Goal: Task Accomplishment & Management: Use online tool/utility

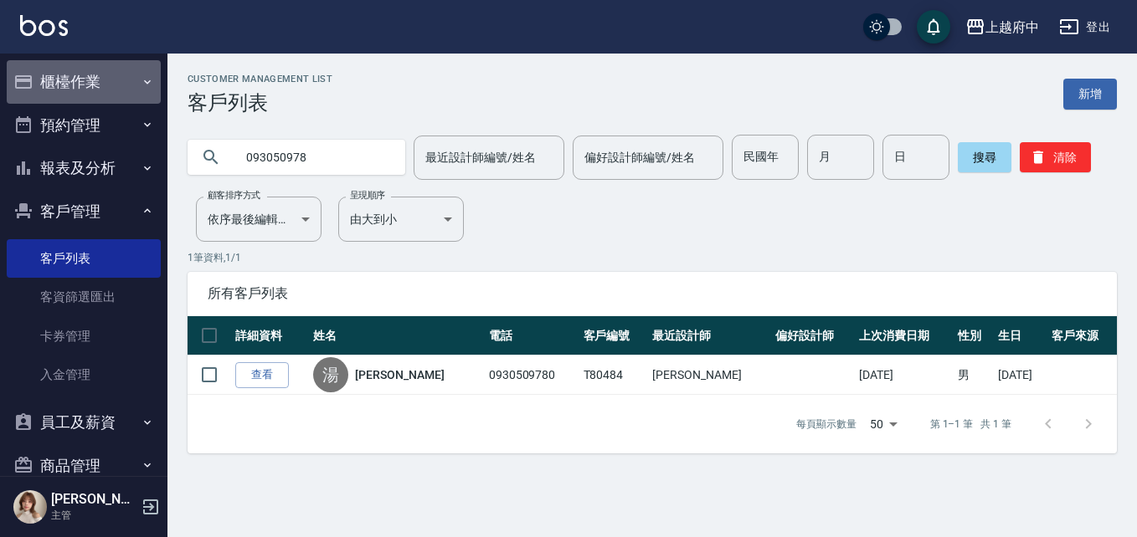
click at [93, 92] on button "櫃檯作業" at bounding box center [84, 82] width 154 height 44
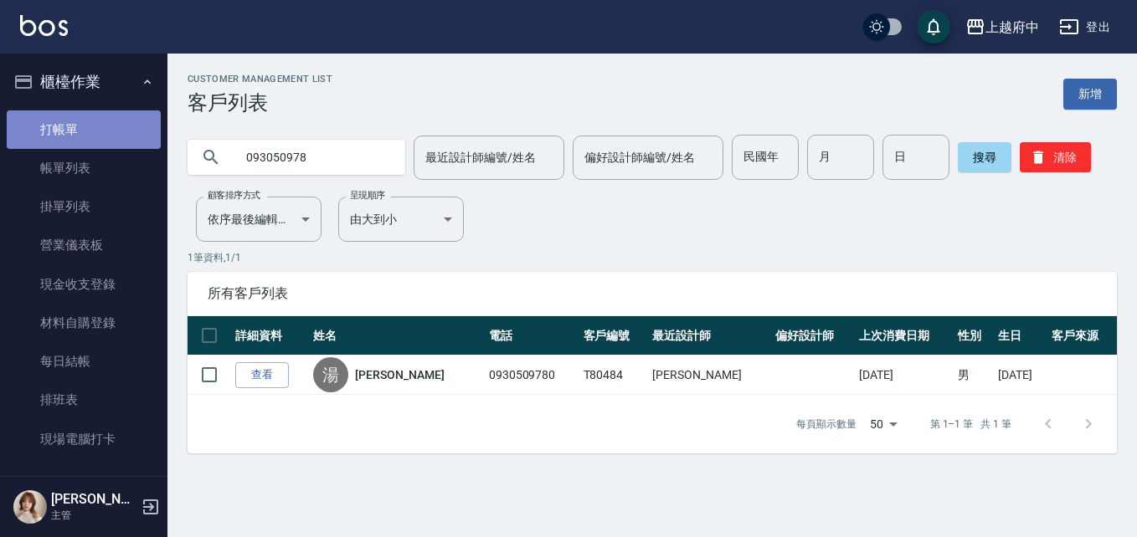
click at [95, 116] on link "打帳單" at bounding box center [84, 129] width 154 height 39
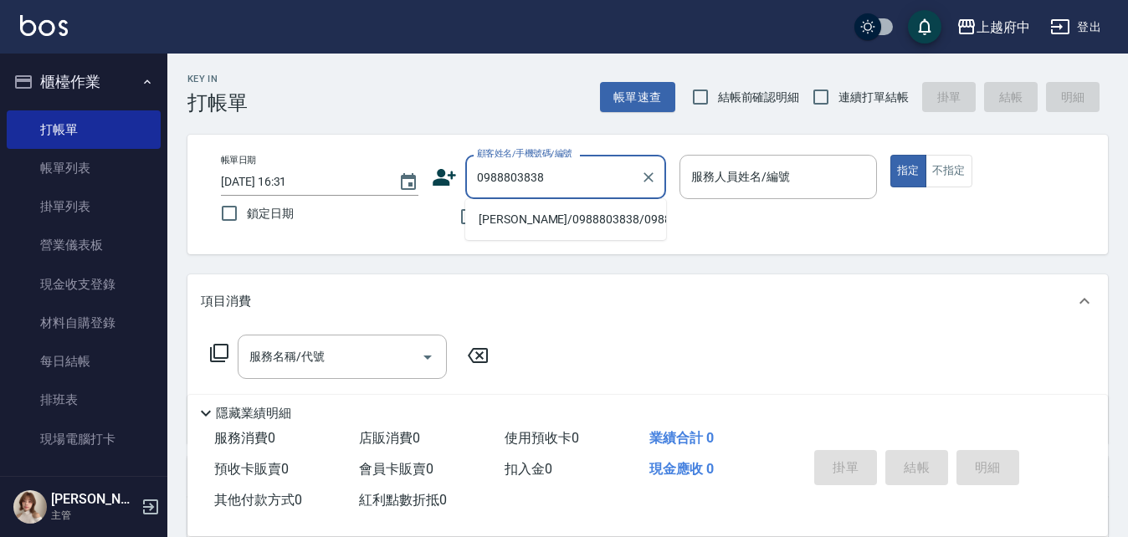
click at [540, 234] on li "朱宥靜/0988803838/0988803838" at bounding box center [565, 220] width 201 height 28
type input "朱宥靜/0988803838/0988803838"
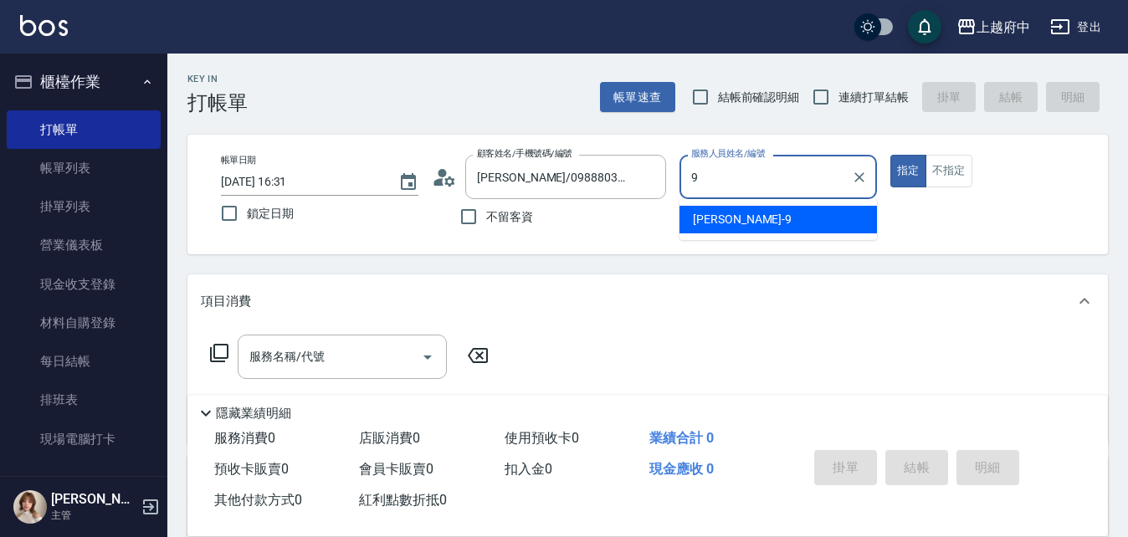
type input "David-9"
type button "true"
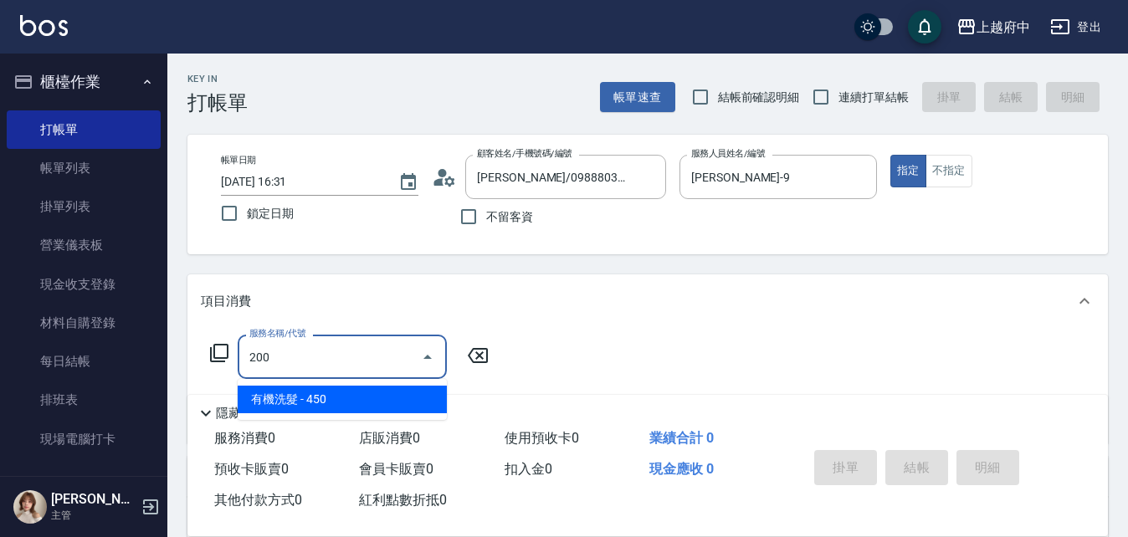
type input "有機洗髮(200)"
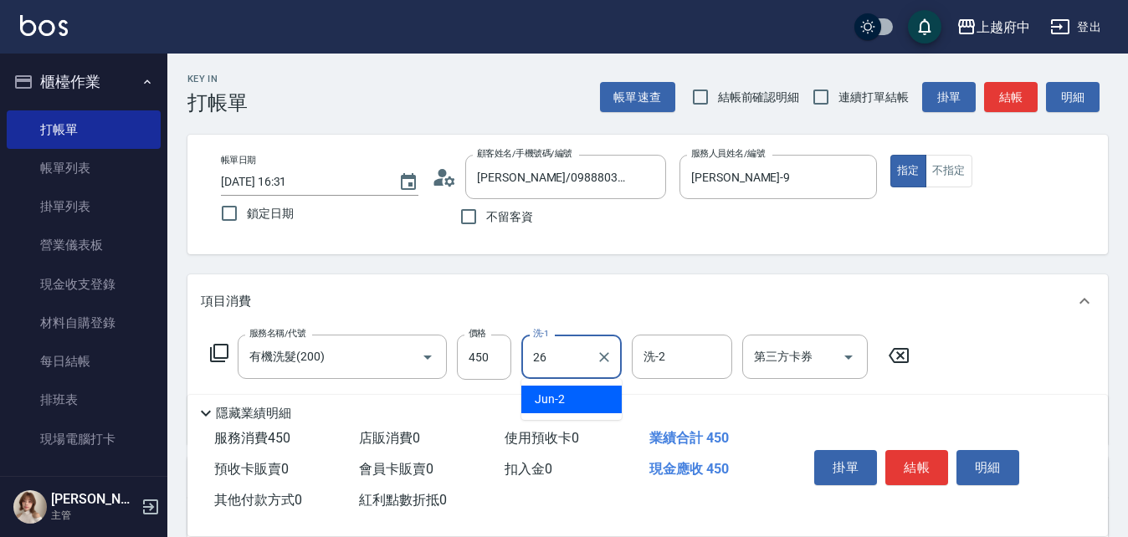
type input "邱子芹-26"
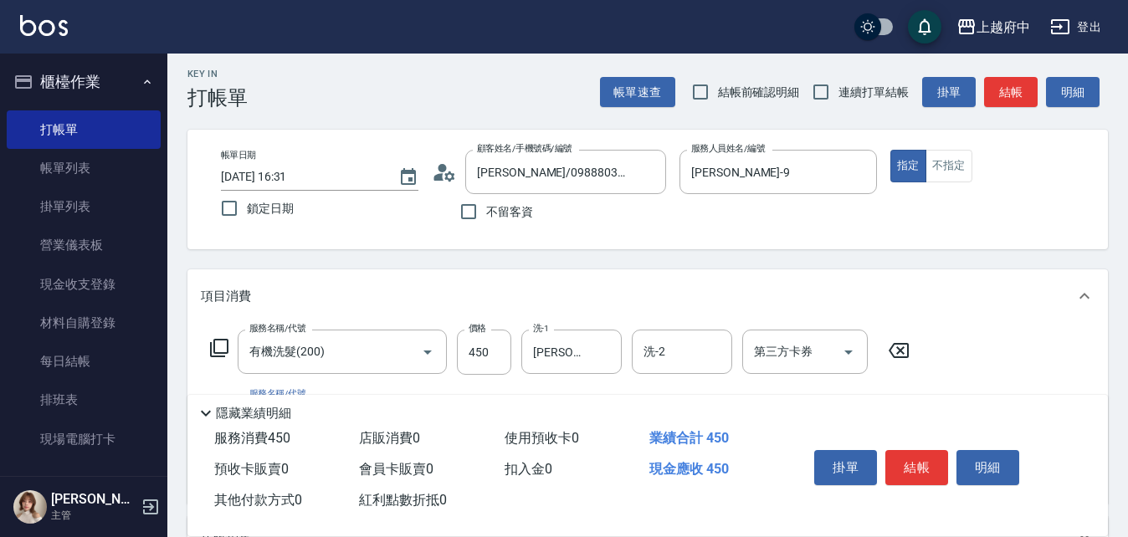
scroll to position [167, 0]
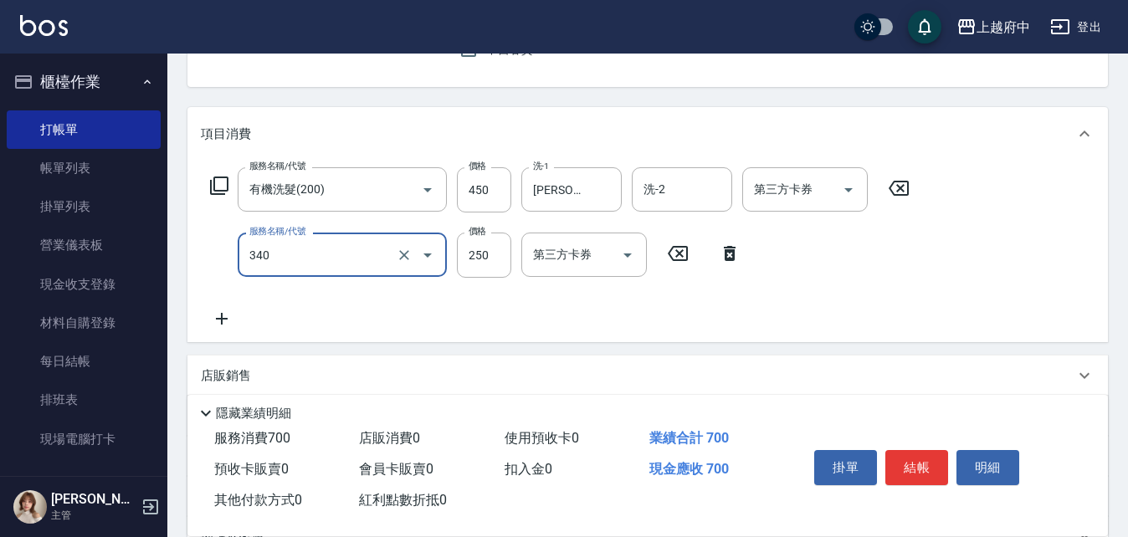
type input "剪髮(340)"
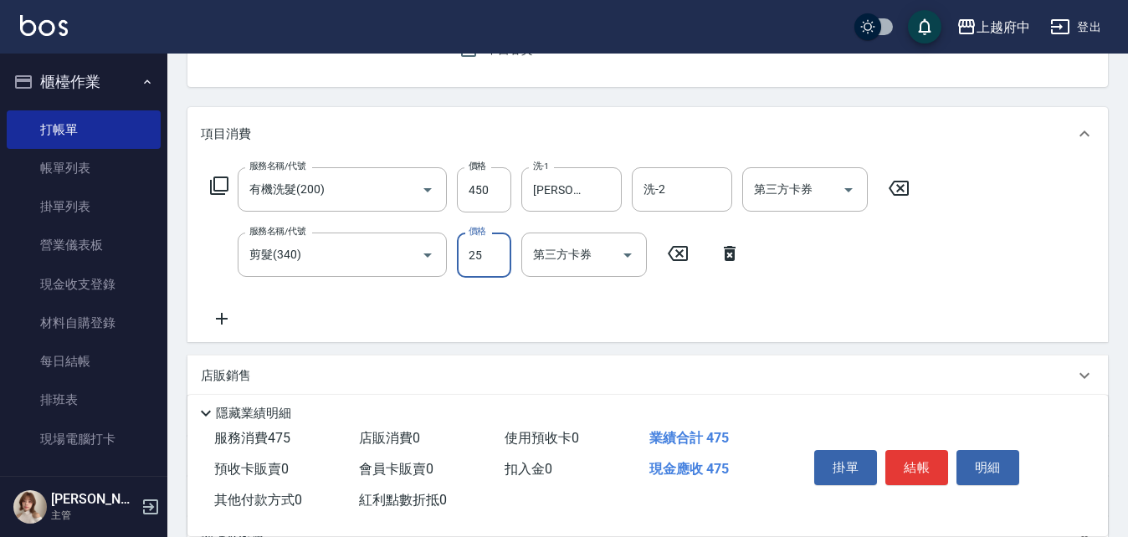
type input "250"
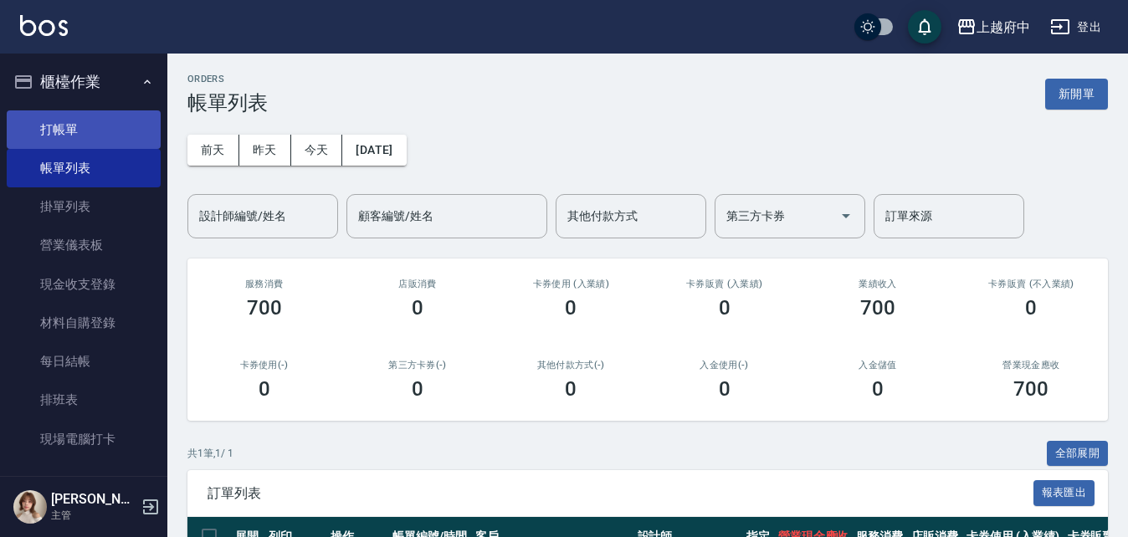
click at [37, 123] on link "打帳單" at bounding box center [84, 129] width 154 height 39
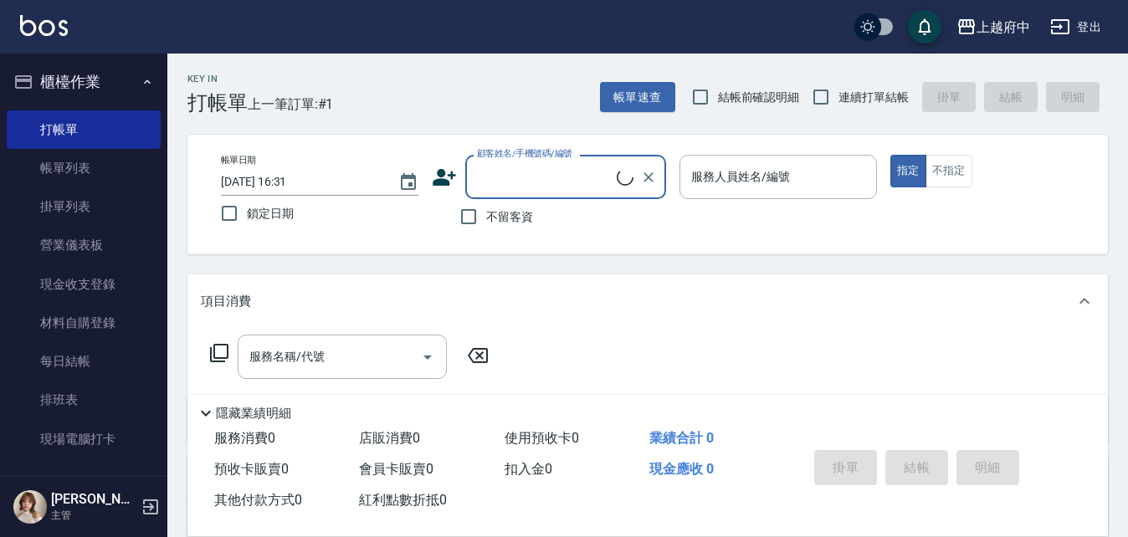
click at [887, 91] on span "連續打單結帳" at bounding box center [874, 98] width 70 height 18
click at [839, 91] on input "連續打單結帳" at bounding box center [821, 97] width 35 height 35
checkbox input "true"
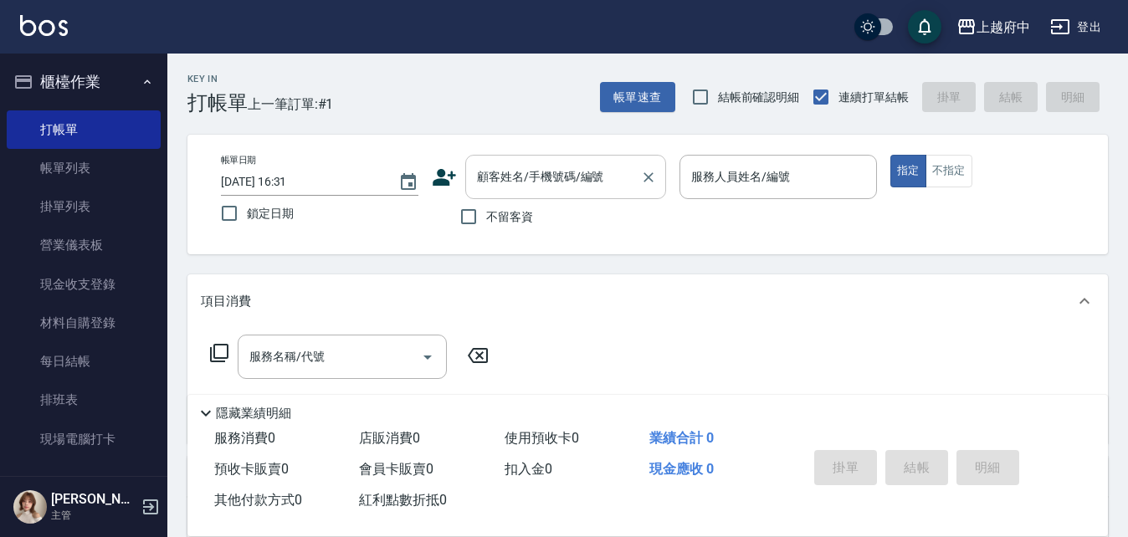
click at [563, 157] on div "顧客姓名/手機號碼/編號" at bounding box center [565, 177] width 201 height 44
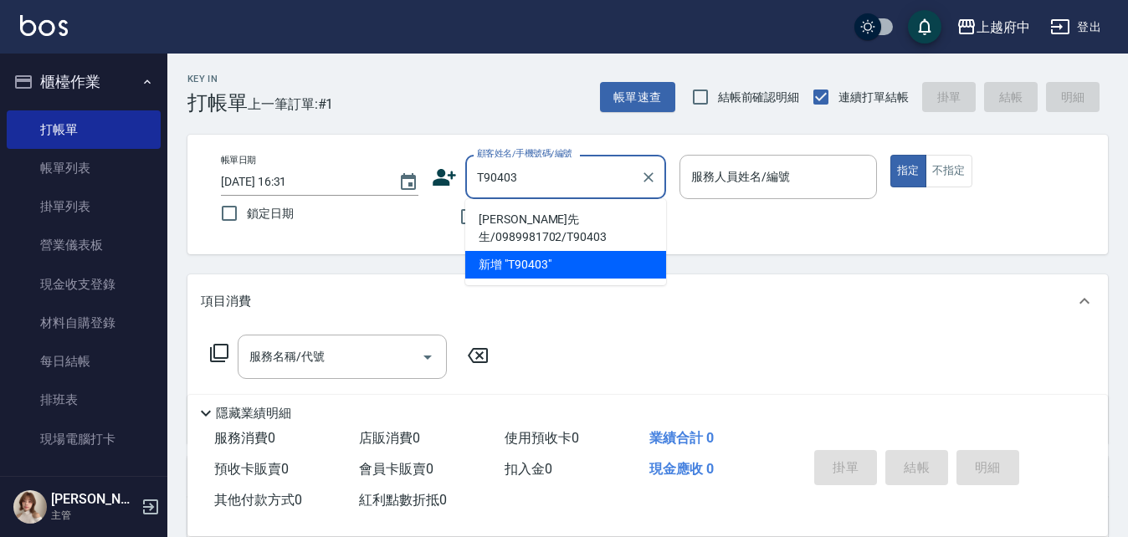
click at [617, 213] on li "葉秀楓先生/0989981702/T90403" at bounding box center [565, 228] width 201 height 45
type input "葉秀楓先生/0989981702/T90403"
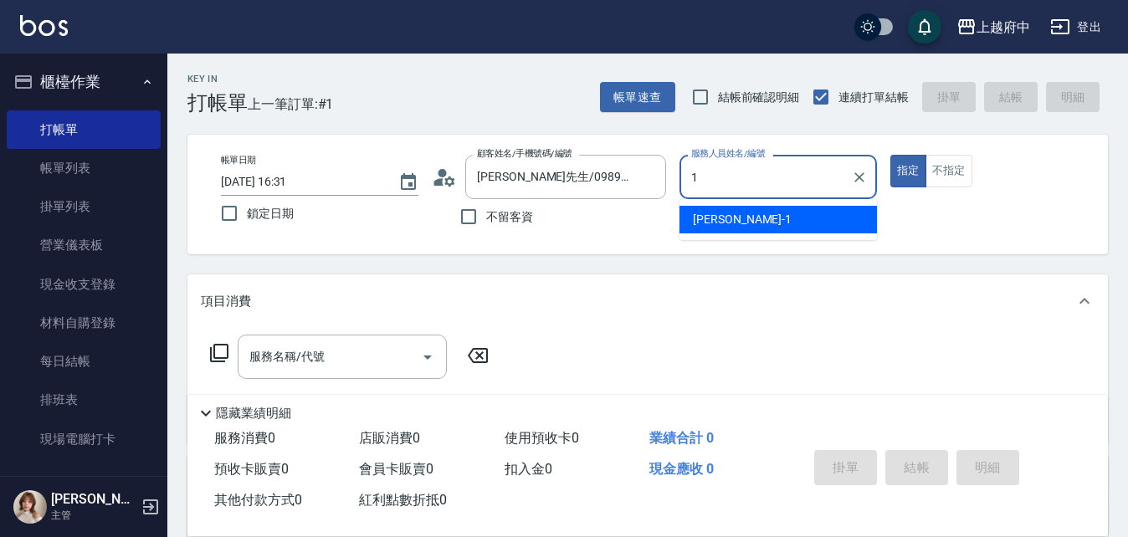
type input "Annie -1"
type button "true"
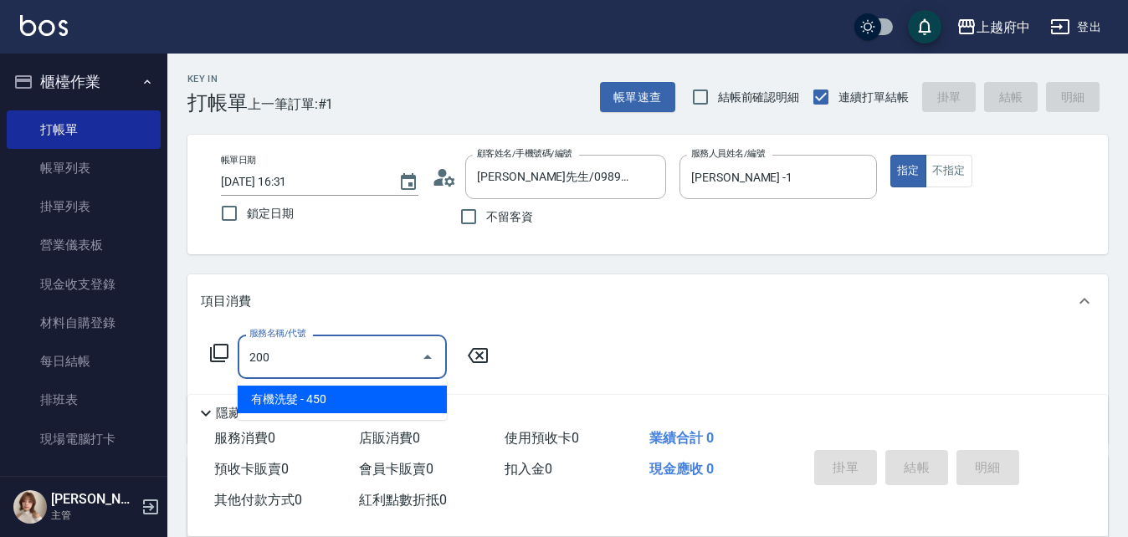
type input "有機洗髮(200)"
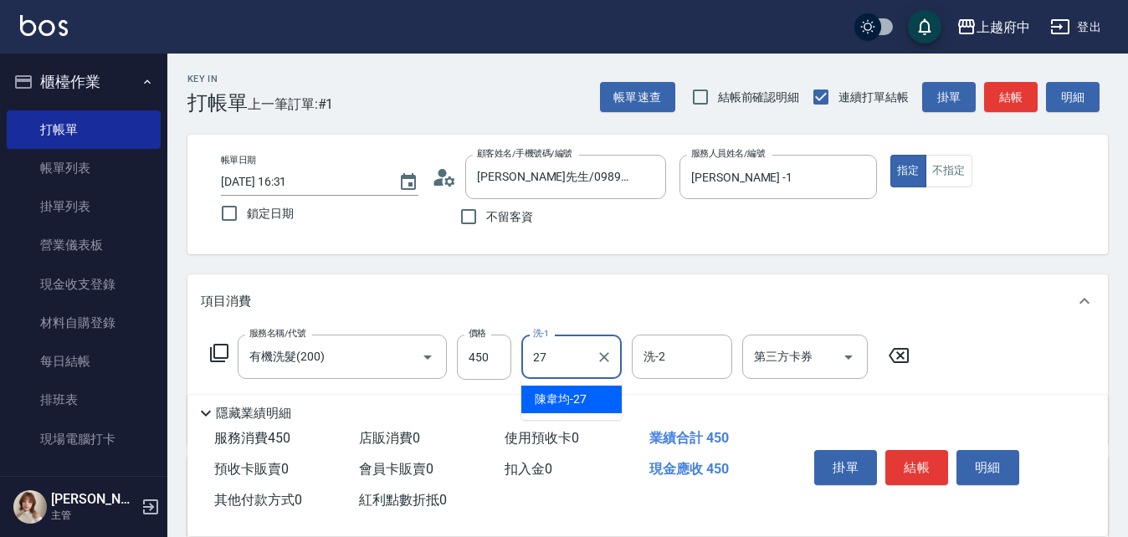
type input "陳韋均-27"
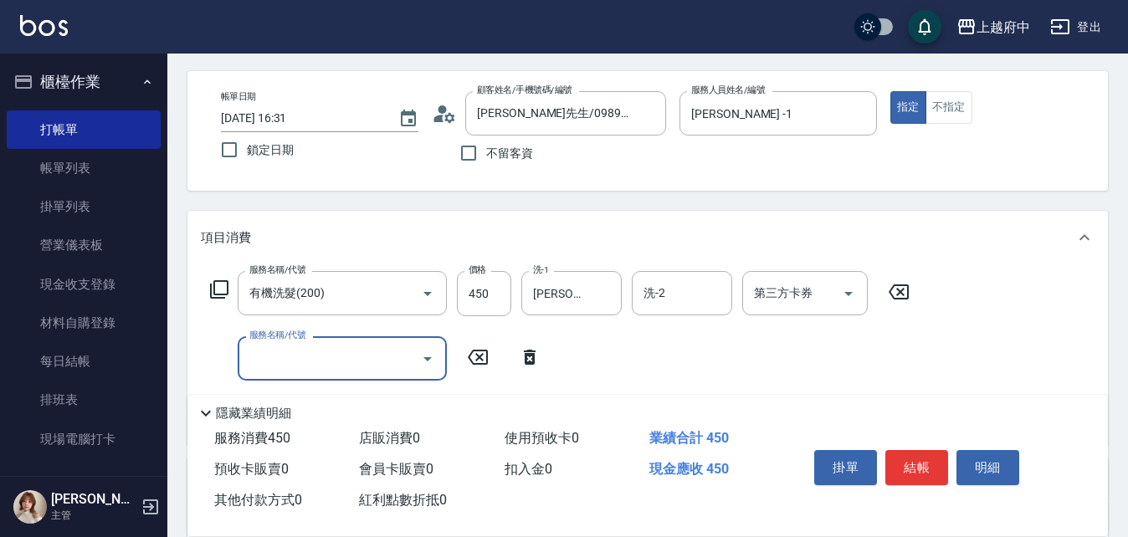
scroll to position [167, 0]
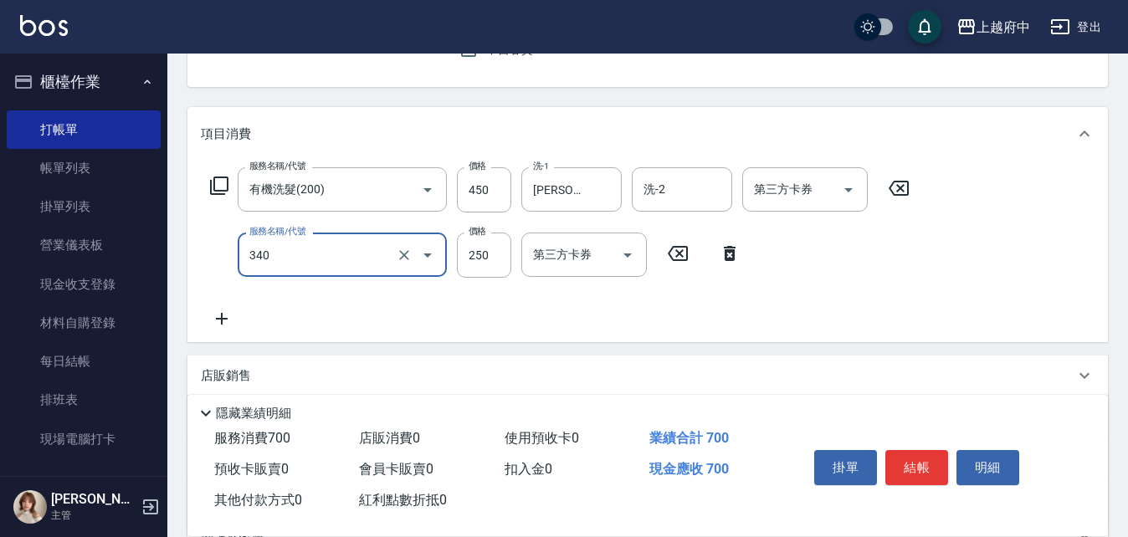
type input "剪髮(340)"
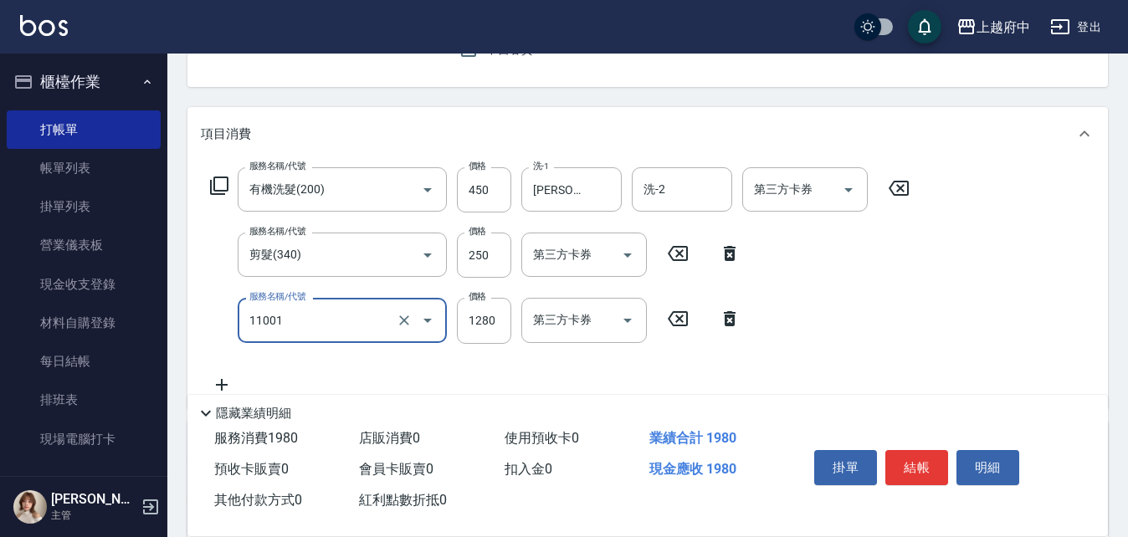
type input "燙髮S(11001)"
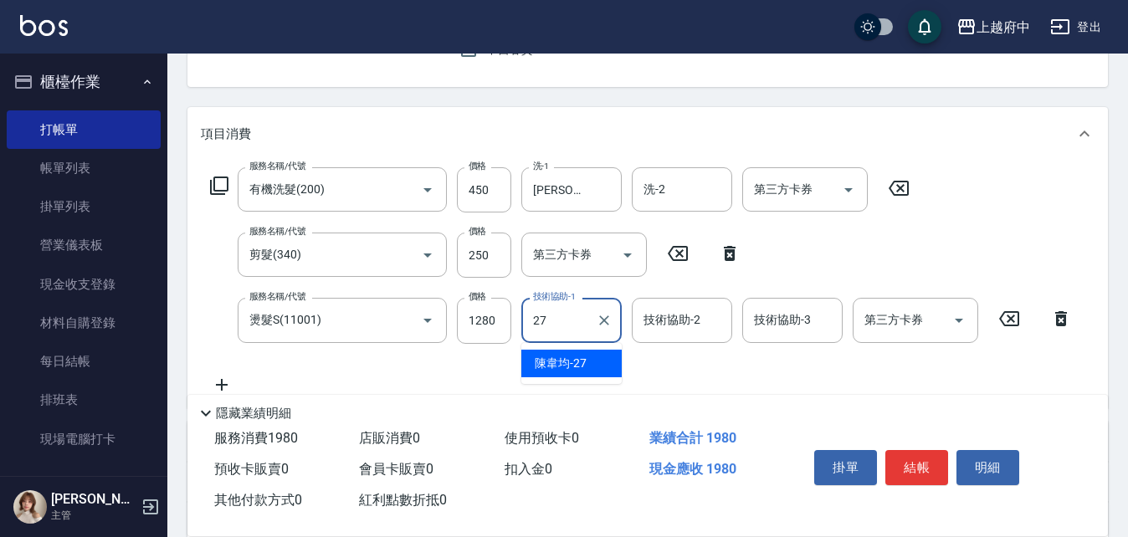
type input "陳韋均-27"
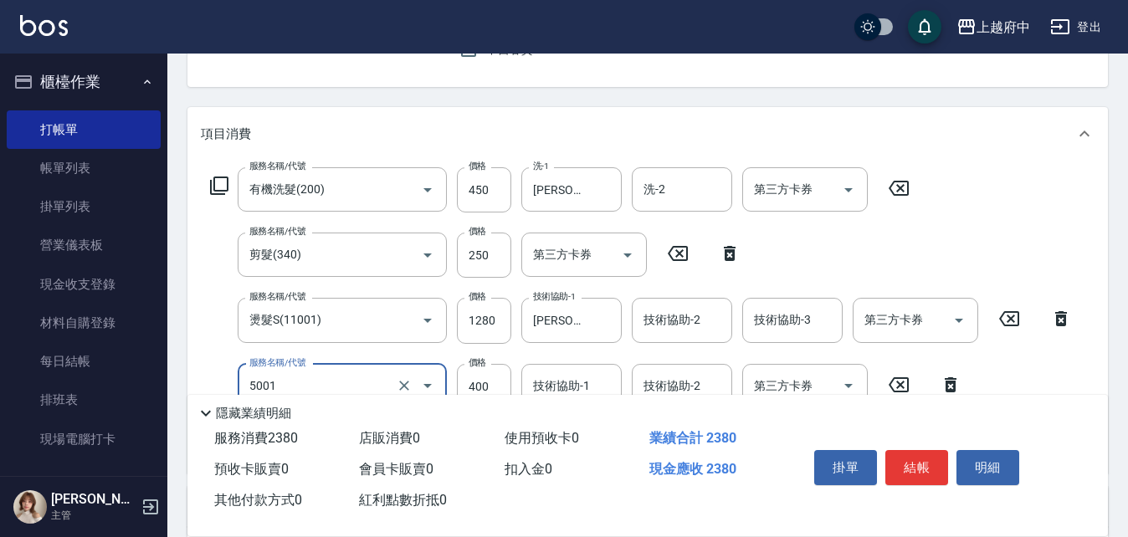
type input "側邊壓貼(5001)"
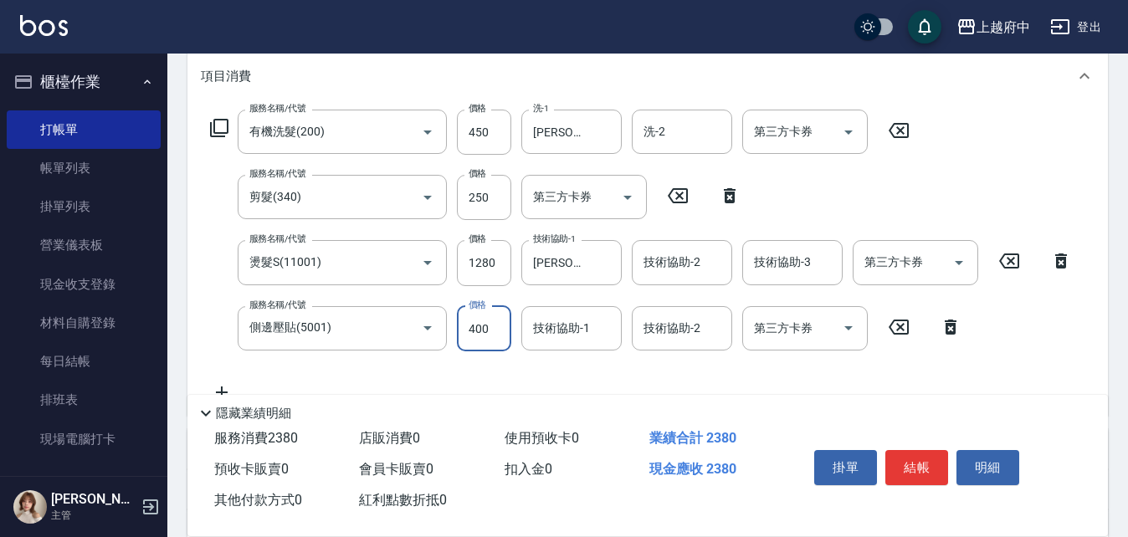
scroll to position [251, 0]
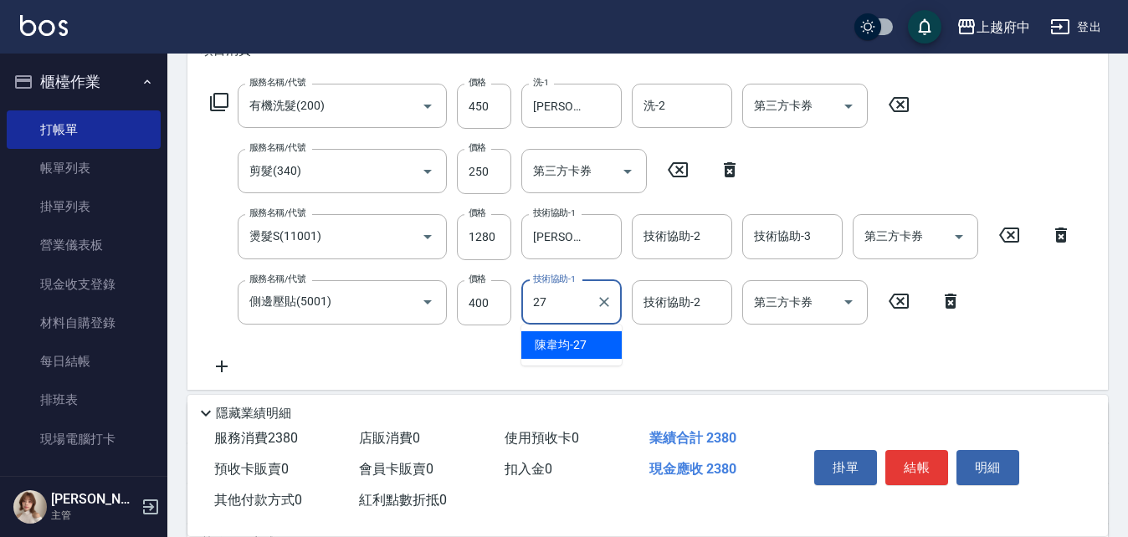
type input "陳韋均-27"
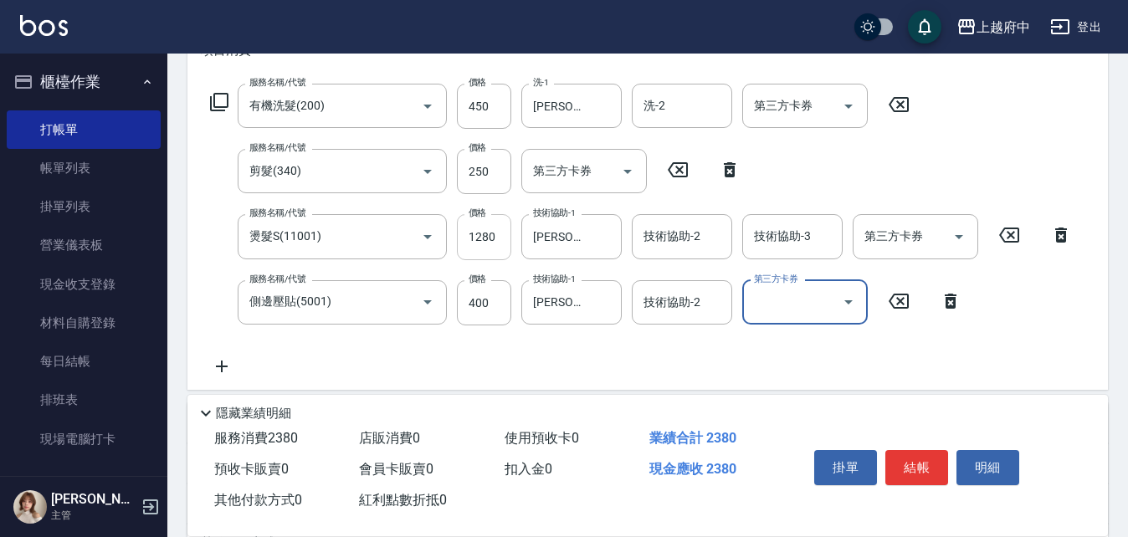
click at [499, 235] on input "1280" at bounding box center [484, 236] width 54 height 45
drag, startPoint x: 498, startPoint y: 234, endPoint x: 479, endPoint y: 243, distance: 21.0
click at [488, 233] on input "1280" at bounding box center [484, 236] width 54 height 45
type input "1640"
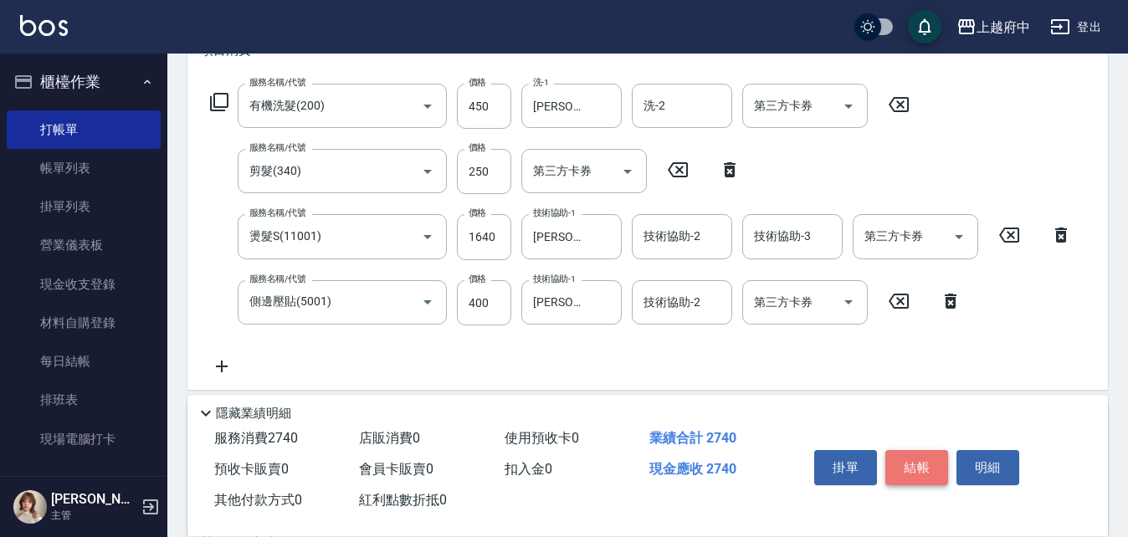
click at [905, 465] on button "結帳" at bounding box center [917, 467] width 63 height 35
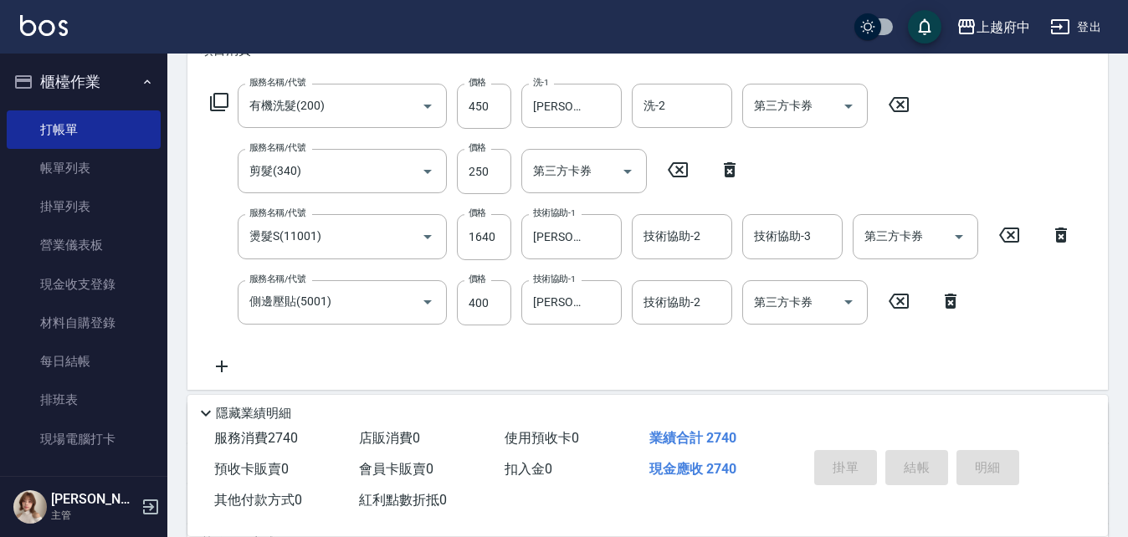
type input "2025/08/13 16:34"
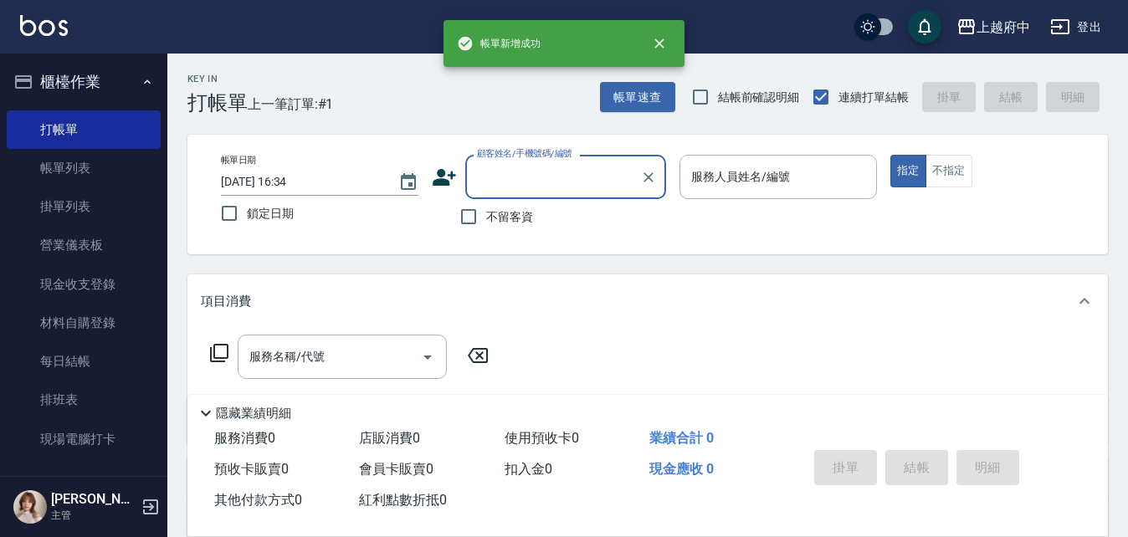
scroll to position [0, 0]
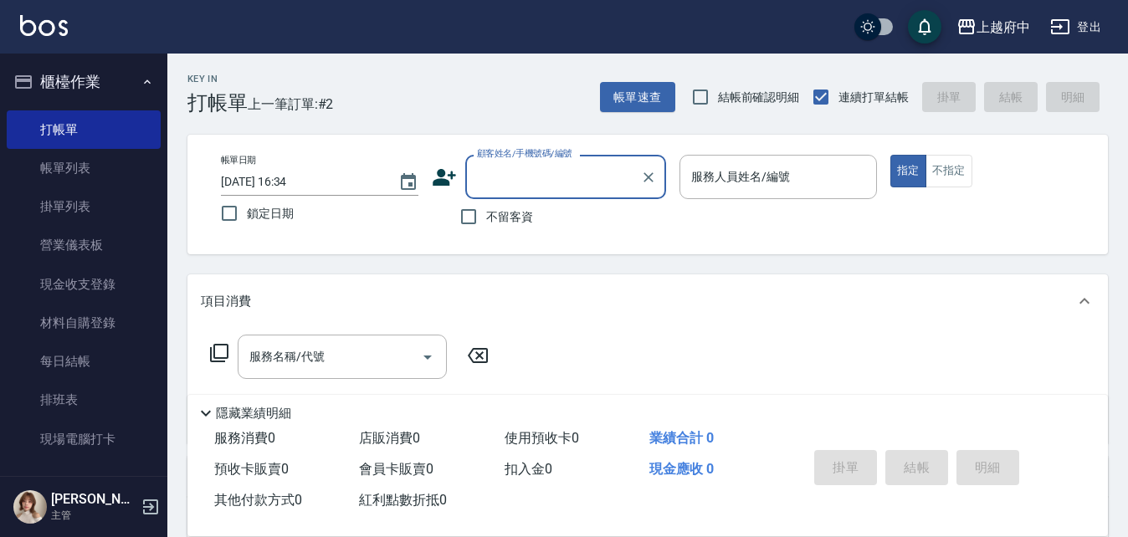
click at [492, 214] on span "不留客資" at bounding box center [509, 217] width 47 height 18
click at [486, 214] on input "不留客資" at bounding box center [468, 216] width 35 height 35
checkbox input "true"
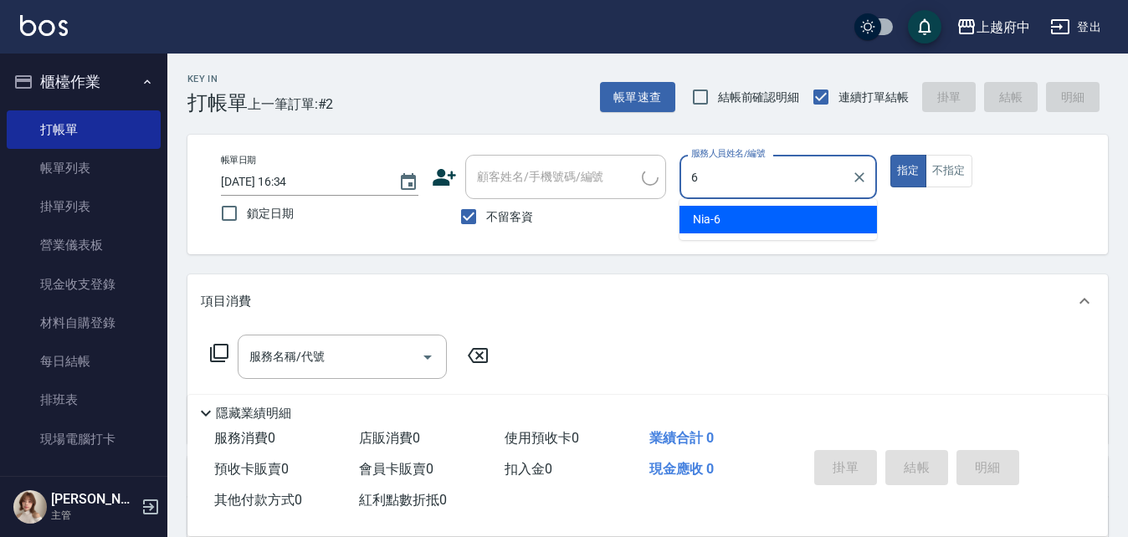
type input "Nia-6"
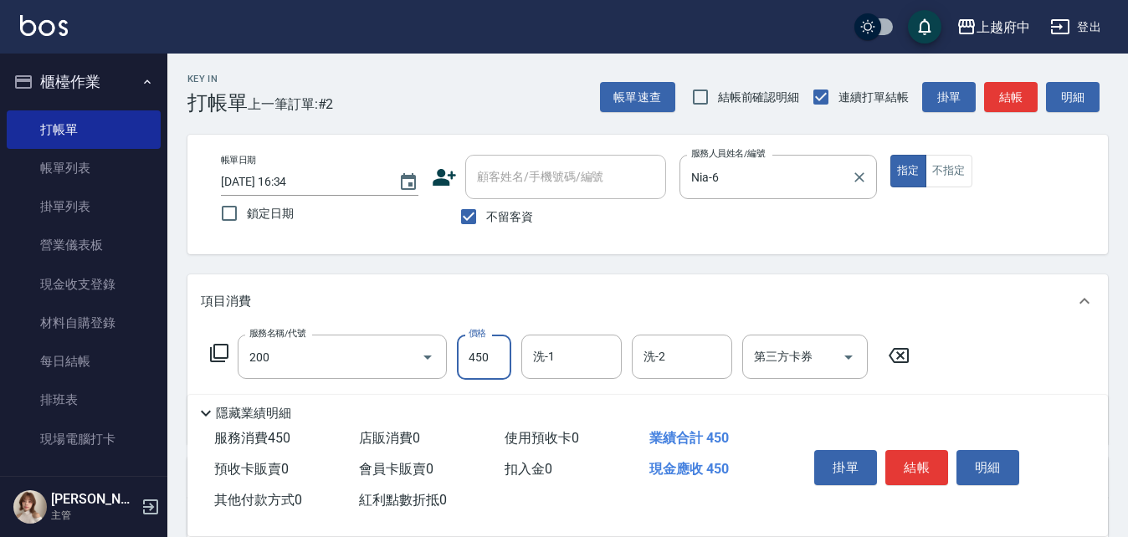
type input "有機洗髮(200)"
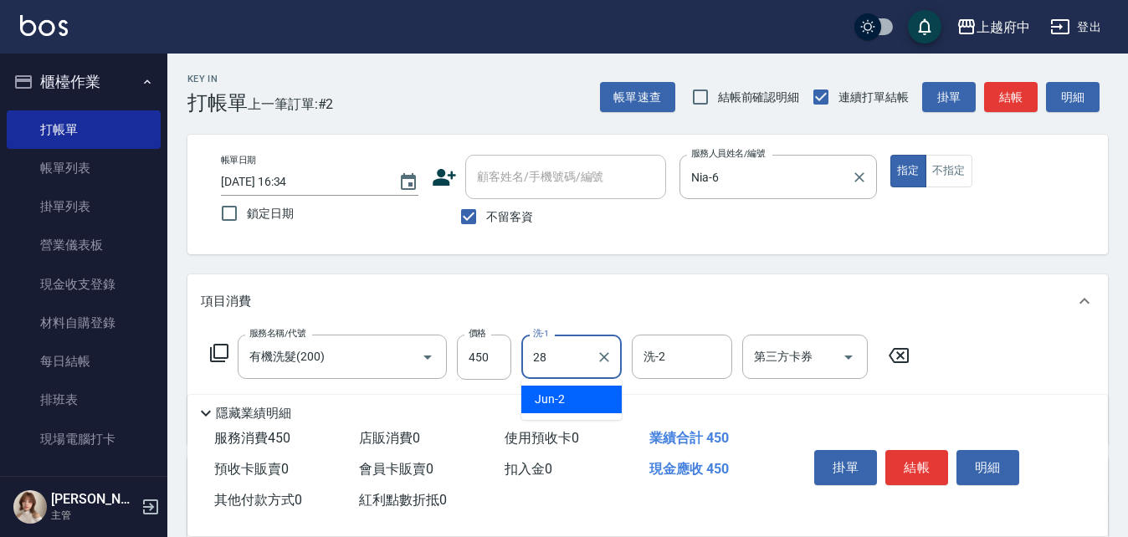
type input "李鎮宇-28"
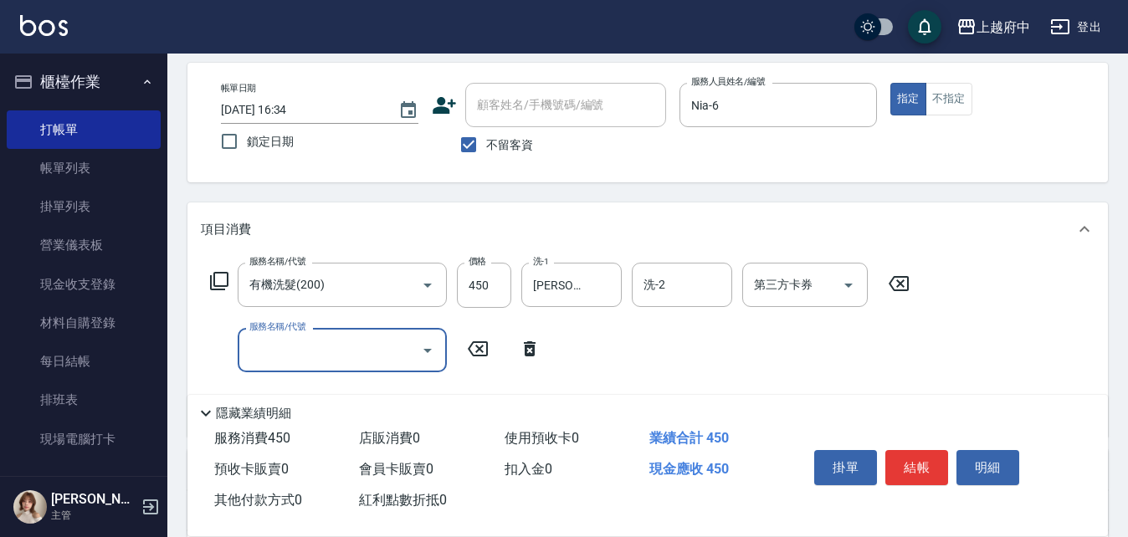
scroll to position [167, 0]
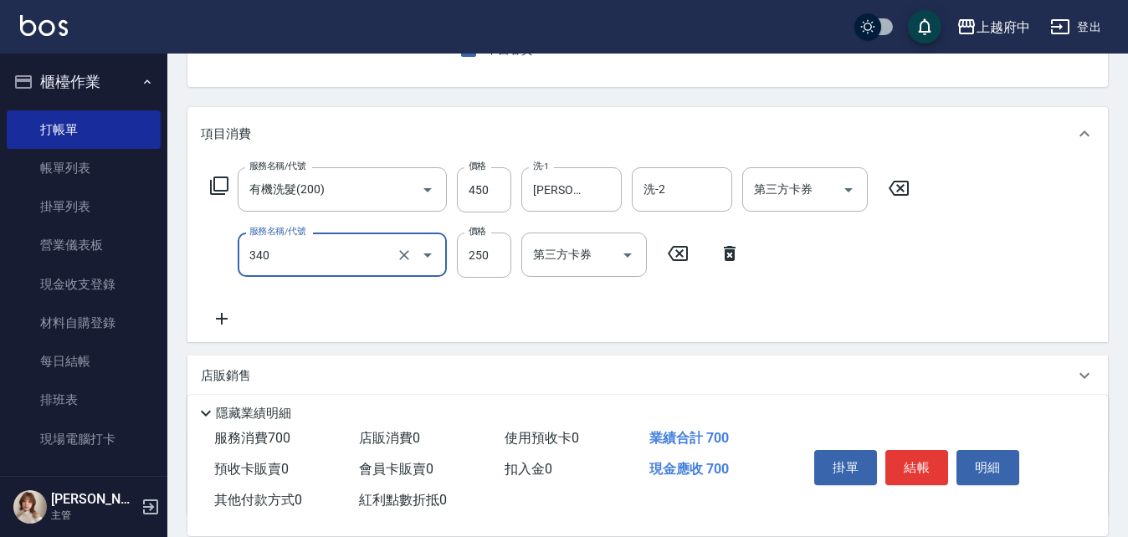
type input "剪髮(340)"
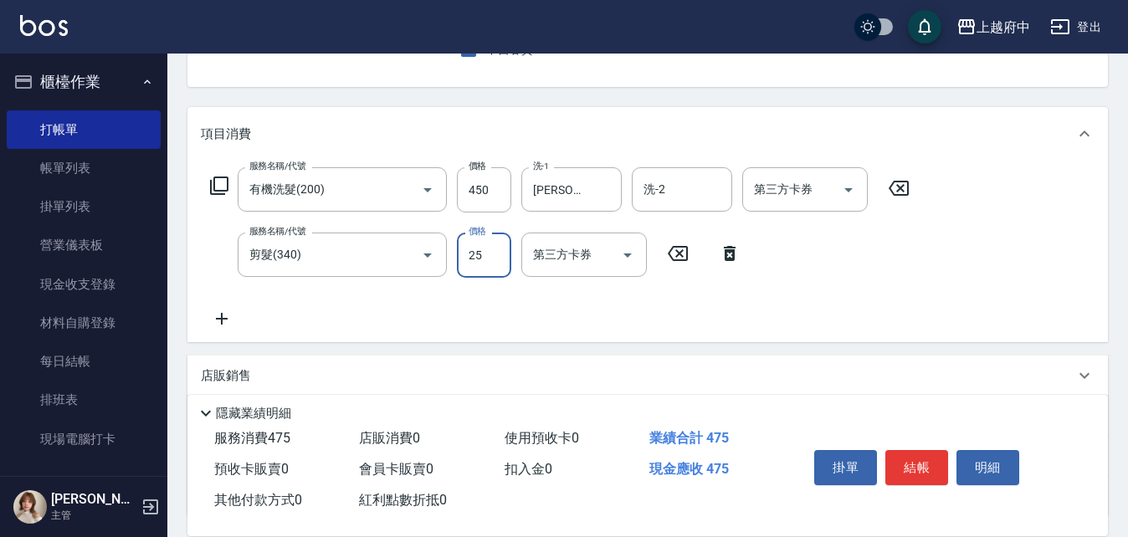
type input "250"
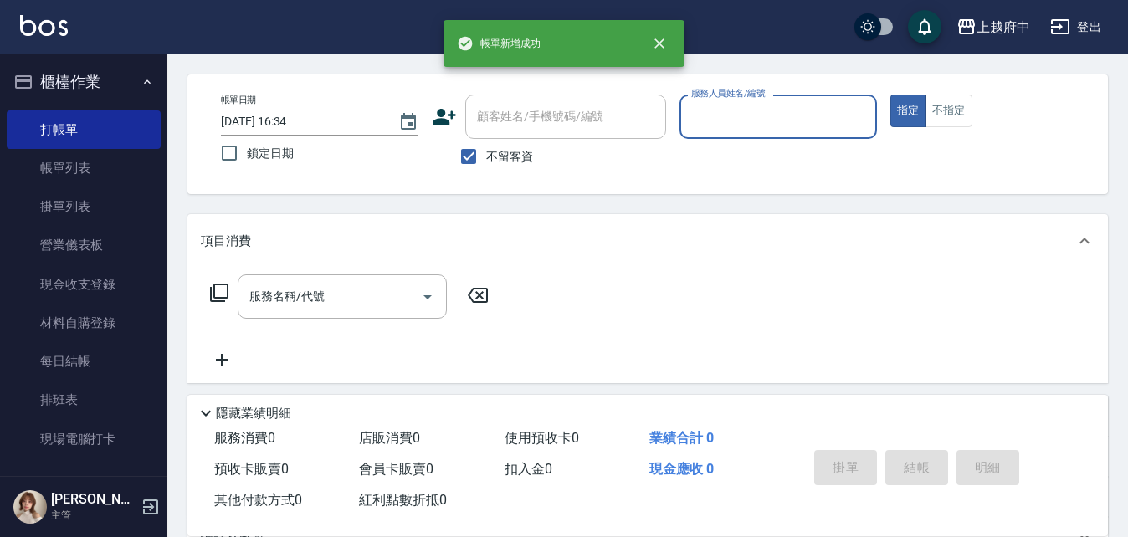
scroll to position [0, 0]
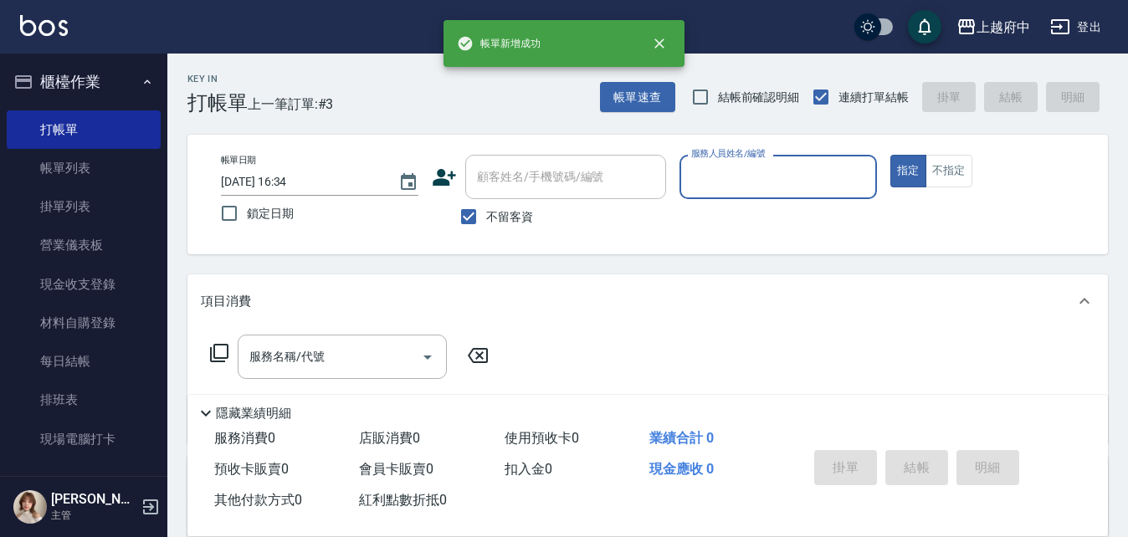
click at [486, 210] on span "不留客資" at bounding box center [509, 217] width 47 height 18
click at [486, 210] on input "不留客資" at bounding box center [468, 216] width 35 height 35
checkbox input "false"
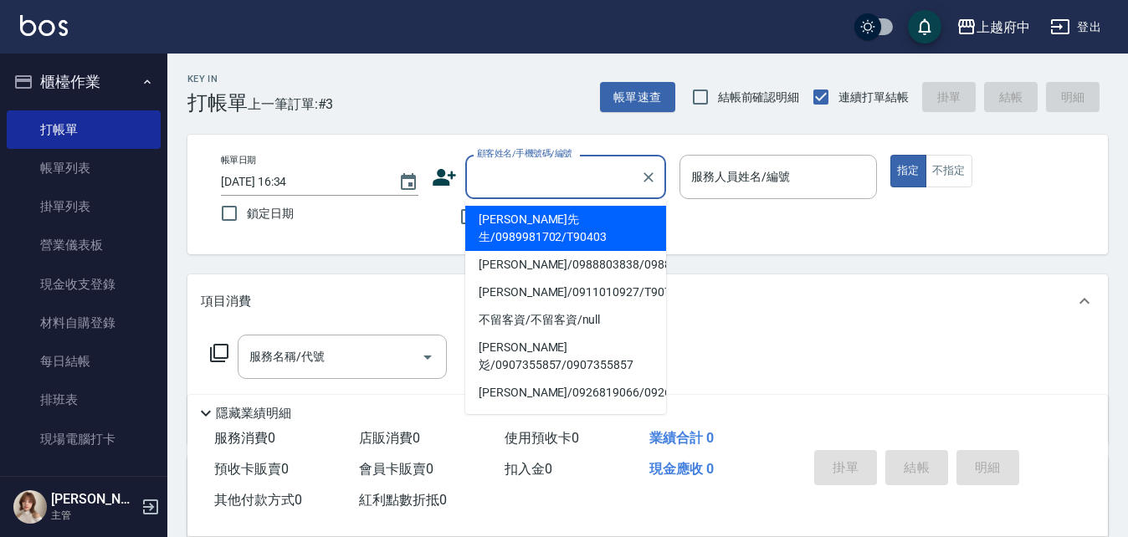
click at [521, 172] on div "顧客姓名/手機號碼/編號 顧客姓名/手機號碼/編號" at bounding box center [565, 177] width 201 height 44
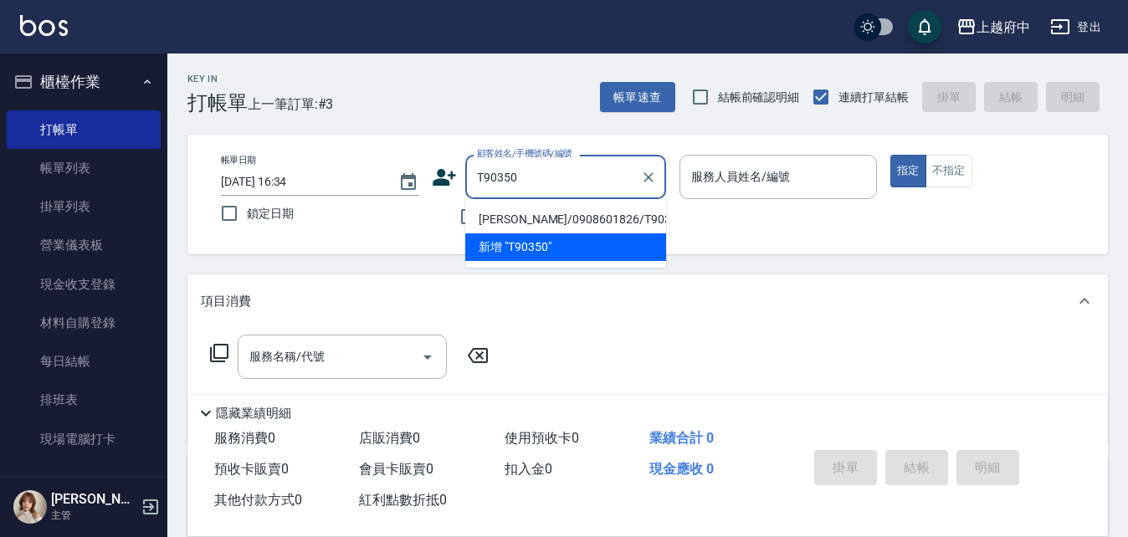
click at [526, 225] on li "陳俊羽/0908601826/T90350" at bounding box center [565, 220] width 201 height 28
type input "陳俊羽/0908601826/T90350"
type input "Annie -1"
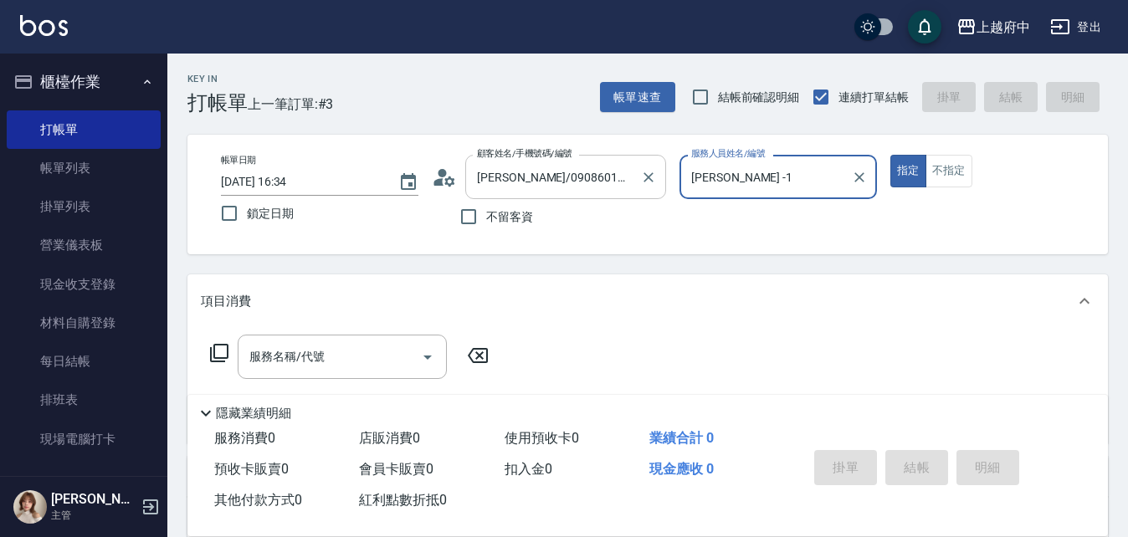
click at [891, 155] on button "指定" at bounding box center [909, 171] width 36 height 33
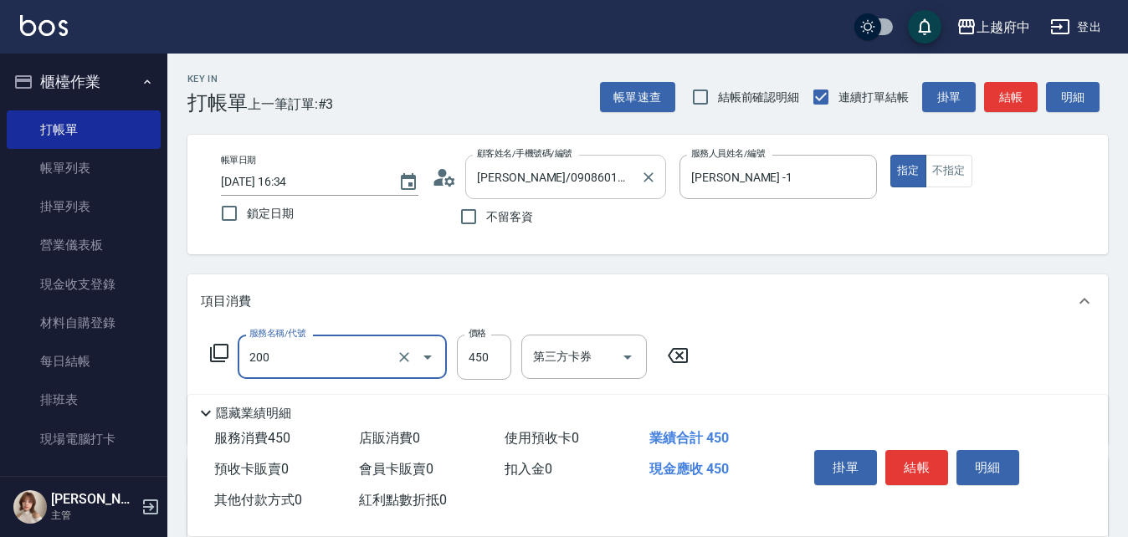
type input "有機洗髮(200)"
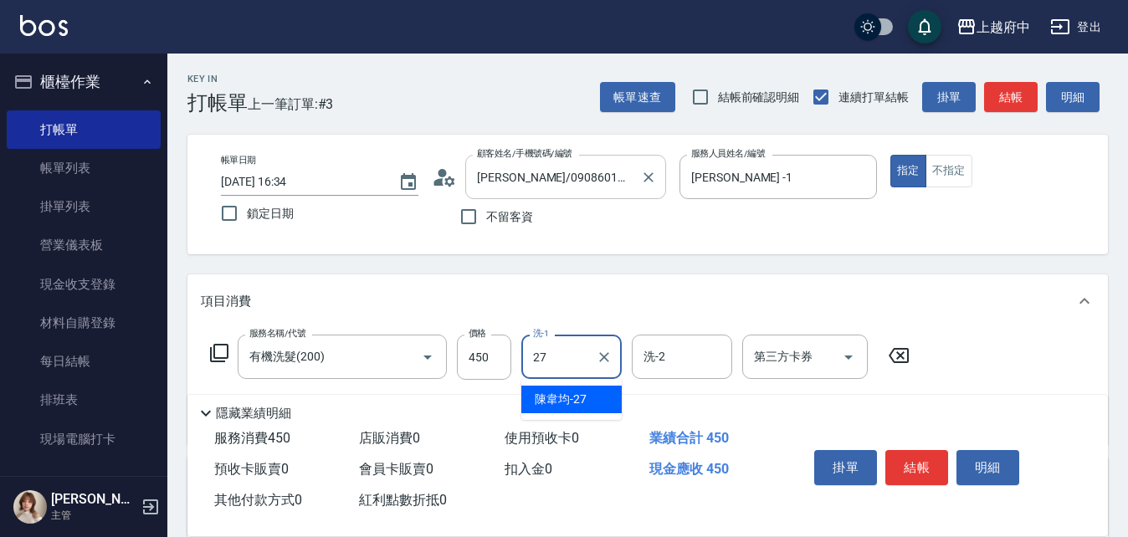
type input "陳韋均-27"
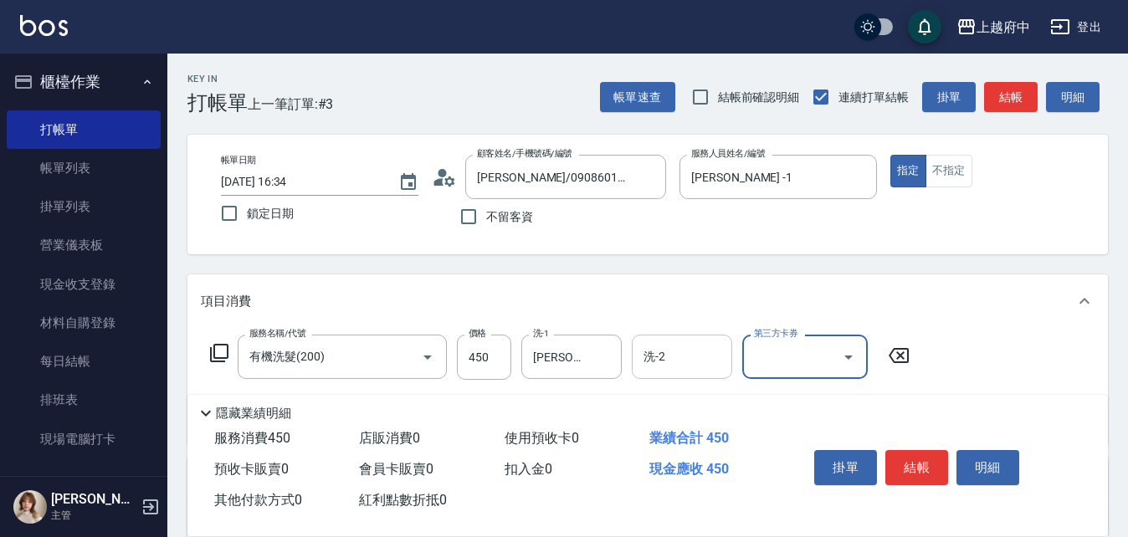
click at [678, 353] on input "洗-2" at bounding box center [682, 356] width 85 height 29
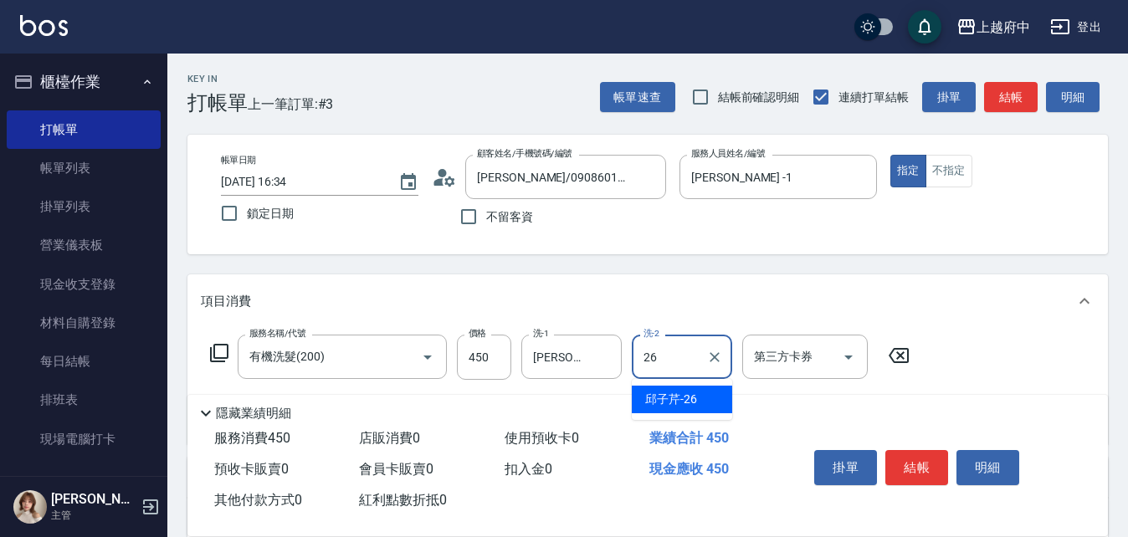
type input "邱子芹-26"
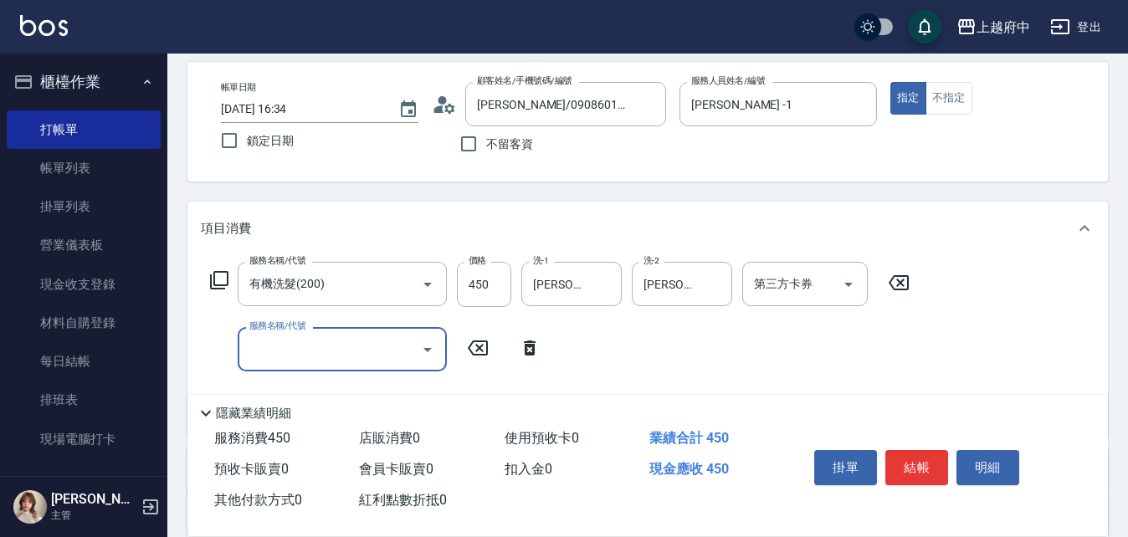
scroll to position [167, 0]
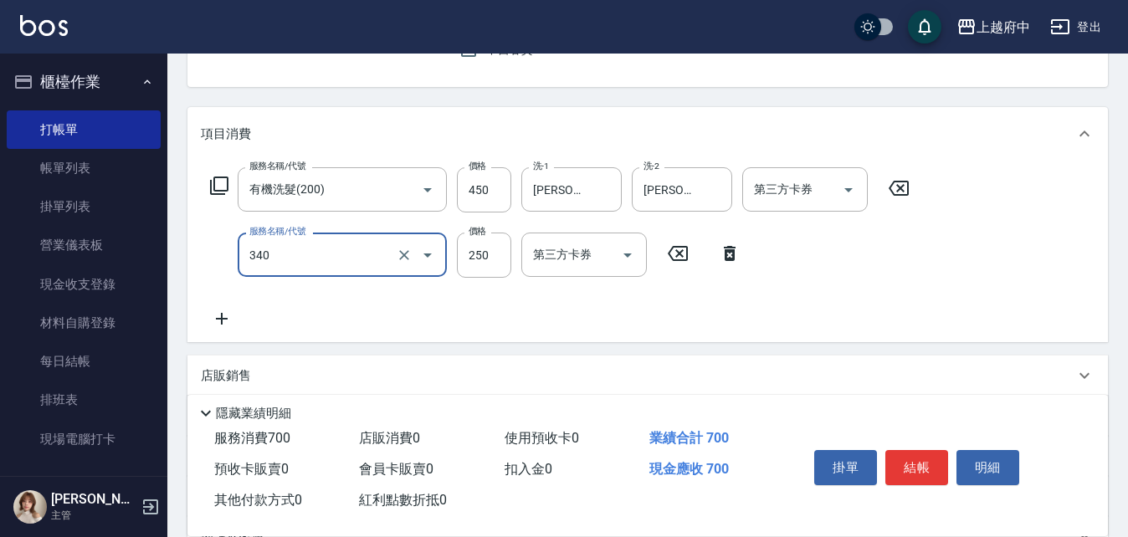
type input "剪髮(340)"
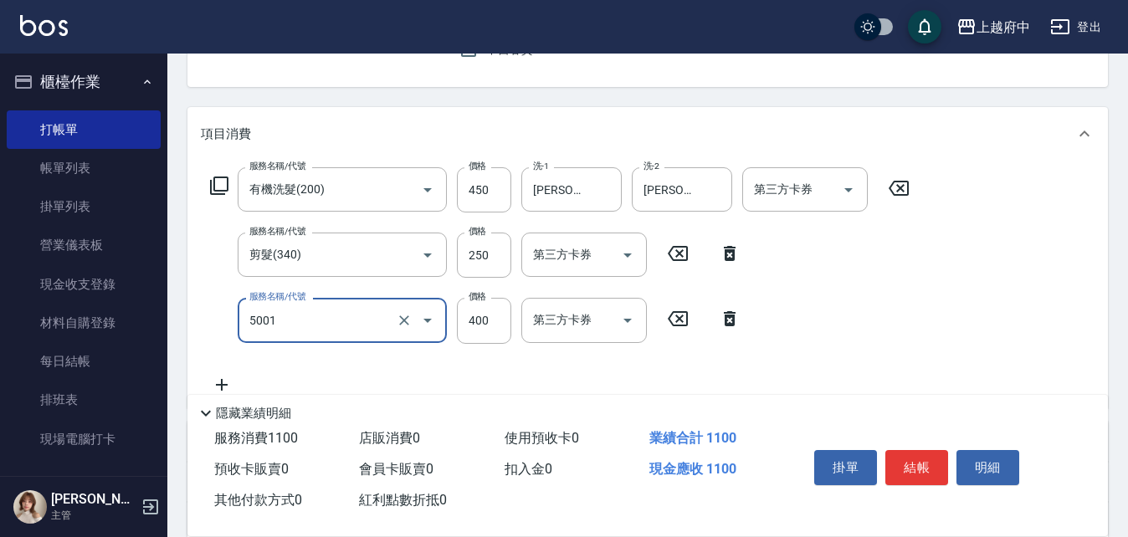
type input "側邊壓貼(5001)"
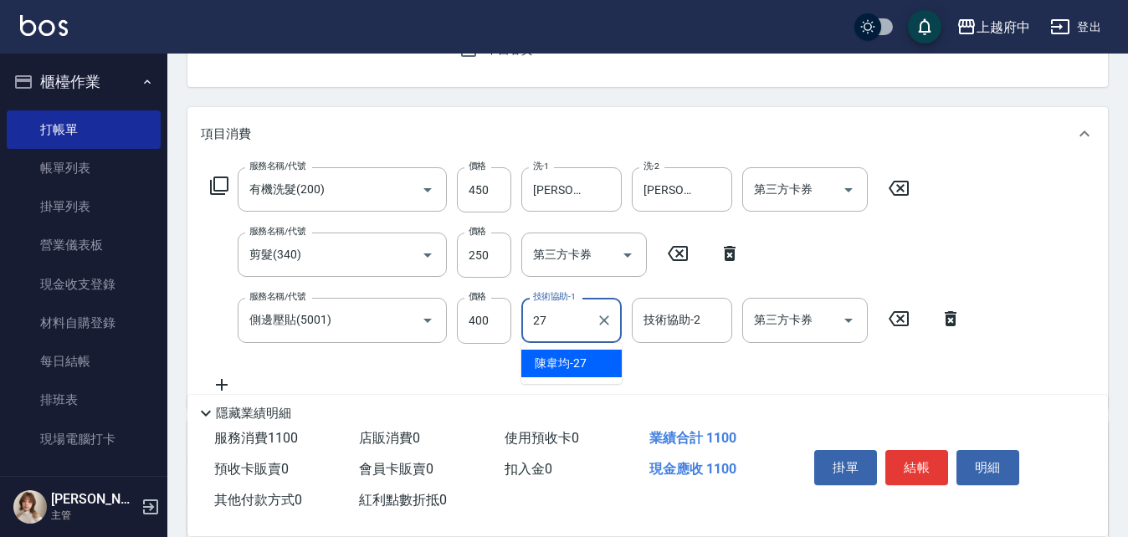
type input "陳韋均-27"
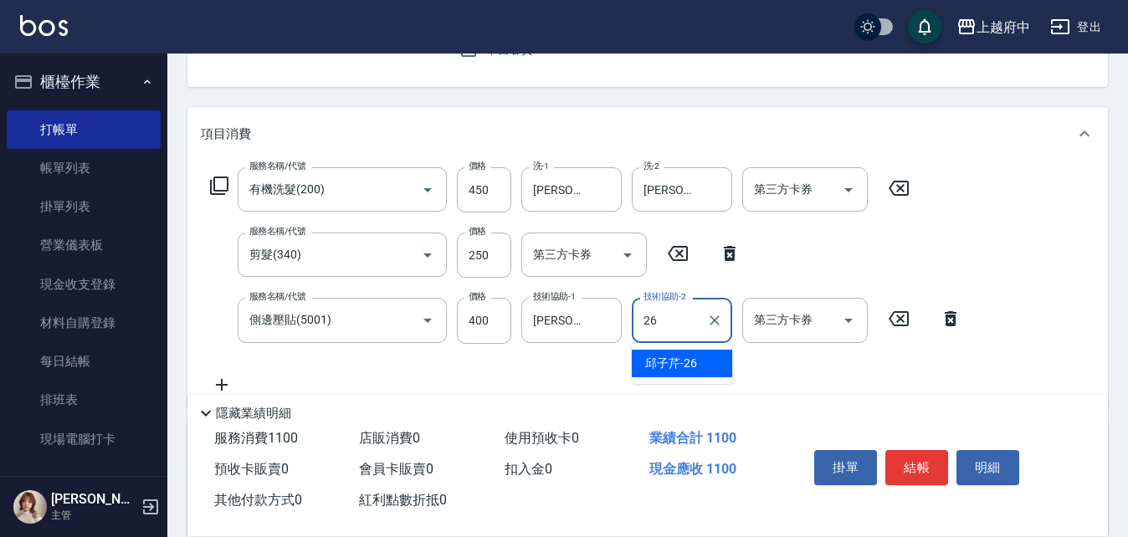
type input "邱子芹-26"
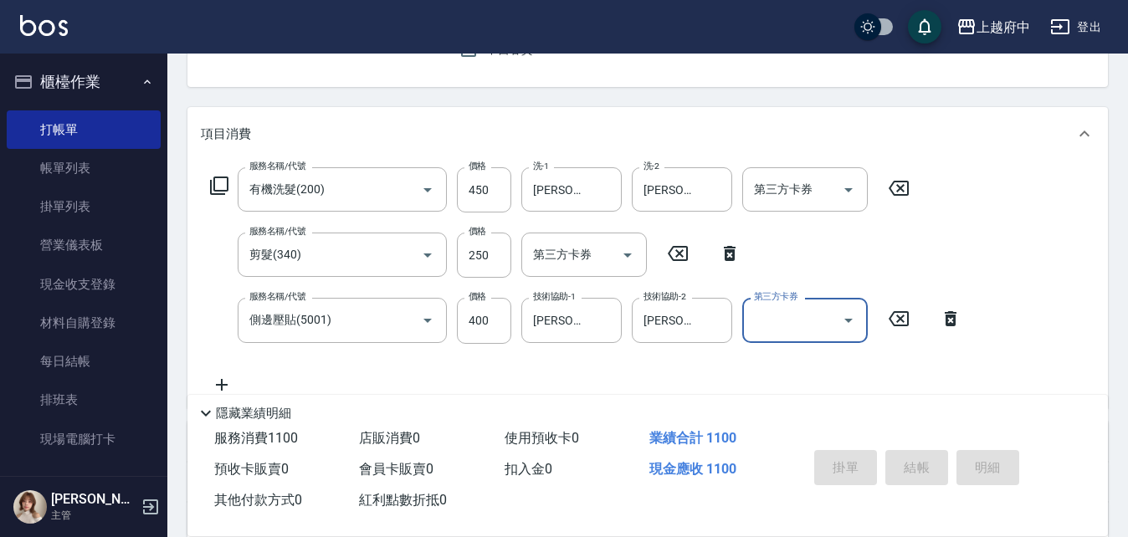
type input "2025/08/13 16:35"
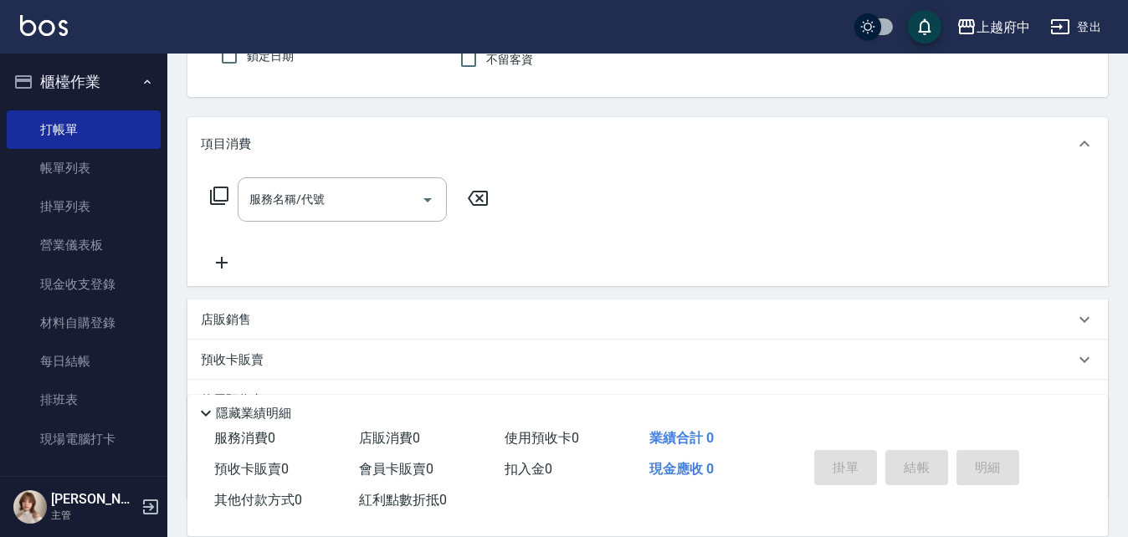
scroll to position [0, 0]
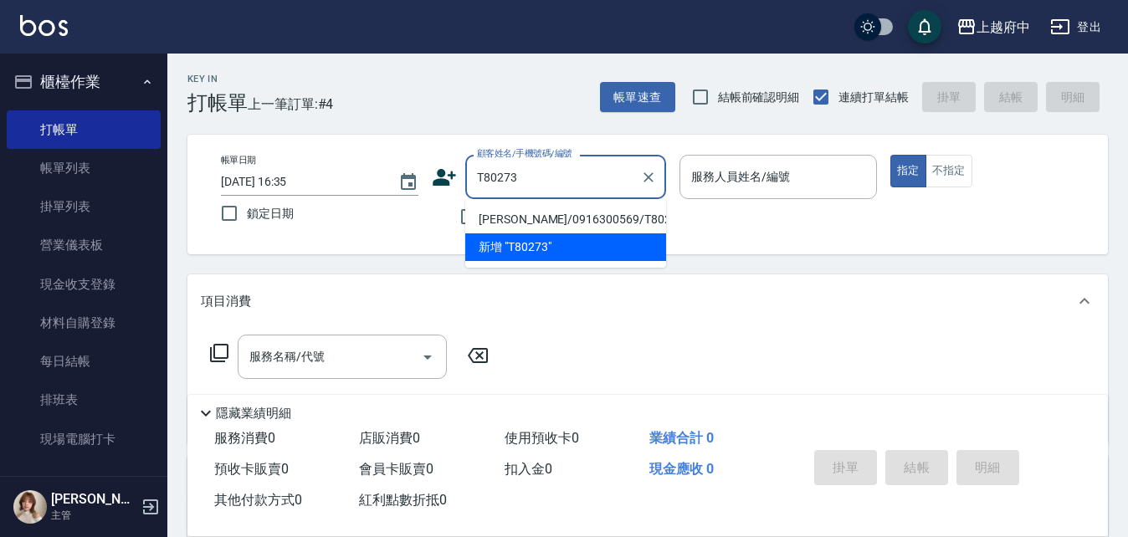
click at [561, 218] on li "高建芳/0916300569/T80273" at bounding box center [565, 220] width 201 height 28
type input "高建芳/0916300569/T80273"
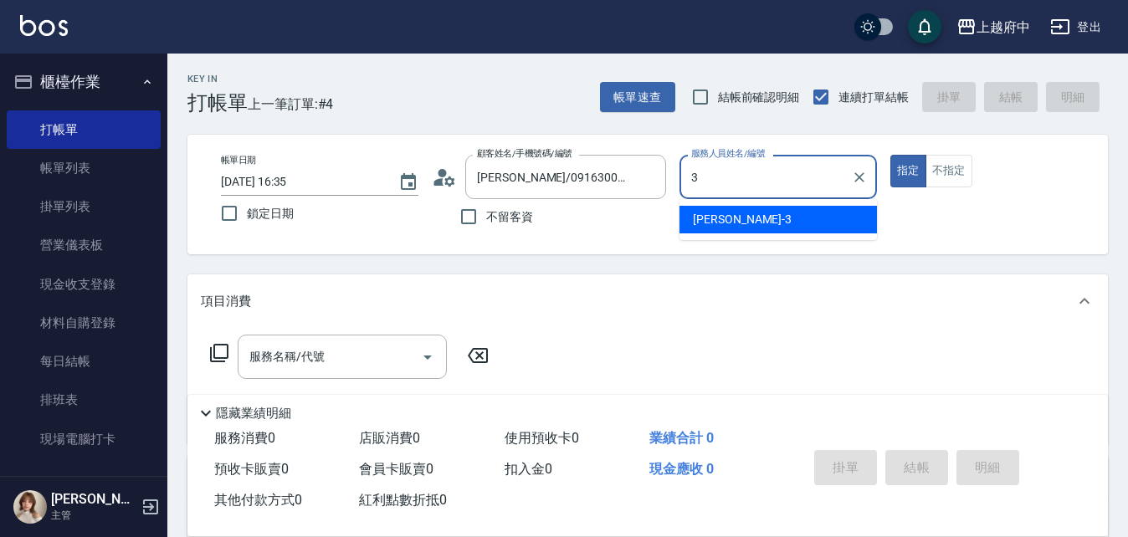
type input "黎黎-3"
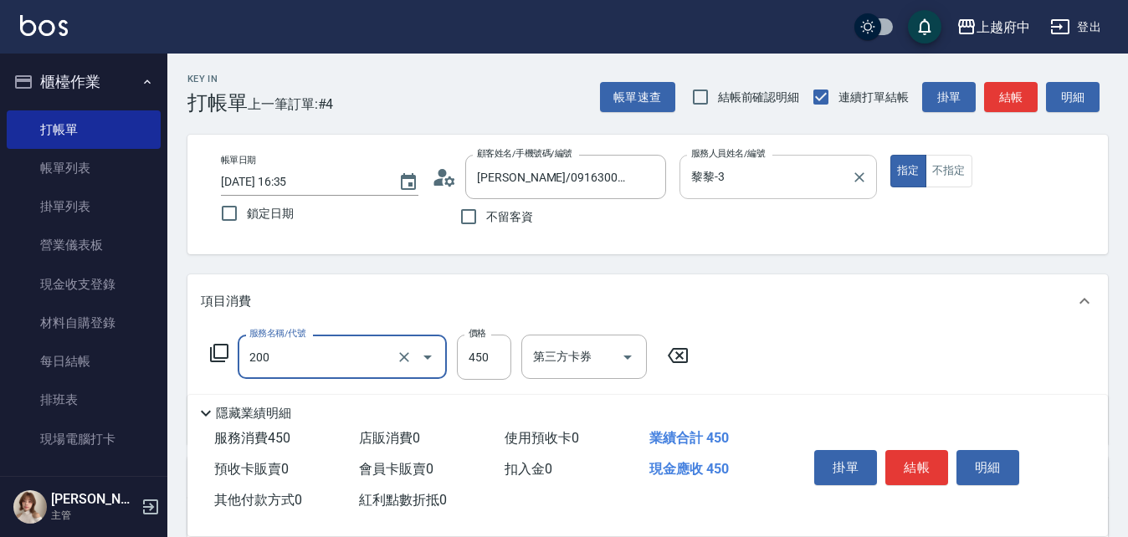
type input "有機洗髮(200)"
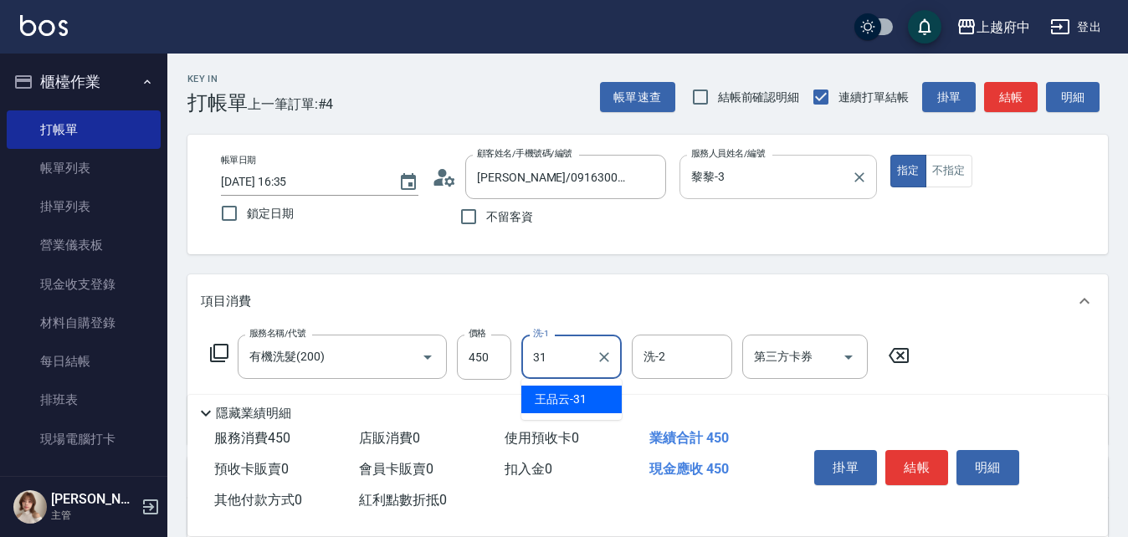
type input "王品云-31"
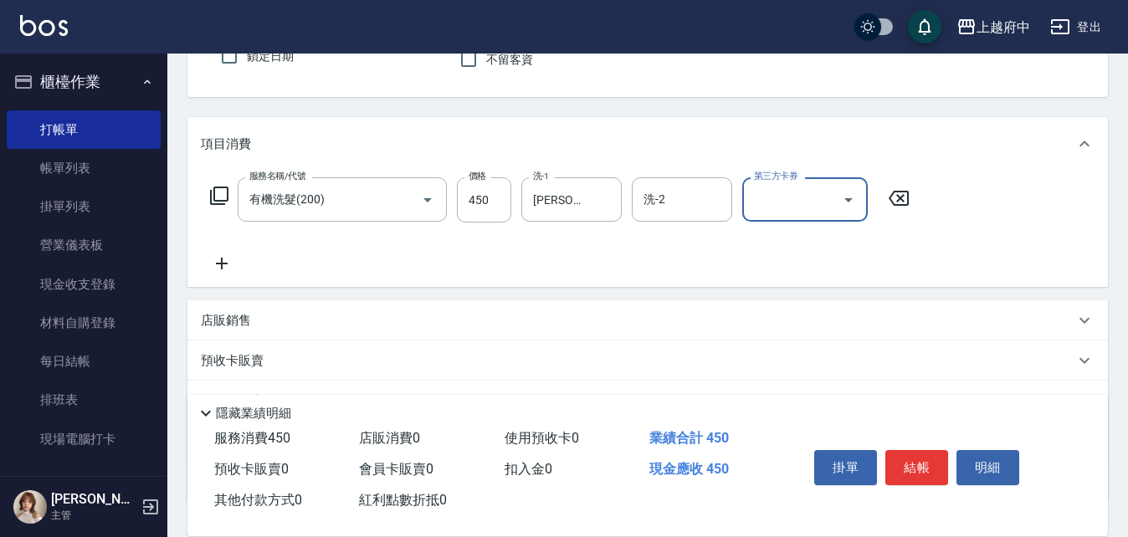
scroll to position [167, 0]
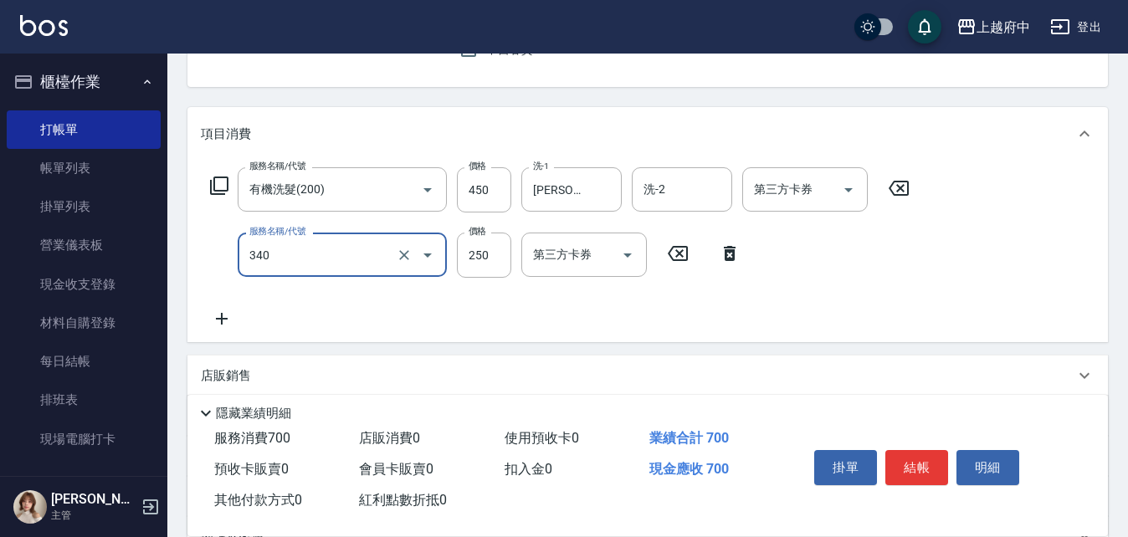
type input "剪髮(340)"
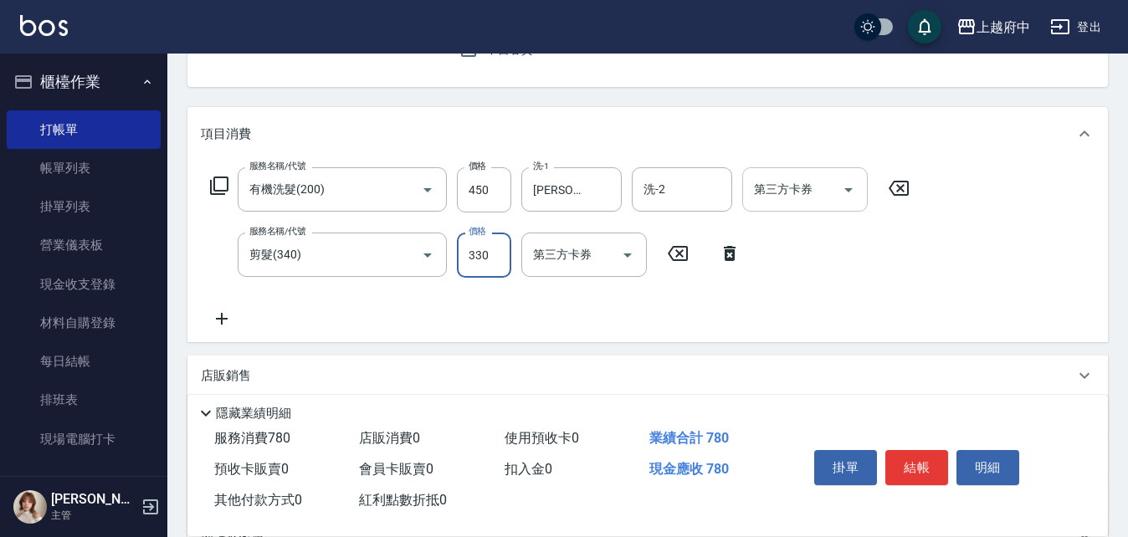
type input "330"
click at [917, 459] on button "結帳" at bounding box center [917, 467] width 63 height 35
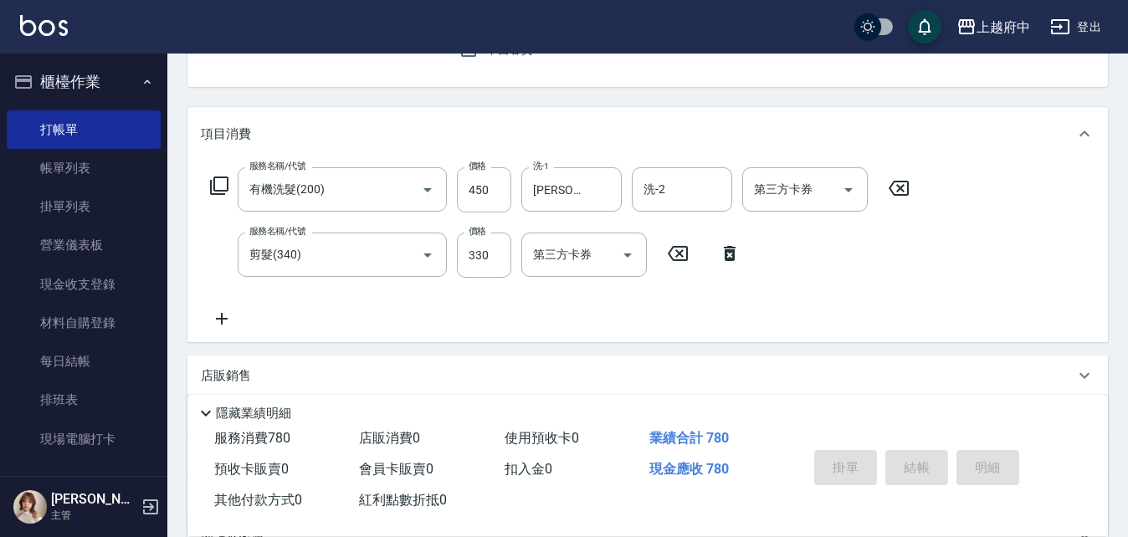
type input "2025/08/13 16:36"
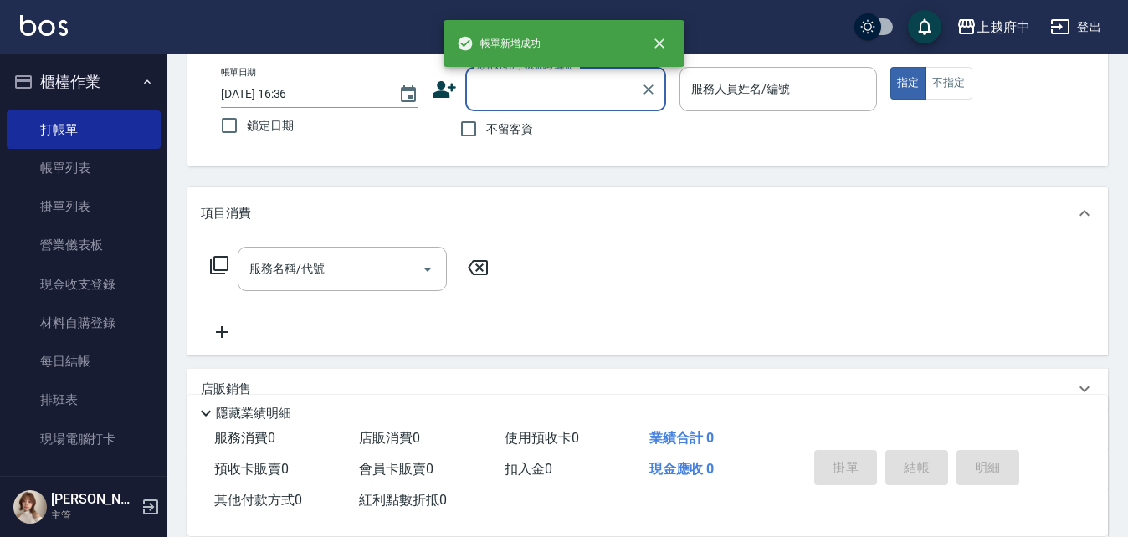
scroll to position [0, 0]
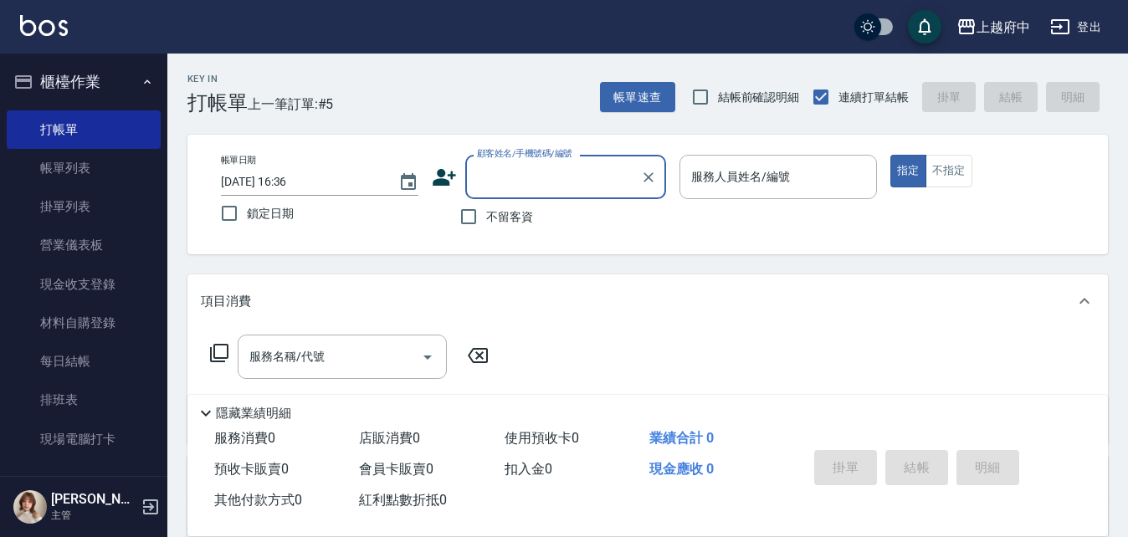
click at [515, 223] on span "不留客資" at bounding box center [509, 217] width 47 height 18
click at [486, 223] on input "不留客資" at bounding box center [468, 216] width 35 height 35
checkbox input "true"
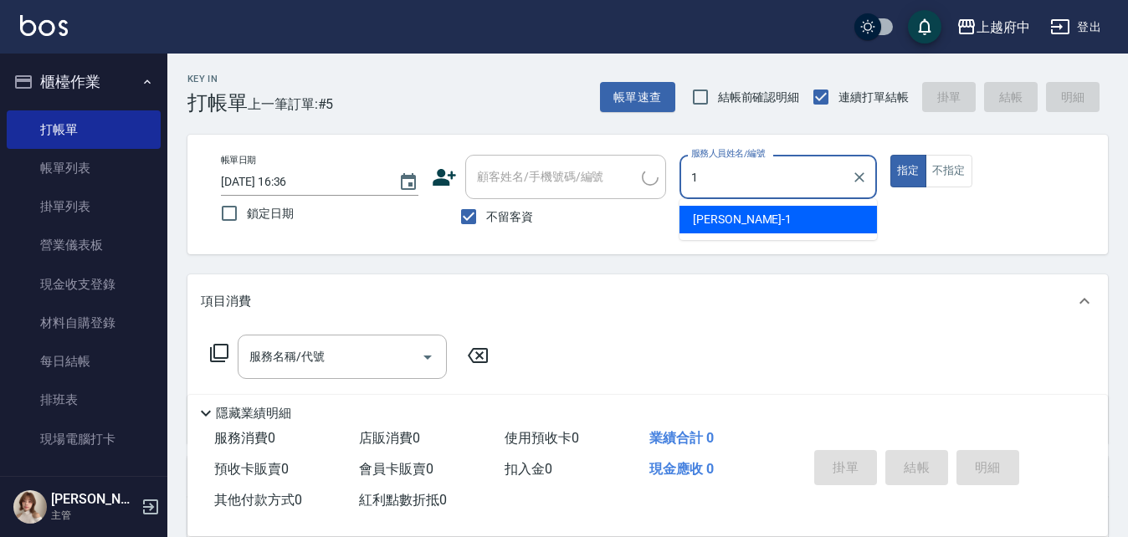
type input "Annie -1"
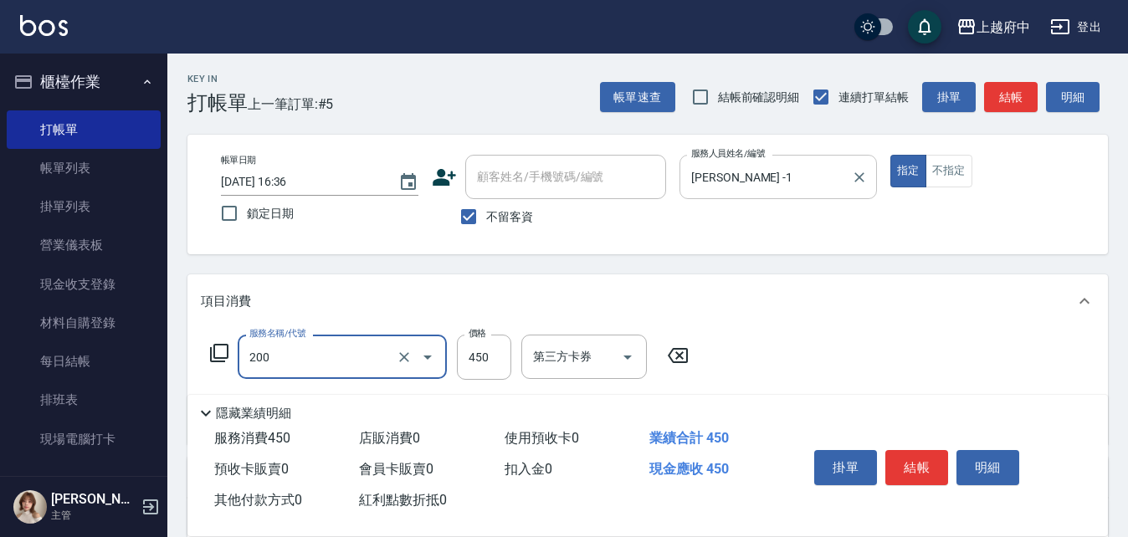
type input "有機洗髮(200)"
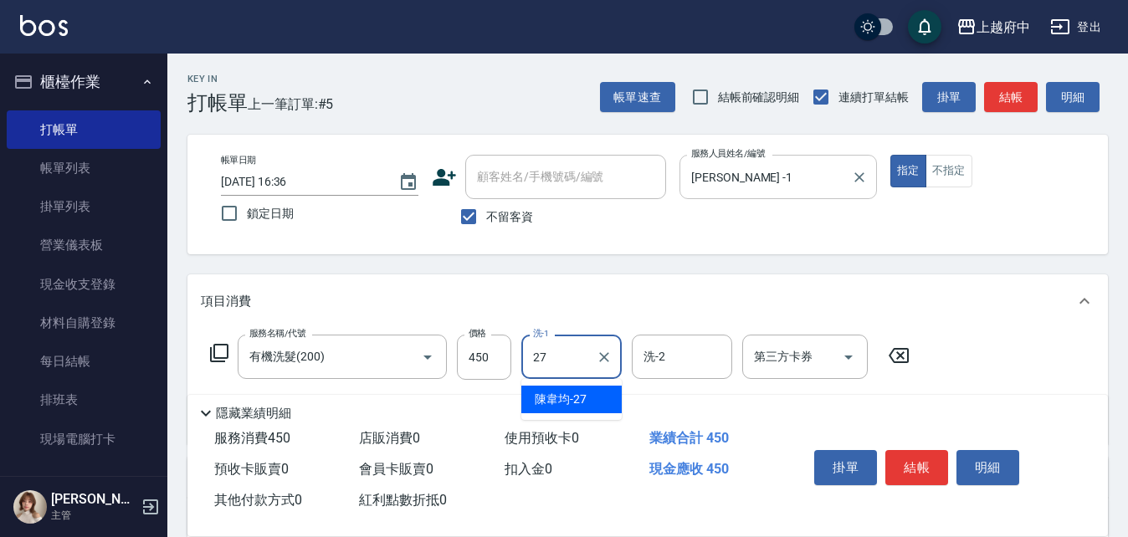
type input "陳韋均-27"
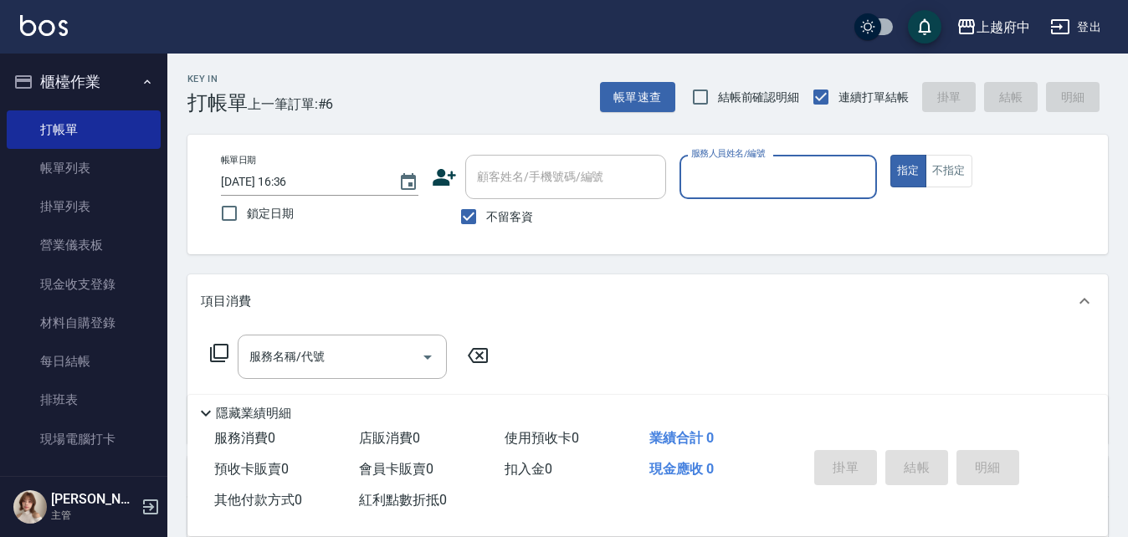
click at [492, 220] on span "不留客資" at bounding box center [509, 217] width 47 height 18
click at [486, 220] on input "不留客資" at bounding box center [468, 216] width 35 height 35
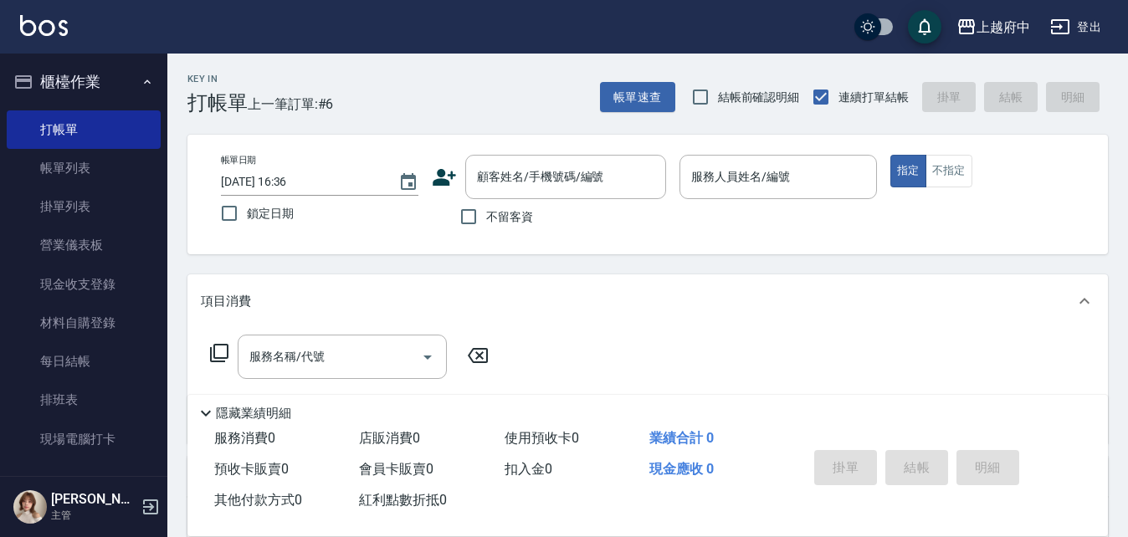
click at [510, 216] on span "不留客資" at bounding box center [509, 217] width 47 height 18
click at [486, 216] on input "不留客資" at bounding box center [468, 216] width 35 height 35
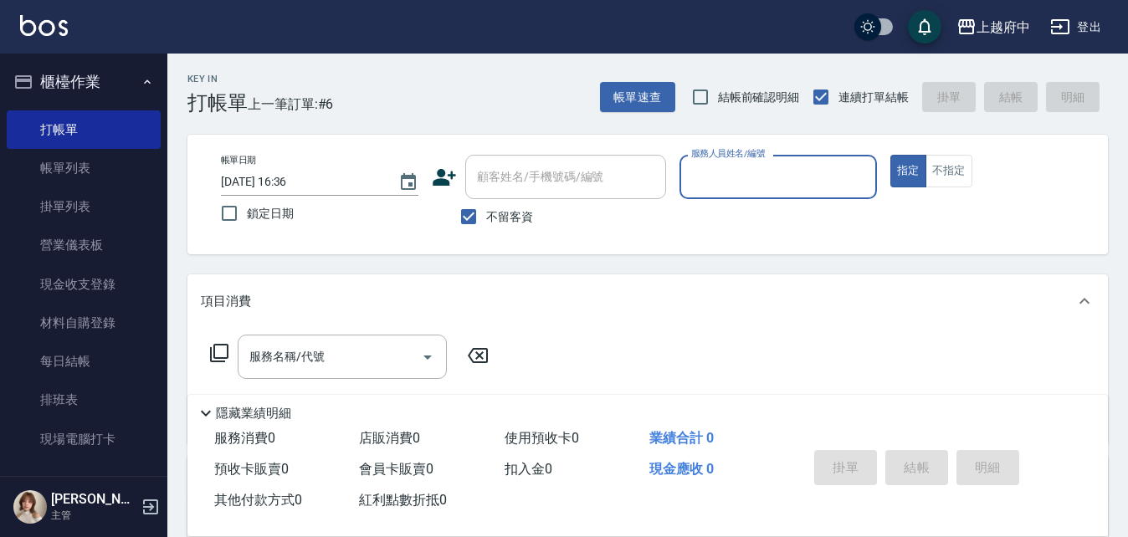
click at [512, 214] on span "不留客資" at bounding box center [509, 217] width 47 height 18
click at [486, 214] on input "不留客資" at bounding box center [468, 216] width 35 height 35
checkbox input "false"
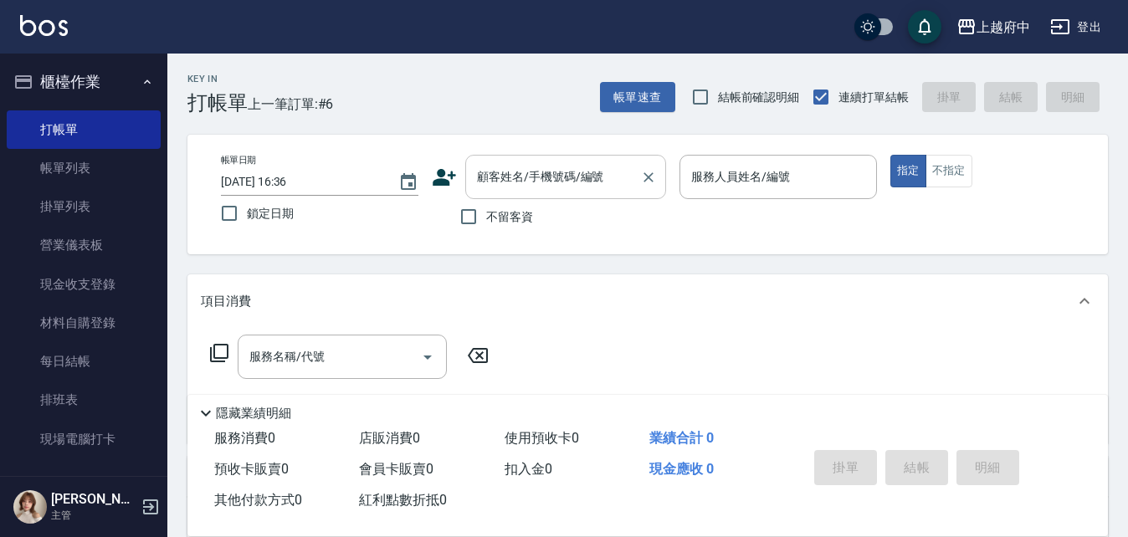
click at [543, 177] on div "顧客姓名/手機號碼/編號 顧客姓名/手機號碼/編號" at bounding box center [565, 177] width 201 height 44
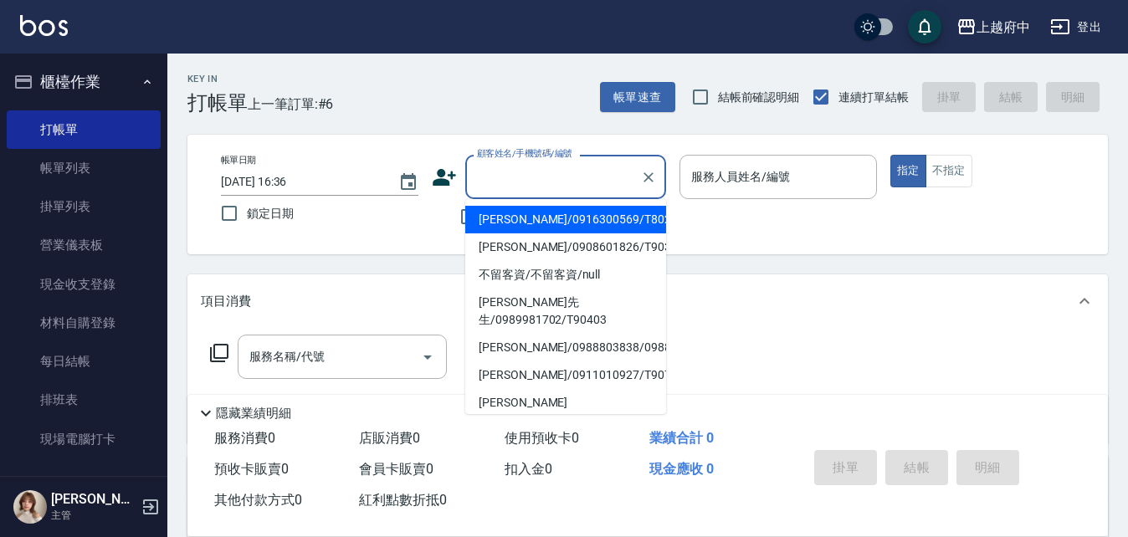
type input "s"
click at [433, 233] on div "不留客資" at bounding box center [549, 216] width 234 height 35
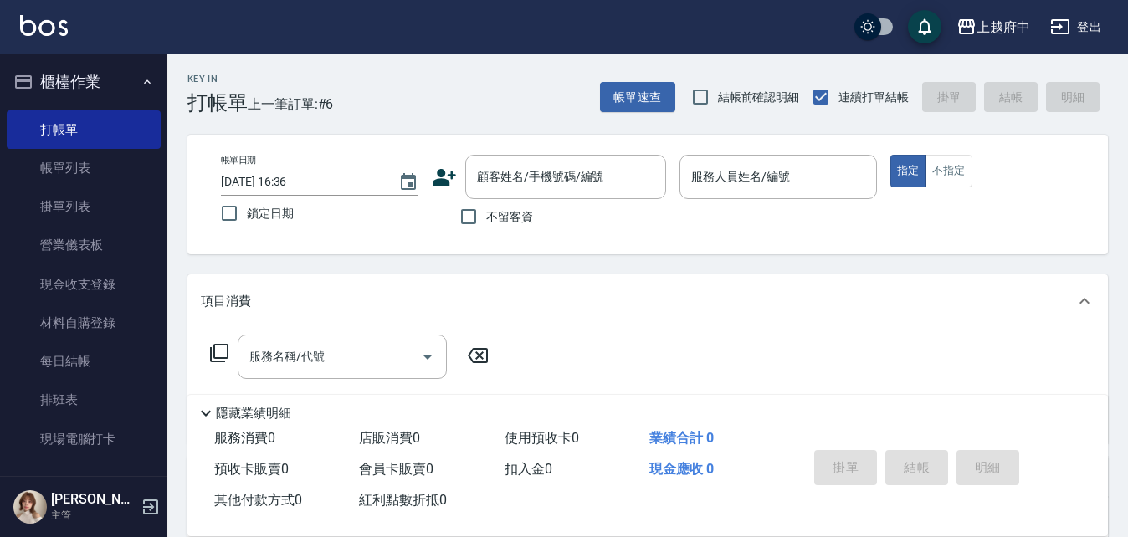
drag, startPoint x: 474, startPoint y: 224, endPoint x: 520, endPoint y: 224, distance: 46.0
click at [473, 224] on input "不留客資" at bounding box center [468, 216] width 35 height 35
checkbox input "true"
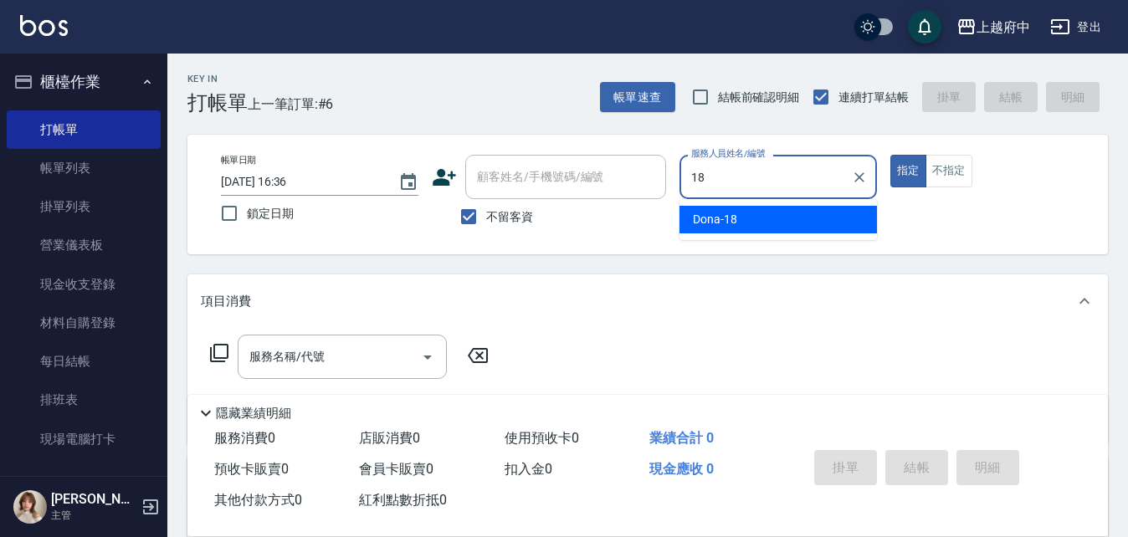
type input "Dona-18"
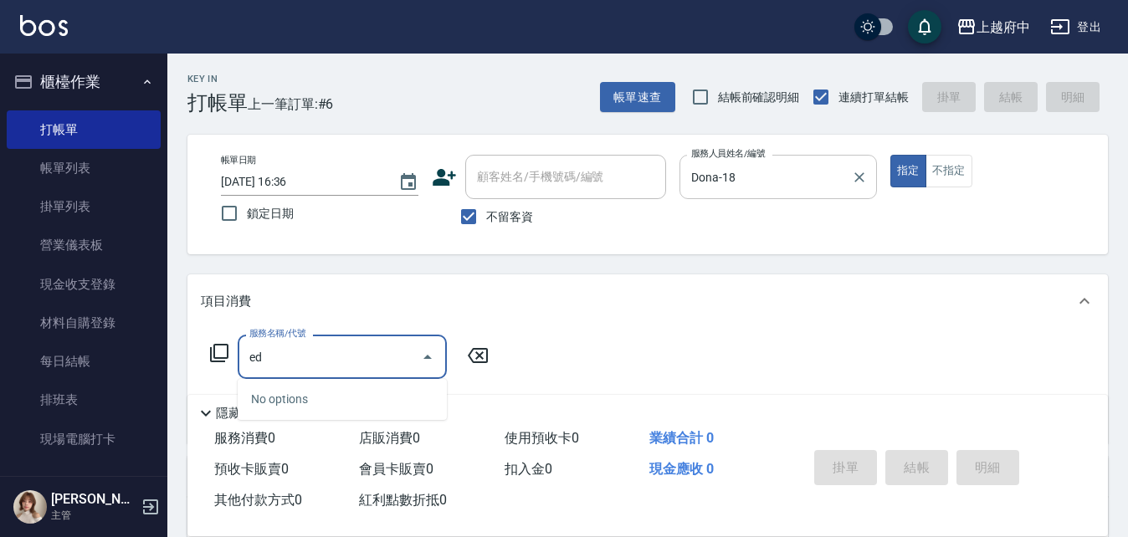
type input "e"
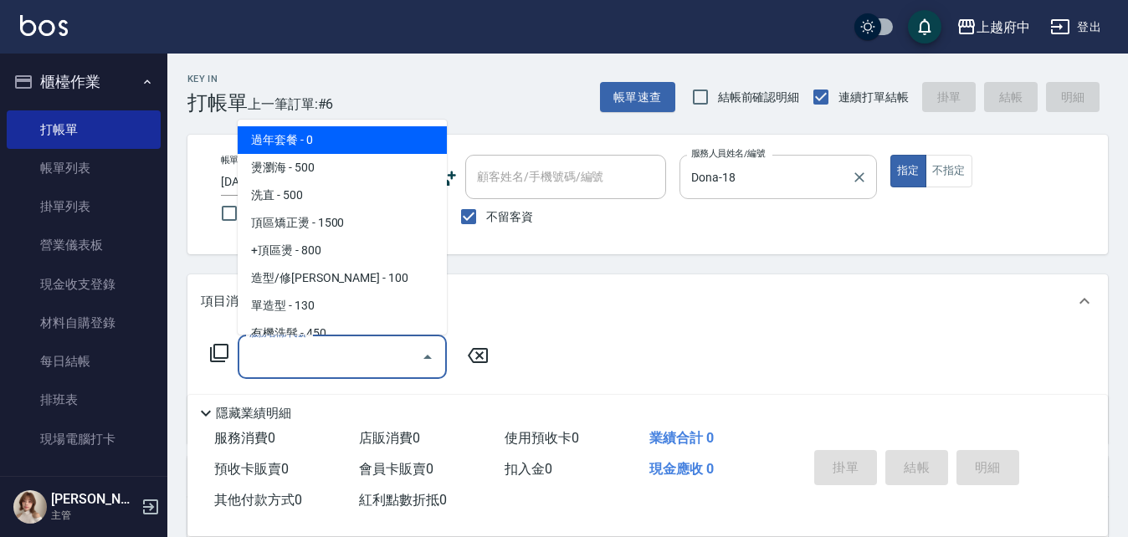
type input "ㄎ"
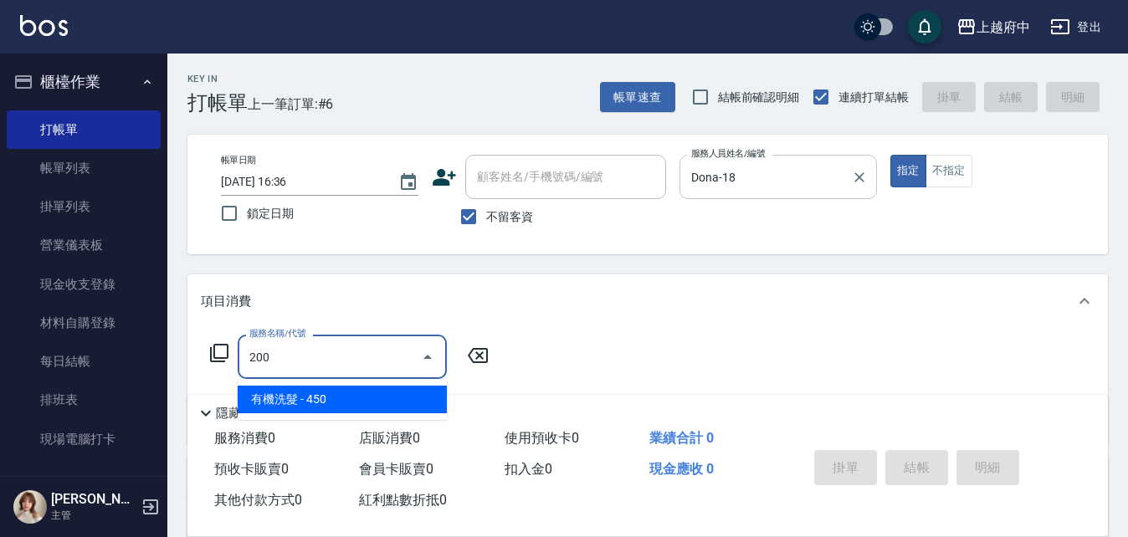
type input "有機洗髮(200)"
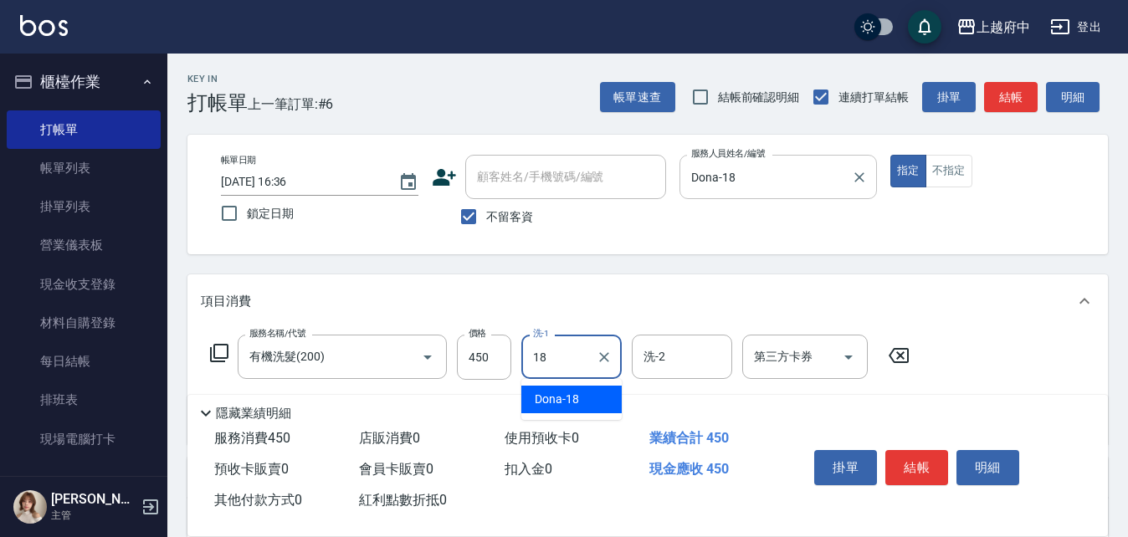
type input "Dona-18"
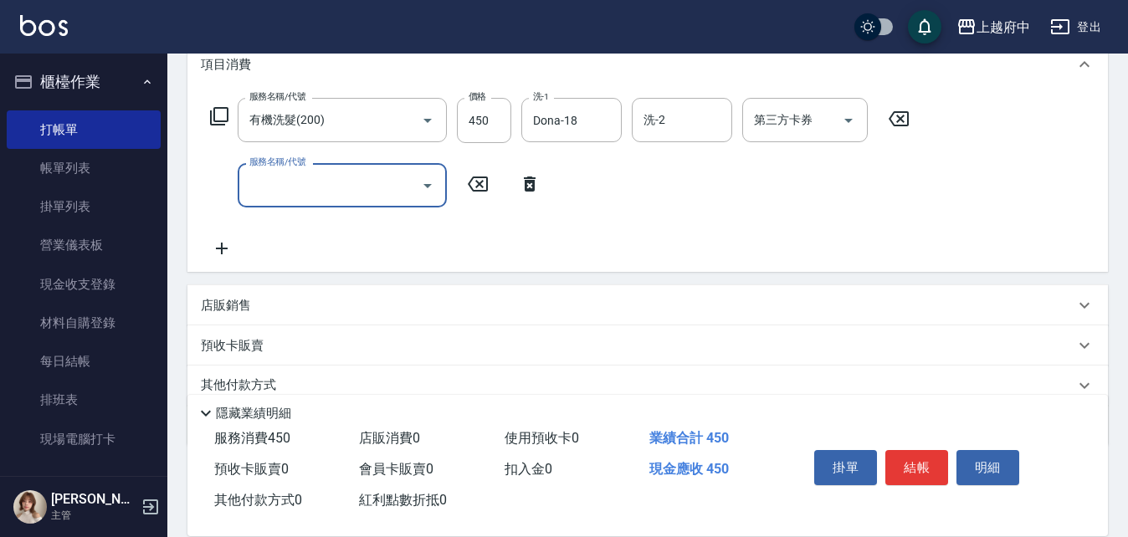
scroll to position [306, 0]
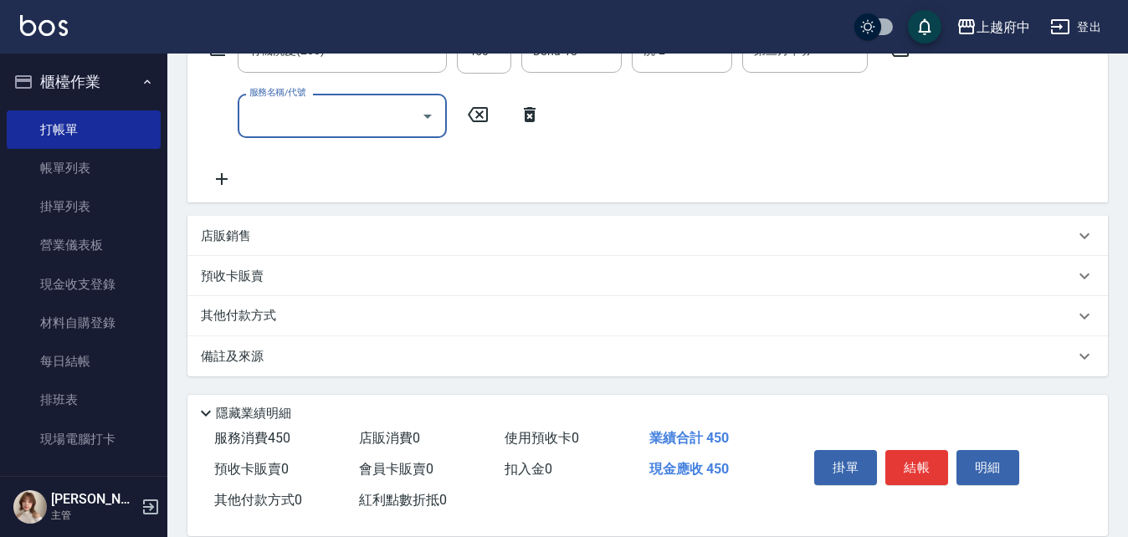
click at [210, 231] on p "店販銷售" at bounding box center [226, 237] width 50 height 18
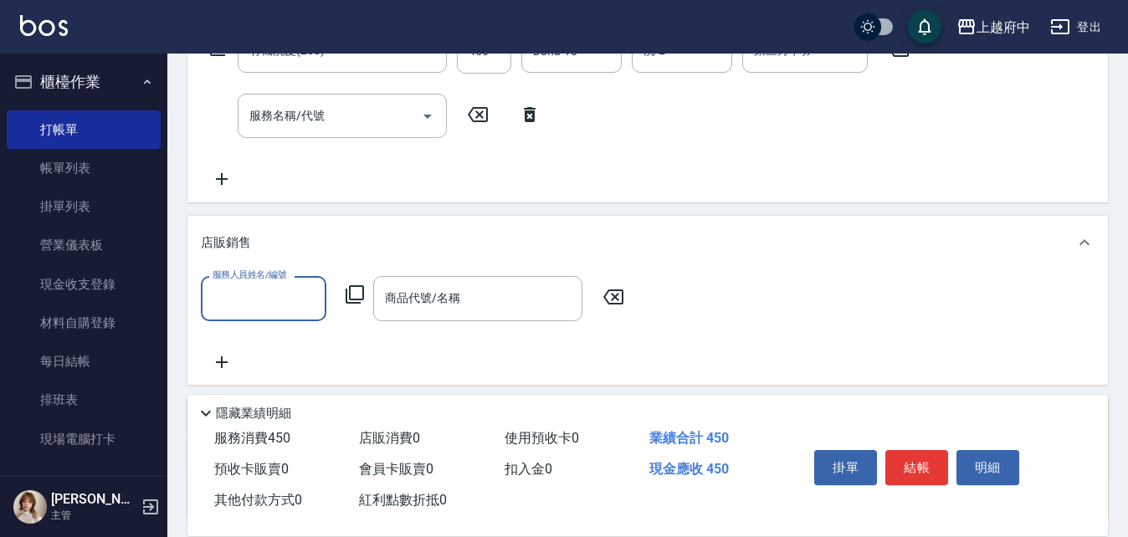
scroll to position [0, 0]
type input "Dona-18"
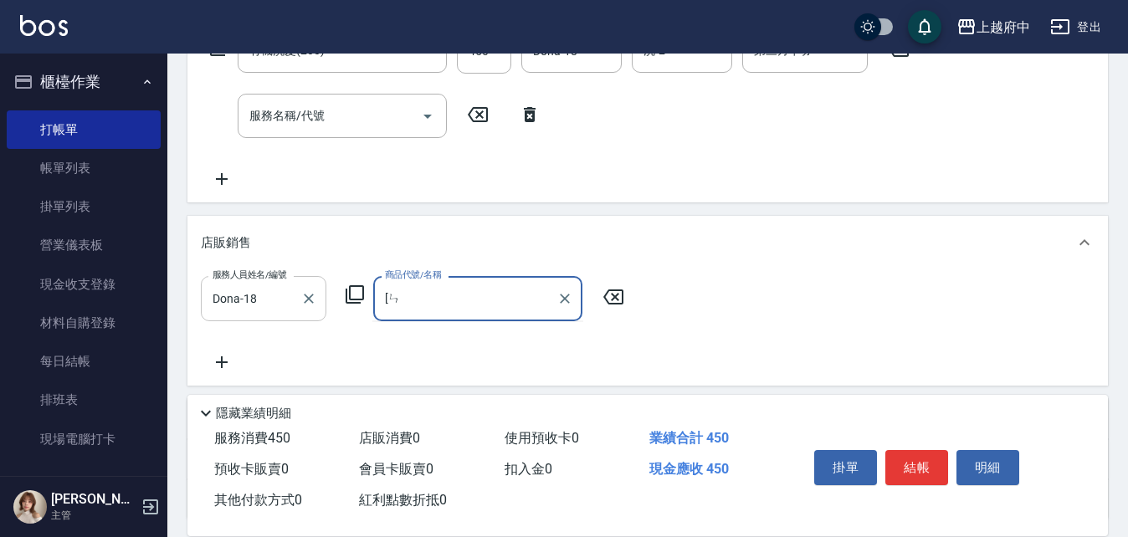
type input "["
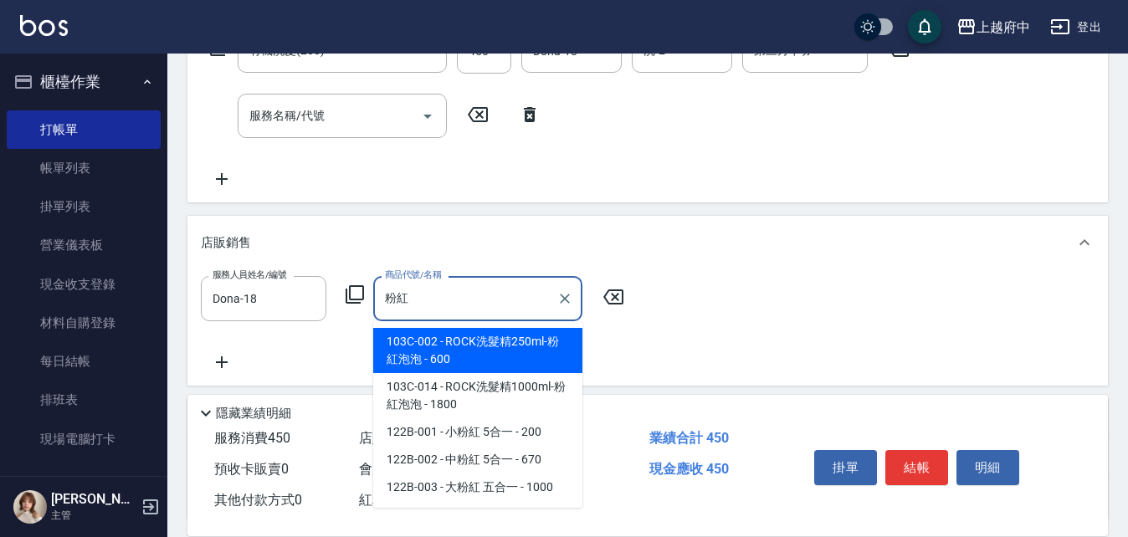
click at [492, 342] on span "103C-002 - ROCK洗髮精250ml-粉紅泡泡 - 600" at bounding box center [477, 350] width 209 height 45
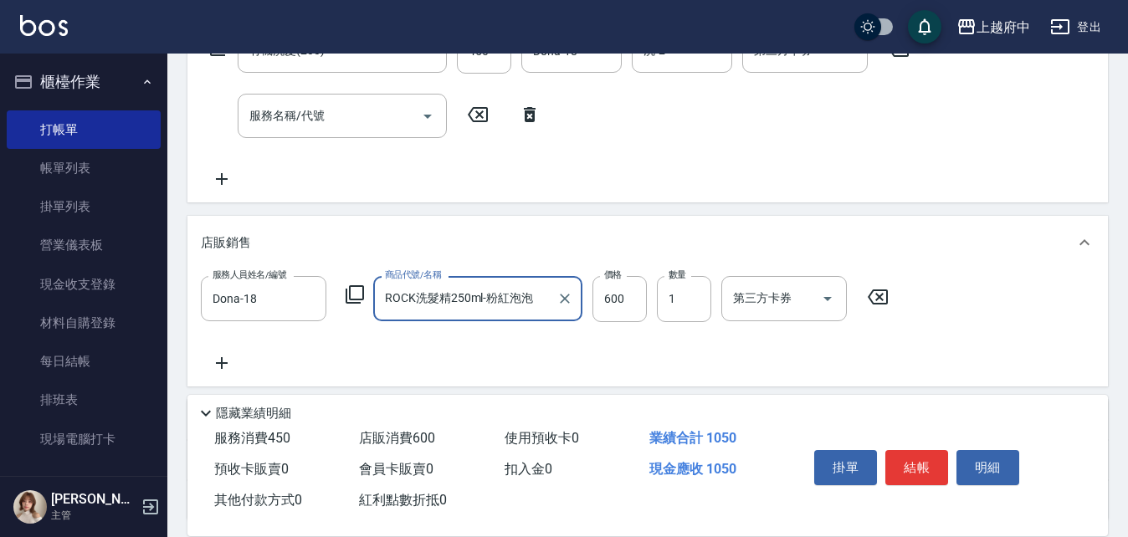
type input "ROCK洗髮精250ml-粉紅泡泡"
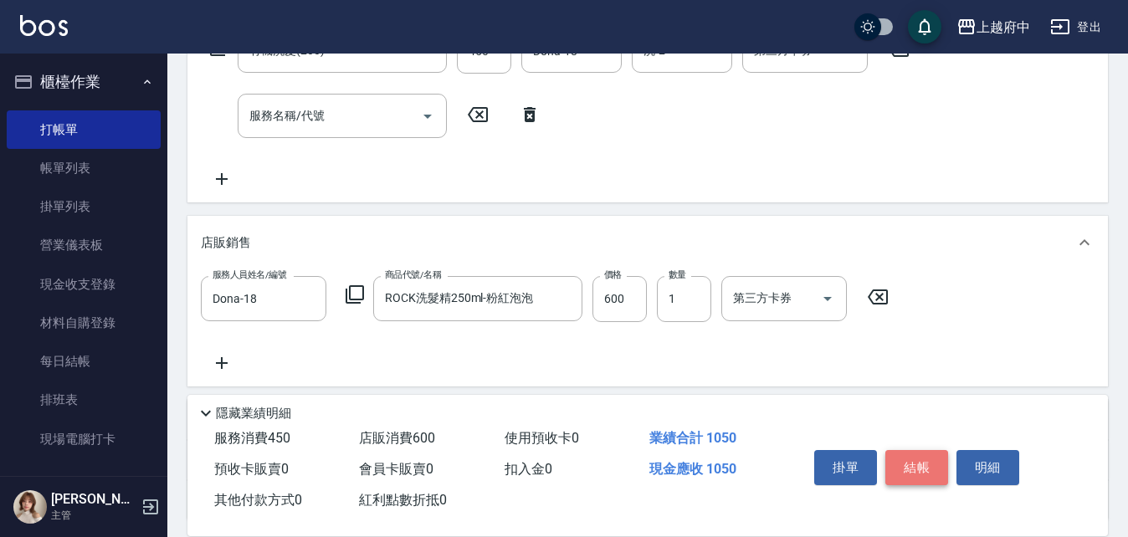
click at [923, 450] on button "結帳" at bounding box center [917, 467] width 63 height 35
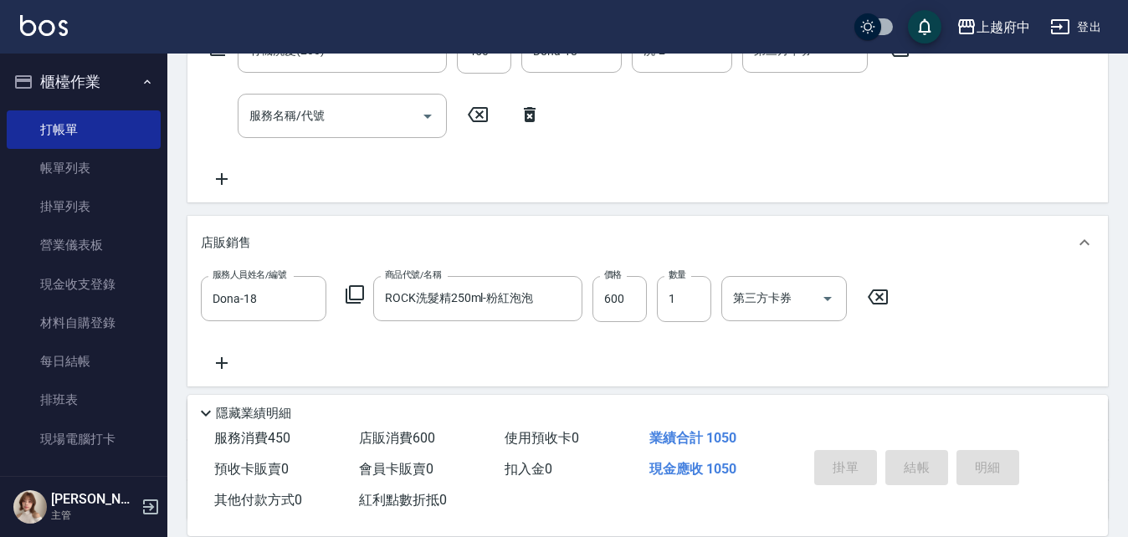
type input "2025/08/13 16:37"
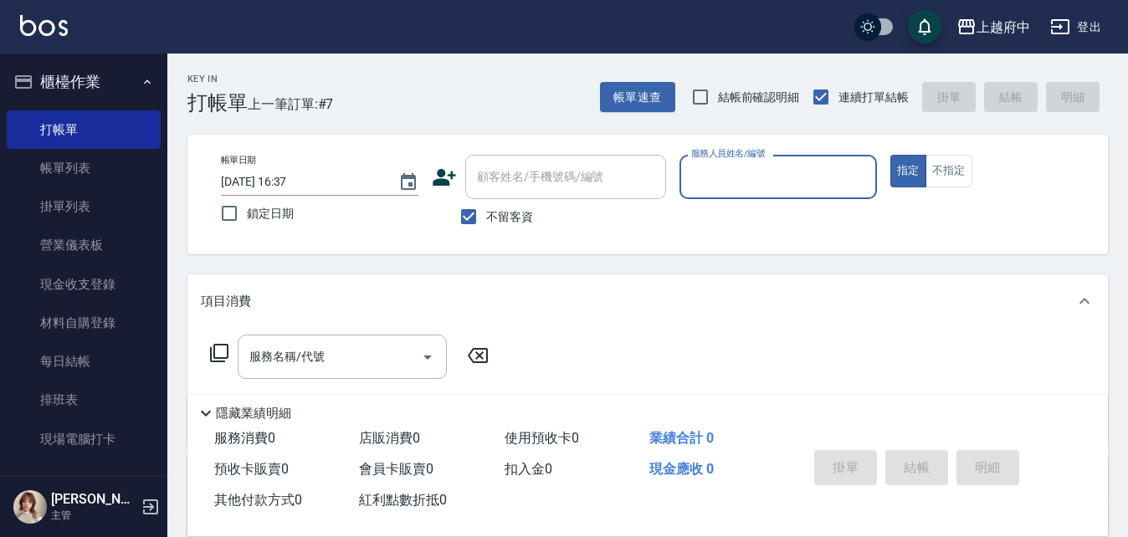
drag, startPoint x: 522, startPoint y: 216, endPoint x: 506, endPoint y: 212, distance: 15.6
click at [520, 216] on span "不留客資" at bounding box center [509, 217] width 47 height 18
click at [486, 216] on input "不留客資" at bounding box center [468, 216] width 35 height 35
checkbox input "false"
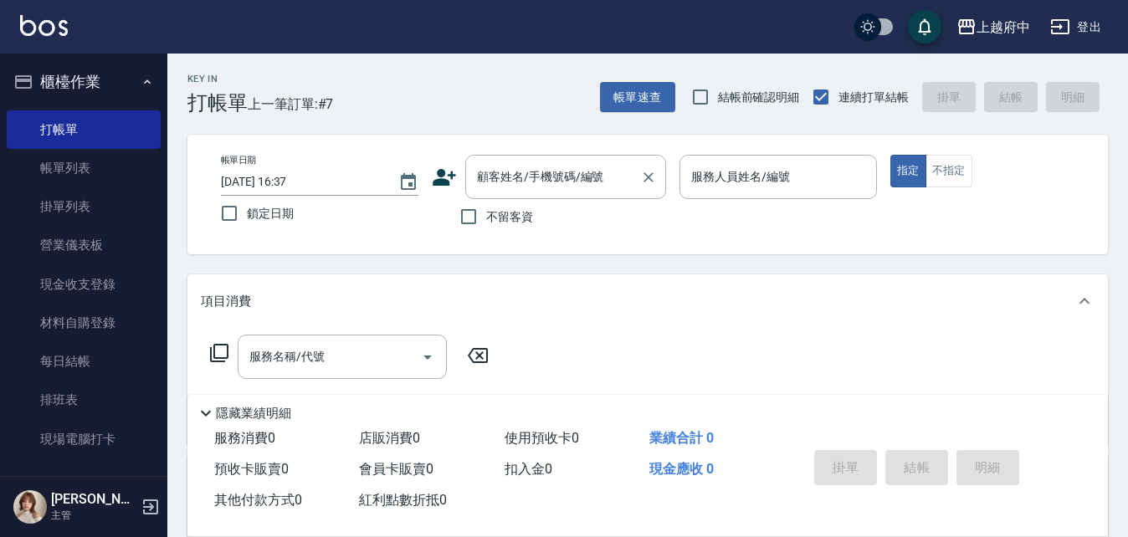
click at [540, 171] on input "顧客姓名/手機號碼/編號" at bounding box center [553, 176] width 161 height 29
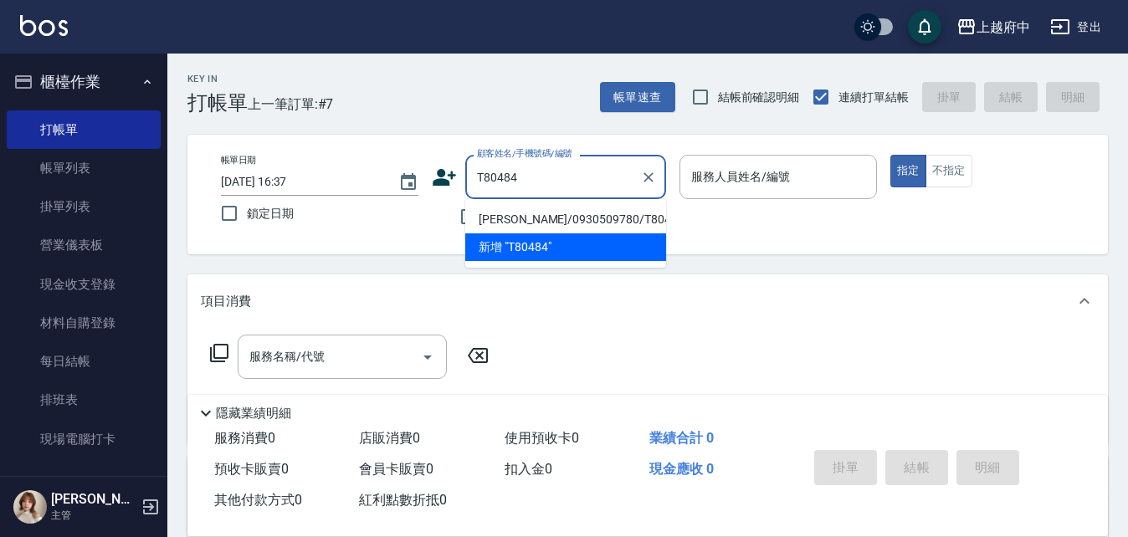
click at [601, 215] on li "湯致丞/0930509780/T80484" at bounding box center [565, 220] width 201 height 28
type input "湯致丞/0930509780/T80484"
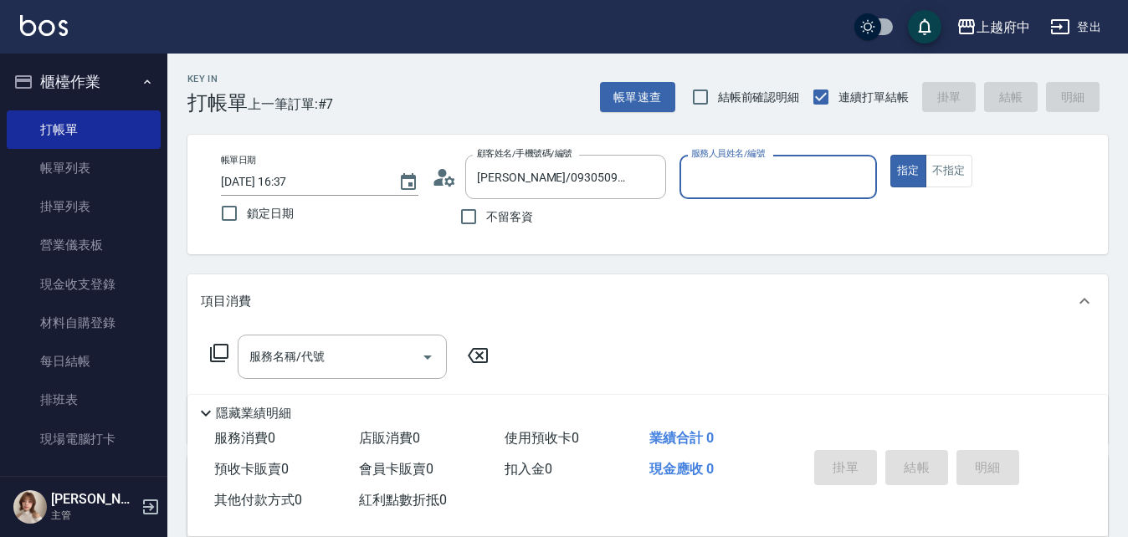
type input "3"
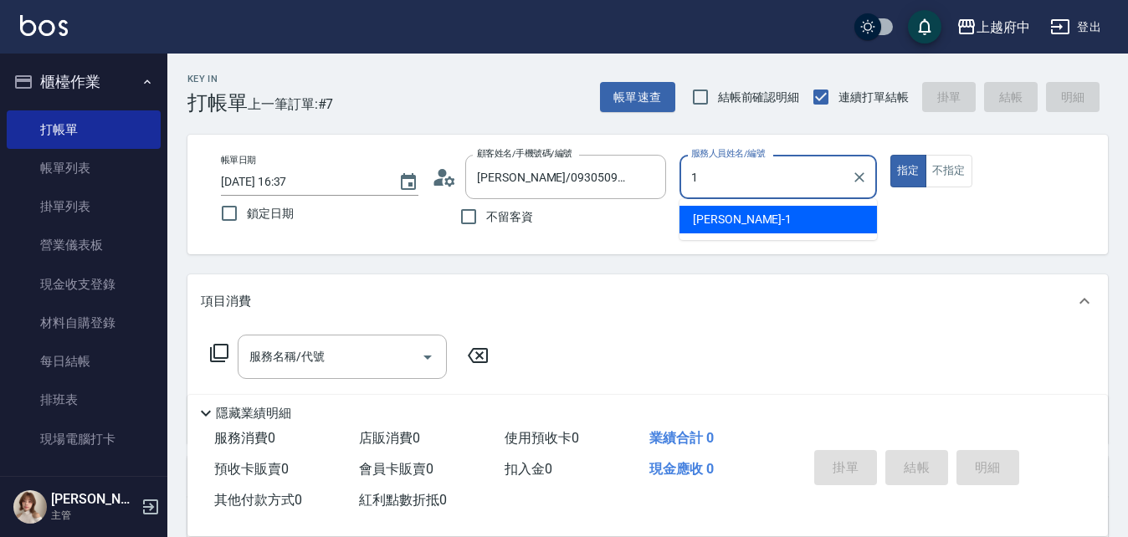
type input "Annie -1"
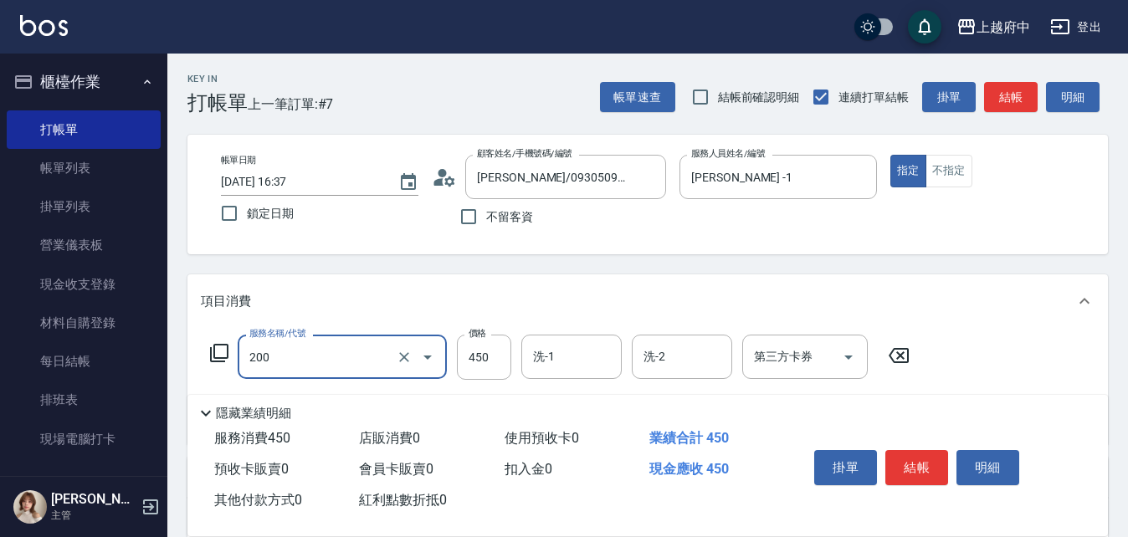
type input "有機洗髮(200)"
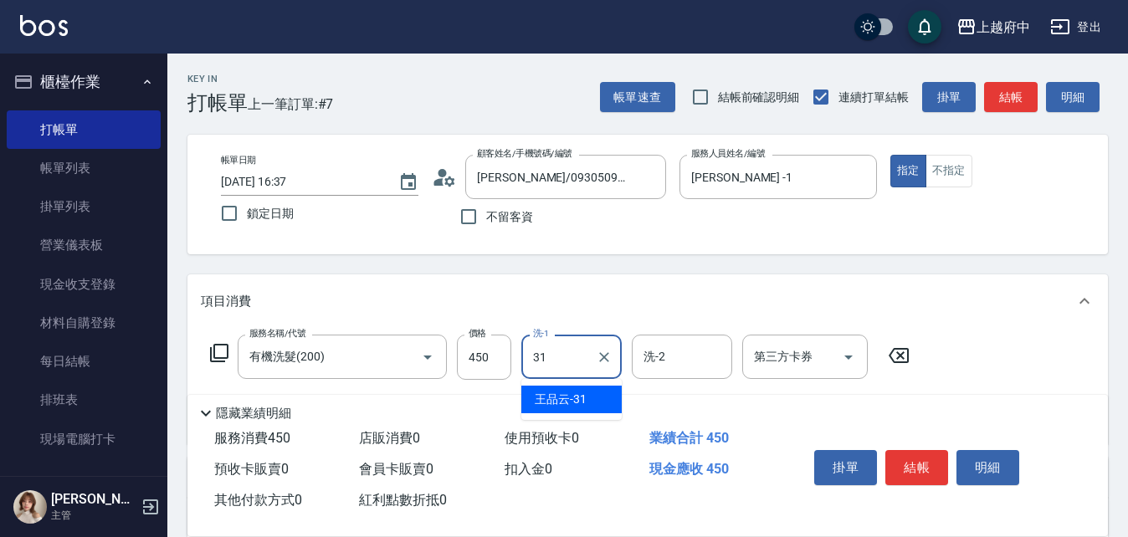
type input "王品云-31"
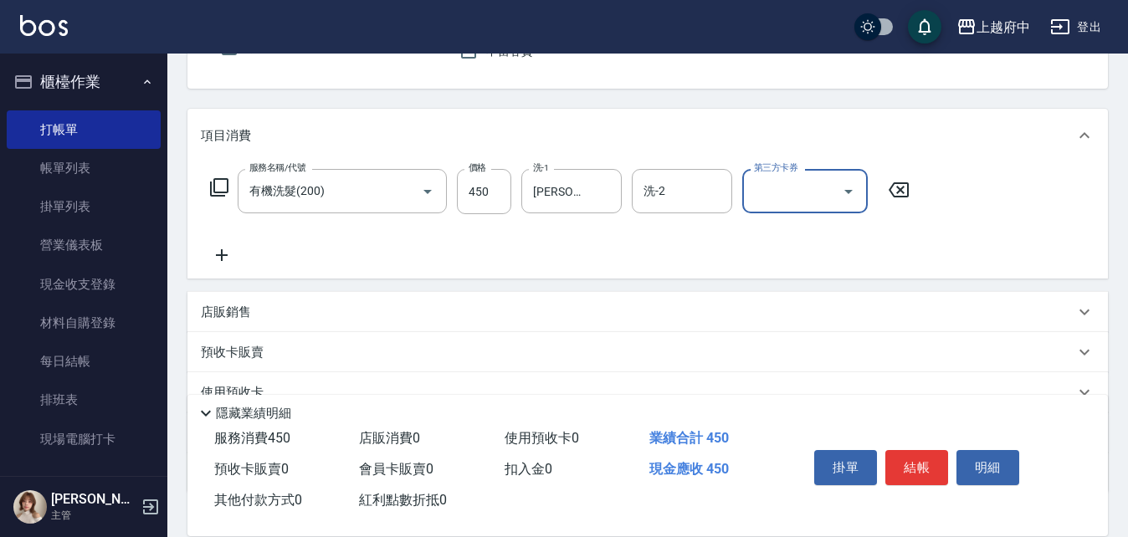
scroll to position [167, 0]
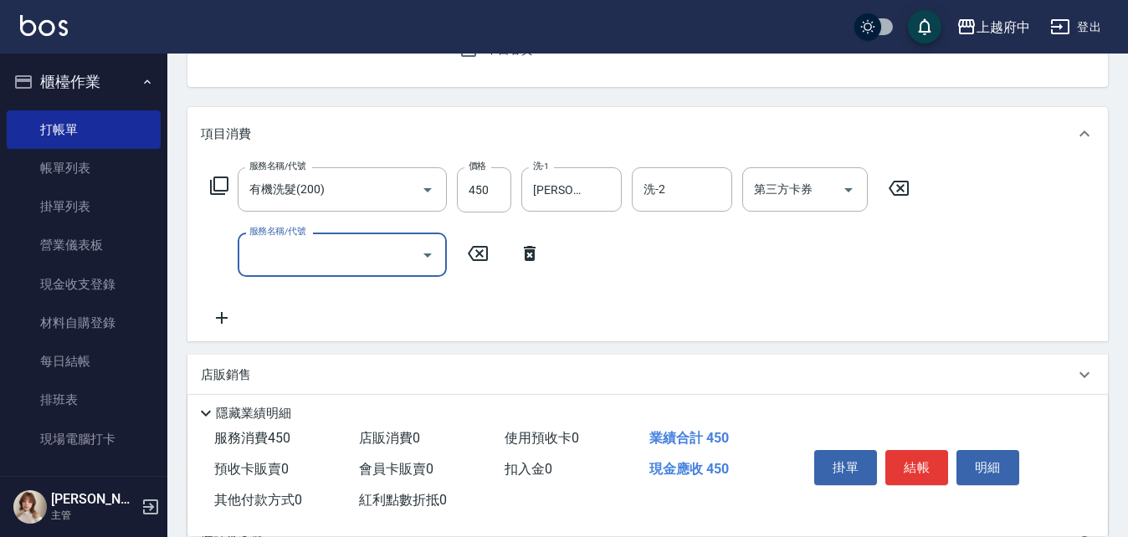
type input "3"
type input "側邊壓貼(5001)"
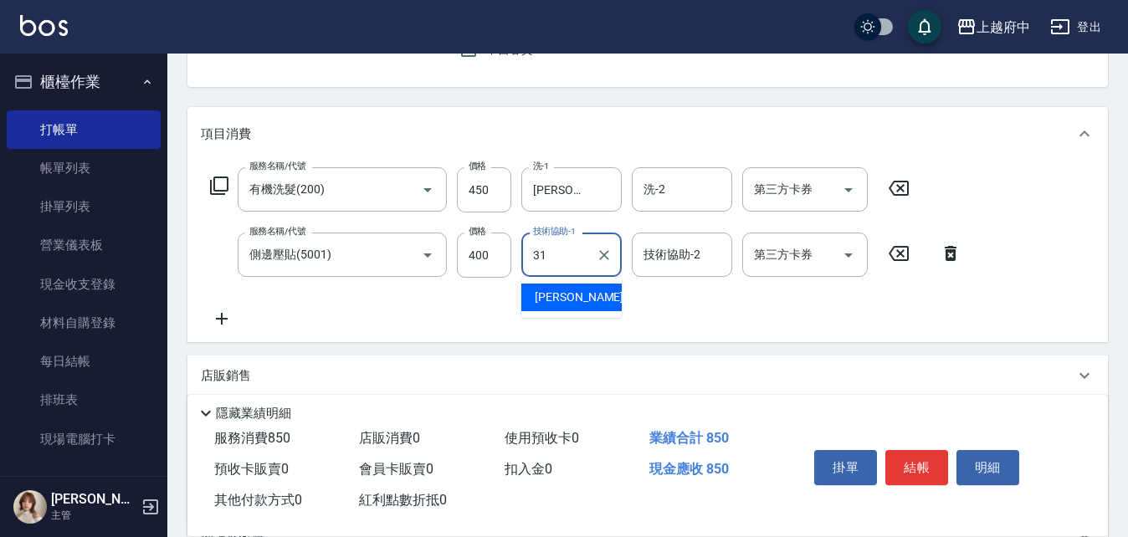
type input "王品云-31"
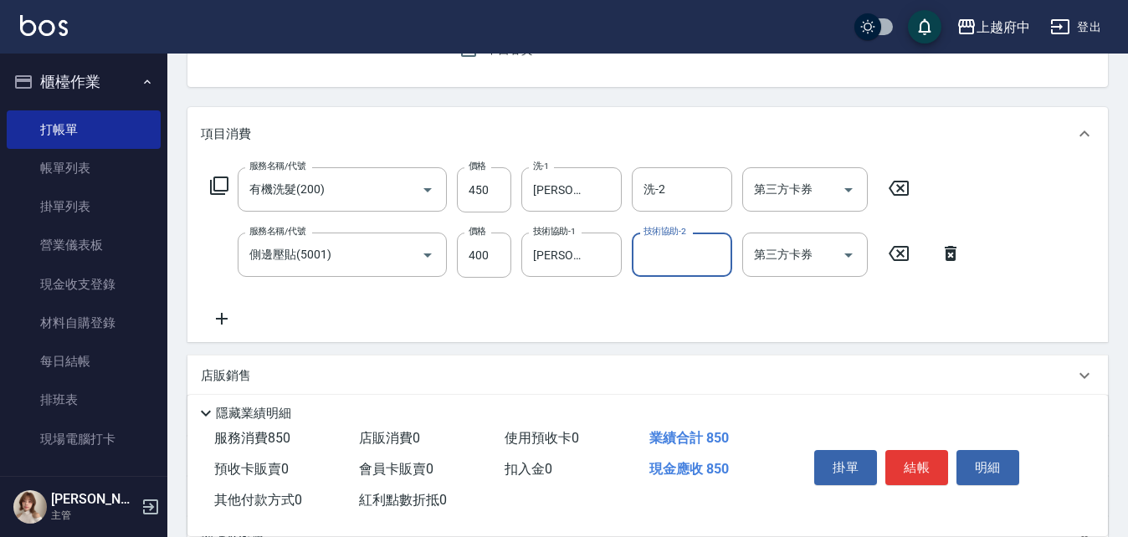
click at [218, 320] on icon at bounding box center [222, 319] width 12 height 12
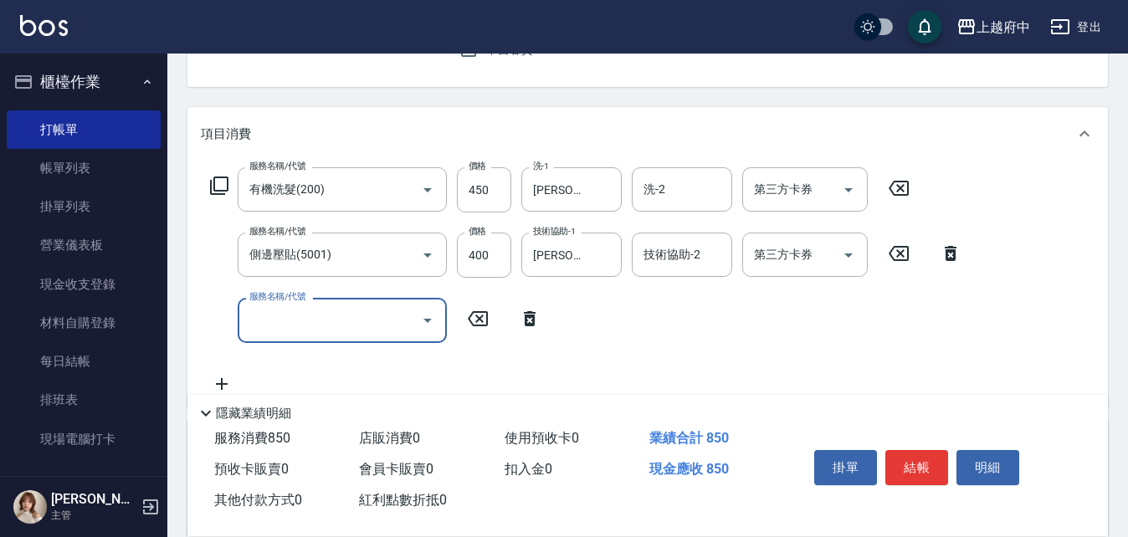
click at [319, 314] on input "服務名稱/代號" at bounding box center [329, 320] width 169 height 29
type input "剪髮(340)"
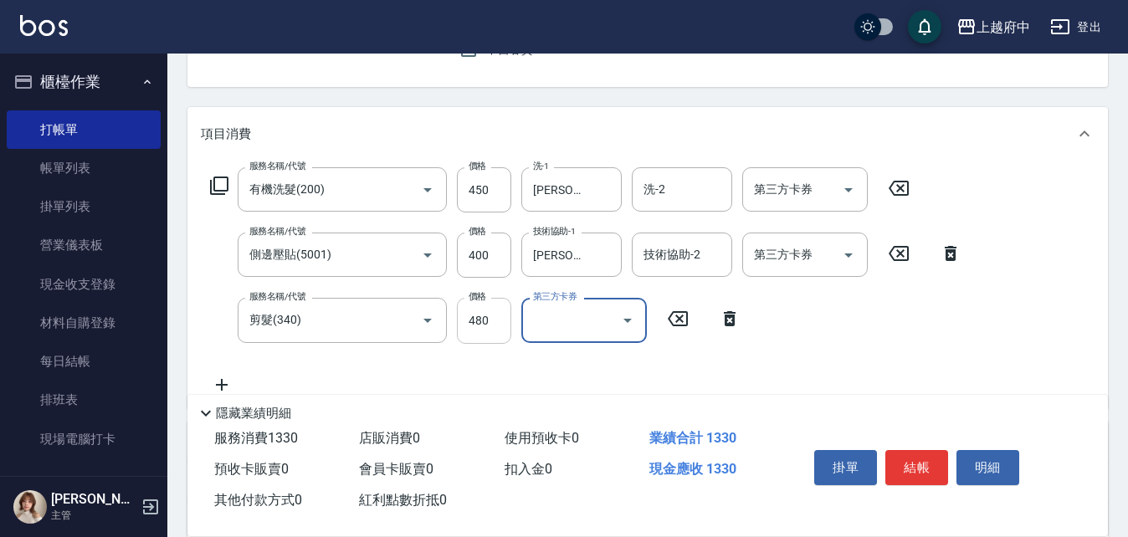
click at [471, 329] on input "480" at bounding box center [484, 320] width 54 height 45
type input "280"
click at [904, 455] on button "結帳" at bounding box center [917, 467] width 63 height 35
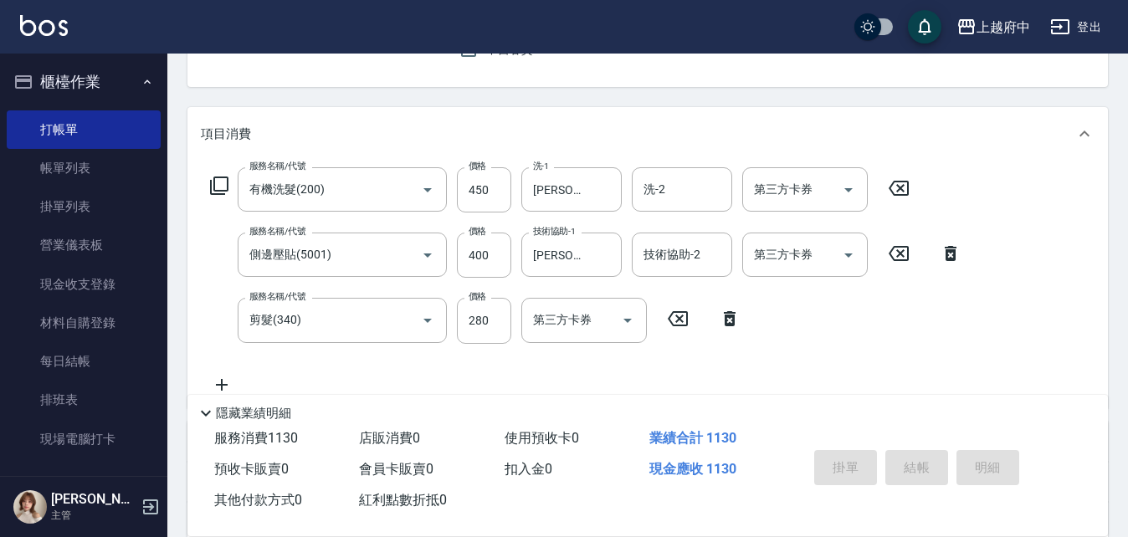
type input "2025/08/13 16:38"
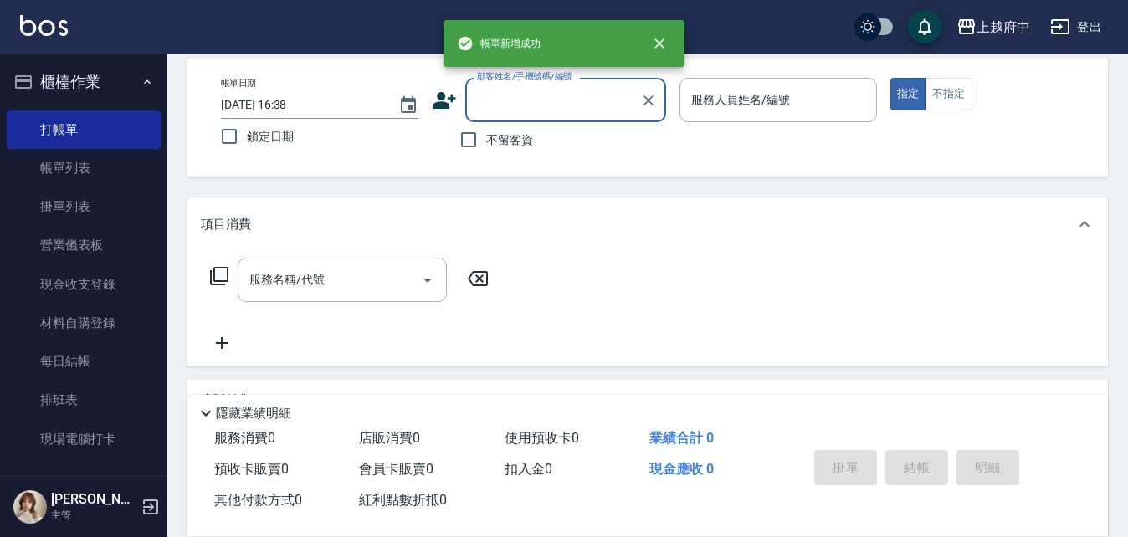
scroll to position [0, 0]
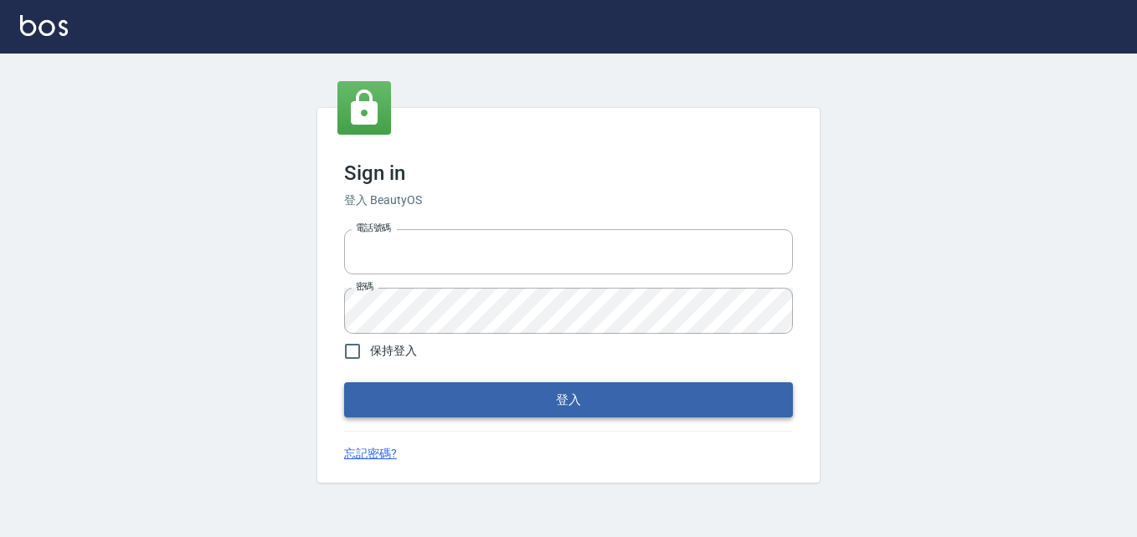
type input "0911903627"
click at [475, 405] on button "登入" at bounding box center [568, 400] width 449 height 35
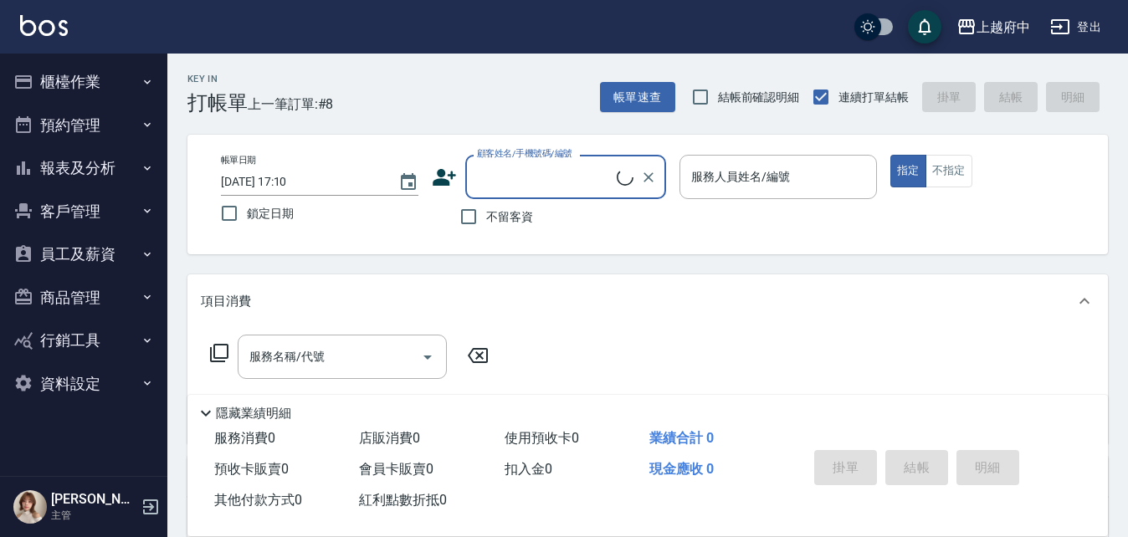
click at [54, 74] on button "櫃檯作業" at bounding box center [84, 82] width 154 height 44
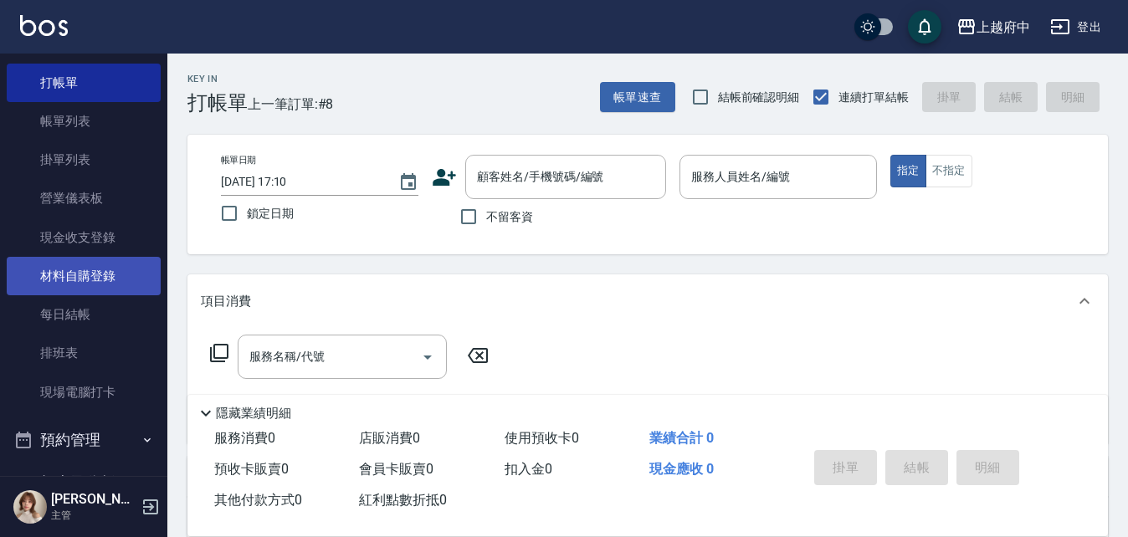
scroll to position [84, 0]
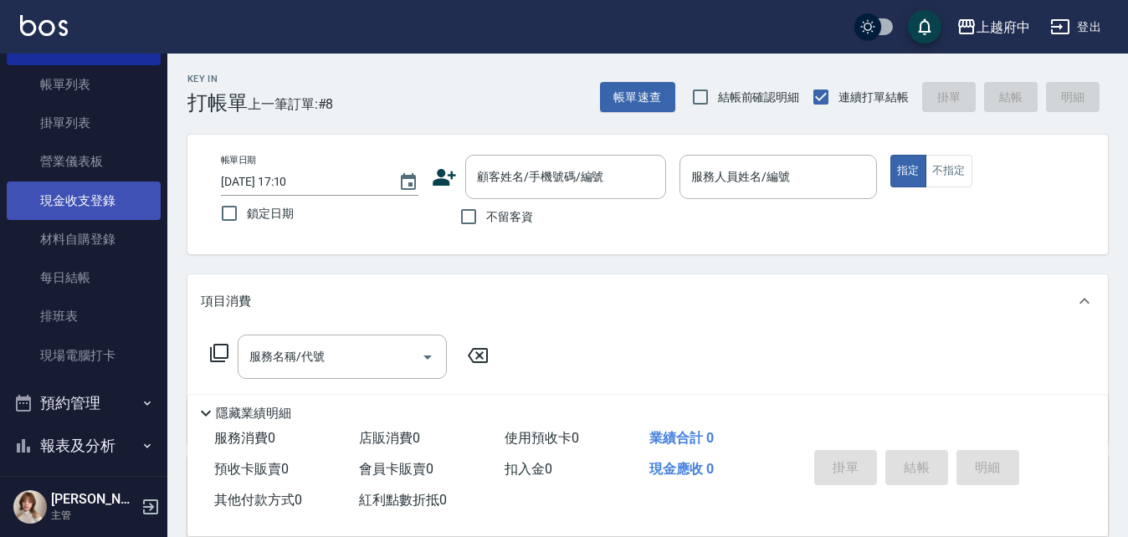
click at [116, 202] on link "現金收支登錄" at bounding box center [84, 201] width 154 height 39
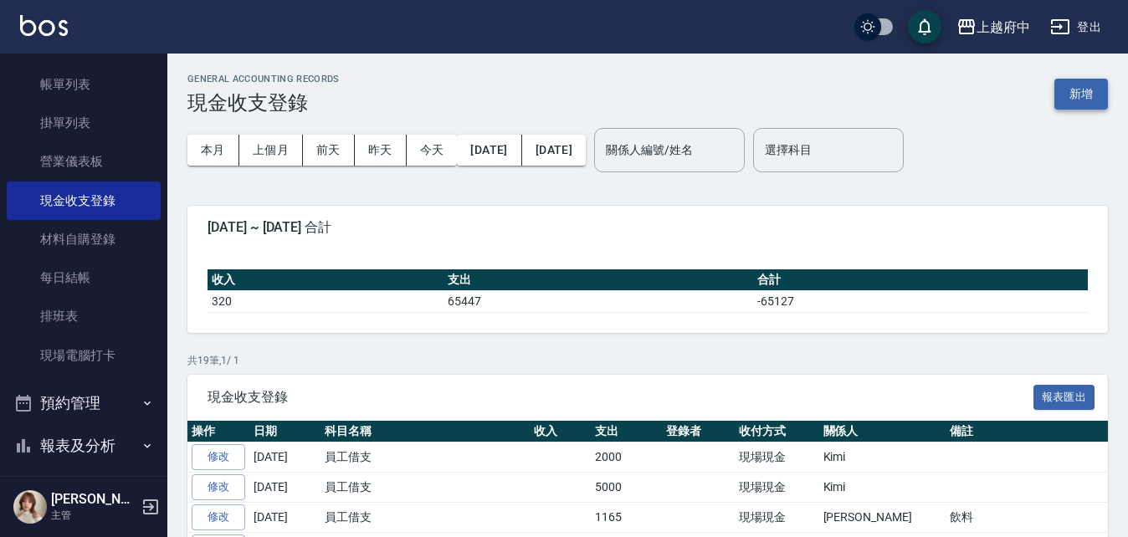
click at [1092, 101] on button "新增" at bounding box center [1082, 94] width 54 height 31
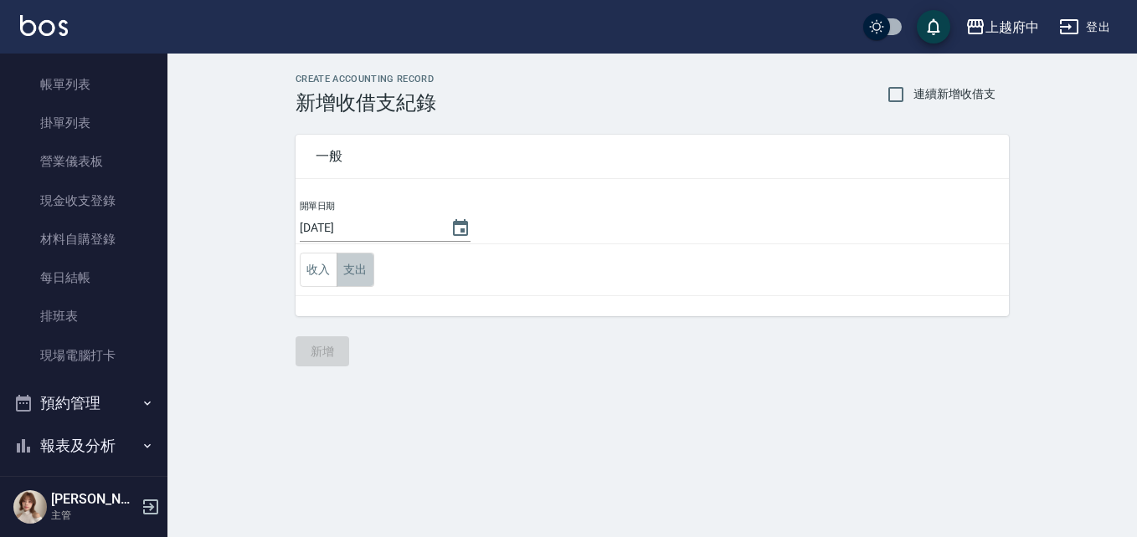
click at [368, 273] on button "支出" at bounding box center [356, 270] width 38 height 34
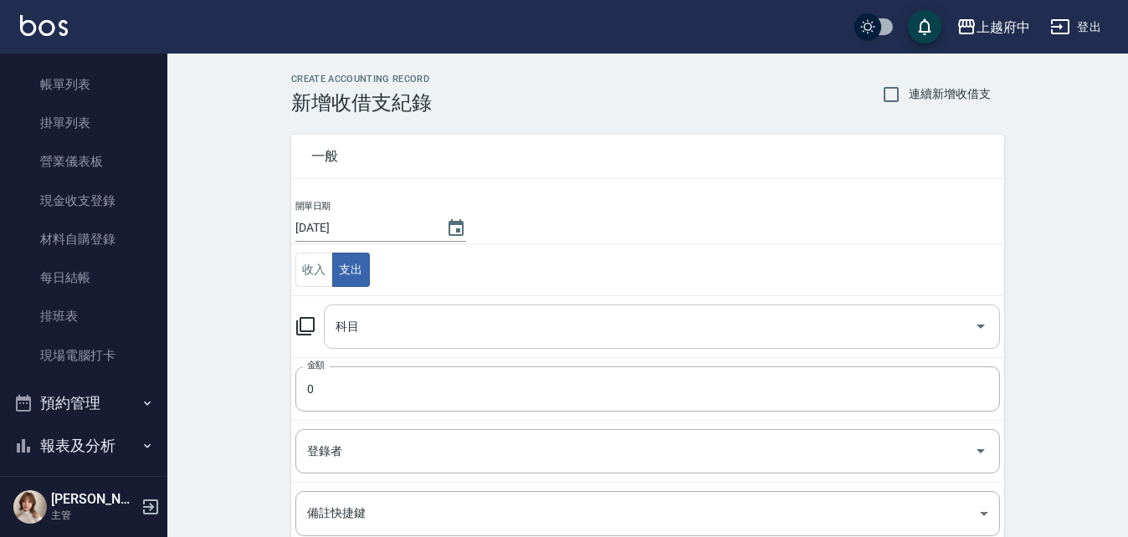
click at [424, 322] on input "科目" at bounding box center [649, 326] width 636 height 29
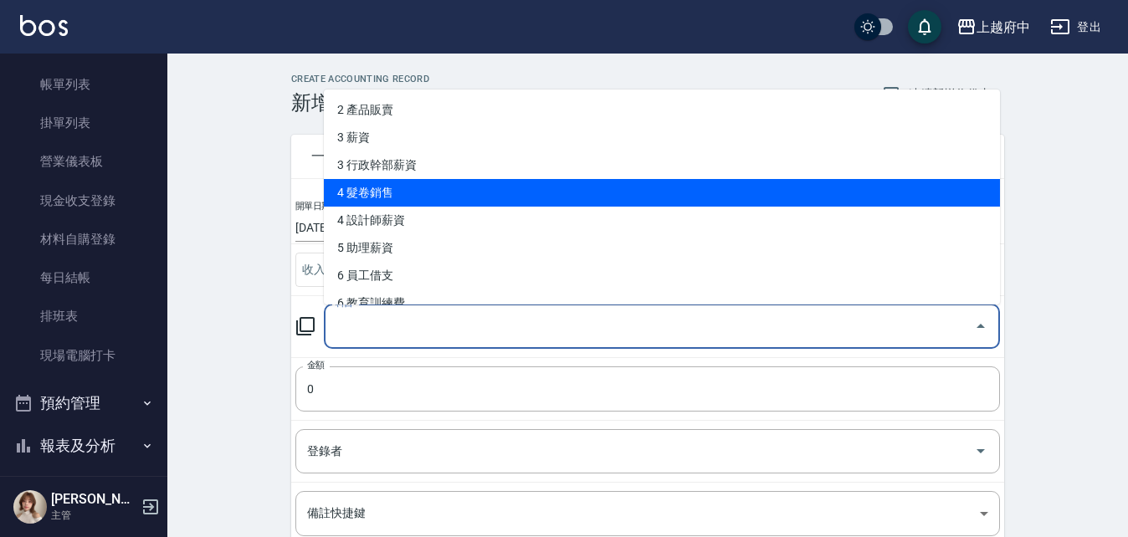
scroll to position [84, 0]
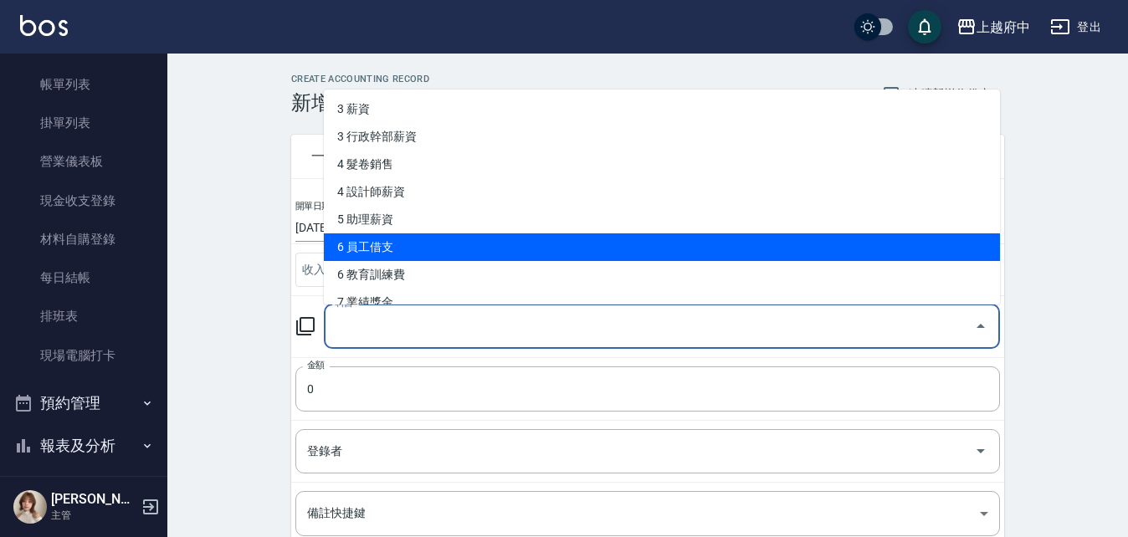
click at [428, 234] on li "6 員工借支" at bounding box center [662, 248] width 676 height 28
type input "6 員工借支"
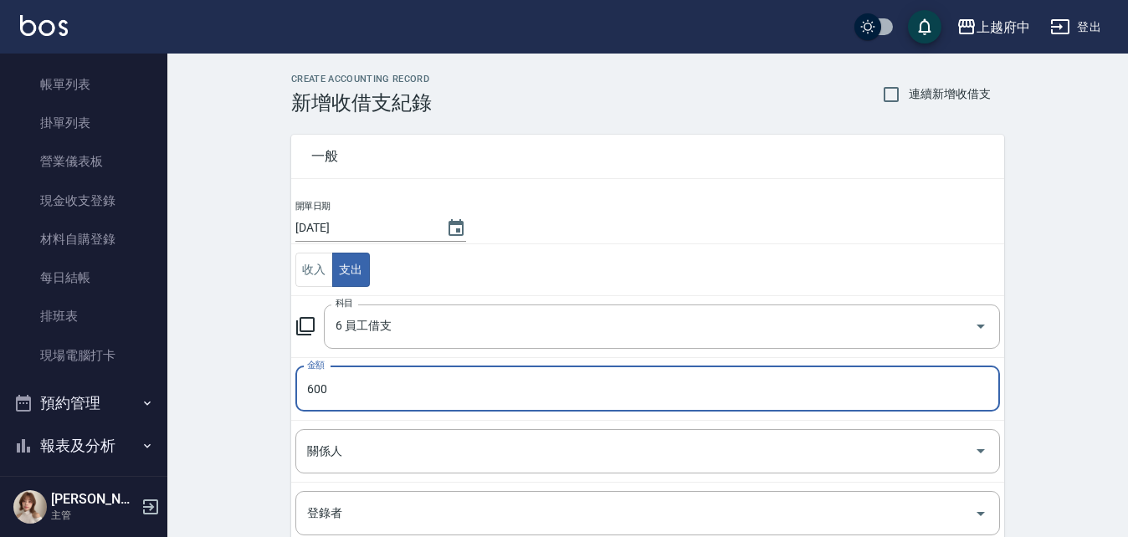
type input "600"
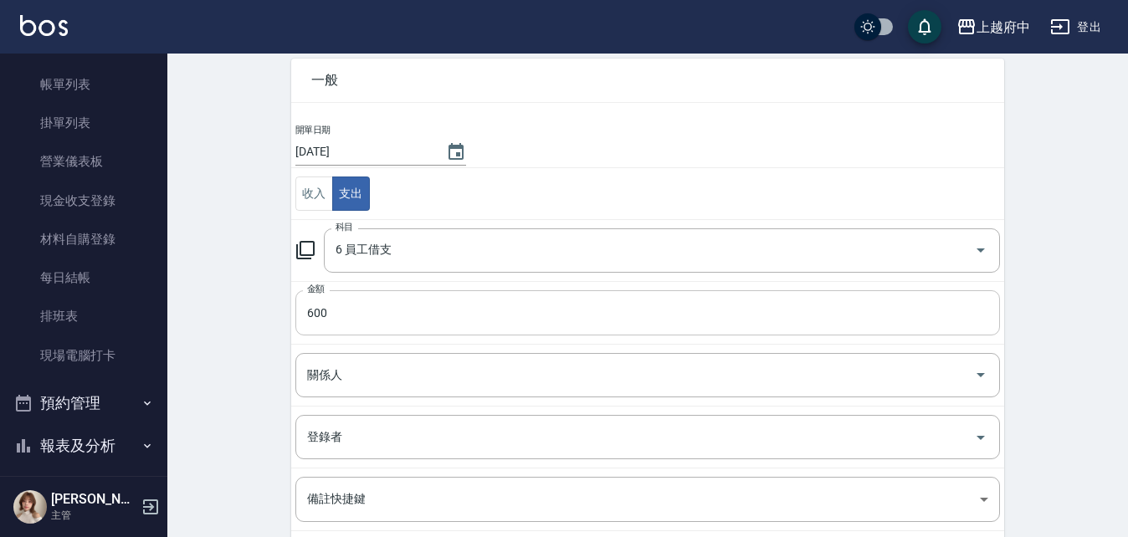
scroll to position [167, 0]
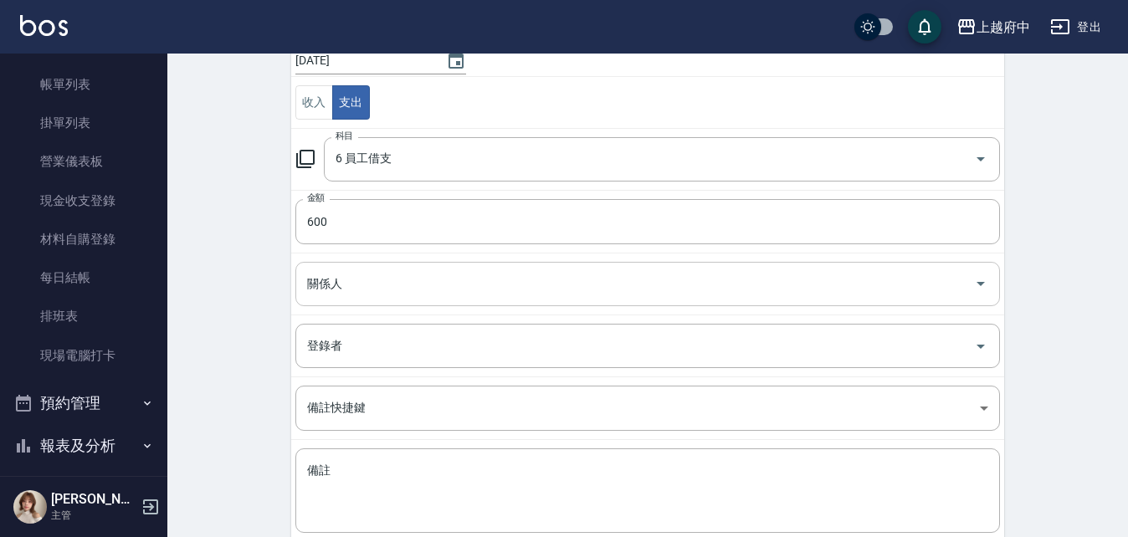
click at [374, 286] on input "關係人" at bounding box center [635, 284] width 665 height 29
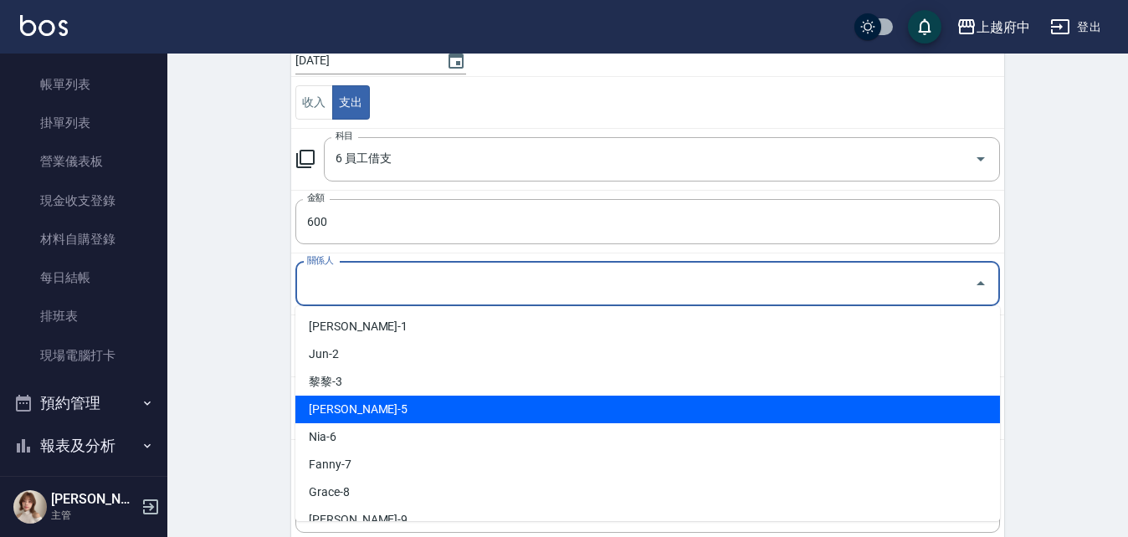
click at [419, 403] on li "Gary-5" at bounding box center [647, 410] width 705 height 28
type input "Gary-5"
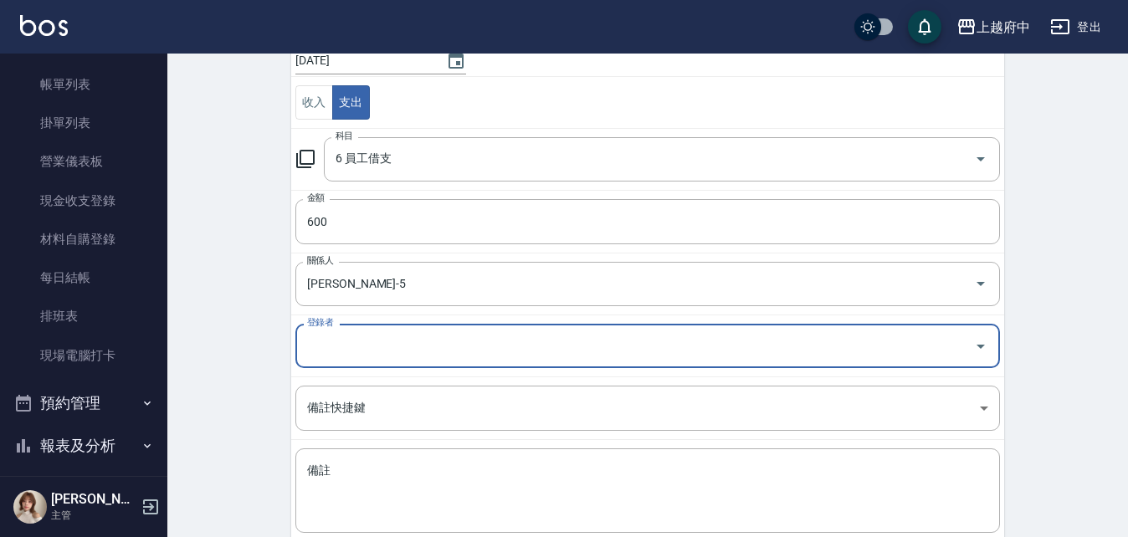
scroll to position [264, 0]
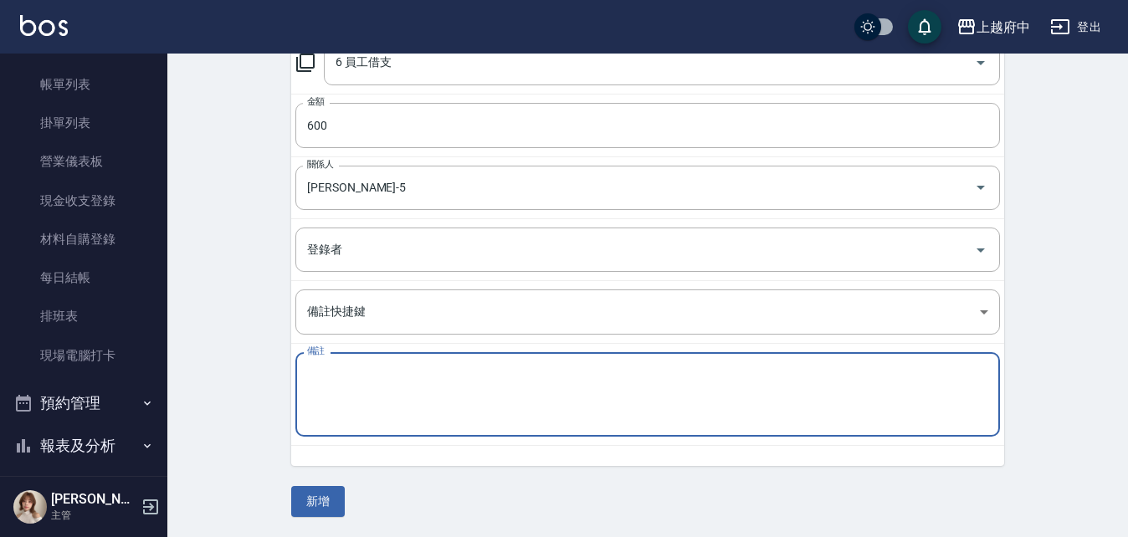
click at [439, 379] on textarea "備註" at bounding box center [647, 395] width 681 height 57
type textarea "d"
type textarea "ㄋ"
type textarea "補帳單"
click at [316, 500] on button "新增" at bounding box center [318, 501] width 54 height 31
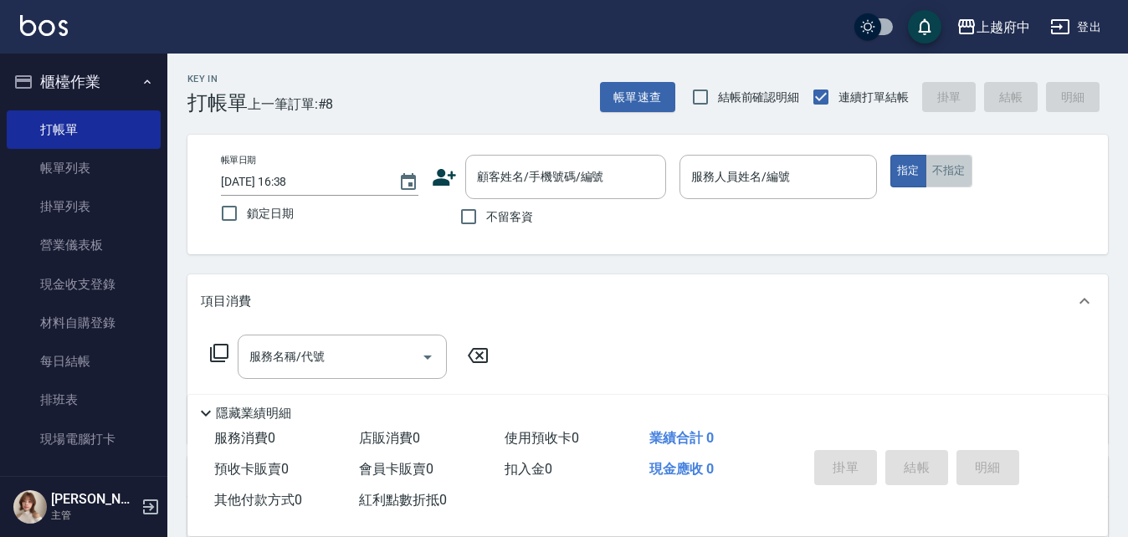
click at [943, 172] on button "不指定" at bounding box center [949, 171] width 47 height 33
click at [922, 173] on button "指定" at bounding box center [909, 171] width 36 height 33
click at [794, 167] on input "服務人員姓名/編號" at bounding box center [778, 176] width 182 height 29
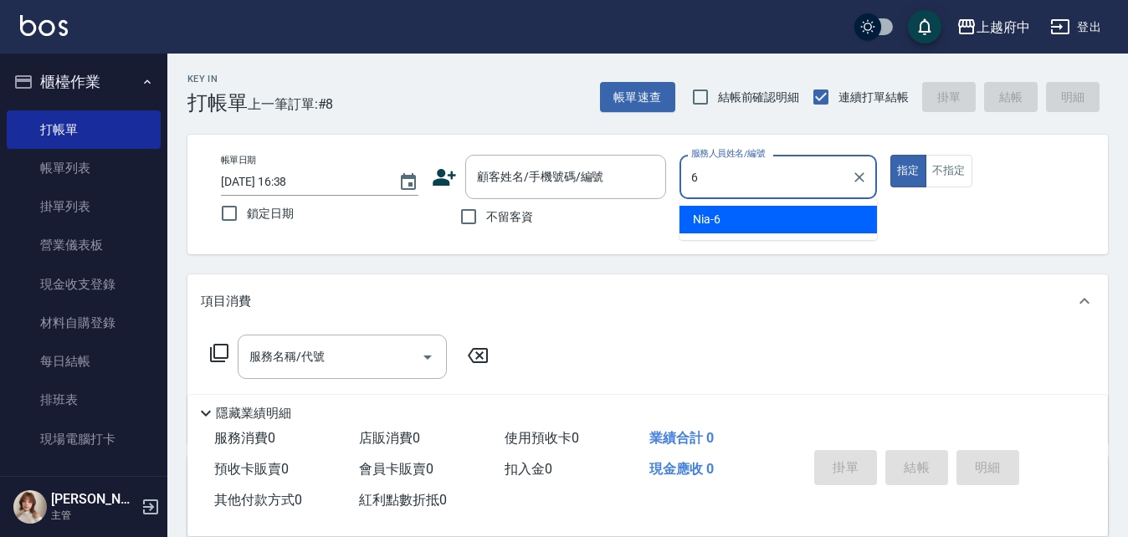
type input "Nia-6"
type button "true"
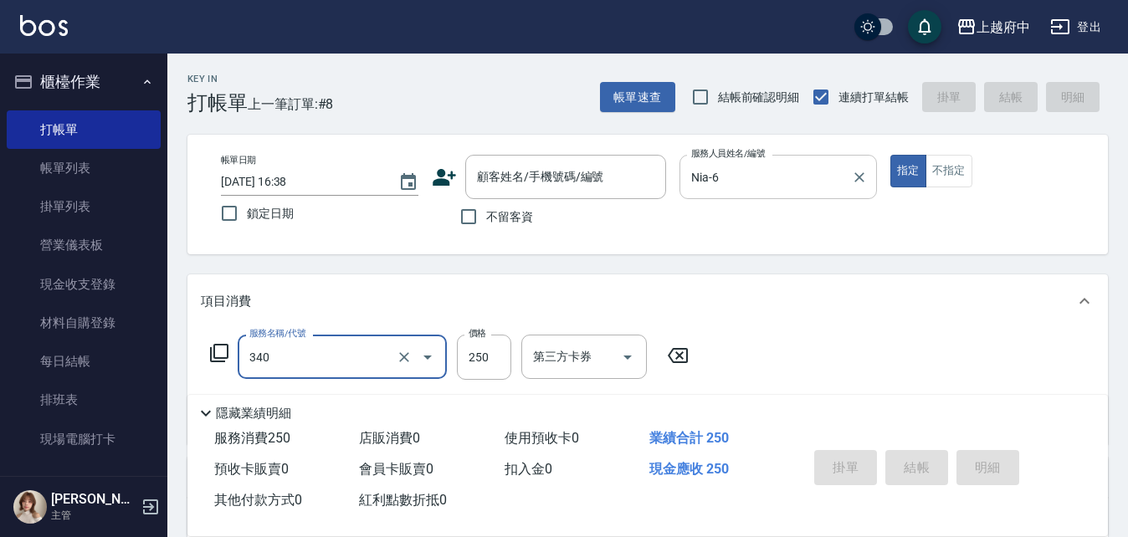
type input "剪髮(340)"
type input "500"
click at [480, 213] on input "不留客資" at bounding box center [468, 216] width 35 height 35
checkbox input "true"
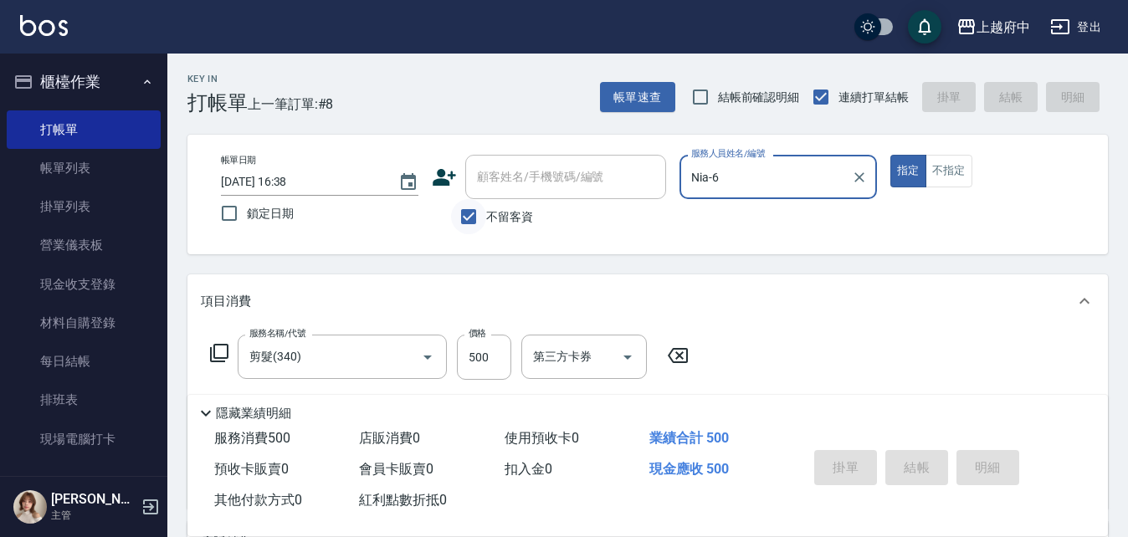
type input "2025/08/13 17:44"
drag, startPoint x: 496, startPoint y: 218, endPoint x: 507, endPoint y: 203, distance: 18.6
click at [496, 218] on span "不留客資" at bounding box center [509, 217] width 47 height 18
click at [486, 218] on input "不留客資" at bounding box center [468, 216] width 35 height 35
checkbox input "false"
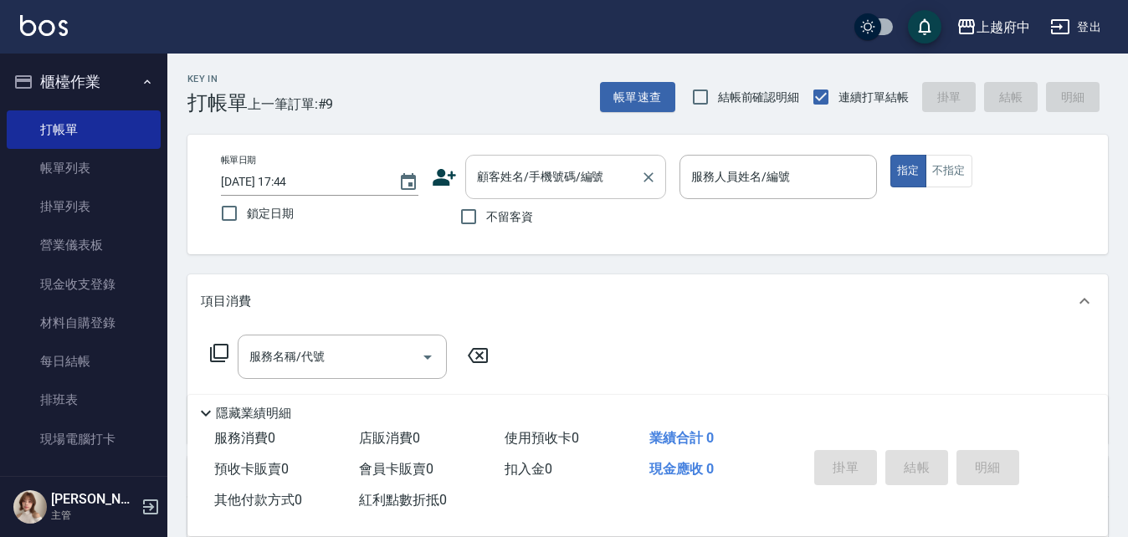
click at [541, 173] on div "顧客姓名/手機號碼/編號 顧客姓名/手機號碼/編號" at bounding box center [565, 177] width 201 height 44
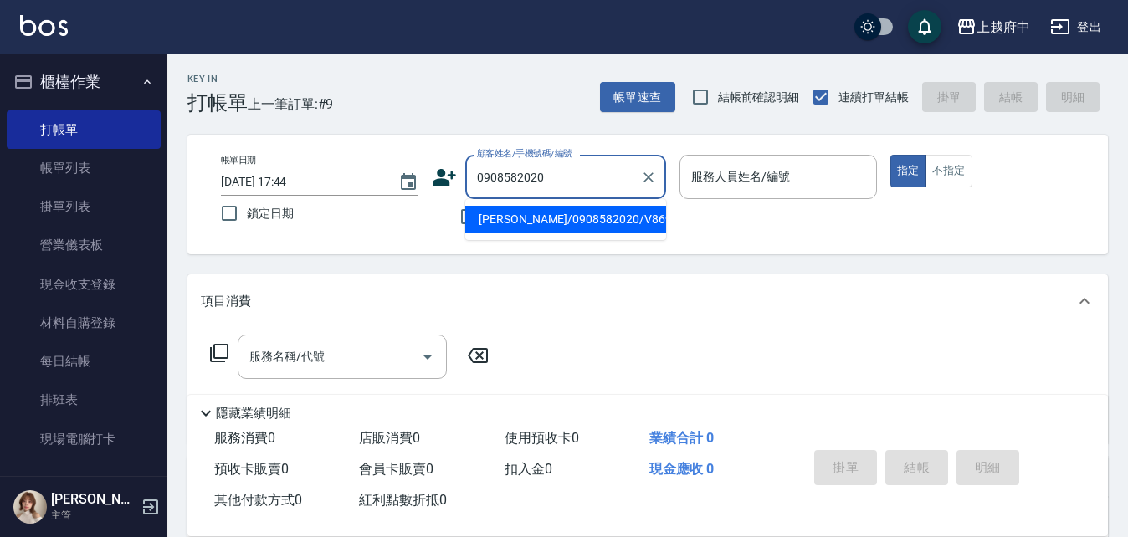
type input "陸鎮棋/0908582020/V86960"
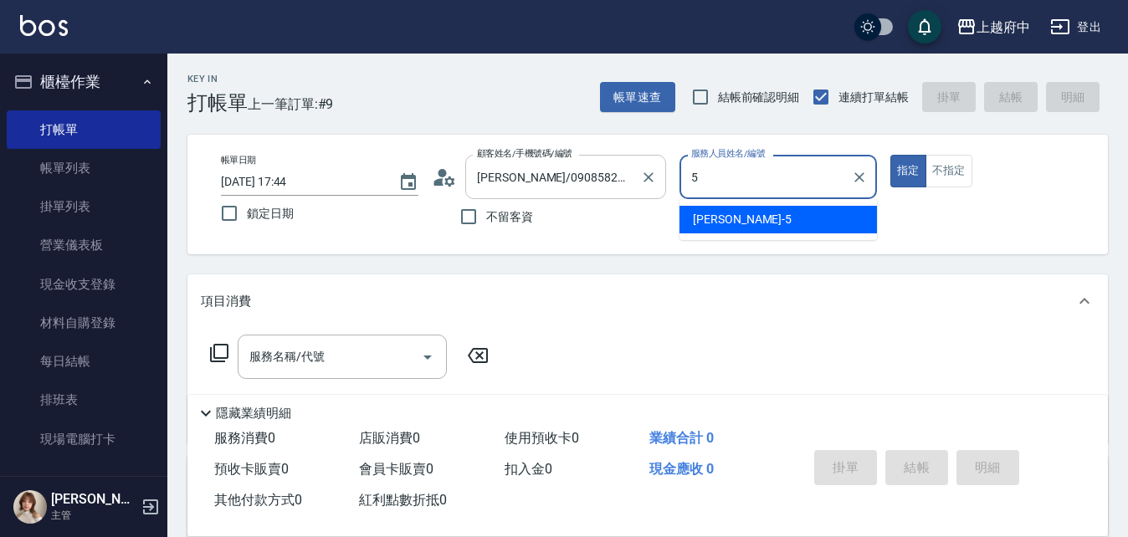
type input "Gary-5"
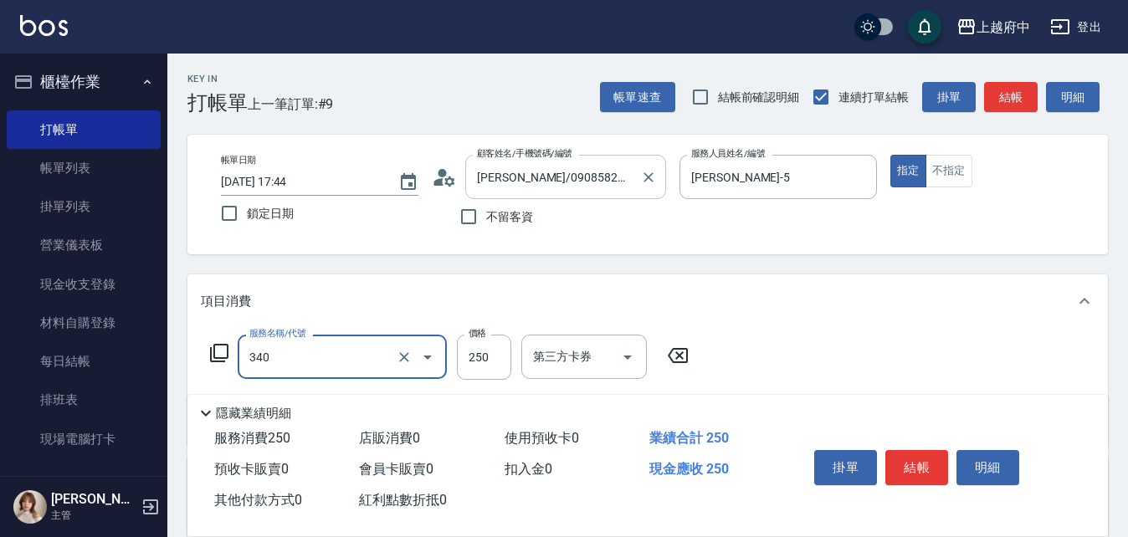
type input "剪髮(340)"
type input "有機洗髮(200)"
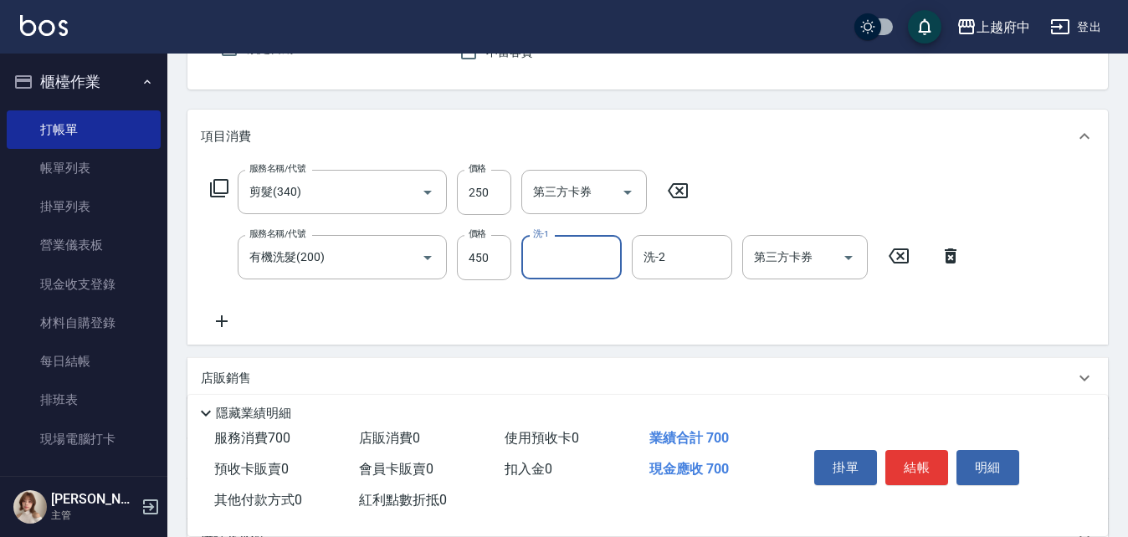
scroll to position [167, 0]
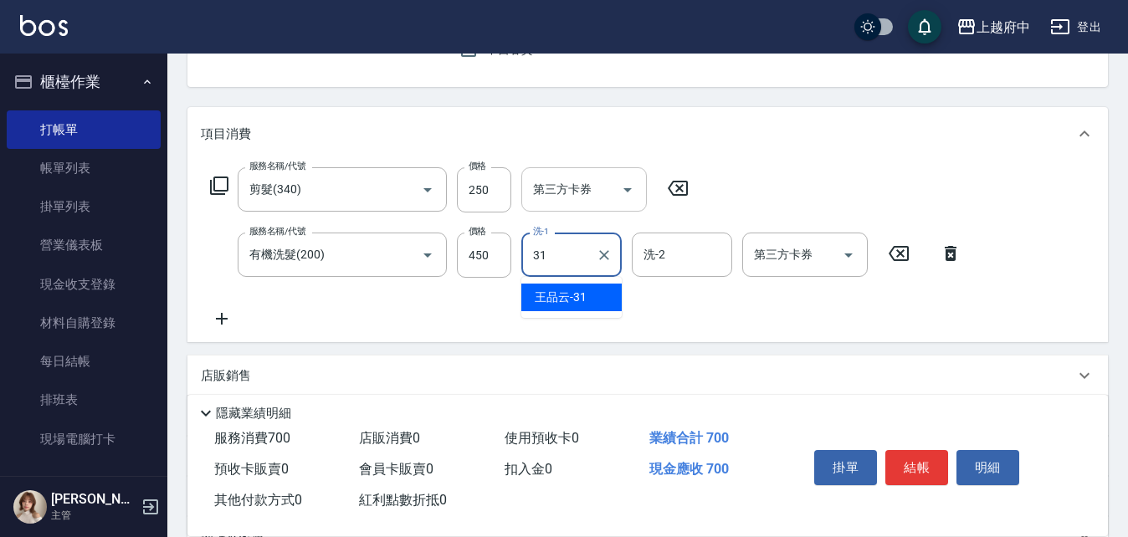
type input "王品云-31"
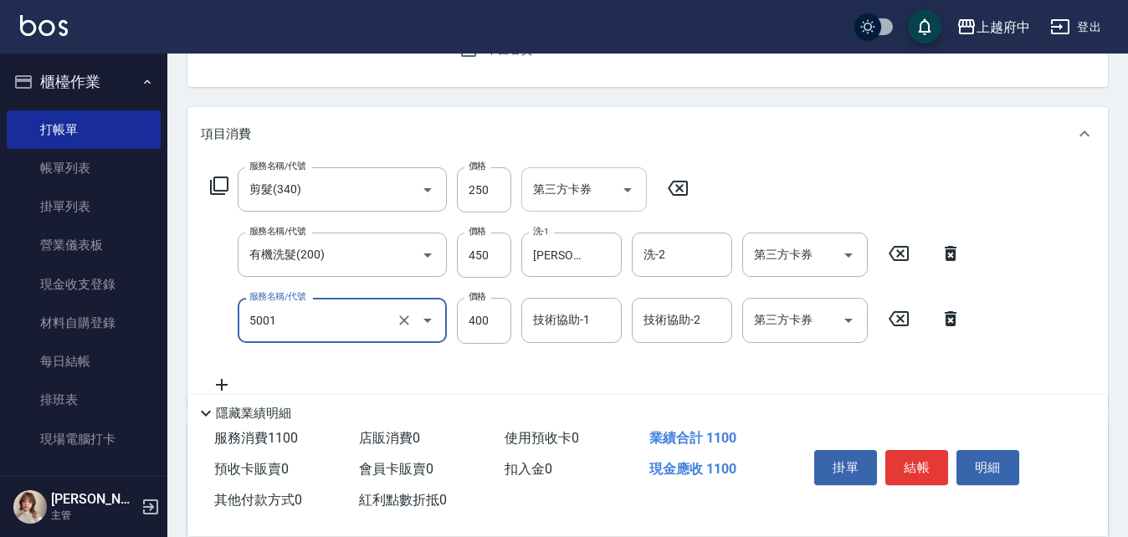
type input "側邊壓貼(5001)"
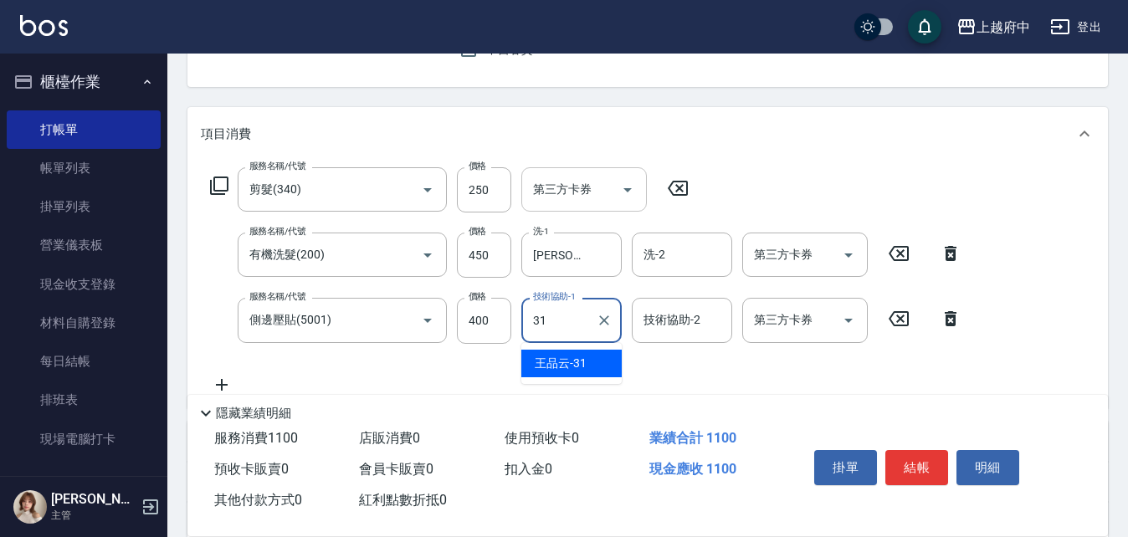
type input "王品云-31"
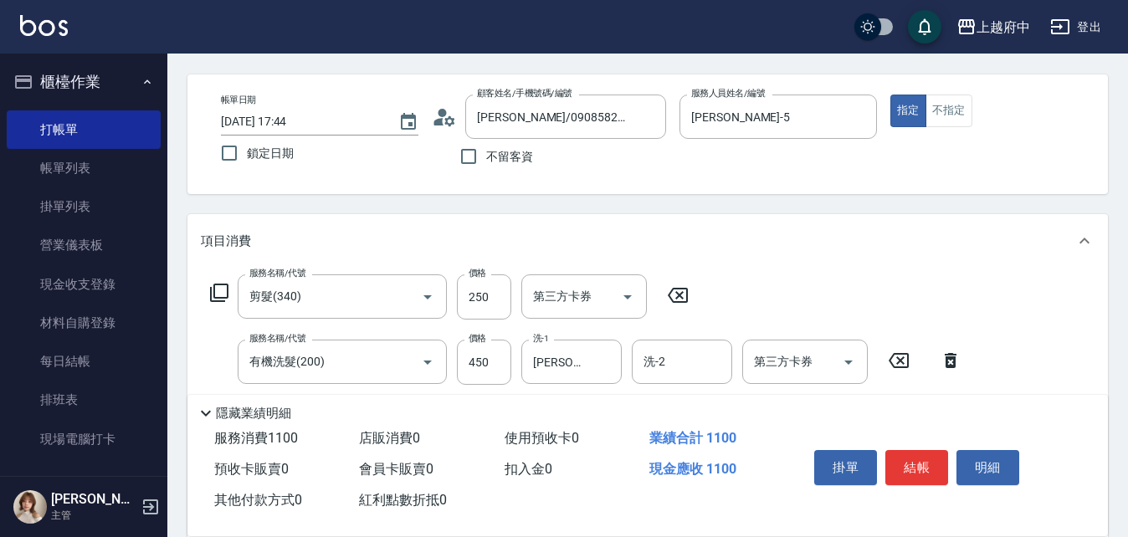
scroll to position [59, 0]
click at [496, 285] on input "250" at bounding box center [484, 297] width 54 height 45
type input "500"
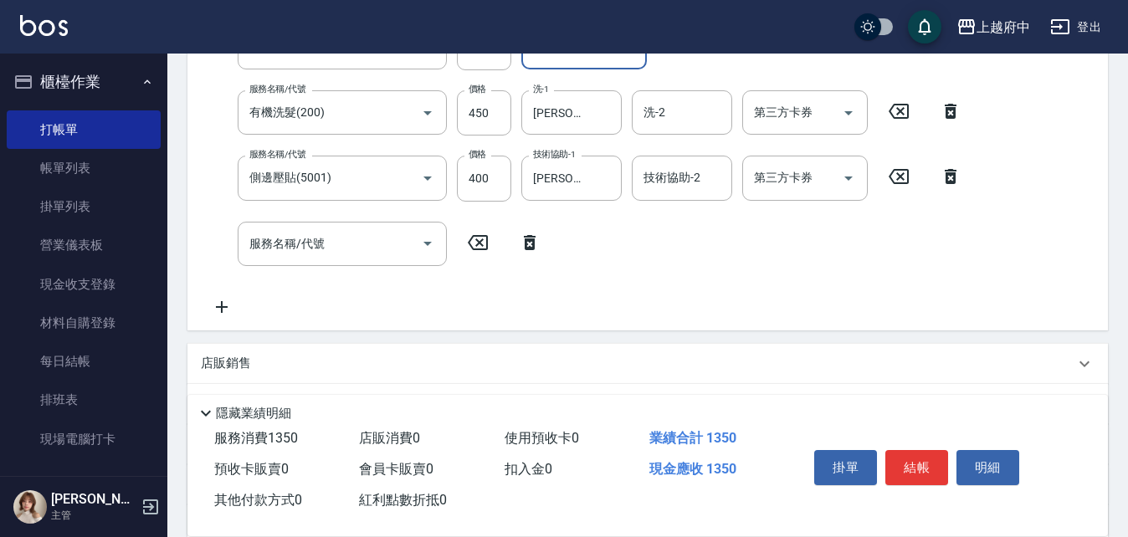
scroll to position [311, 0]
click at [523, 284] on div "服務名稱/代號 剪髮(340) 服務名稱/代號 價格 500 價格 第三方卡券 第三方卡券 服務名稱/代號 有機洗髮(200) 服務名稱/代號 價格 450 …" at bounding box center [586, 170] width 771 height 292
click at [317, 362] on div "店販銷售" at bounding box center [638, 363] width 874 height 18
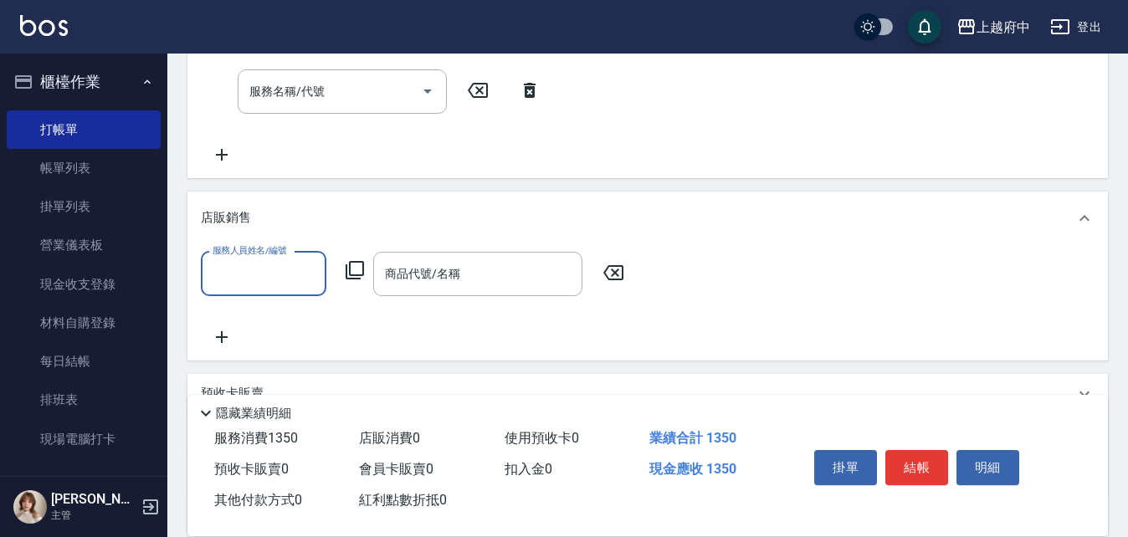
scroll to position [478, 0]
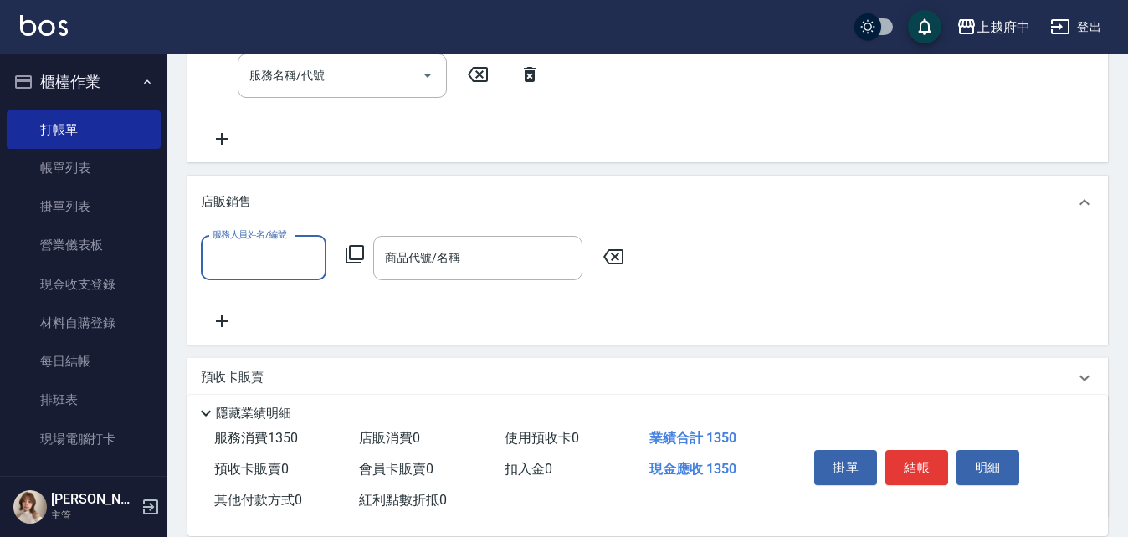
click at [292, 265] on input "服務人員姓名/編號" at bounding box center [263, 258] width 110 height 29
type input "Gary-5"
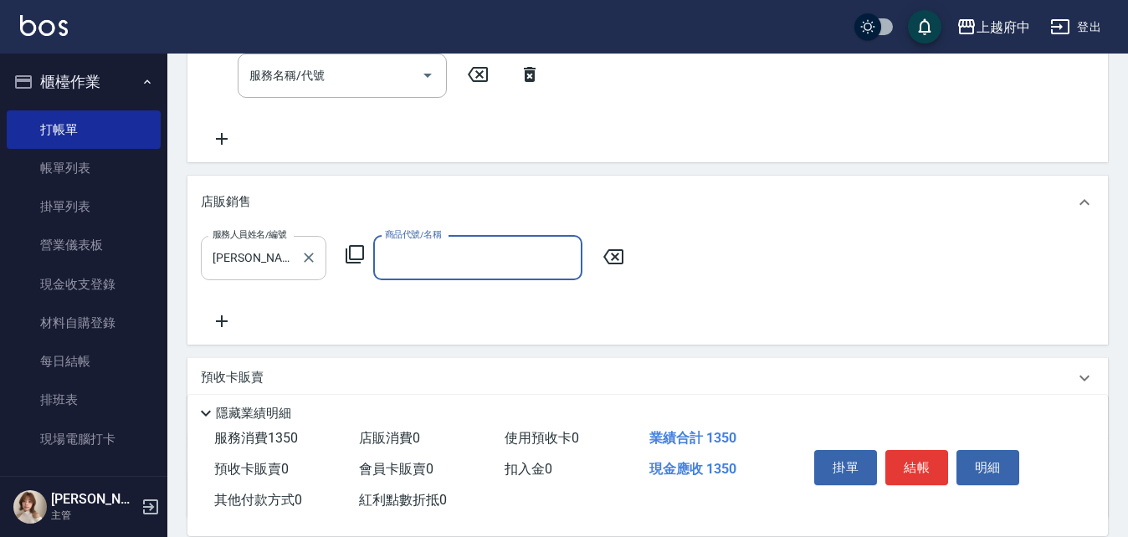
type input "ㄎ"
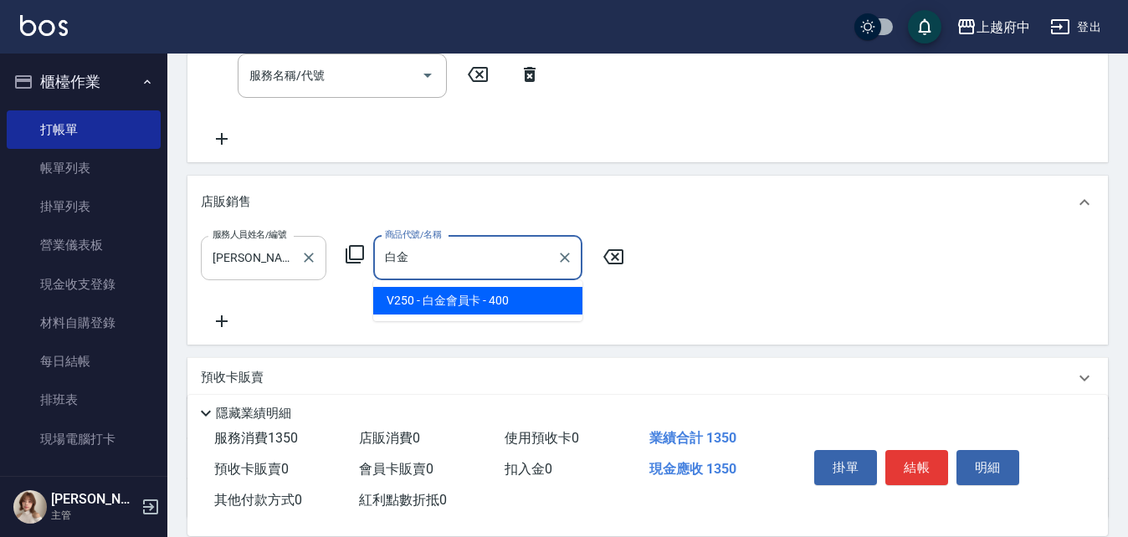
type input "白金會員[PERSON_NAME]"
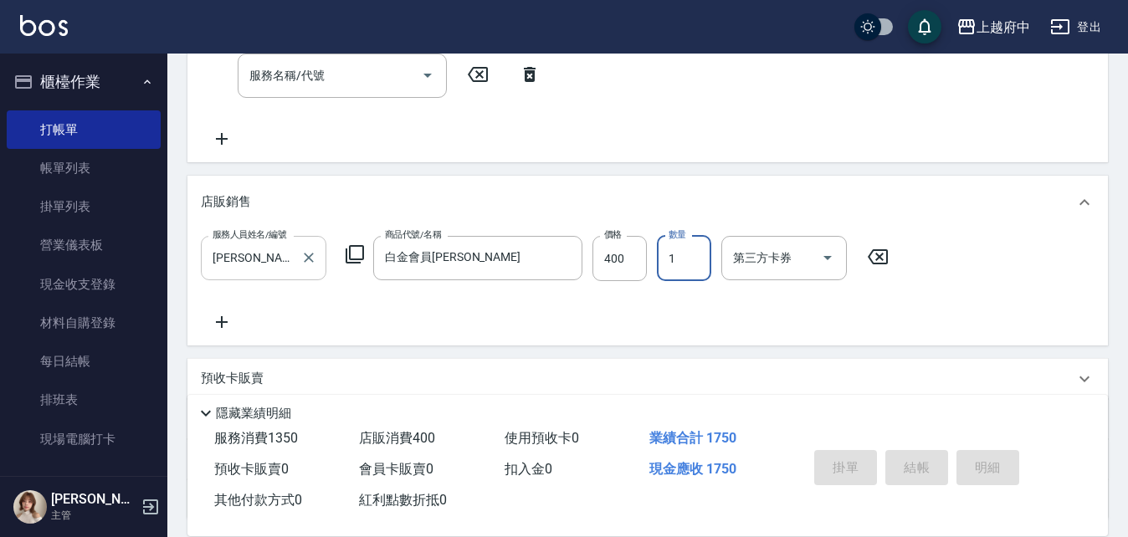
type input "2025/08/13 17:45"
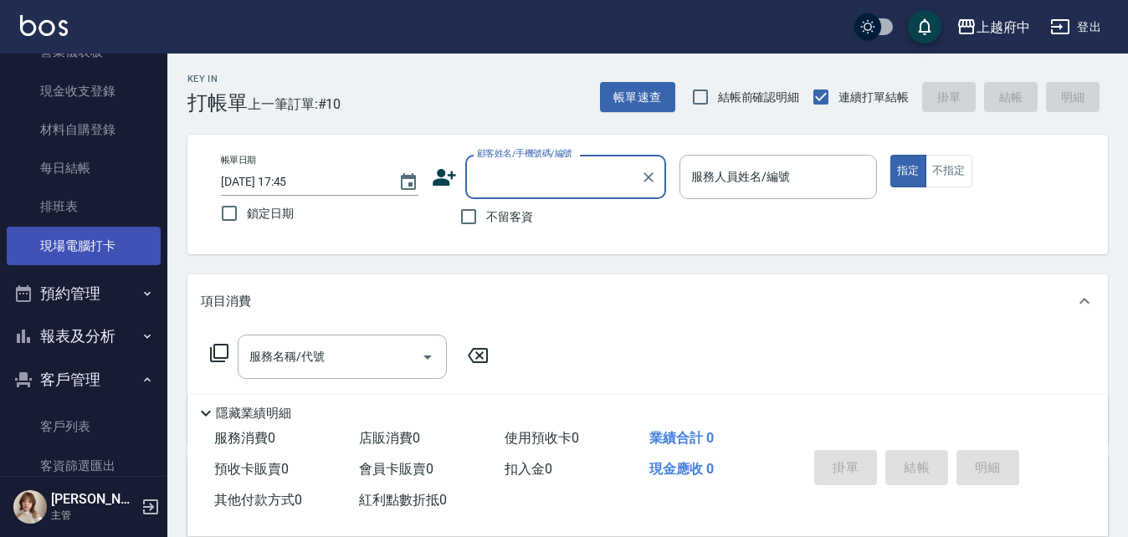
scroll to position [335, 0]
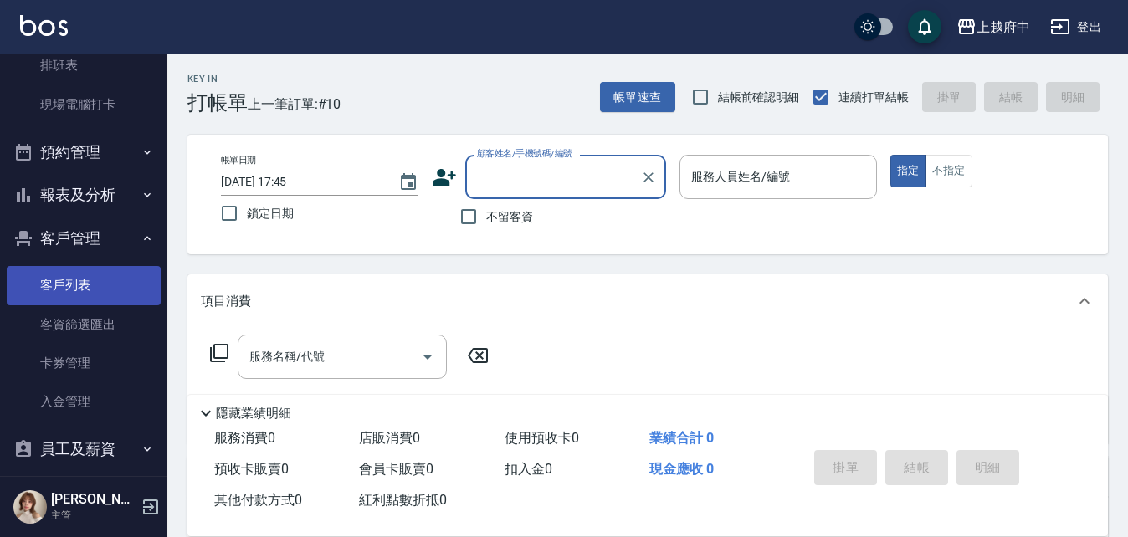
drag, startPoint x: 88, startPoint y: 275, endPoint x: 95, endPoint y: 268, distance: 10.7
click at [88, 275] on link "客戶列表" at bounding box center [84, 285] width 154 height 39
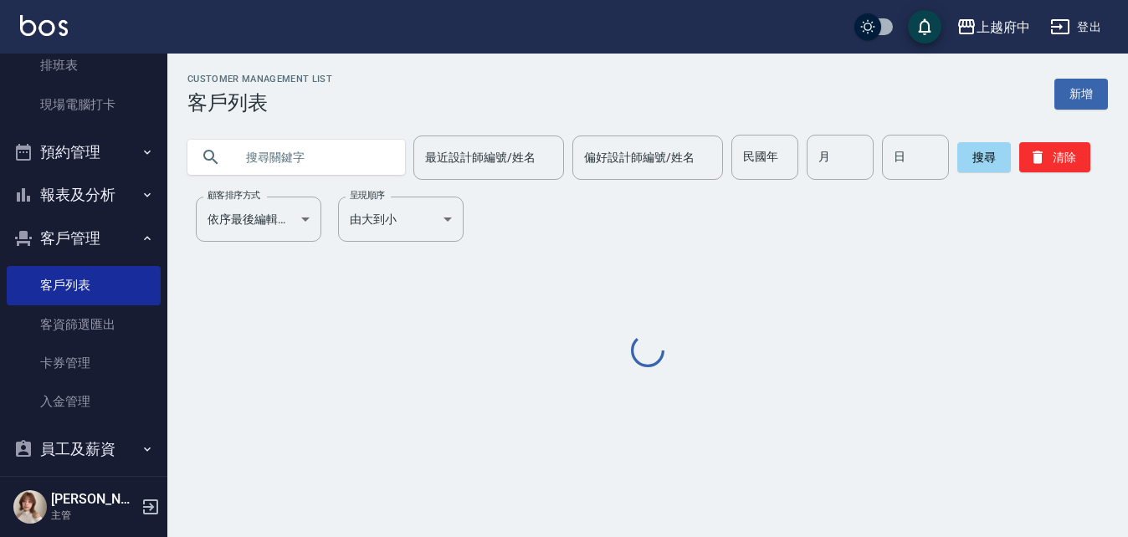
click at [328, 161] on input "text" at bounding box center [312, 157] width 157 height 45
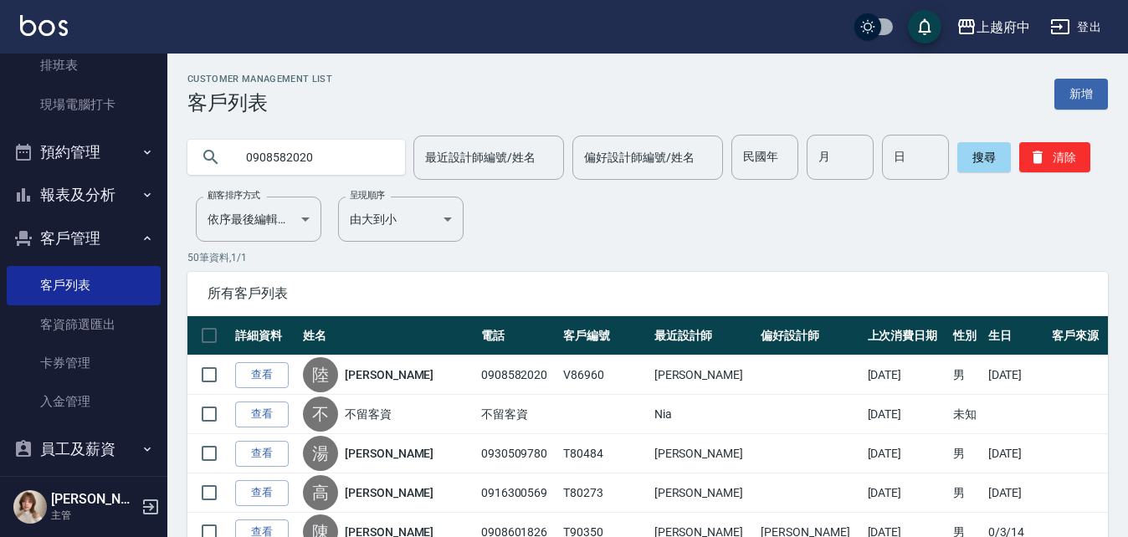
type input "0908582020"
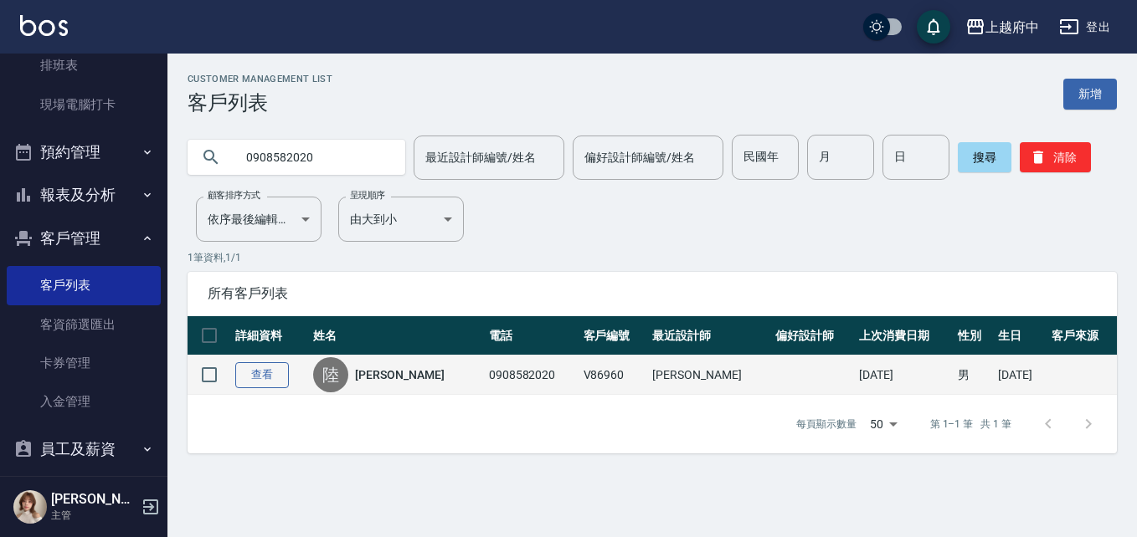
click at [260, 384] on link "查看" at bounding box center [262, 375] width 54 height 26
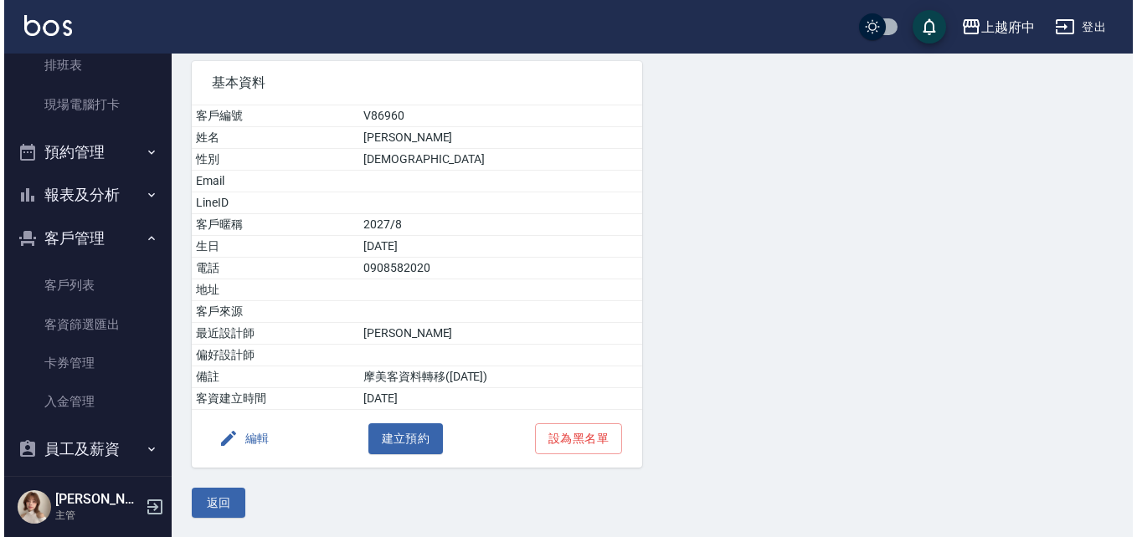
scroll to position [122, 0]
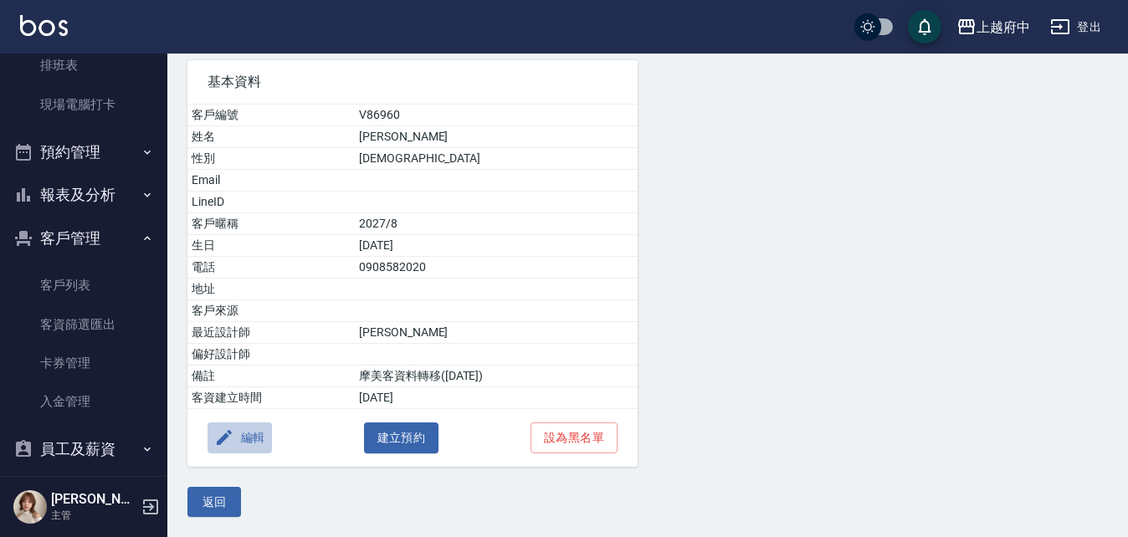
click at [268, 440] on button "編輯" at bounding box center [240, 438] width 64 height 31
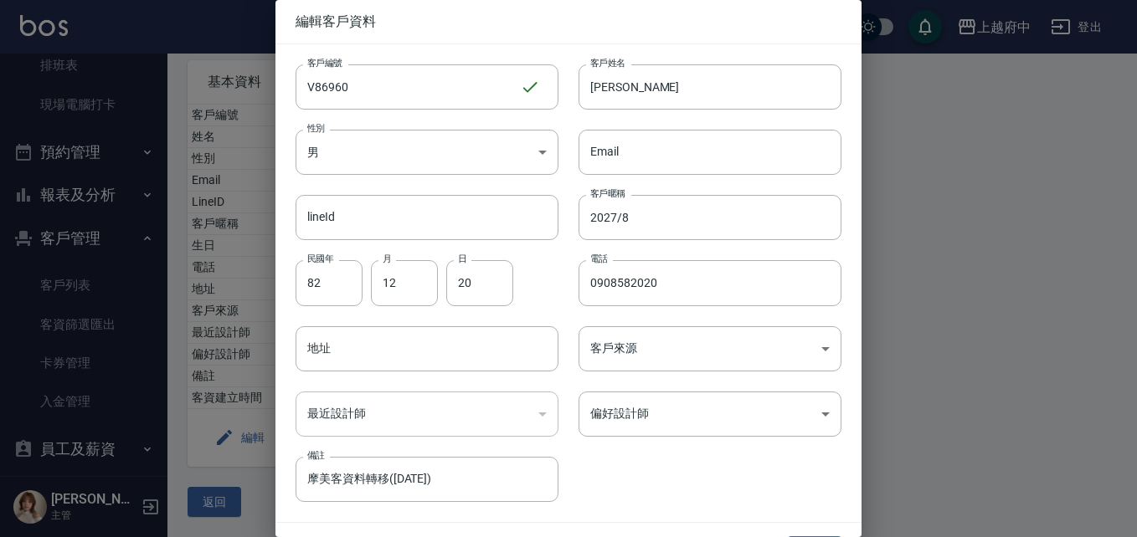
drag, startPoint x: 436, startPoint y: 81, endPoint x: 24, endPoint y: 80, distance: 411.9
click at [56, 80] on div "編輯客戶資料 客戶編號 V86960 ​ 客戶編號 客戶姓名 陸鎮棋 客戶姓名 性別 男 MALE 性別 Email Email lineId lineId …" at bounding box center [568, 268] width 1137 height 537
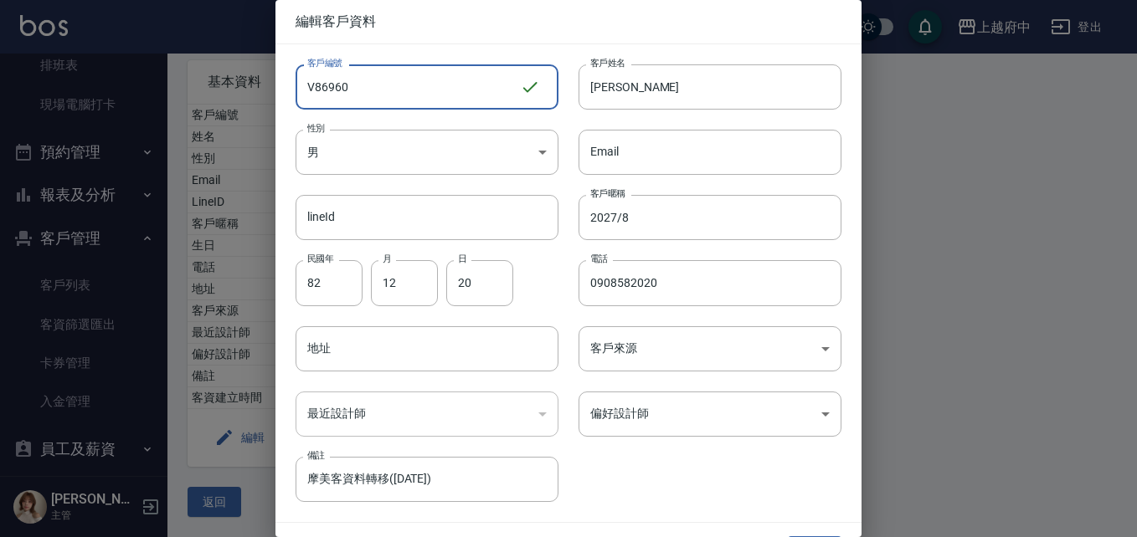
type input "ㄒ"
type input "v86960"
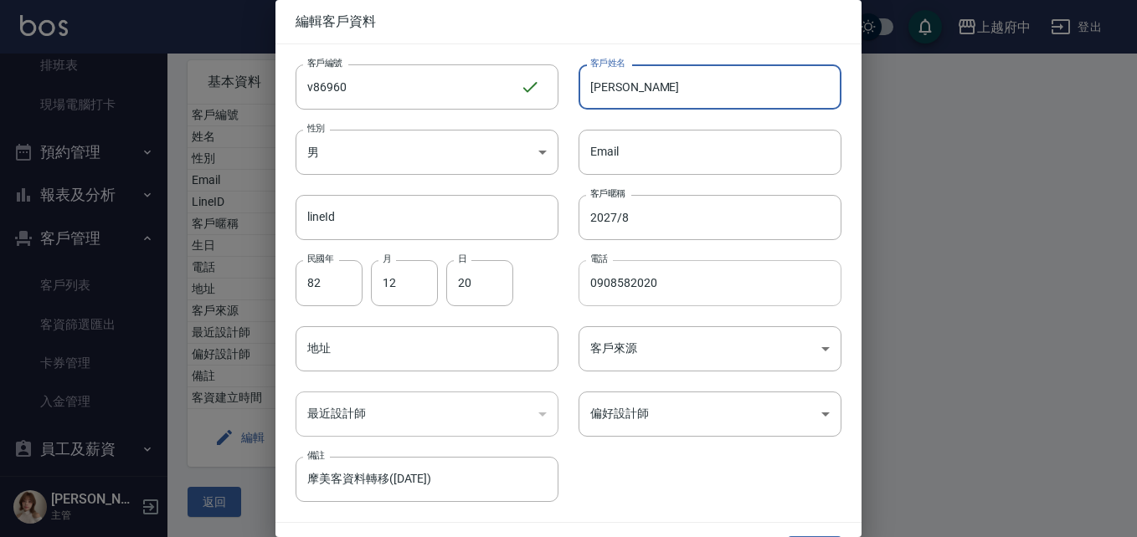
scroll to position [43, 0]
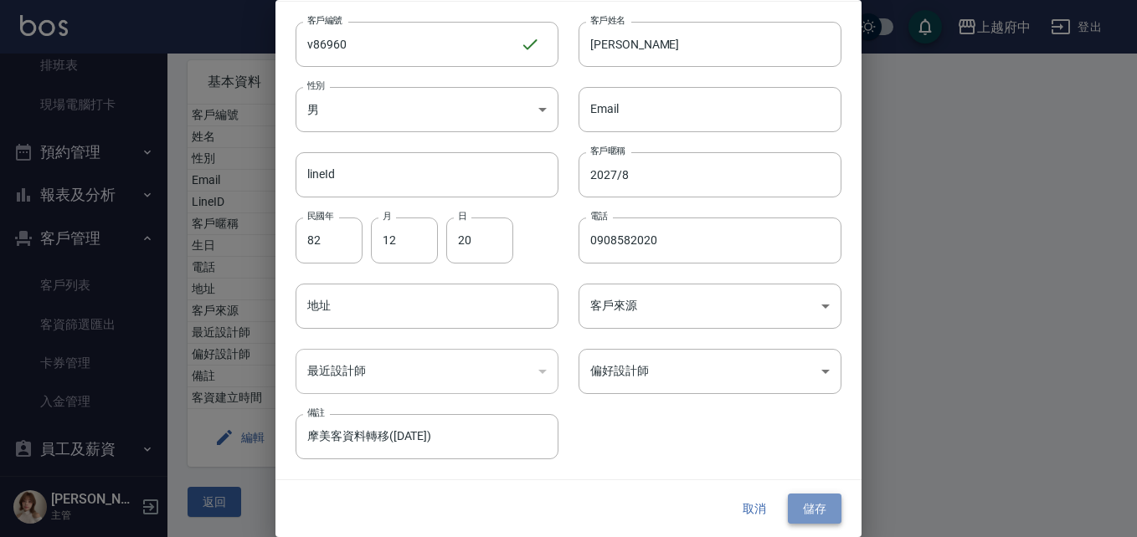
click at [815, 515] on button "儲存" at bounding box center [815, 509] width 54 height 31
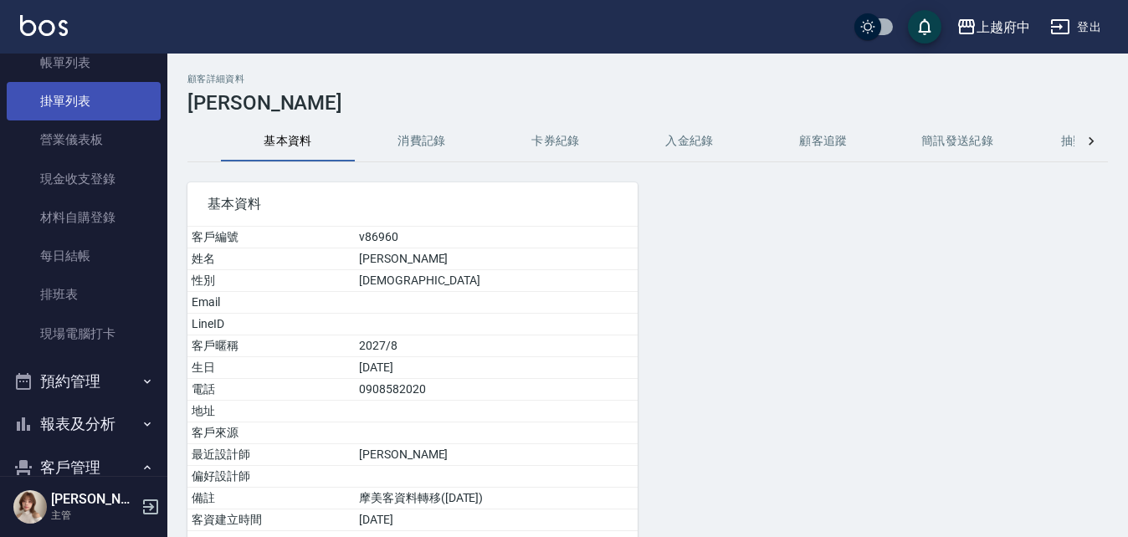
scroll to position [0, 0]
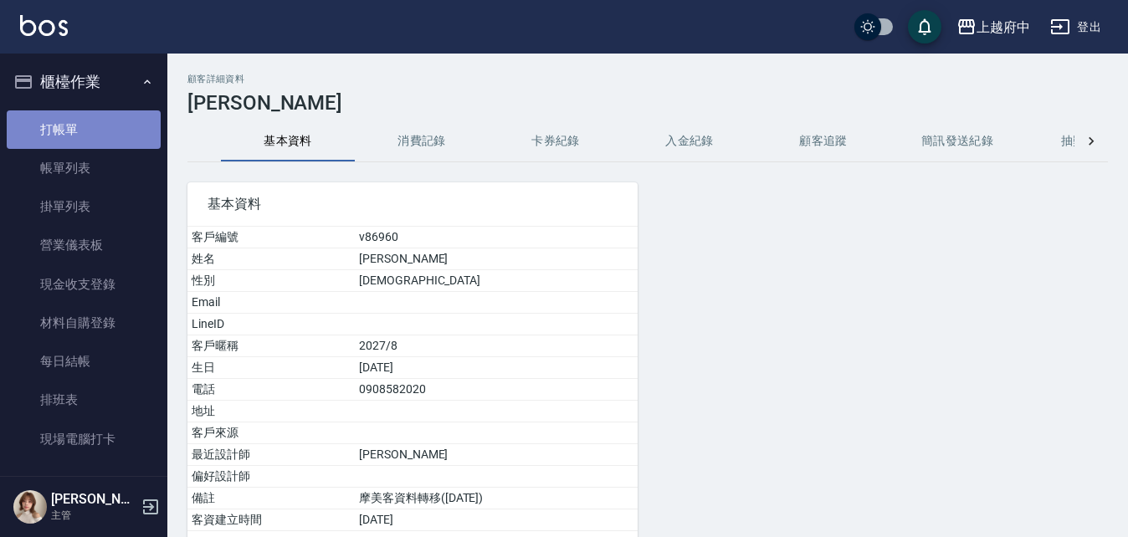
click at [105, 114] on link "打帳單" at bounding box center [84, 129] width 154 height 39
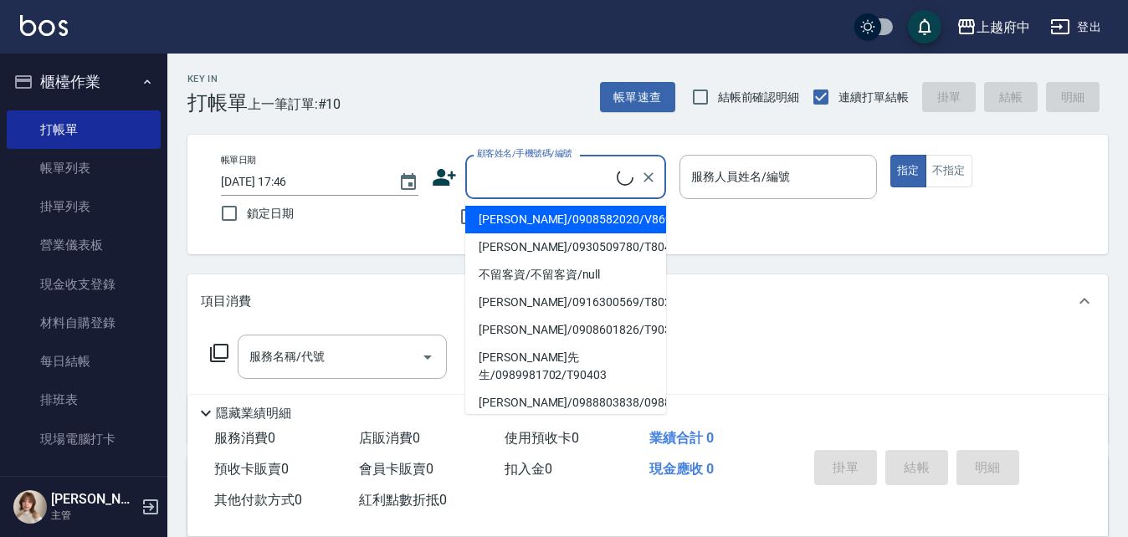
click at [542, 170] on input "顧客姓名/手機號碼/編號" at bounding box center [545, 176] width 144 height 29
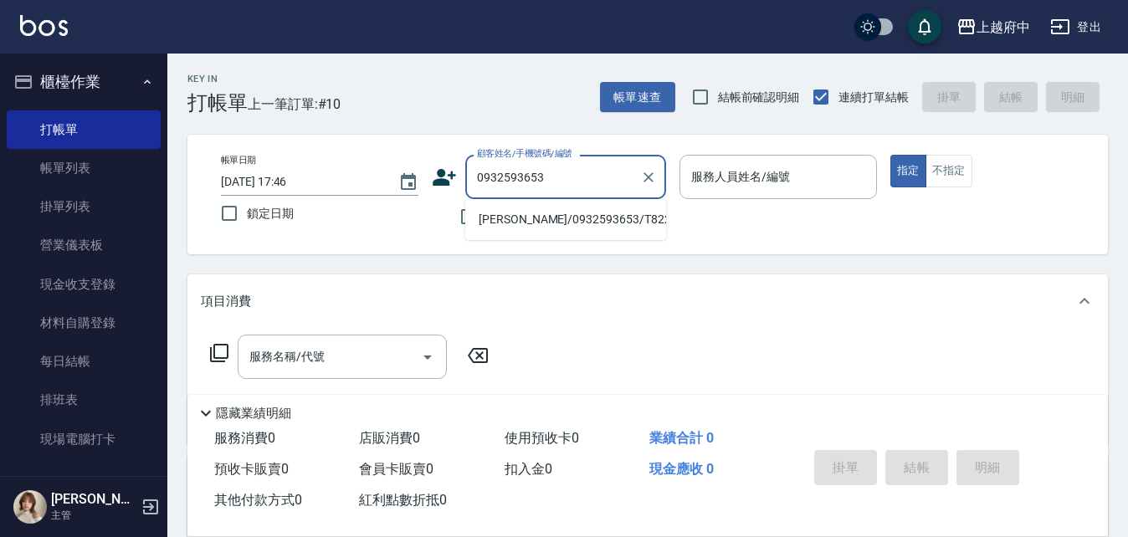
type input "鑾昀愷/0932593653/T82291"
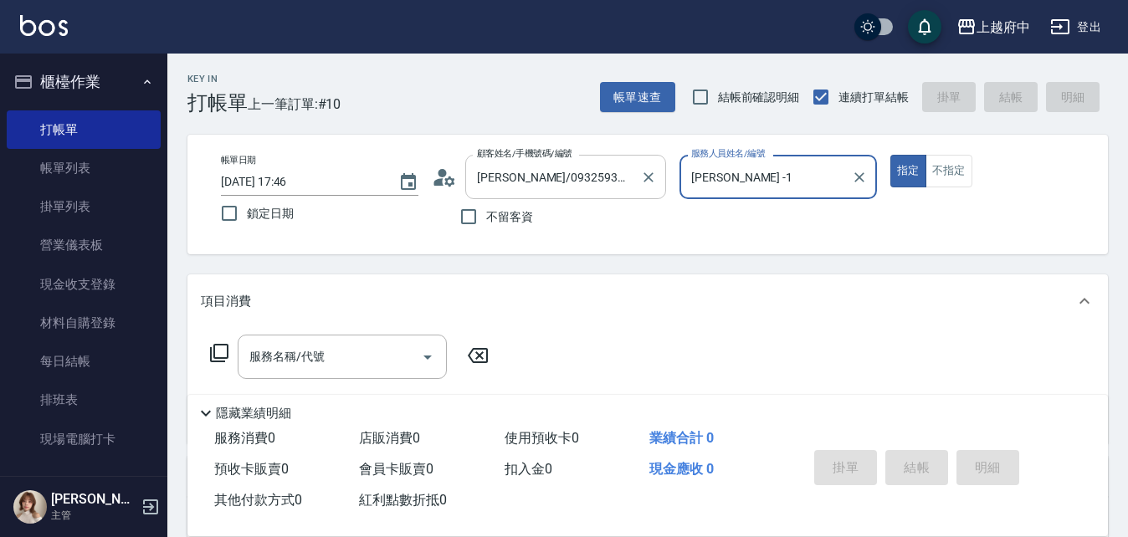
type input "Annie -1"
click at [891, 155] on button "指定" at bounding box center [909, 171] width 36 height 33
type button "true"
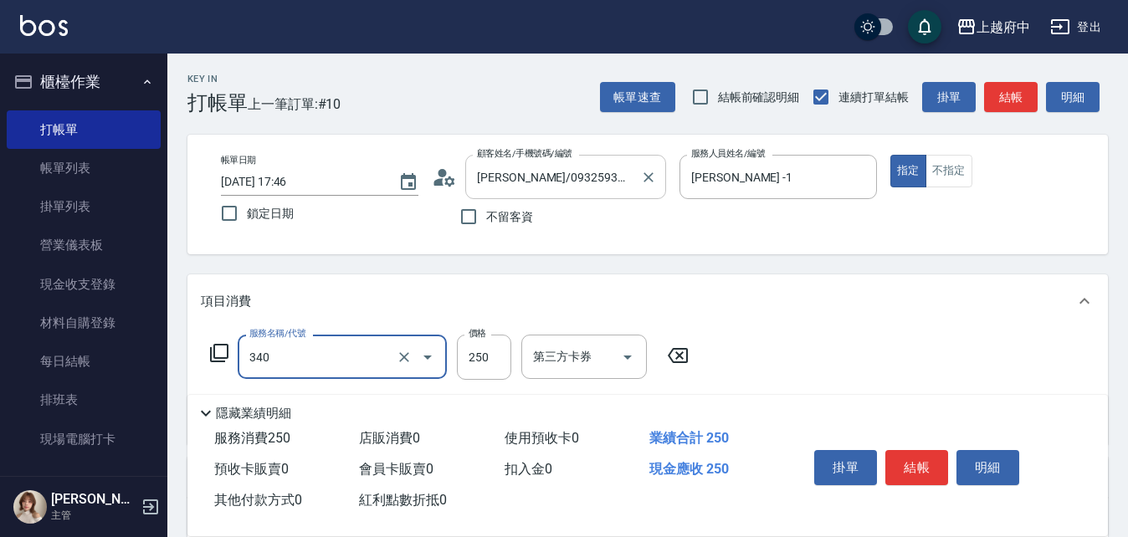
type input "剪髮(340)"
type input "有機洗髮(200)"
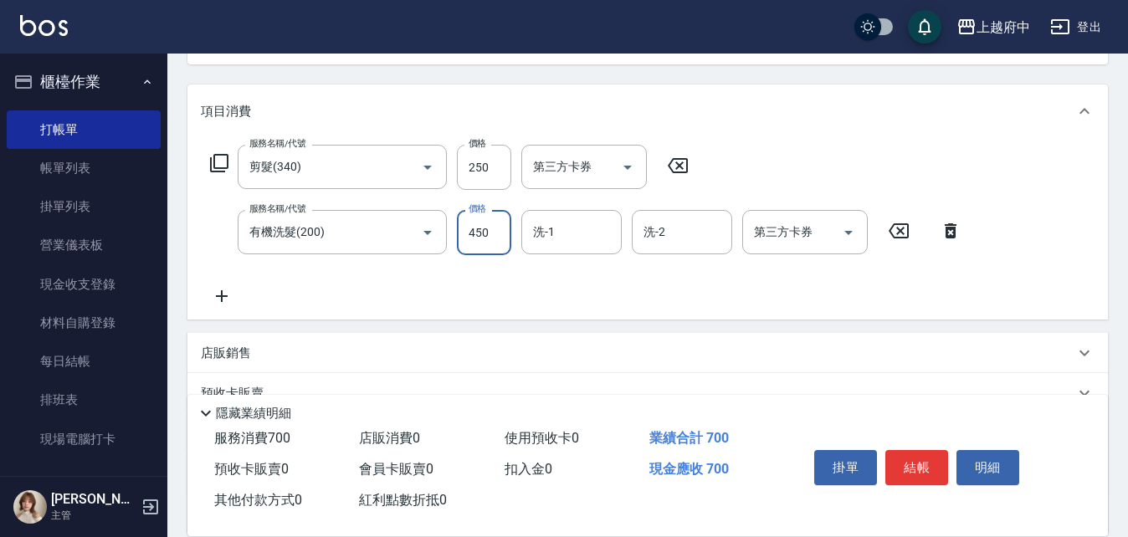
scroll to position [251, 0]
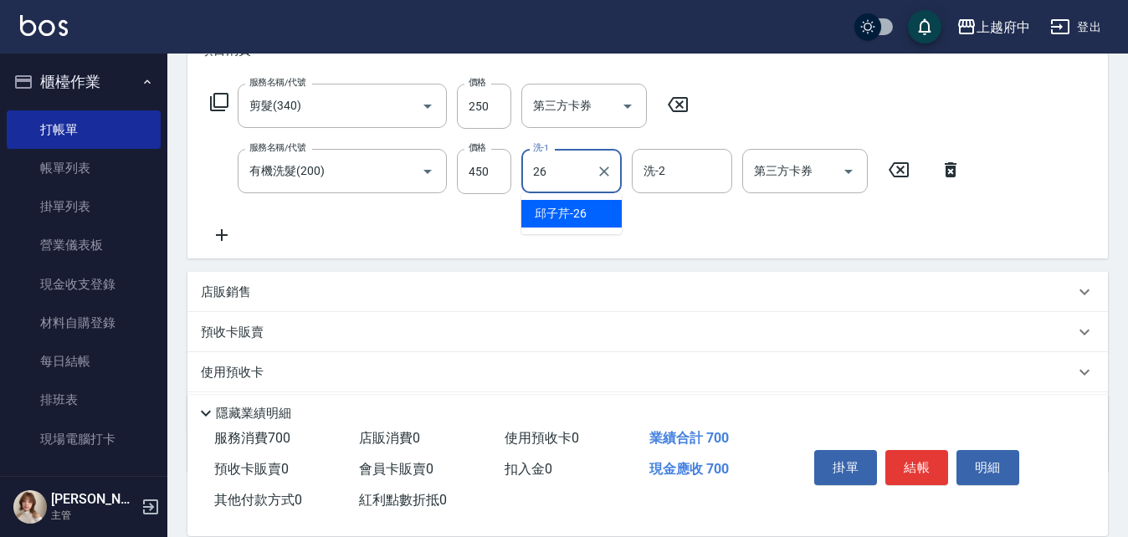
type input "邱子芹-26"
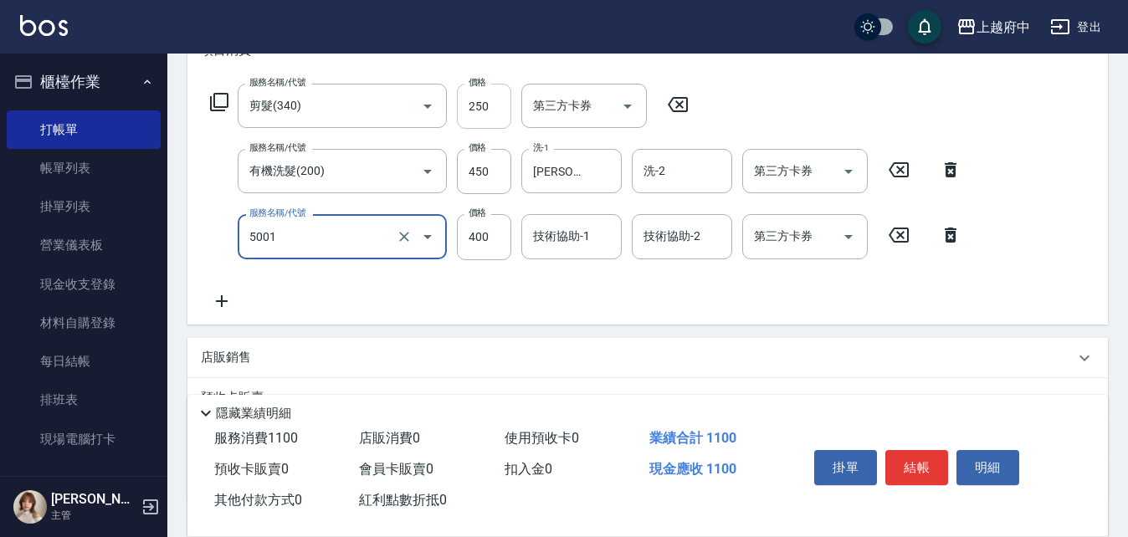
type input "側邊壓貼(5001)"
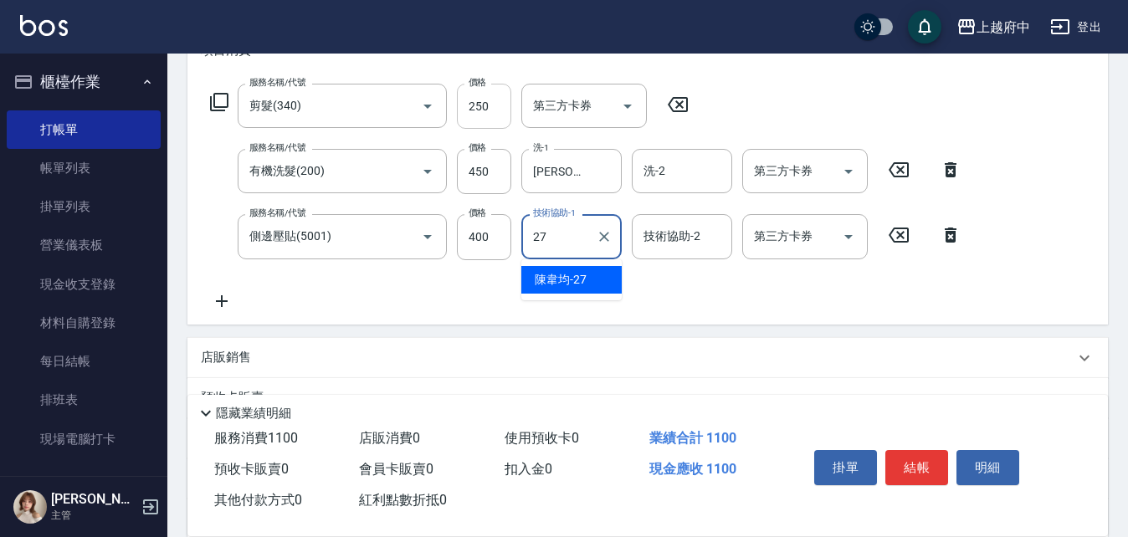
type input "陳韋均-27"
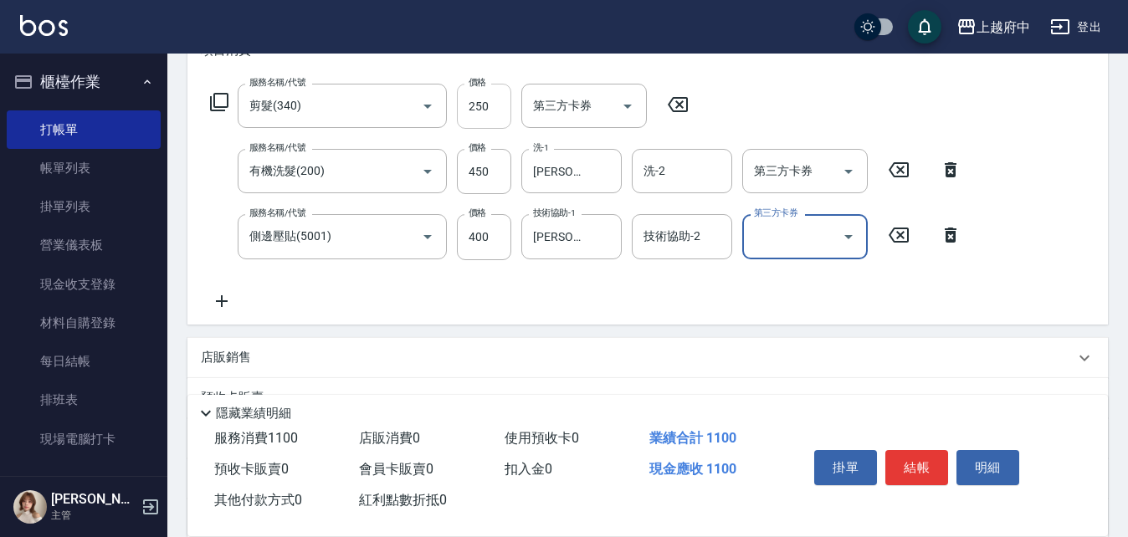
click at [497, 109] on input "250" at bounding box center [484, 106] width 54 height 45
type input "280"
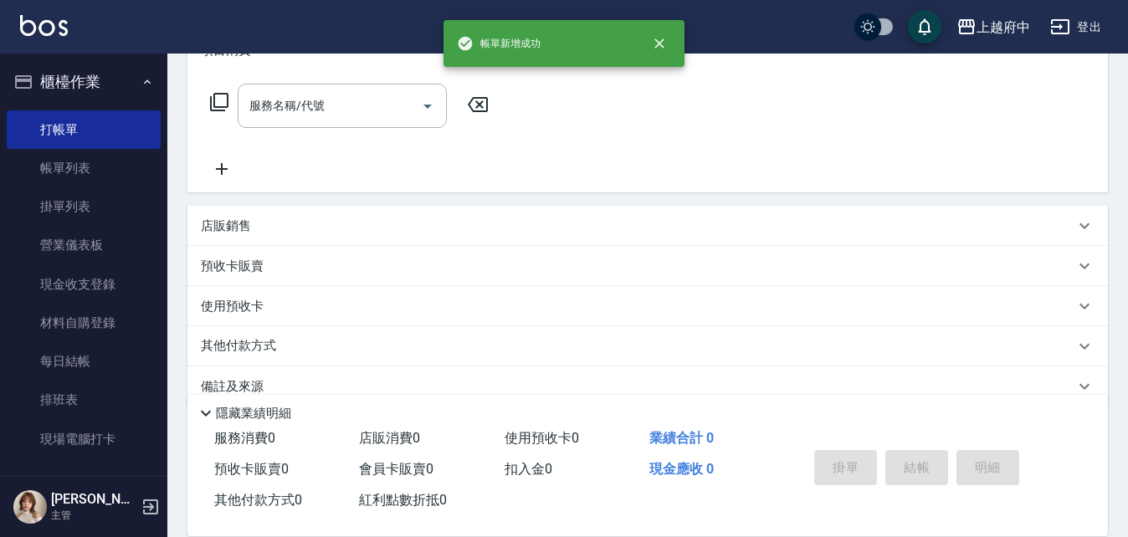
scroll to position [0, 0]
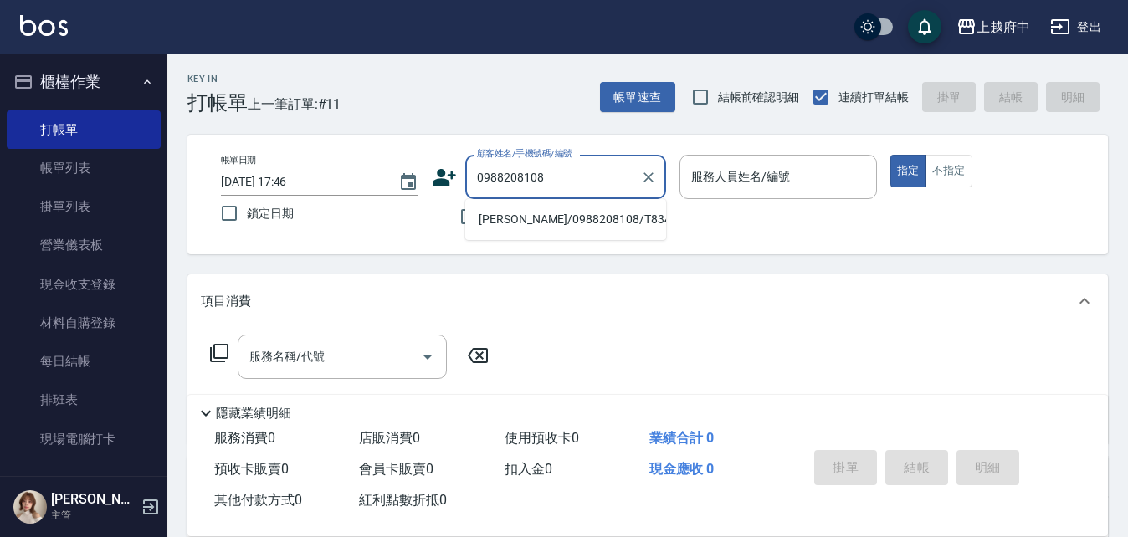
type input "吳淑楨/0988208108/T83404"
type input "Gary-5"
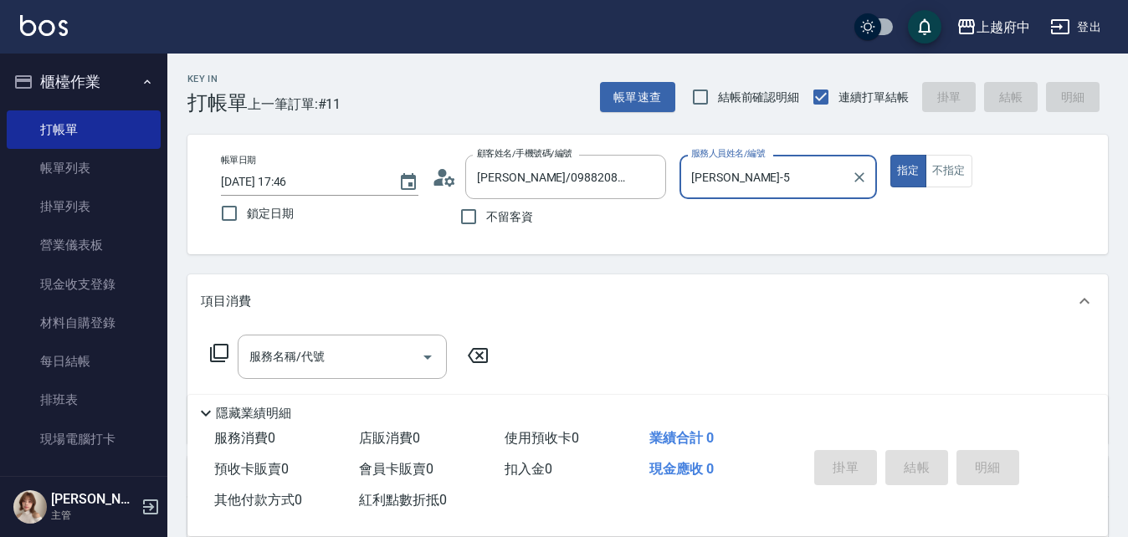
click at [891, 155] on button "指定" at bounding box center [909, 171] width 36 height 33
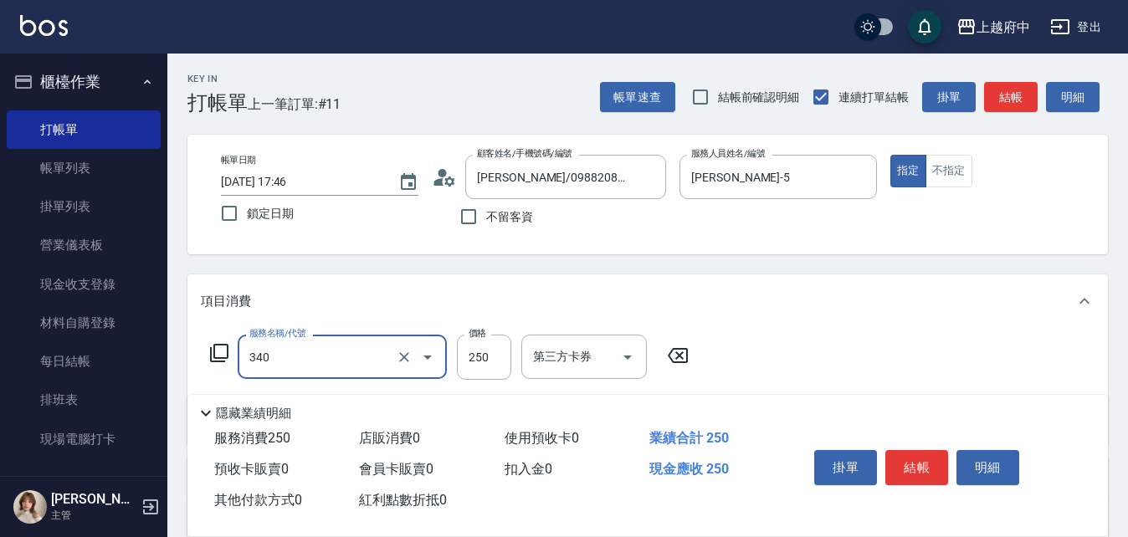
type input "剪髮(340)"
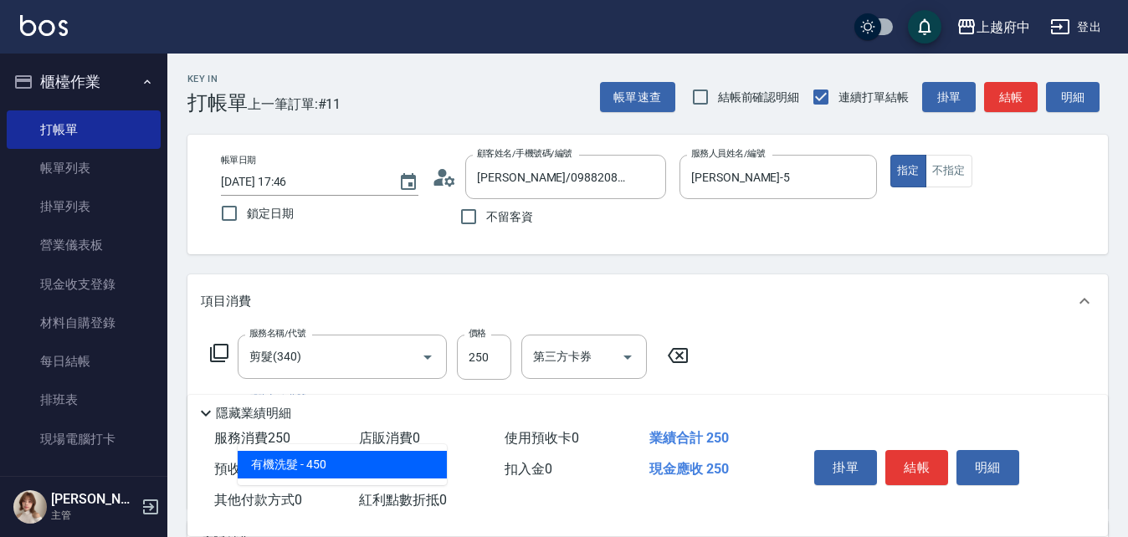
type input "有機洗髮(200)"
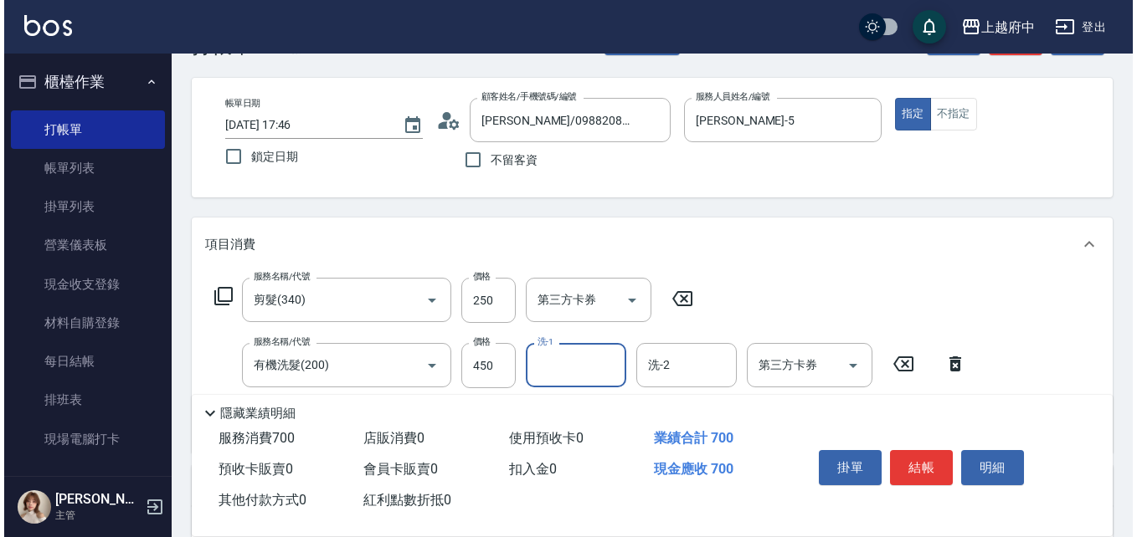
scroll to position [84, 0]
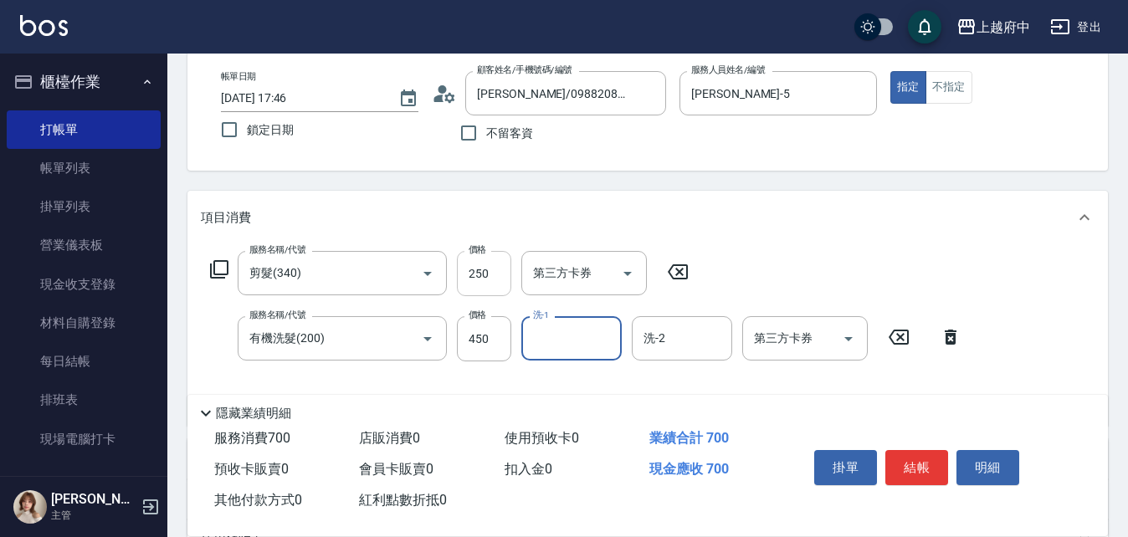
click at [492, 270] on input "250" at bounding box center [484, 273] width 54 height 45
type input "480"
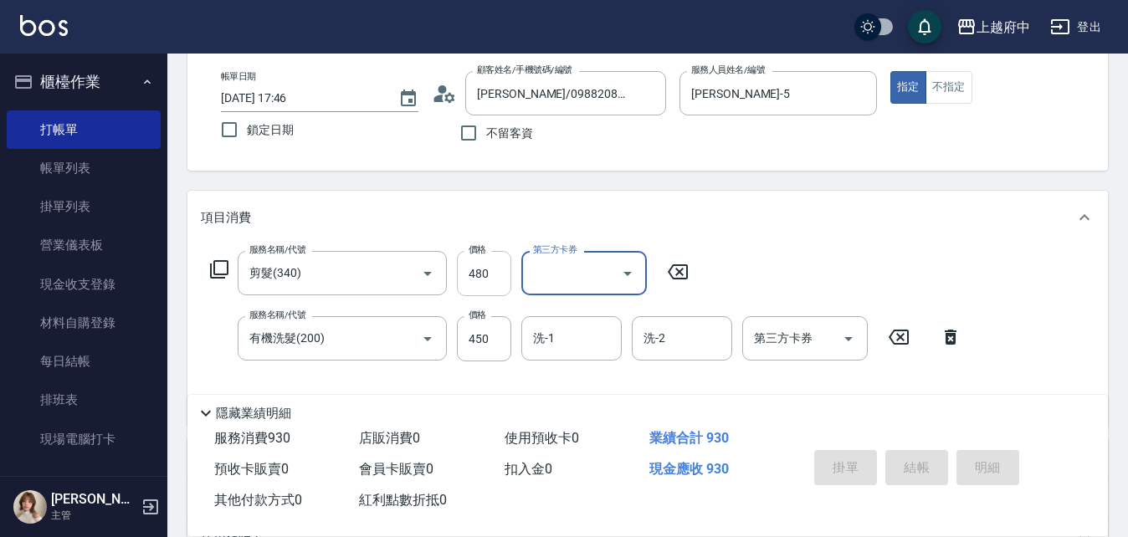
type input "2025/08/13 17:47"
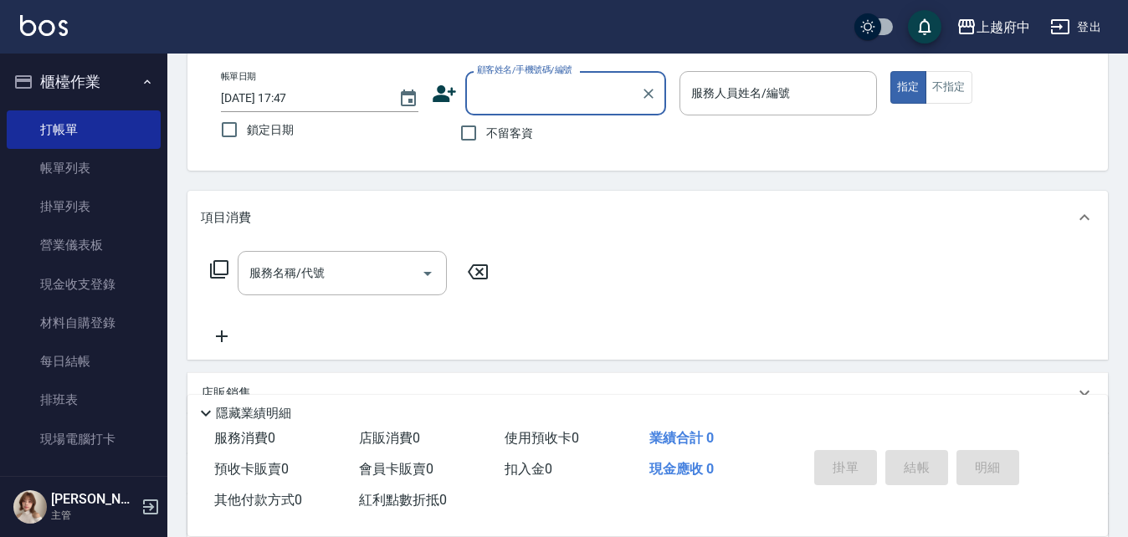
click at [563, 106] on input "顧客姓名/手機號碼/編號" at bounding box center [553, 93] width 161 height 29
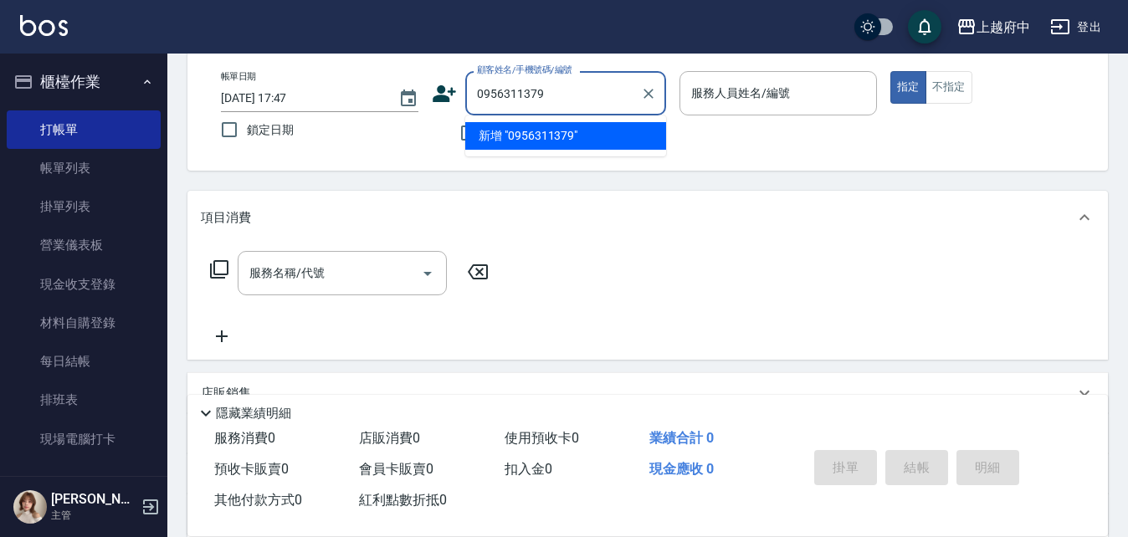
type input "0956311379"
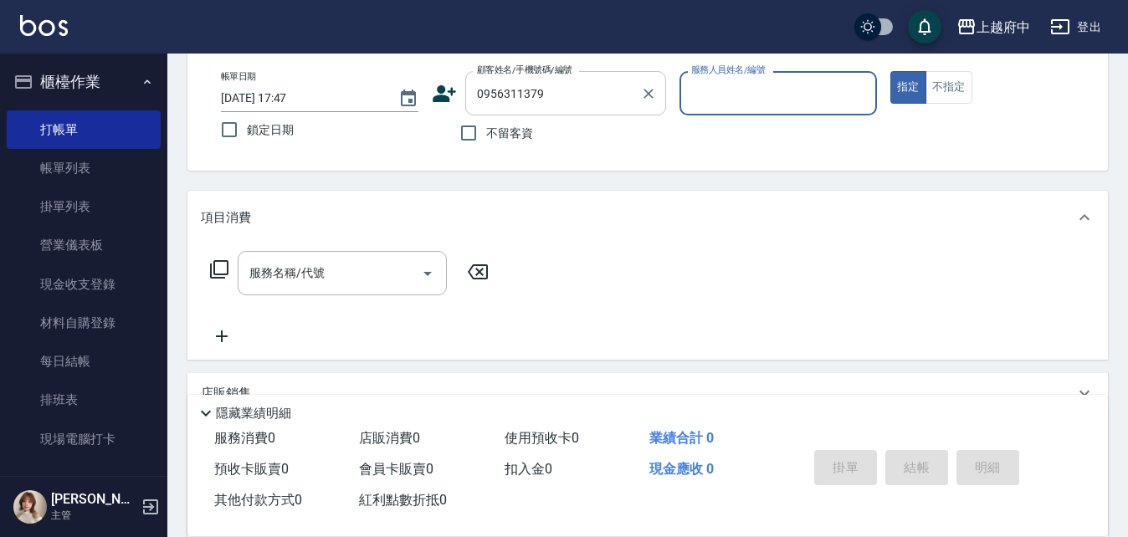
click at [563, 106] on input "0956311379" at bounding box center [553, 93] width 161 height 29
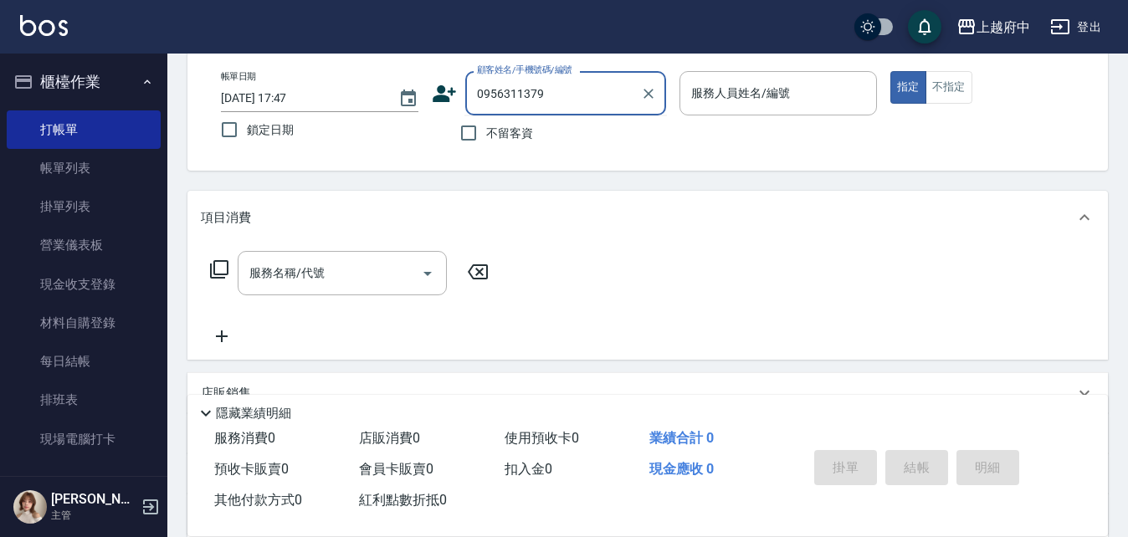
click at [383, 103] on div "帳單日期 2025/08/13 17:47 鎖定日期 顧客姓名/手機號碼/編號 0956311379 顧客姓名/手機號碼/編號 不留客資 服務人員姓名/編號 …" at bounding box center [648, 111] width 881 height 80
click at [450, 91] on icon at bounding box center [444, 93] width 23 height 17
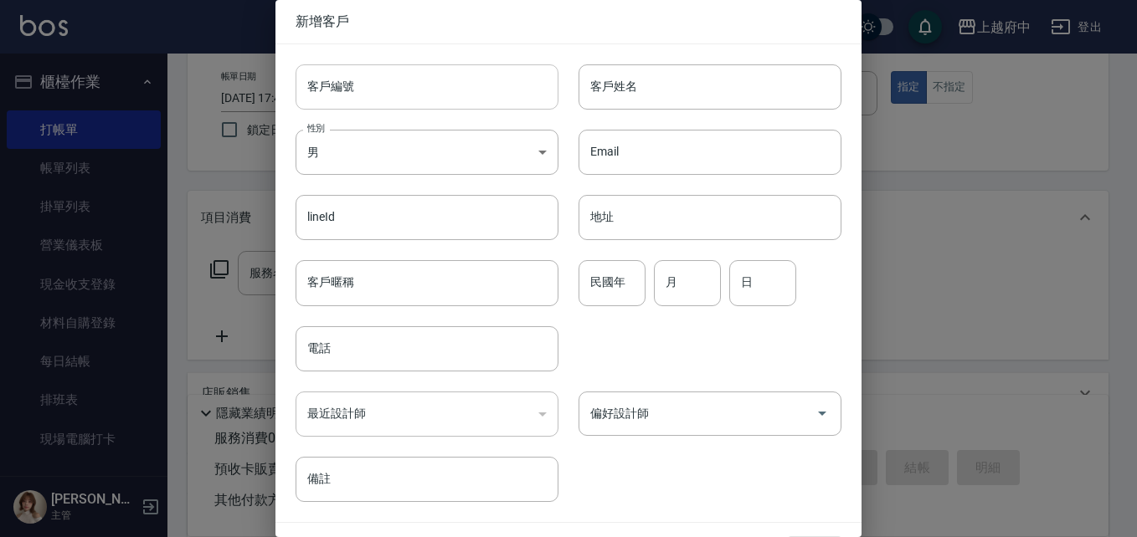
type input "0956311379"
click at [405, 96] on input "客戶編號" at bounding box center [426, 86] width 263 height 45
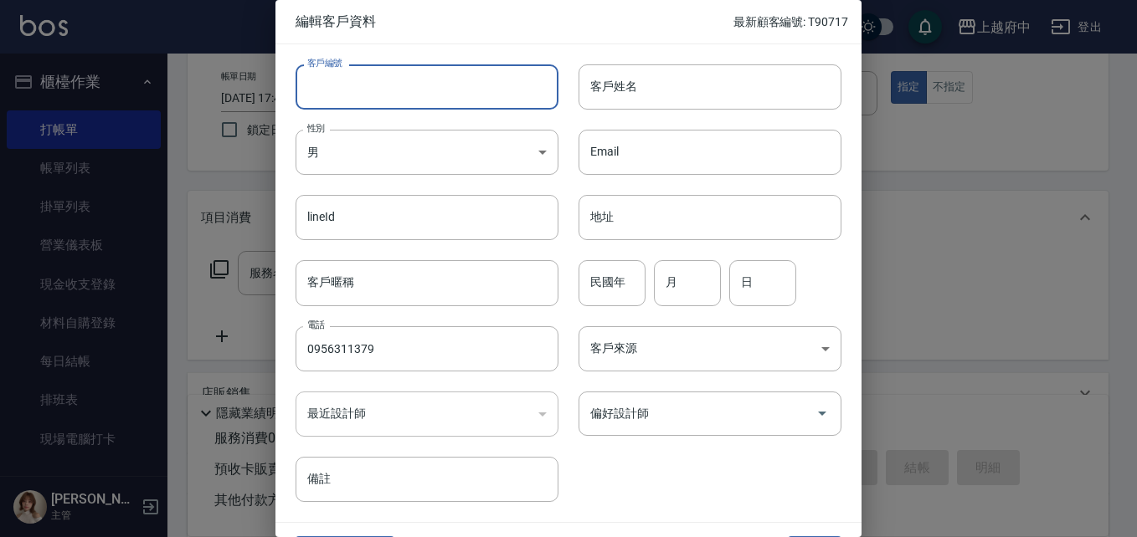
paste input "0956311379"
type input "0956311379"
click at [632, 87] on input "客戶姓名" at bounding box center [709, 86] width 263 height 45
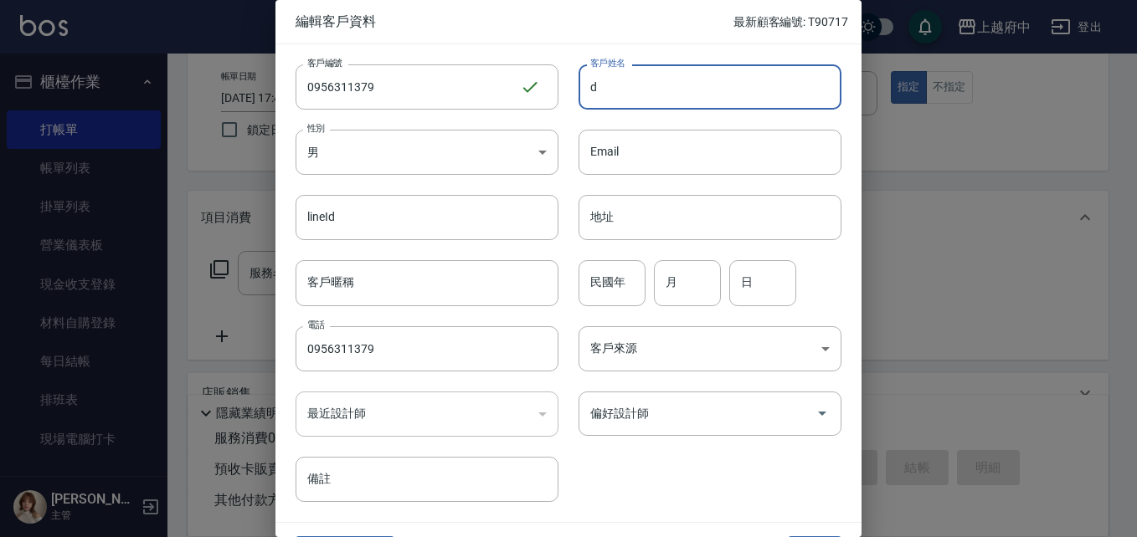
type input "d"
type input "ㄋ"
type input "胡彰駒"
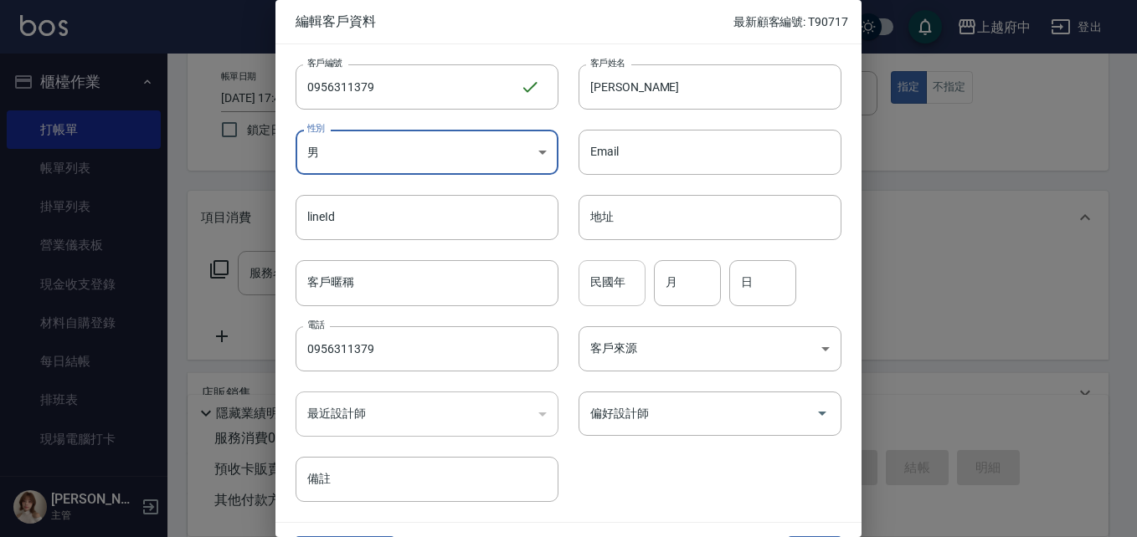
click at [594, 299] on input "民國年" at bounding box center [611, 282] width 67 height 45
type input "90"
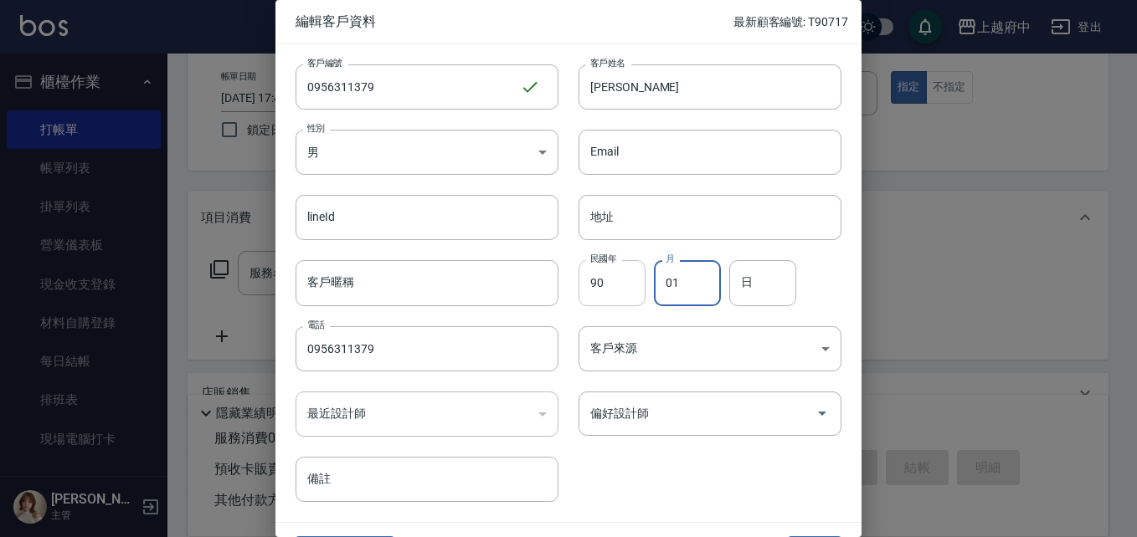
type input "01"
type input "1"
type input "08"
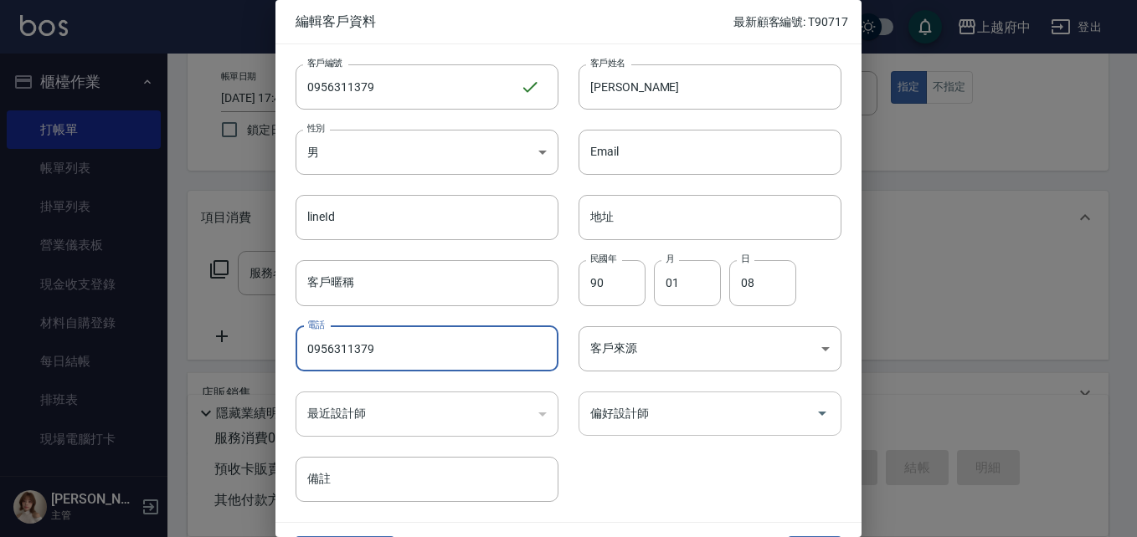
scroll to position [43, 0]
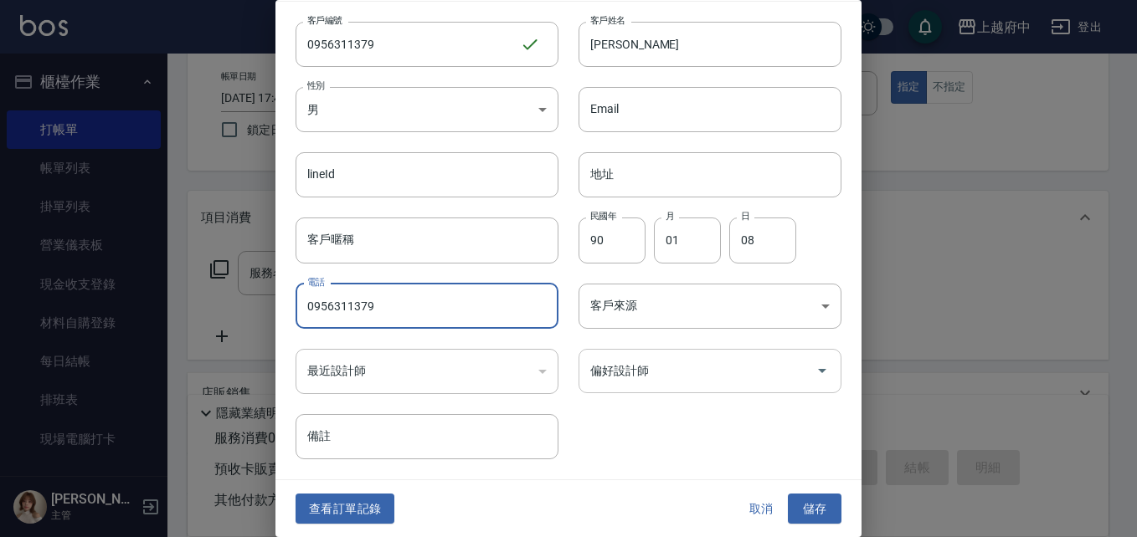
click at [669, 374] on input "偏好設計師" at bounding box center [697, 371] width 223 height 29
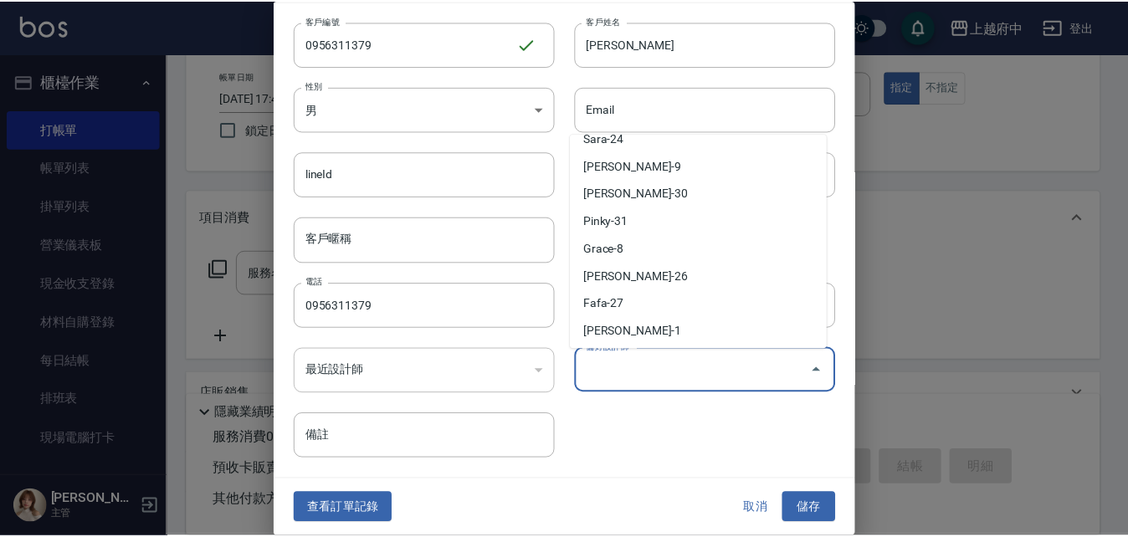
scroll to position [351, 0]
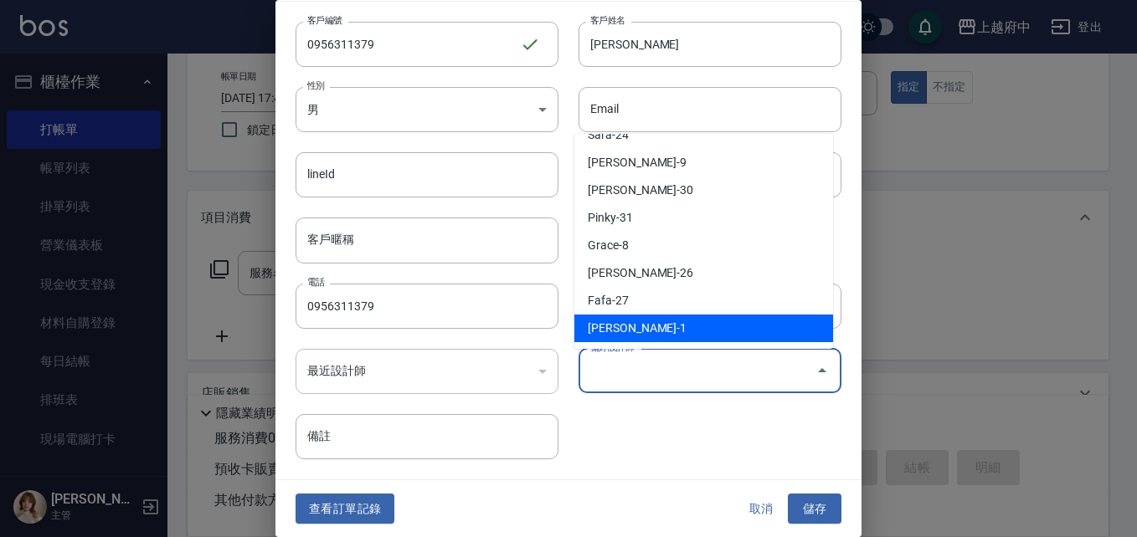
click at [642, 328] on li "Annie-1" at bounding box center [703, 329] width 259 height 28
type input "[PERSON_NAME]"
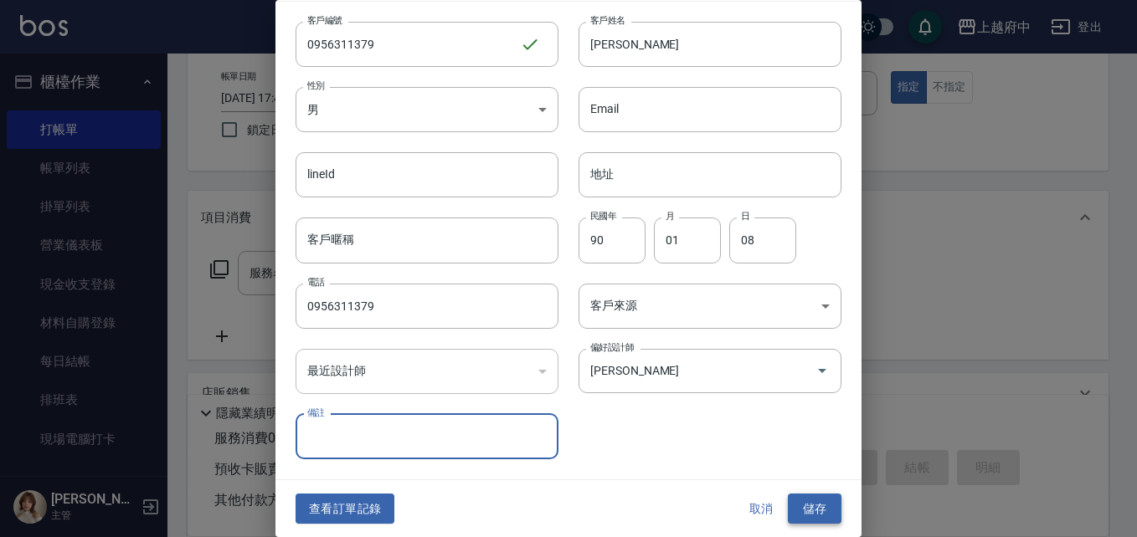
click at [794, 499] on button "儲存" at bounding box center [815, 509] width 54 height 31
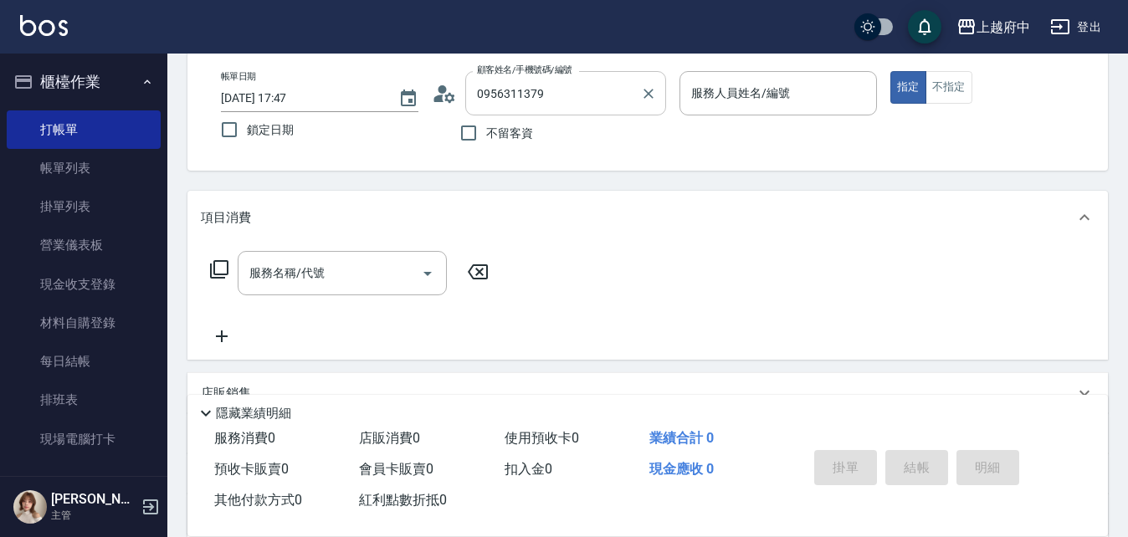
click at [619, 100] on input "0956311379" at bounding box center [553, 93] width 161 height 29
drag, startPoint x: 573, startPoint y: 95, endPoint x: 447, endPoint y: 99, distance: 125.6
click at [489, 98] on input "0956311379" at bounding box center [553, 93] width 161 height 29
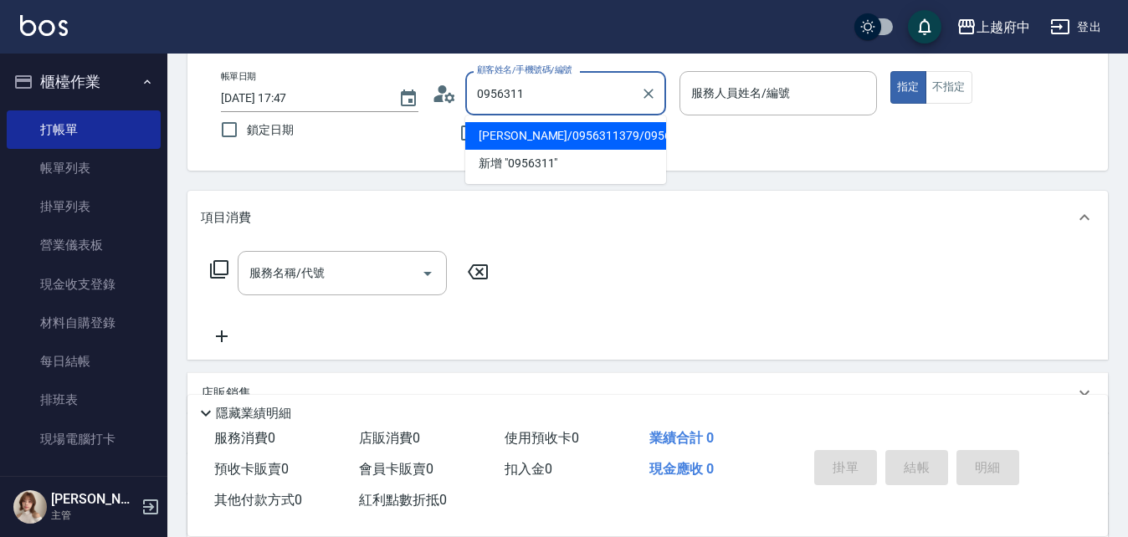
type input "胡彰駒/0956311379/0956311379"
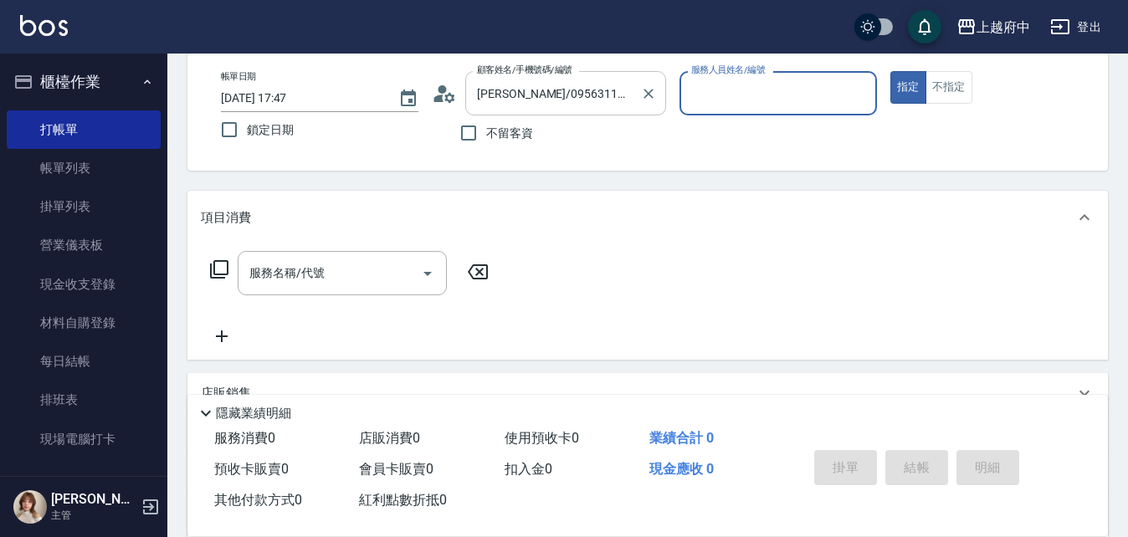
type input "Annie -1"
click at [891, 71] on button "指定" at bounding box center [909, 87] width 36 height 33
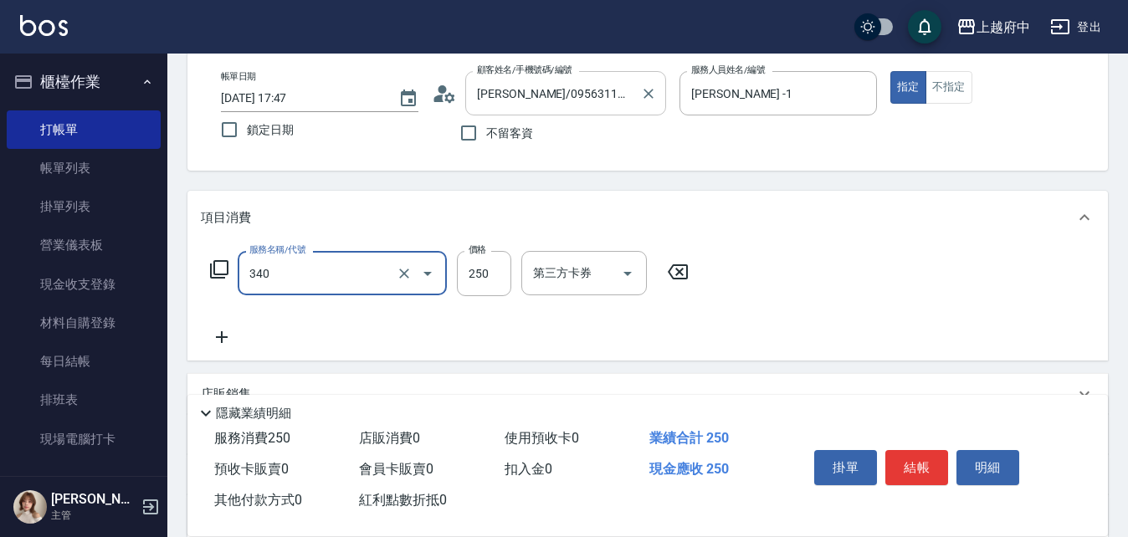
type input "剪髮(340)"
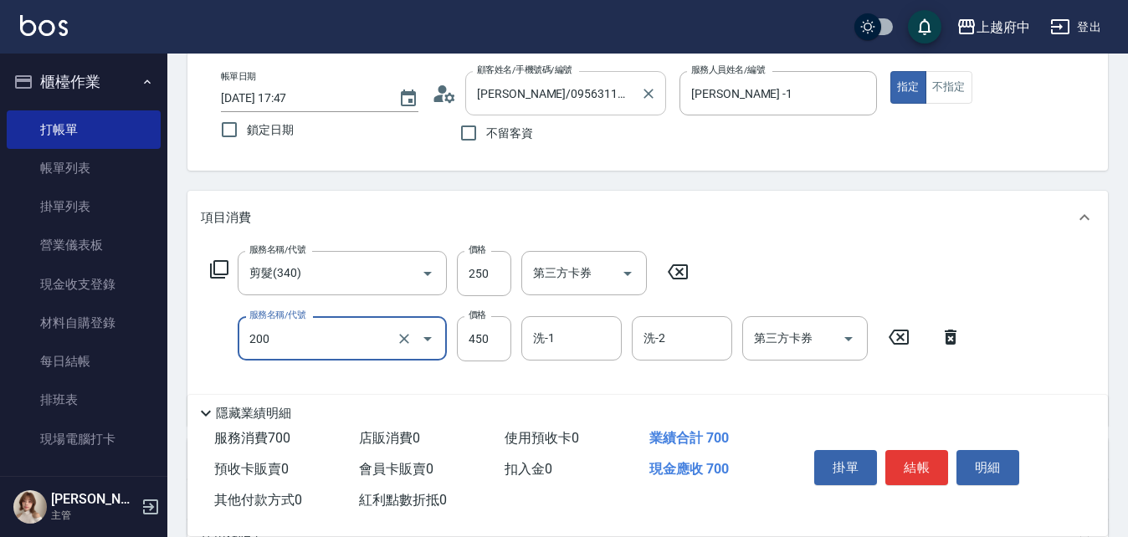
type input "有機洗髮(200)"
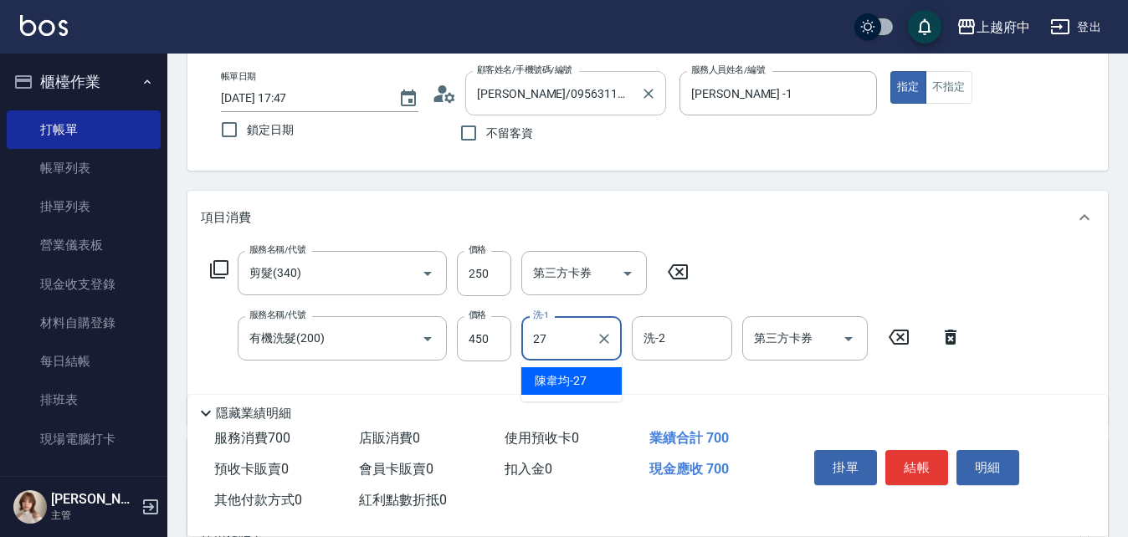
type input "陳韋均-27"
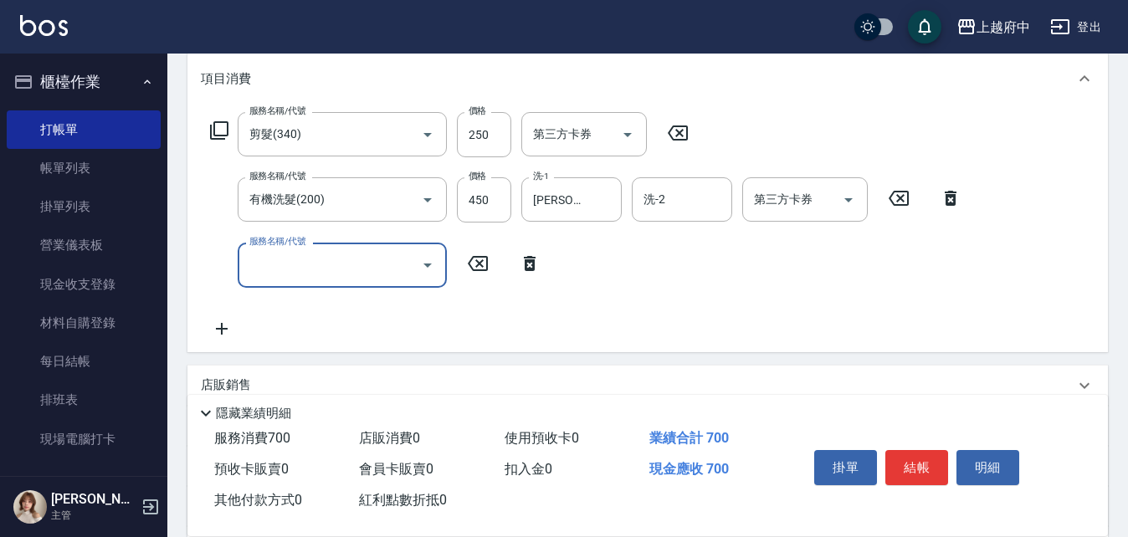
scroll to position [251, 0]
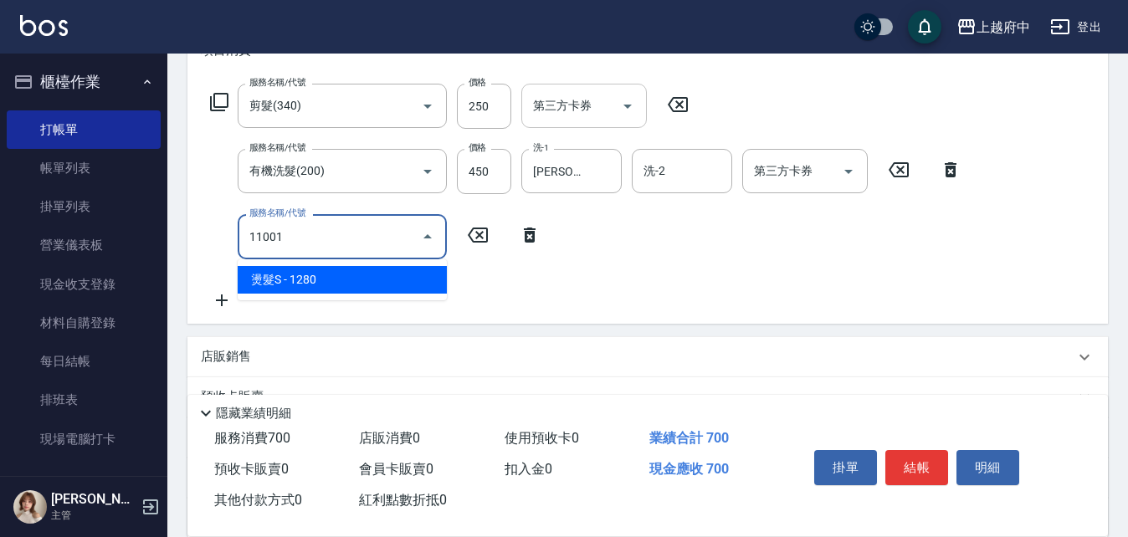
type input "燙髮S(11001)"
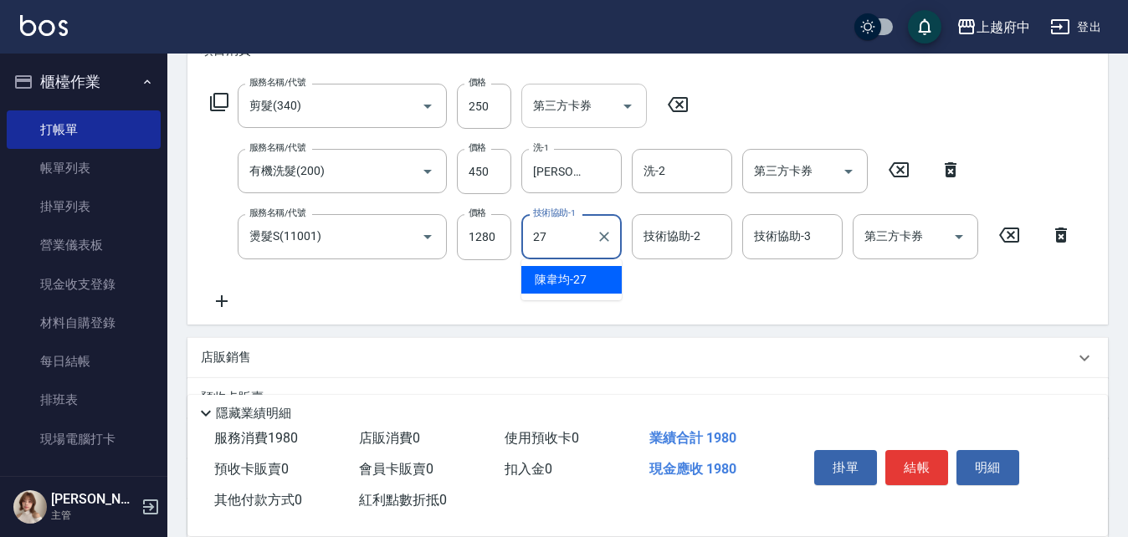
type input "陳韋均-27"
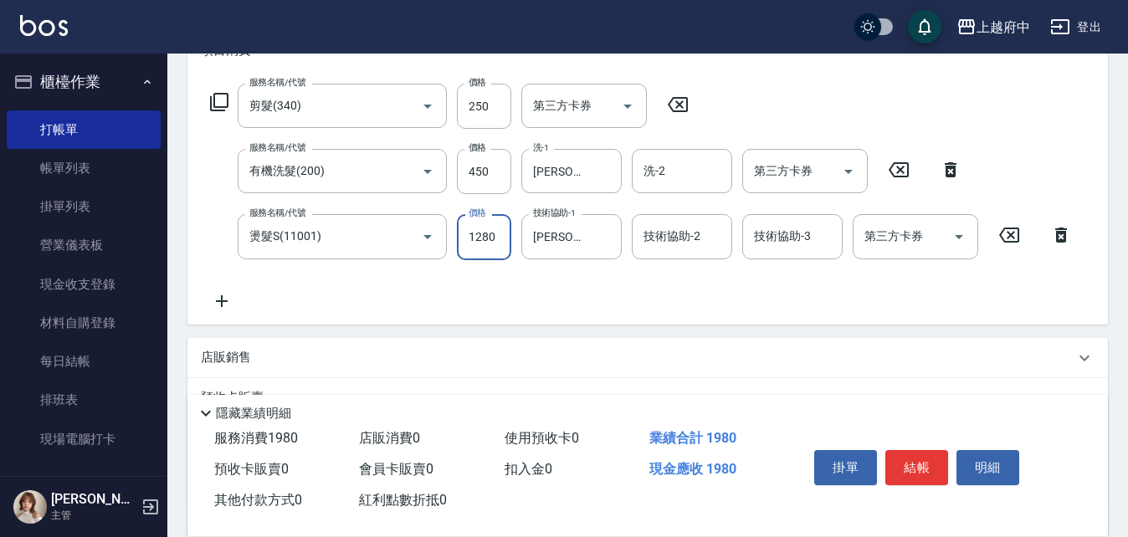
click at [500, 237] on input "1280" at bounding box center [484, 236] width 54 height 45
type input "1900"
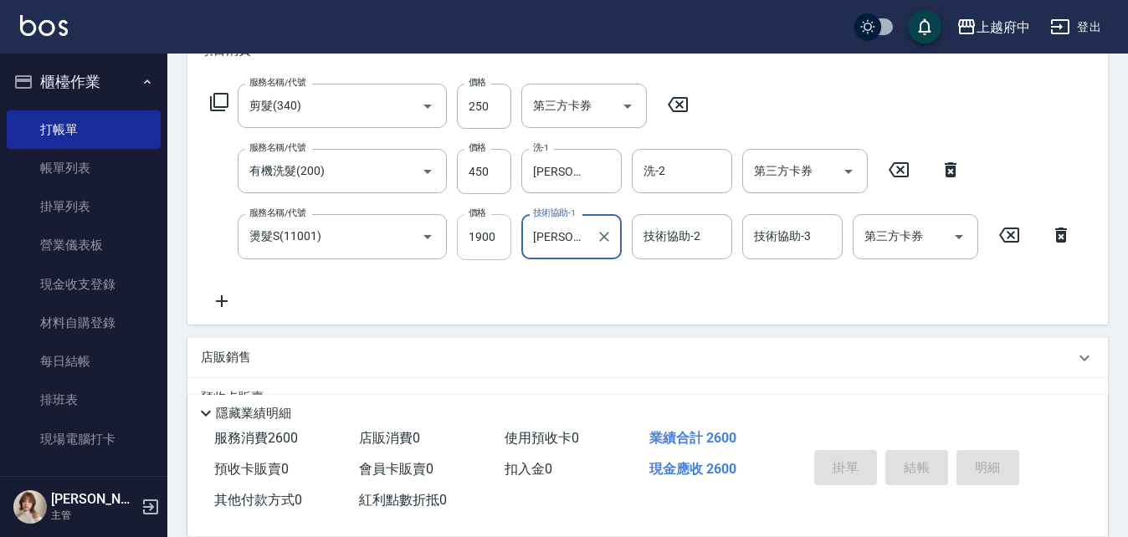
type input "2025/08/13 17:48"
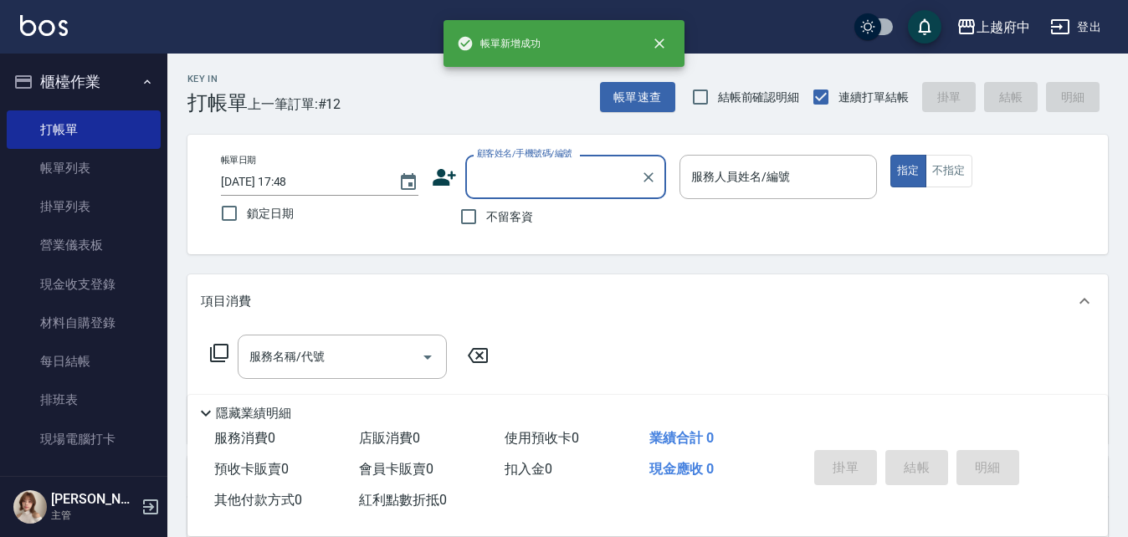
scroll to position [0, 0]
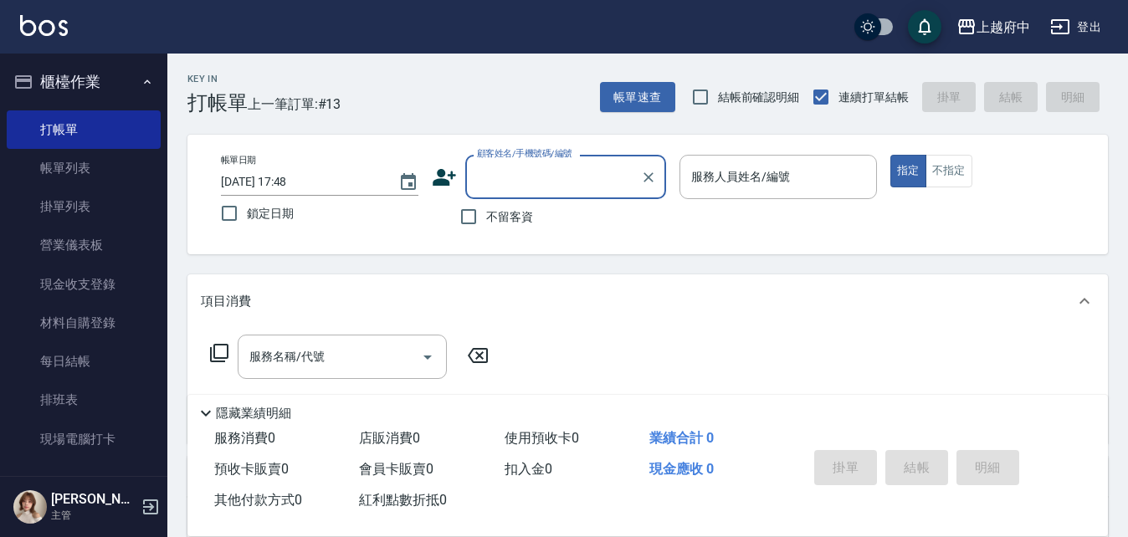
click at [498, 210] on span "不留客資" at bounding box center [509, 217] width 47 height 18
click at [486, 210] on input "不留客資" at bounding box center [468, 216] width 35 height 35
checkbox input "true"
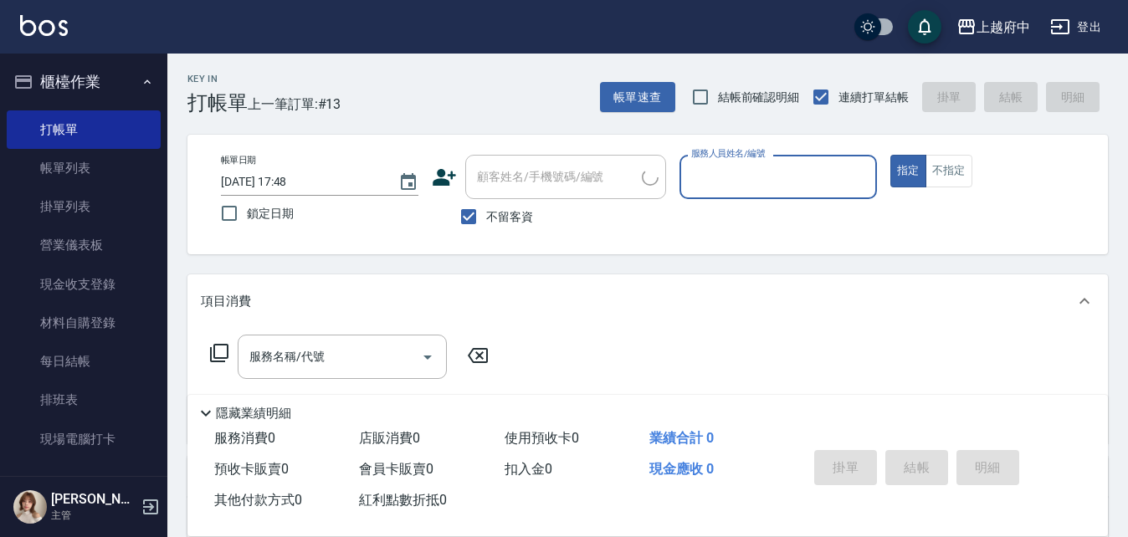
type input "6"
type input "簡于禎/0932022273/"
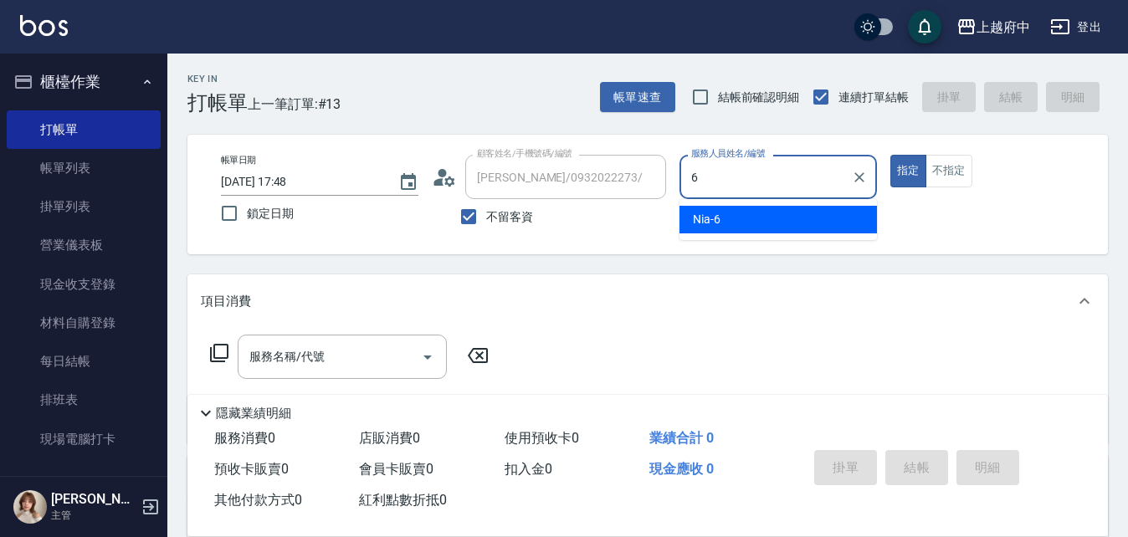
type input "Nia-6"
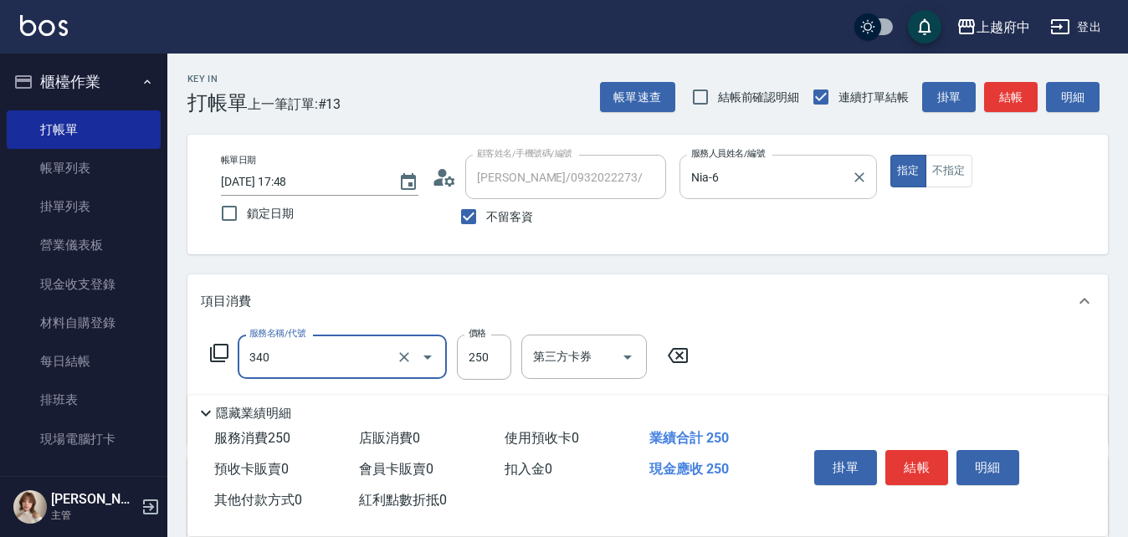
type input "剪髮(340)"
type input "有機洗髮(200)"
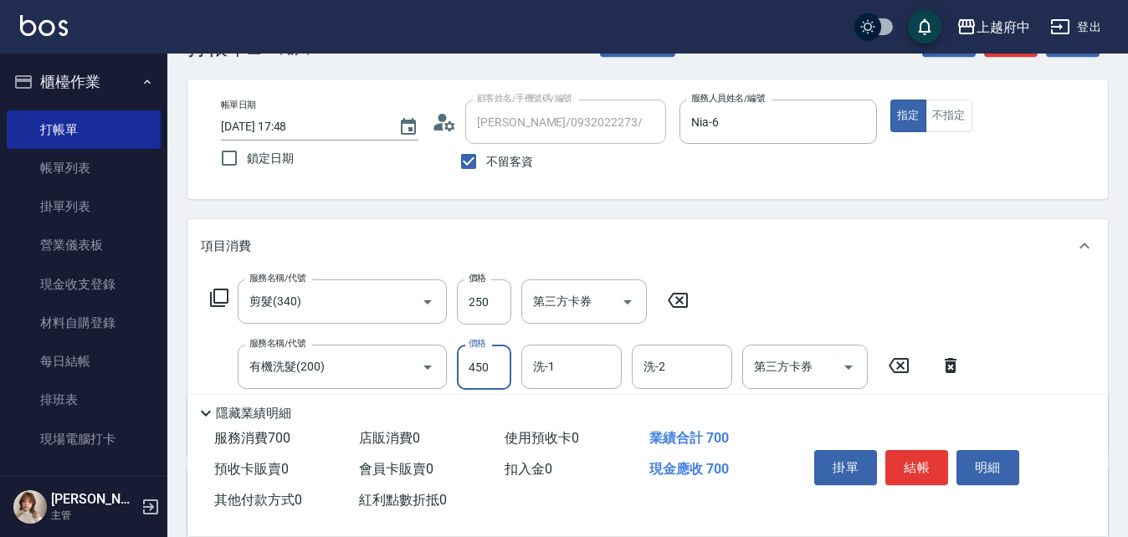
scroll to position [84, 0]
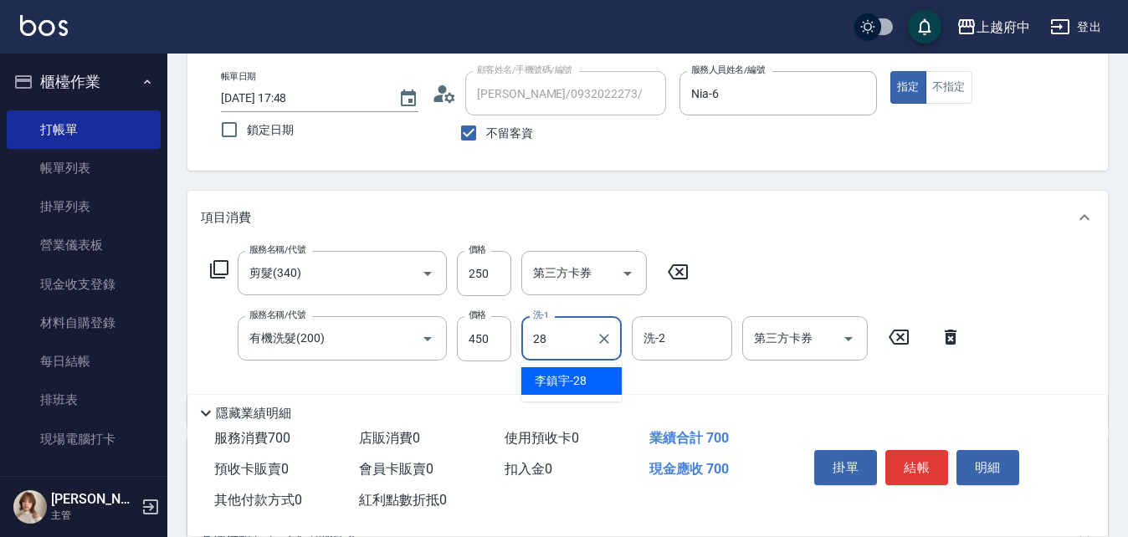
type input "李鎮宇-28"
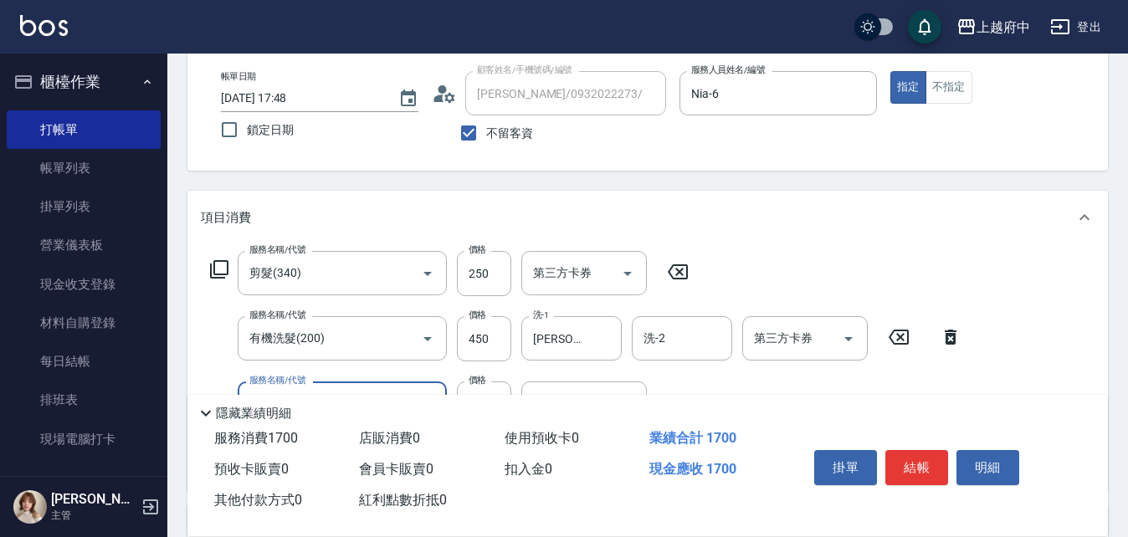
type input "晶漾深層護髮(10403)"
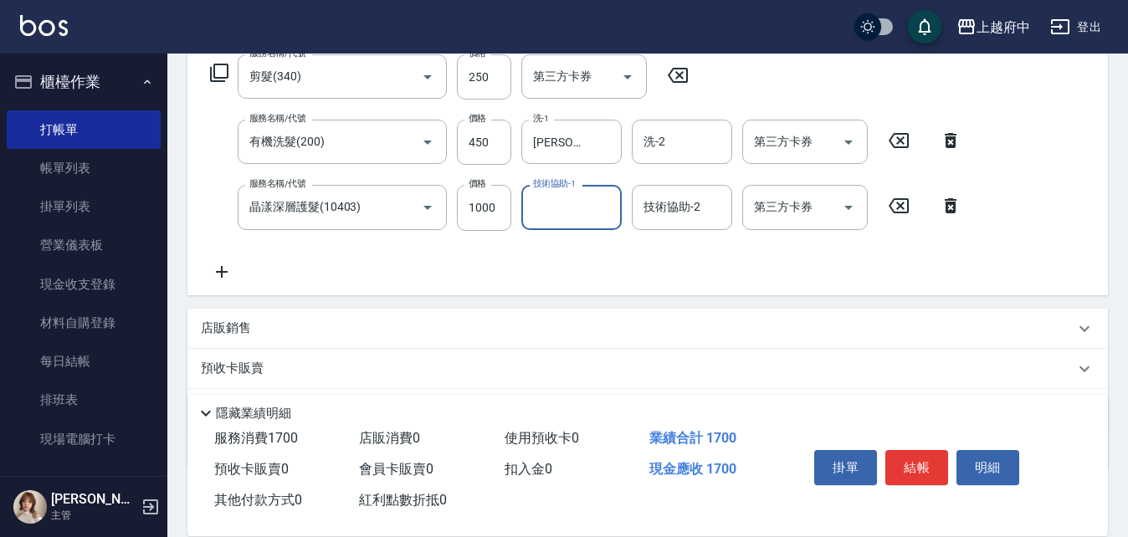
scroll to position [335, 0]
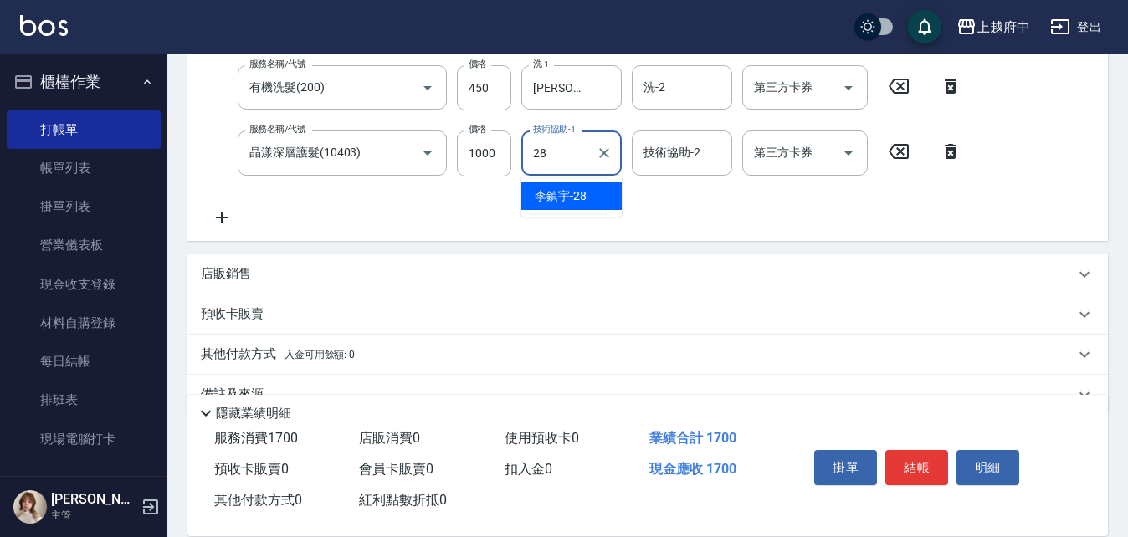
type input "李鎮宇-28"
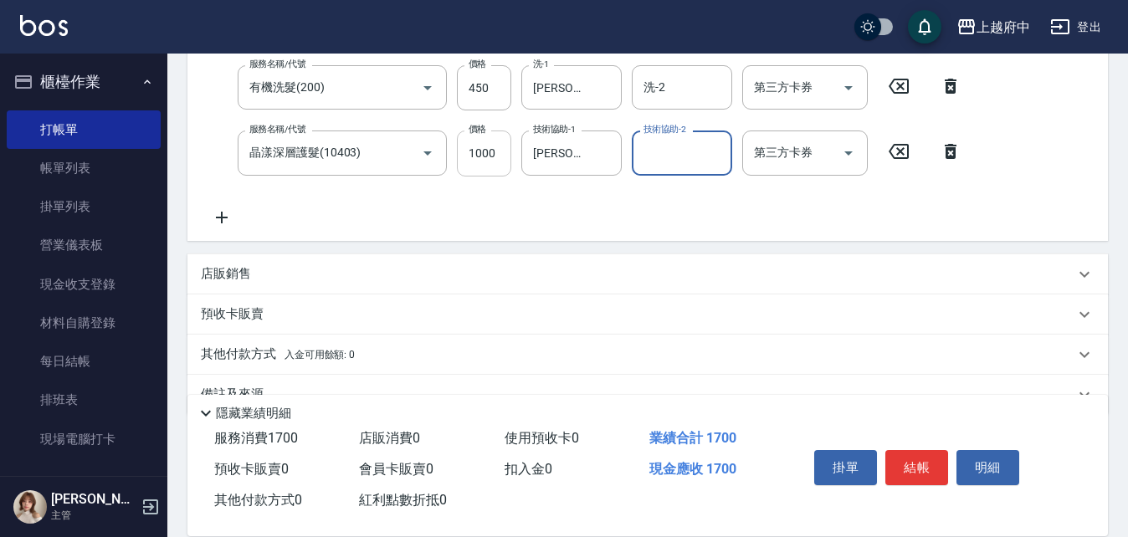
click at [491, 167] on input "1000" at bounding box center [484, 153] width 54 height 45
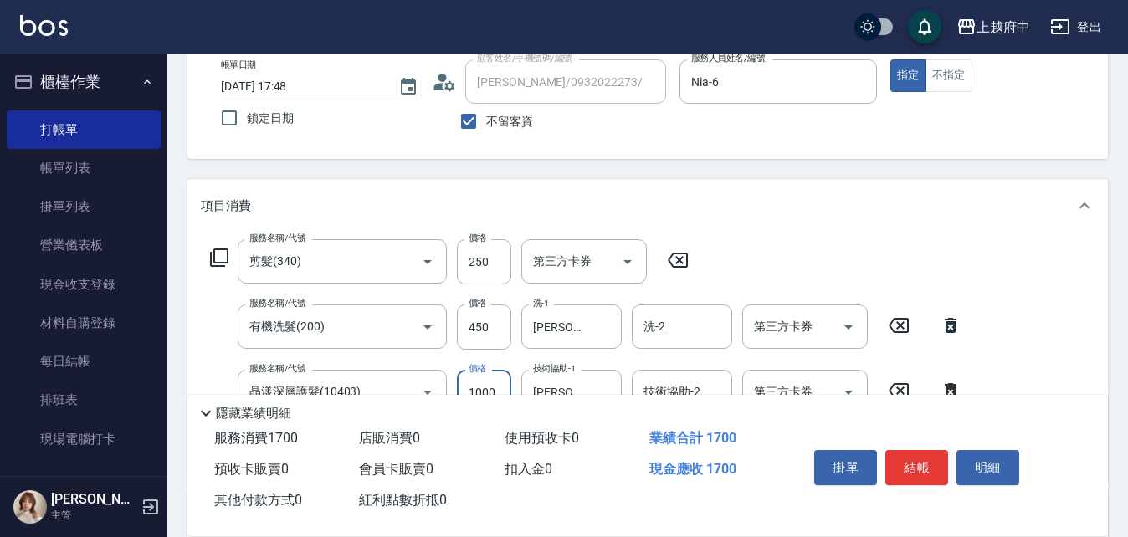
scroll to position [167, 0]
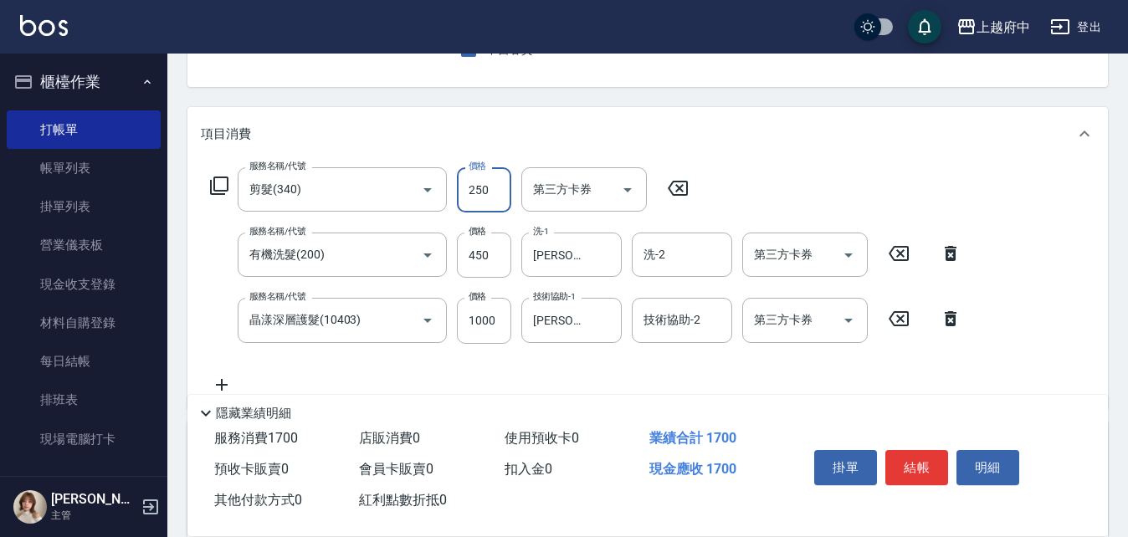
click at [491, 192] on input "250" at bounding box center [484, 189] width 54 height 45
type input "450"
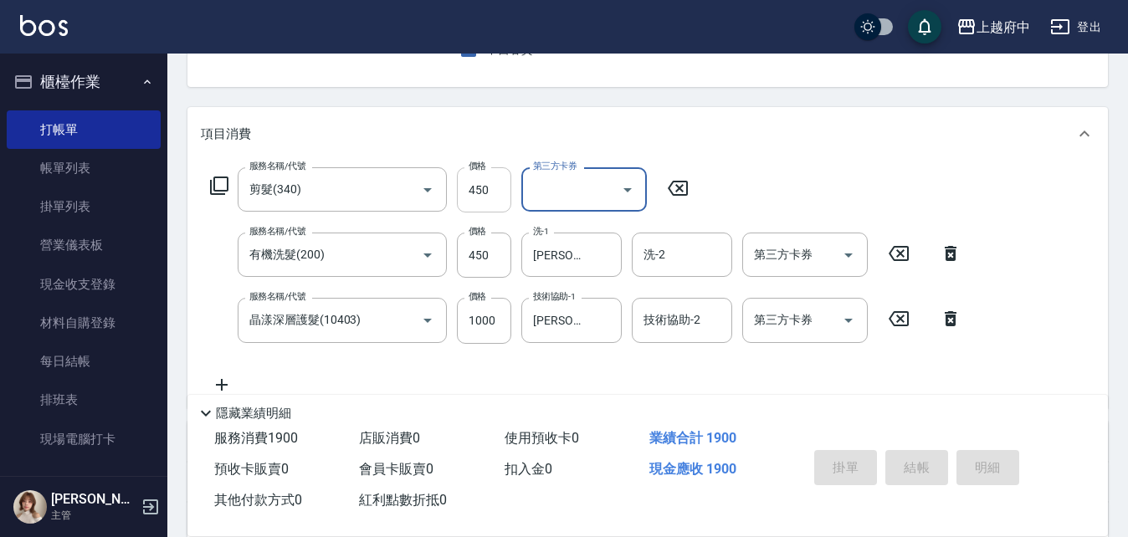
type input "2025/08/13 17:49"
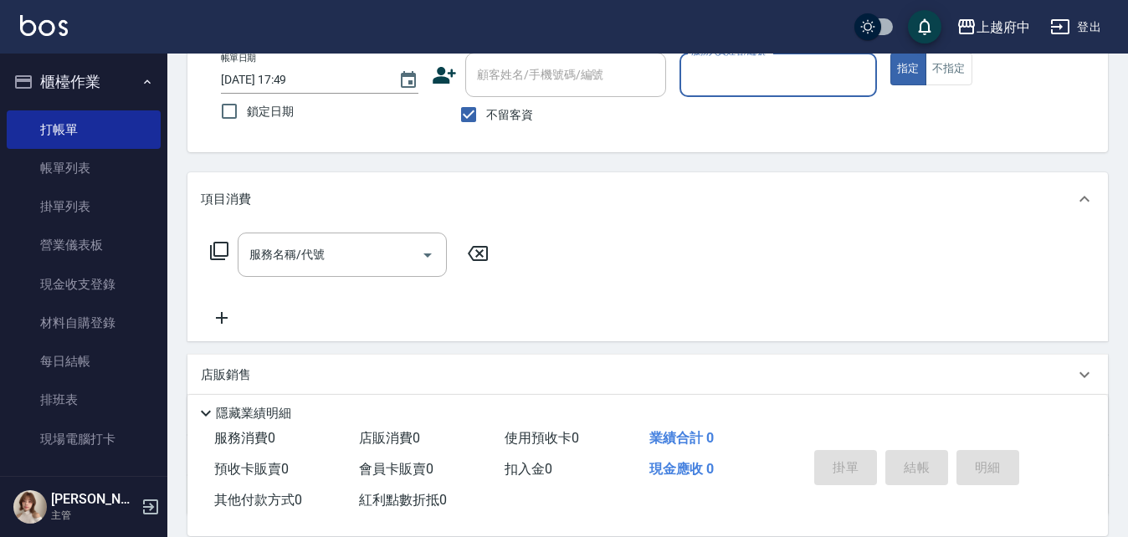
scroll to position [0, 0]
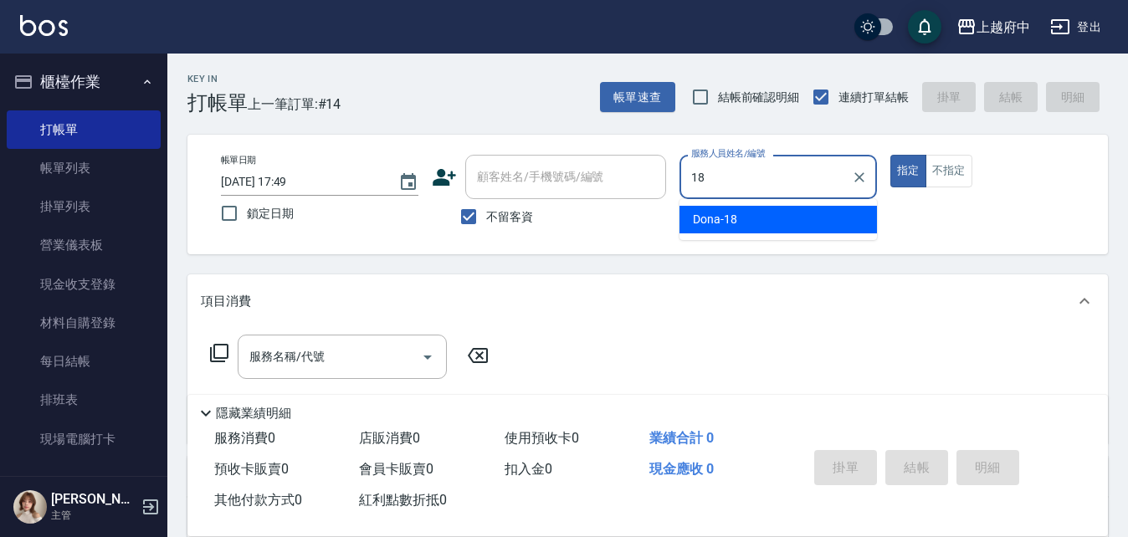
type input "Dona-18"
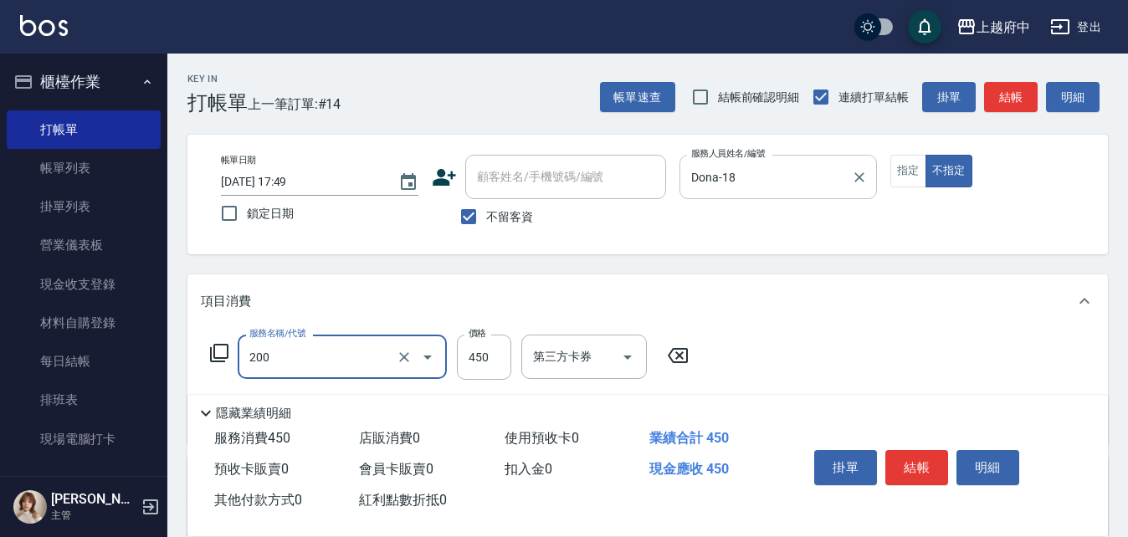
type input "有機洗髮(200)"
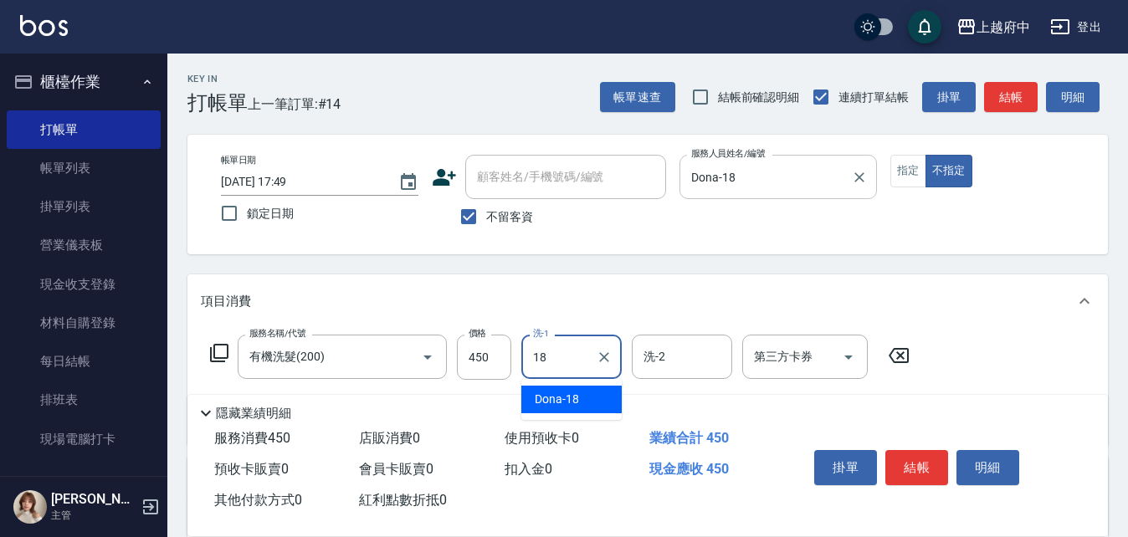
type input "Dona-18"
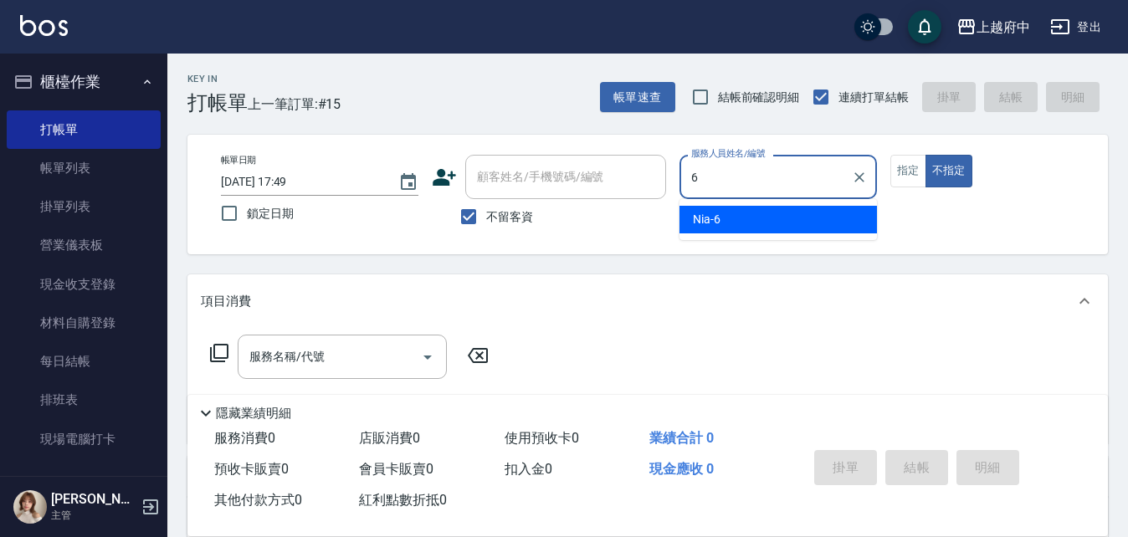
type input "Nia-6"
type button "false"
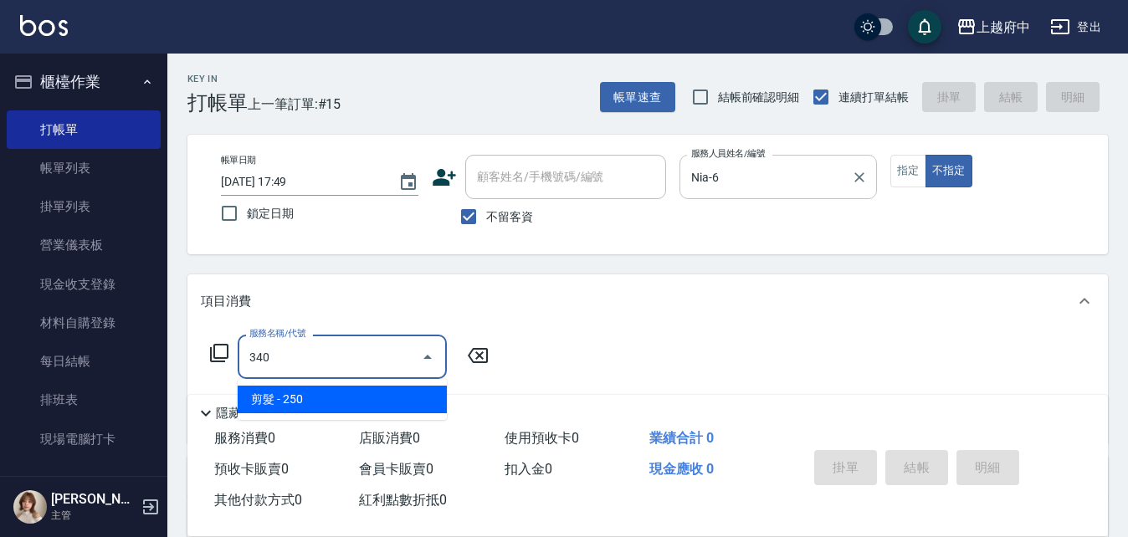
type input "剪髮(340)"
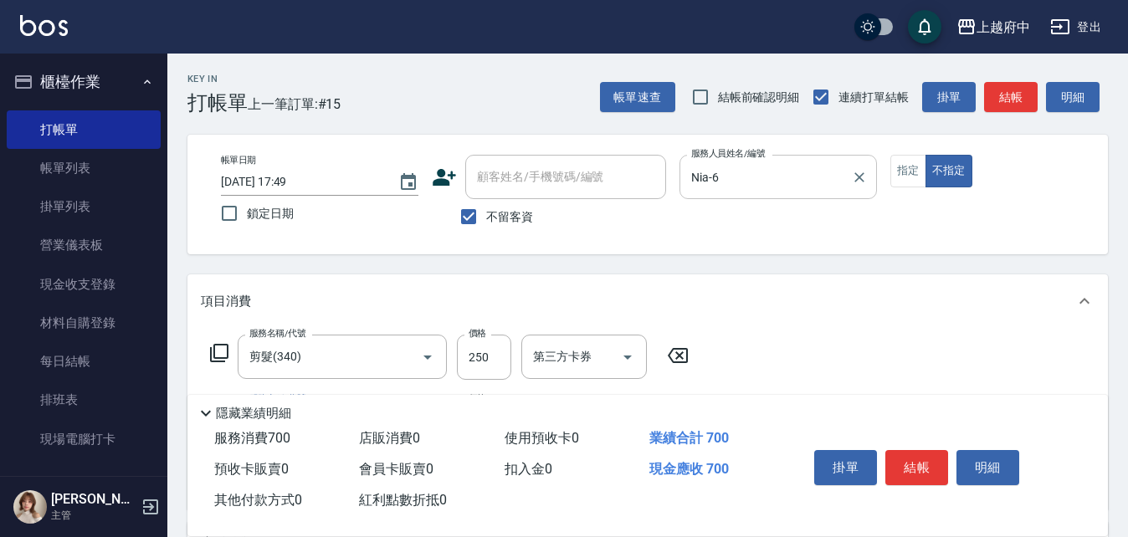
type input "有機洗髮(200)"
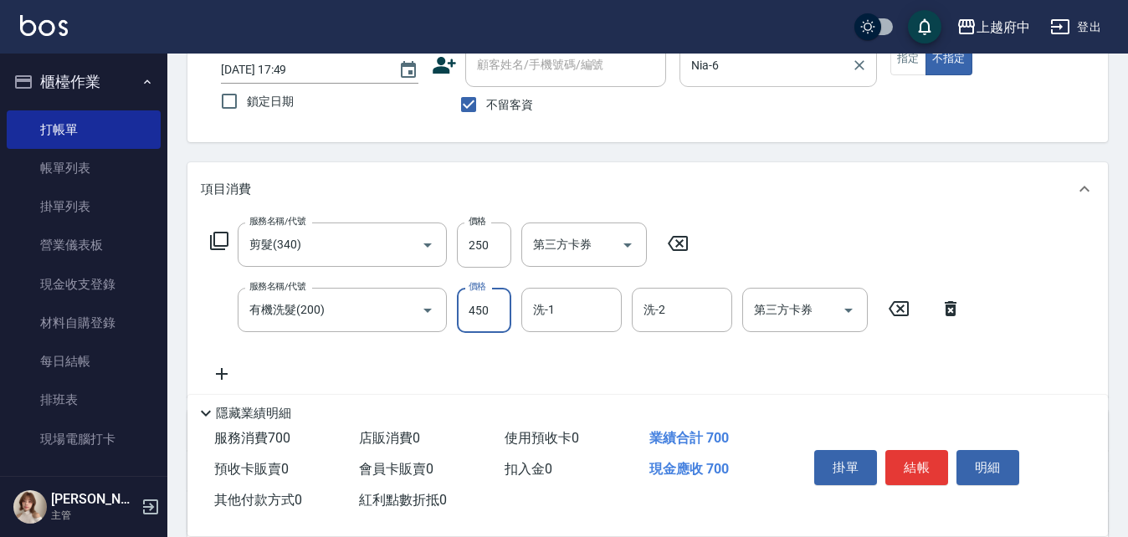
scroll to position [251, 0]
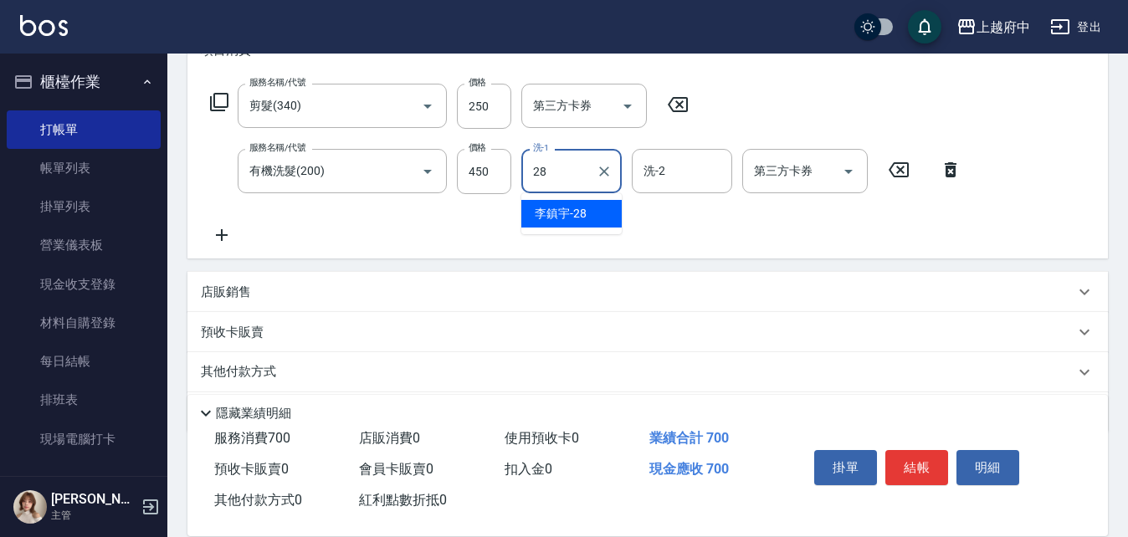
type input "李鎮宇-28"
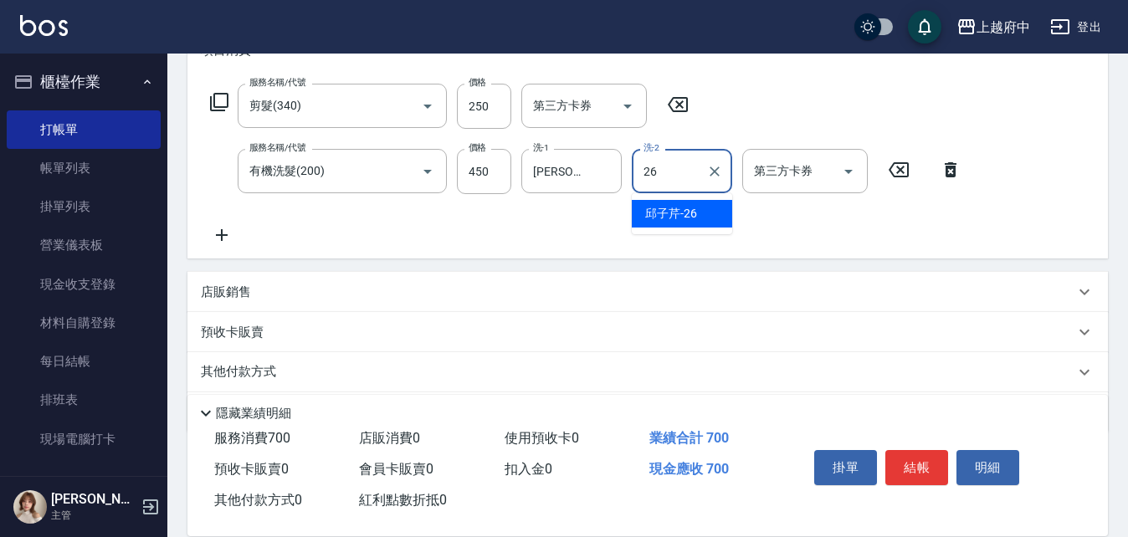
type input "邱子芹-26"
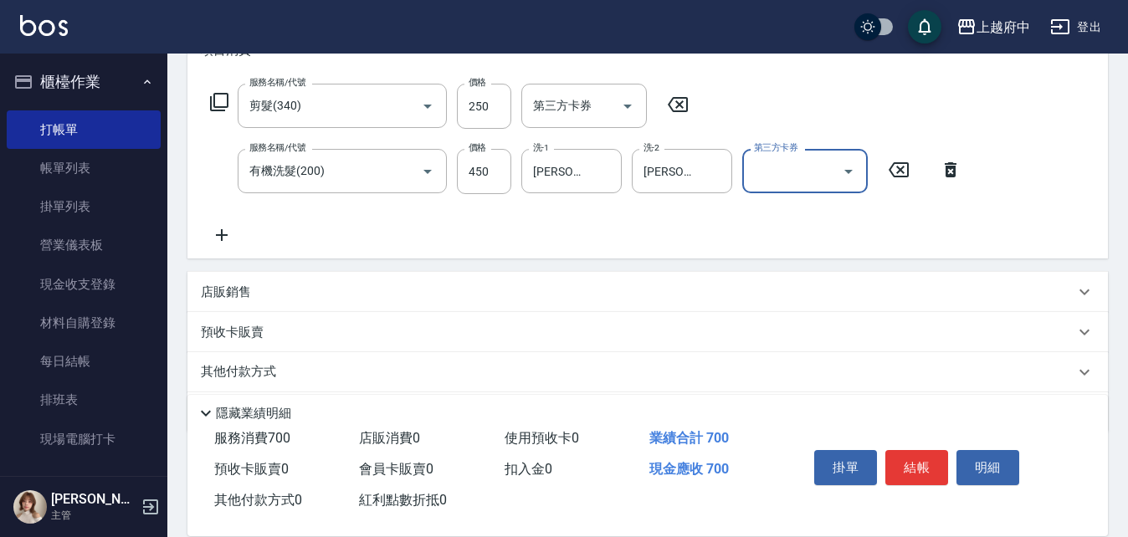
scroll to position [167, 0]
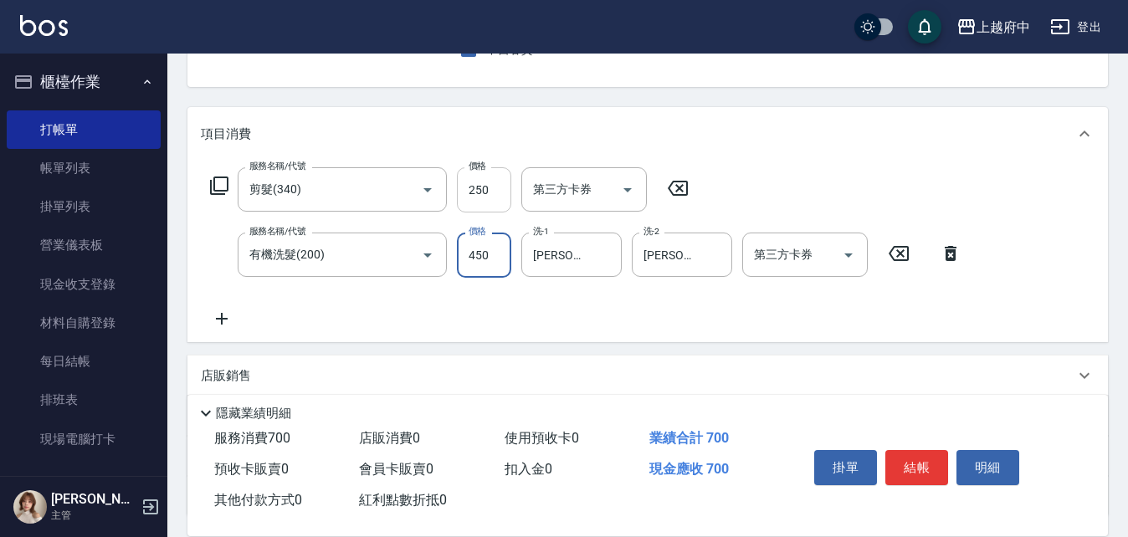
click at [483, 187] on input "250" at bounding box center [484, 189] width 54 height 45
type input "200"
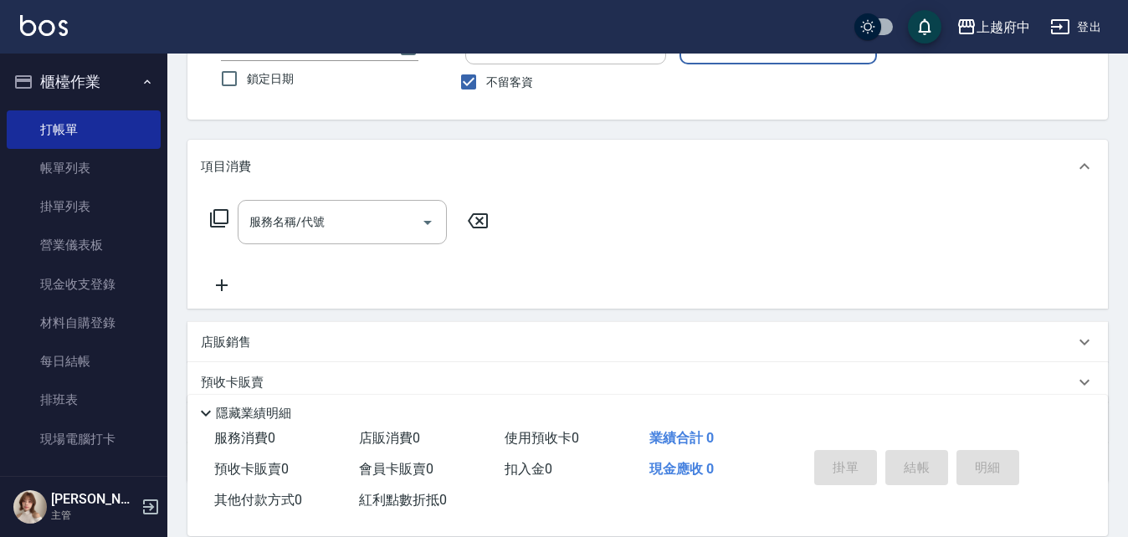
scroll to position [0, 0]
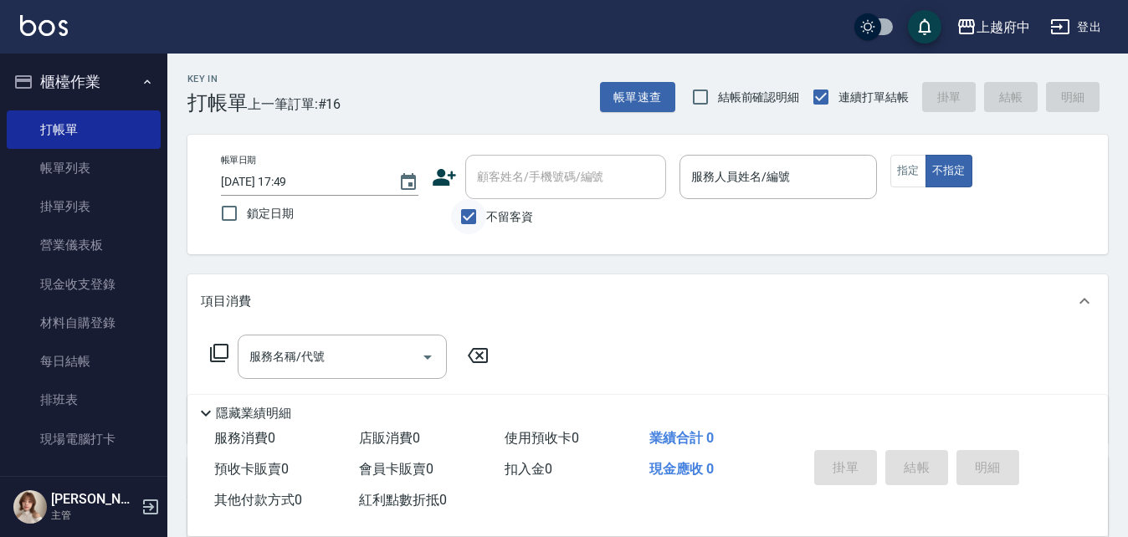
click at [481, 217] on input "不留客資" at bounding box center [468, 216] width 35 height 35
checkbox input "false"
click at [528, 177] on input "顧客姓名/手機號碼/編號" at bounding box center [553, 176] width 161 height 29
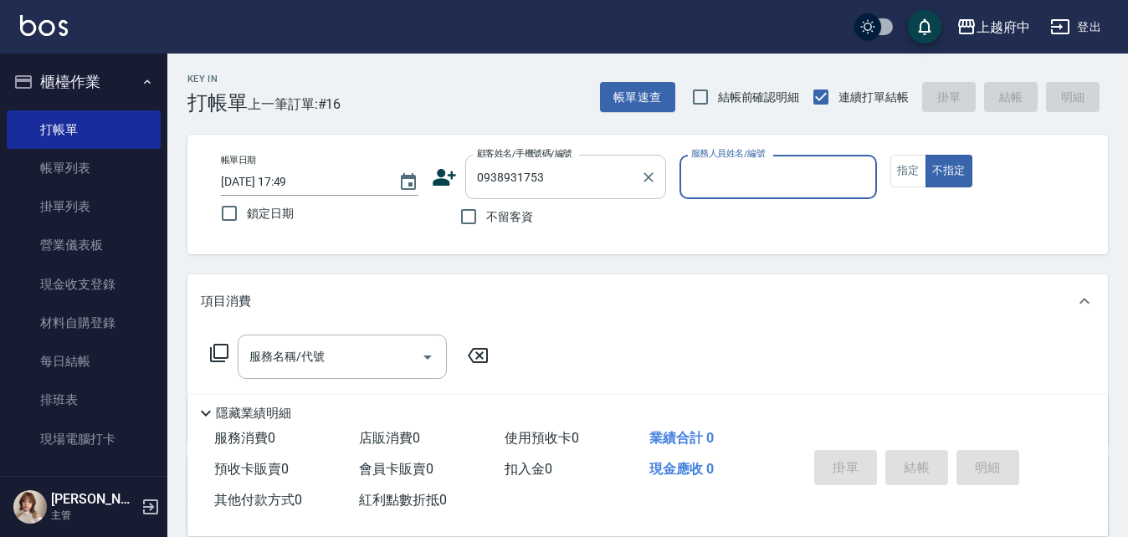
type input "吳友文/0938931753/T81563"
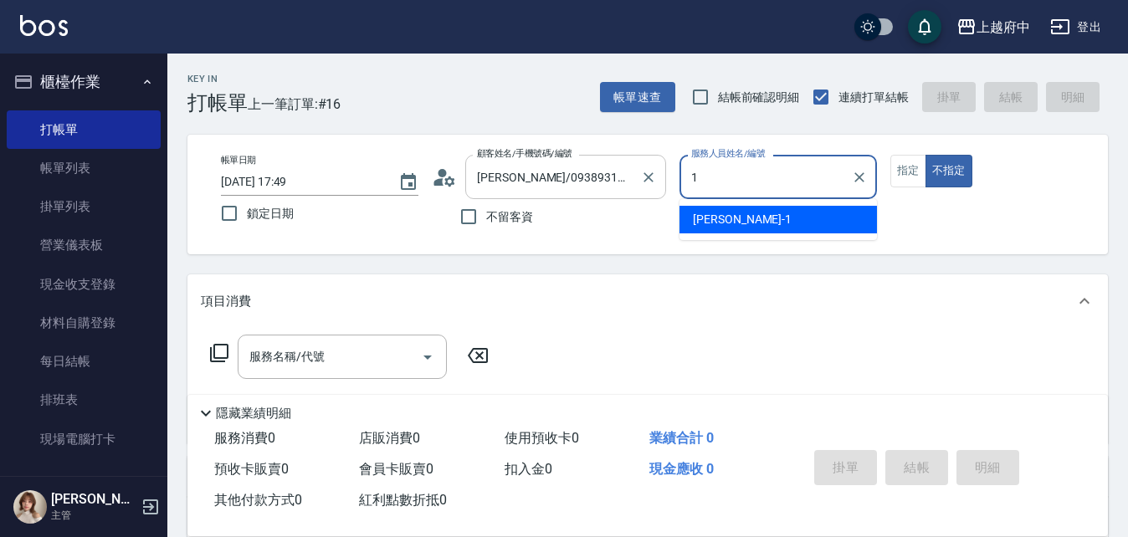
type input "Annie -1"
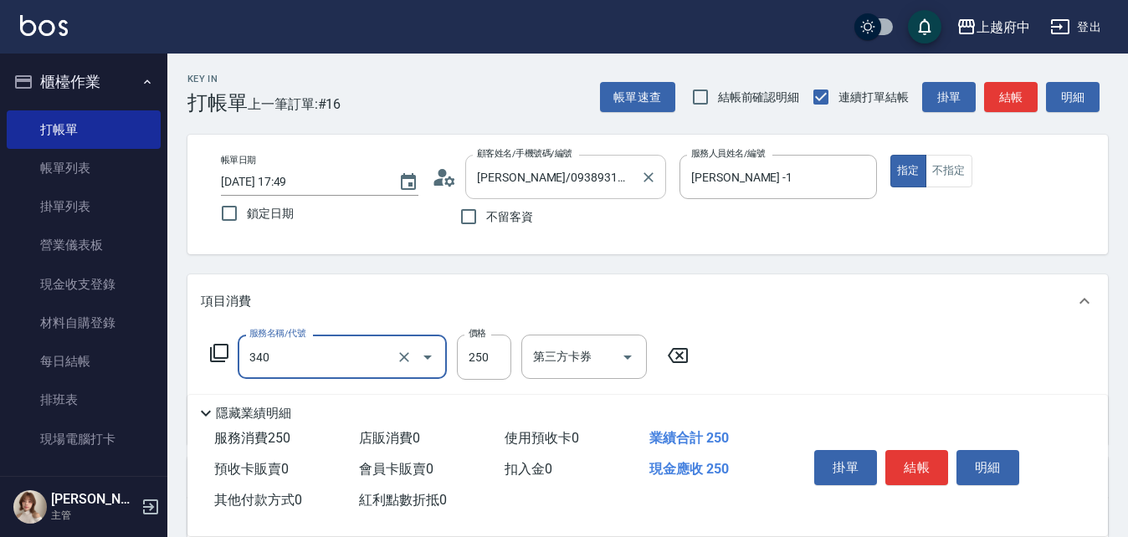
type input "剪髮(340)"
type input "有機洗髮(200)"
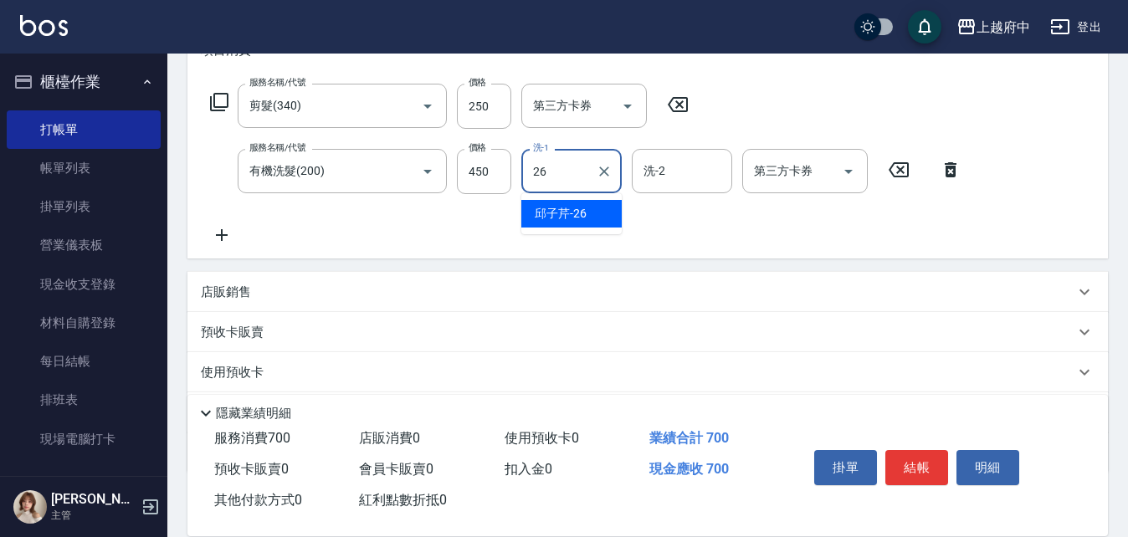
type input "邱子芹-26"
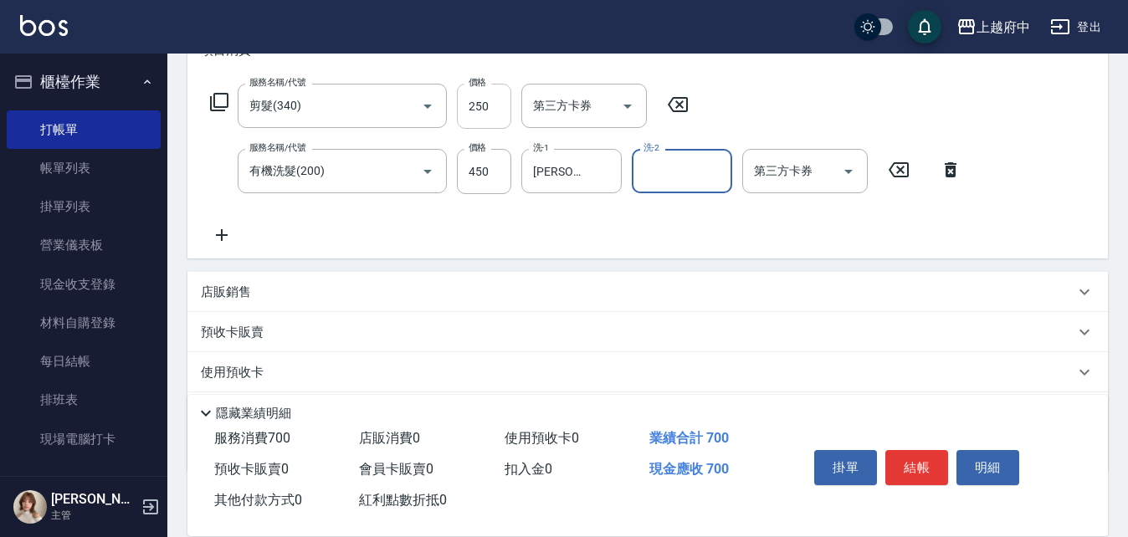
click at [496, 113] on input "250" at bounding box center [484, 106] width 54 height 45
click at [496, 111] on input "250" at bounding box center [484, 106] width 54 height 45
type input "280"
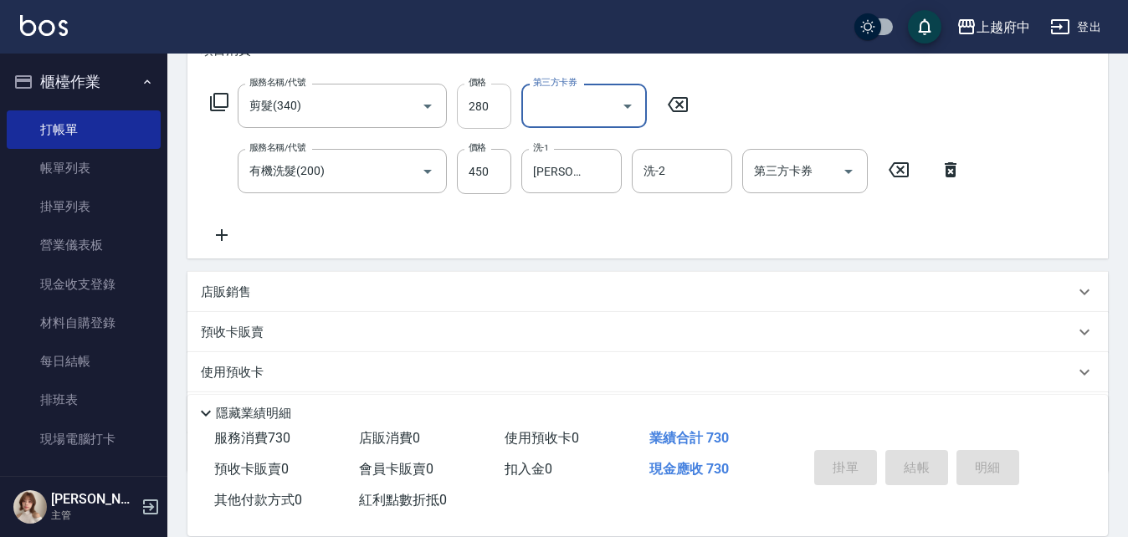
type input "2025/08/13 17:50"
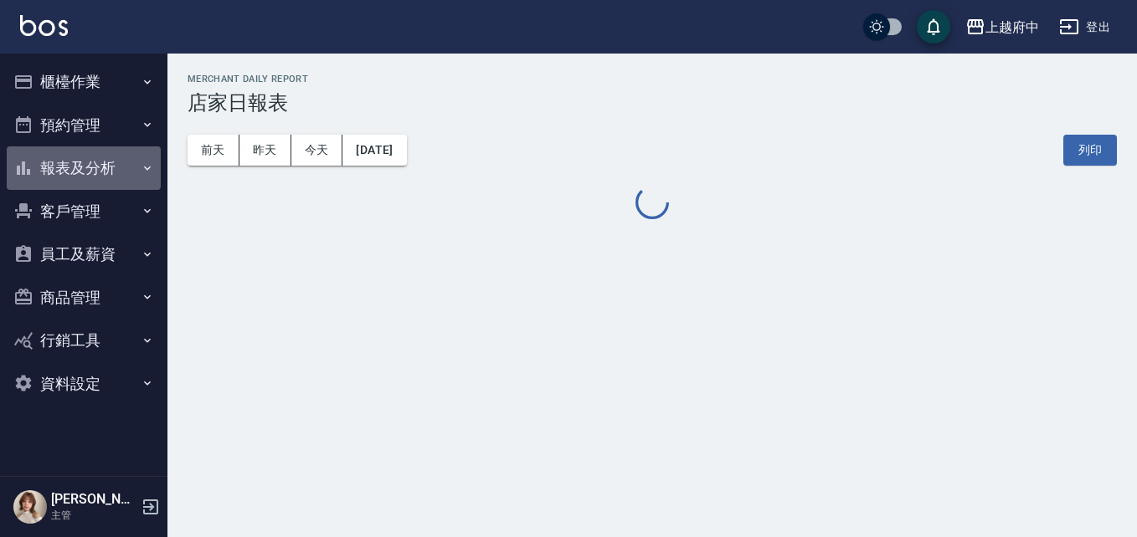
click at [139, 187] on button "報表及分析" at bounding box center [84, 168] width 154 height 44
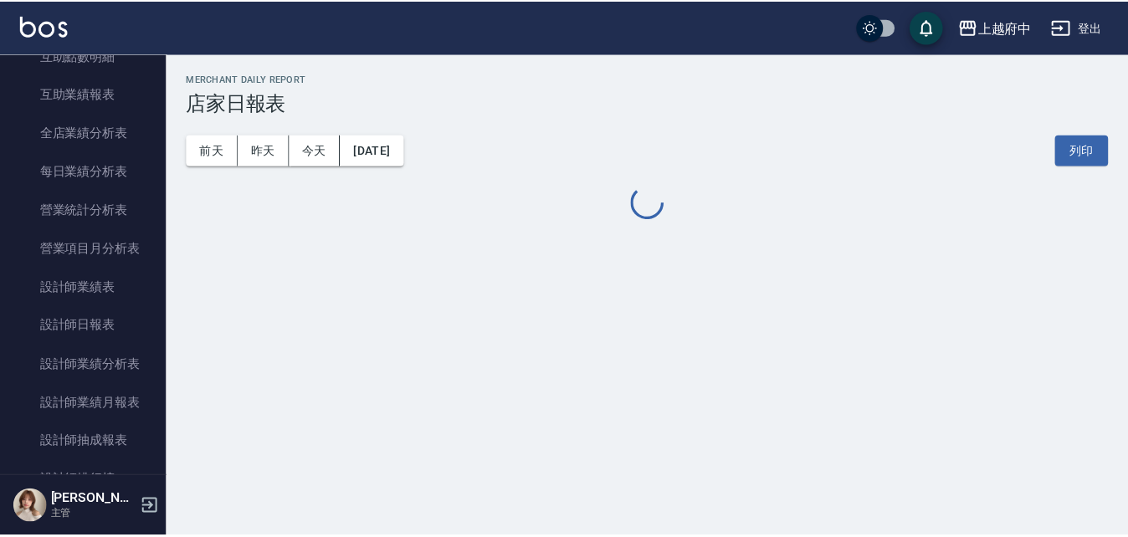
scroll to position [586, 0]
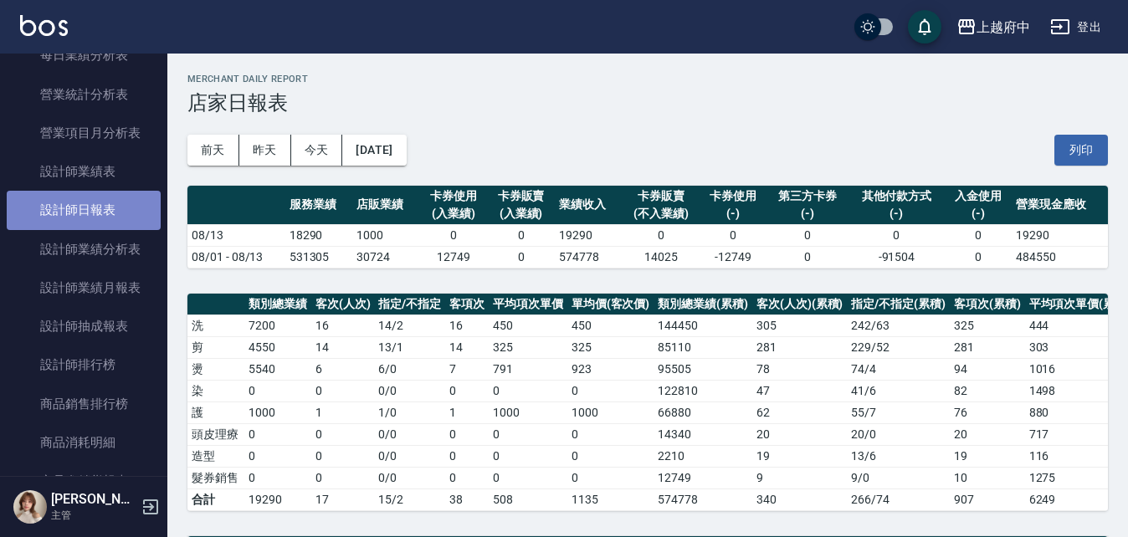
click at [96, 204] on link "設計師日報表" at bounding box center [84, 210] width 154 height 39
